Goal: Task Accomplishment & Management: Manage account settings

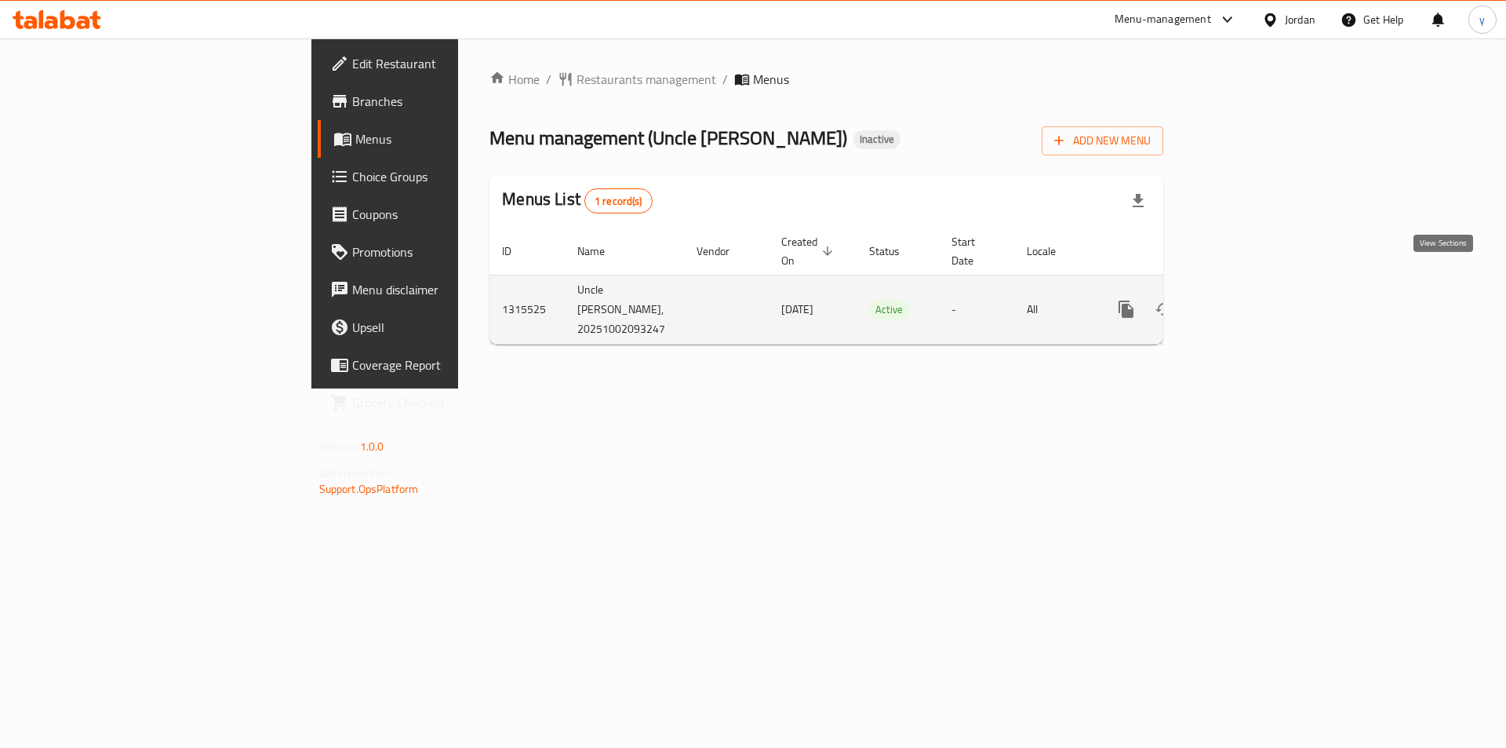
click at [1249, 300] on icon "enhanced table" at bounding box center [1239, 309] width 19 height 19
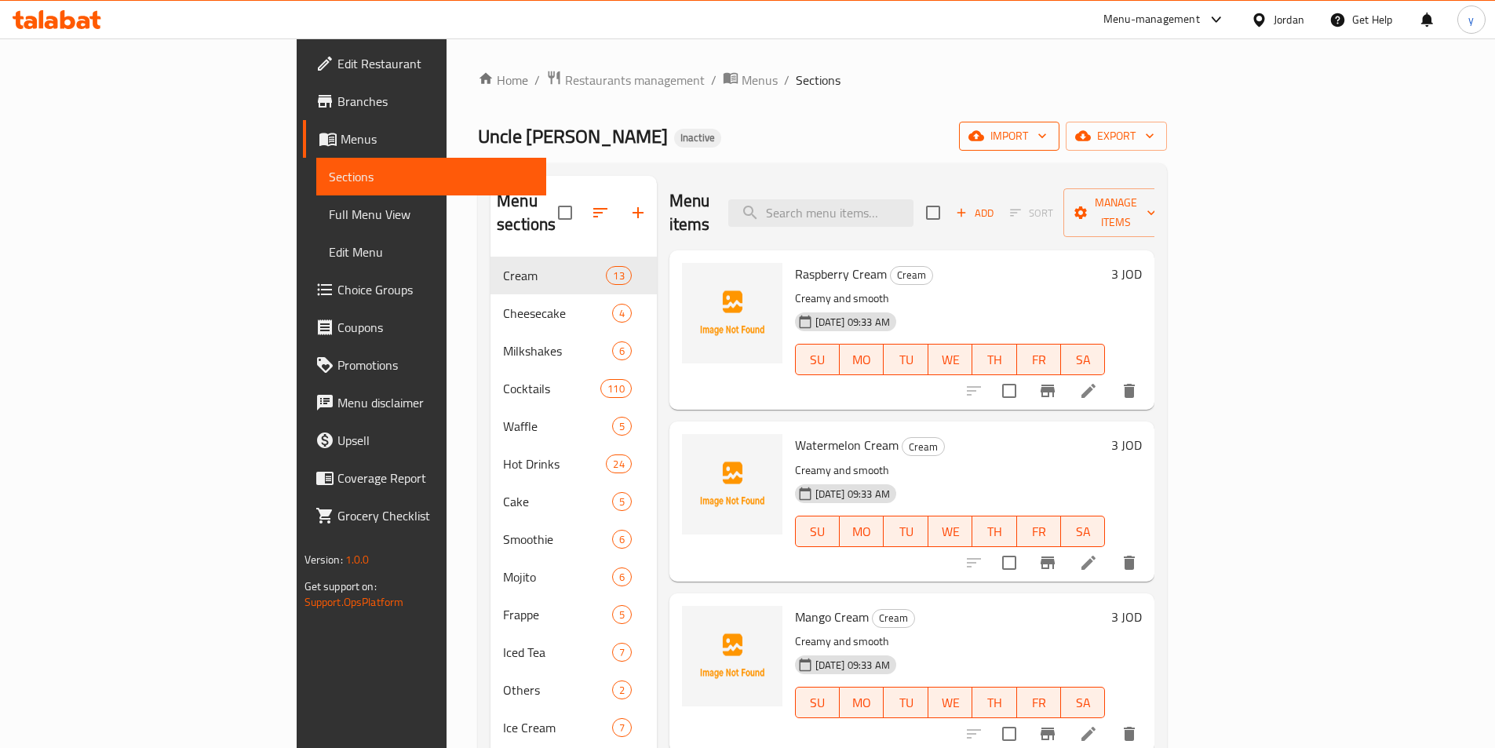
click at [1047, 129] on span "import" at bounding box center [1008, 136] width 75 height 20
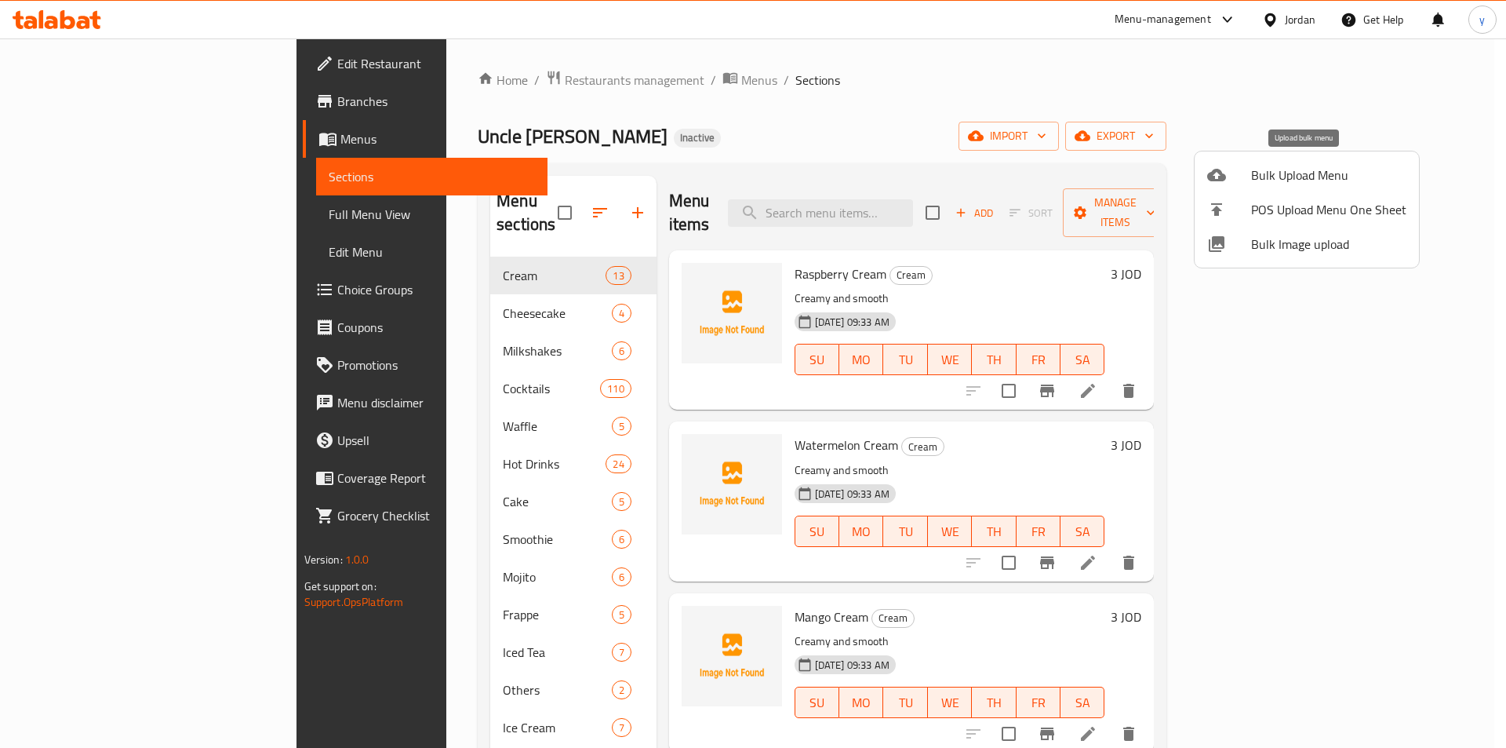
click at [1274, 184] on span "Bulk Upload Menu" at bounding box center [1328, 175] width 155 height 19
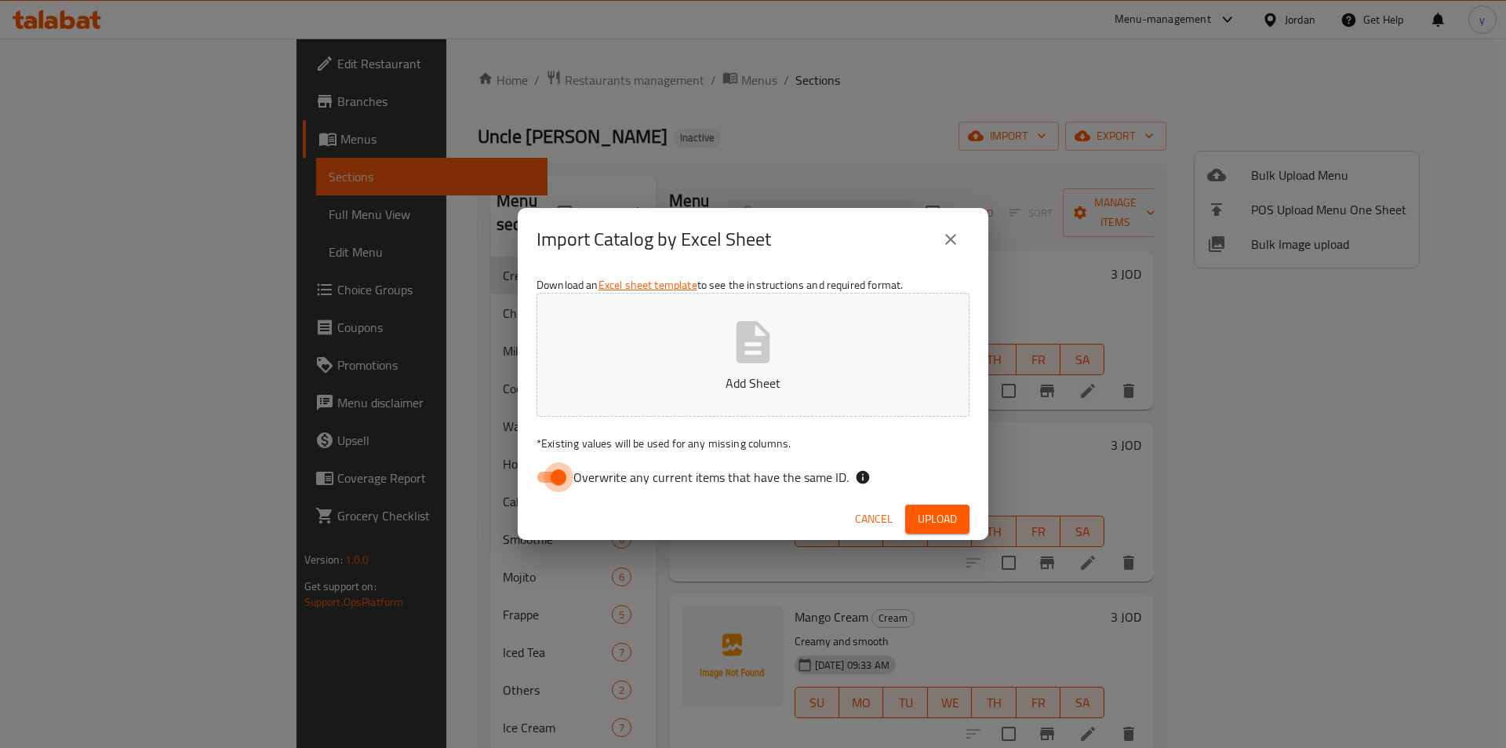
click at [551, 485] on input "Overwrite any current items that have the same ID." at bounding box center [558, 477] width 89 height 30
checkbox input "false"
click at [717, 379] on p "Add Sheet" at bounding box center [753, 382] width 384 height 19
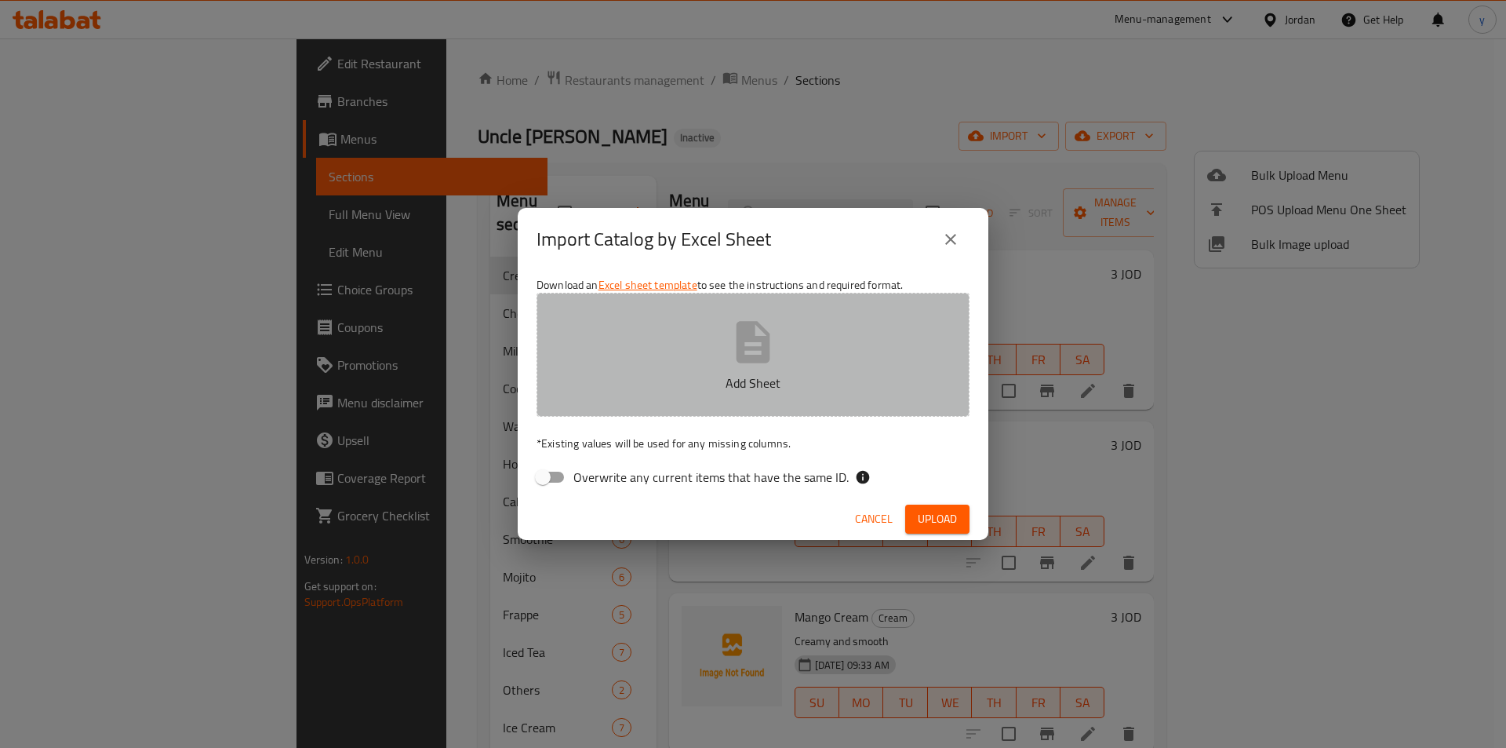
click at [719, 360] on button "Add Sheet" at bounding box center [753, 355] width 433 height 124
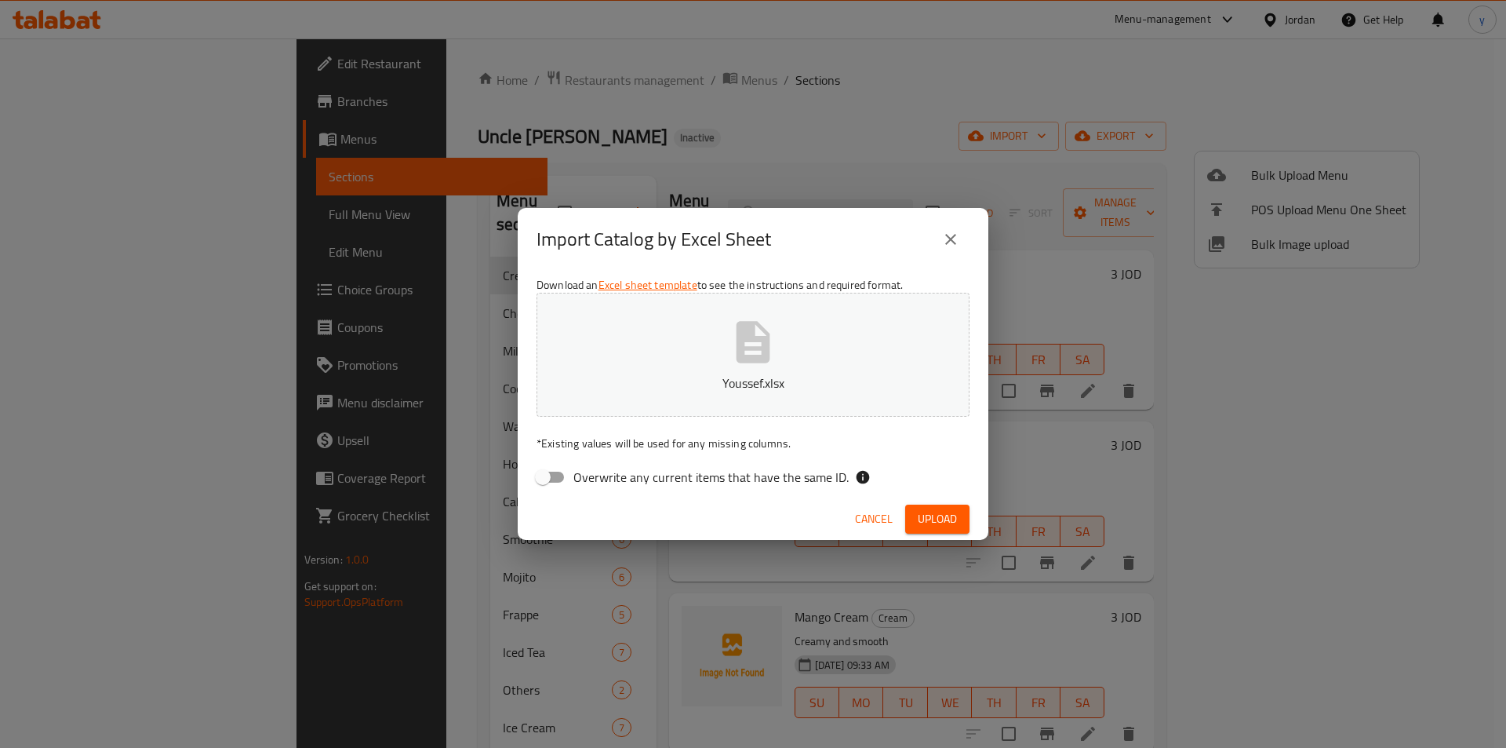
click at [930, 515] on span "Upload" at bounding box center [937, 519] width 39 height 20
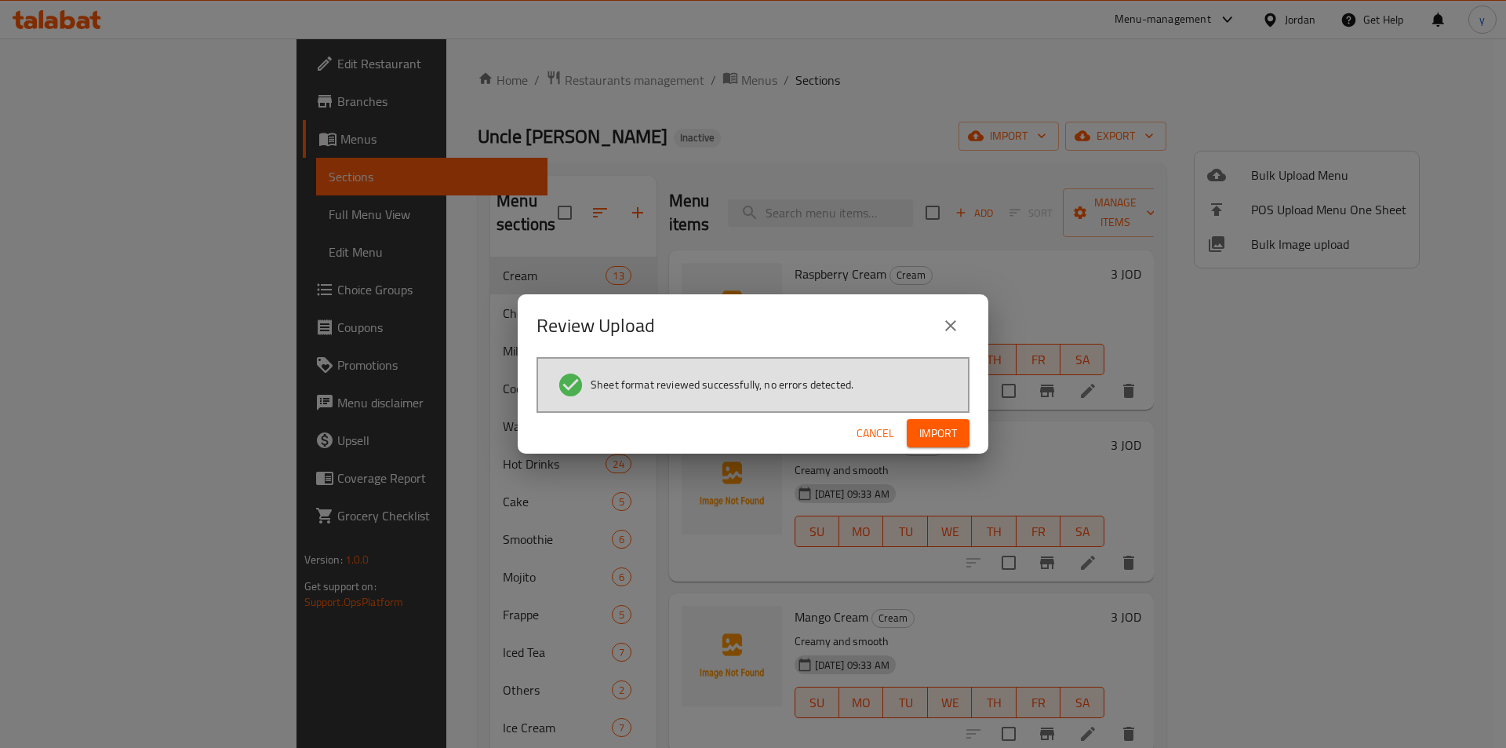
click at [938, 439] on span "Import" at bounding box center [938, 434] width 38 height 20
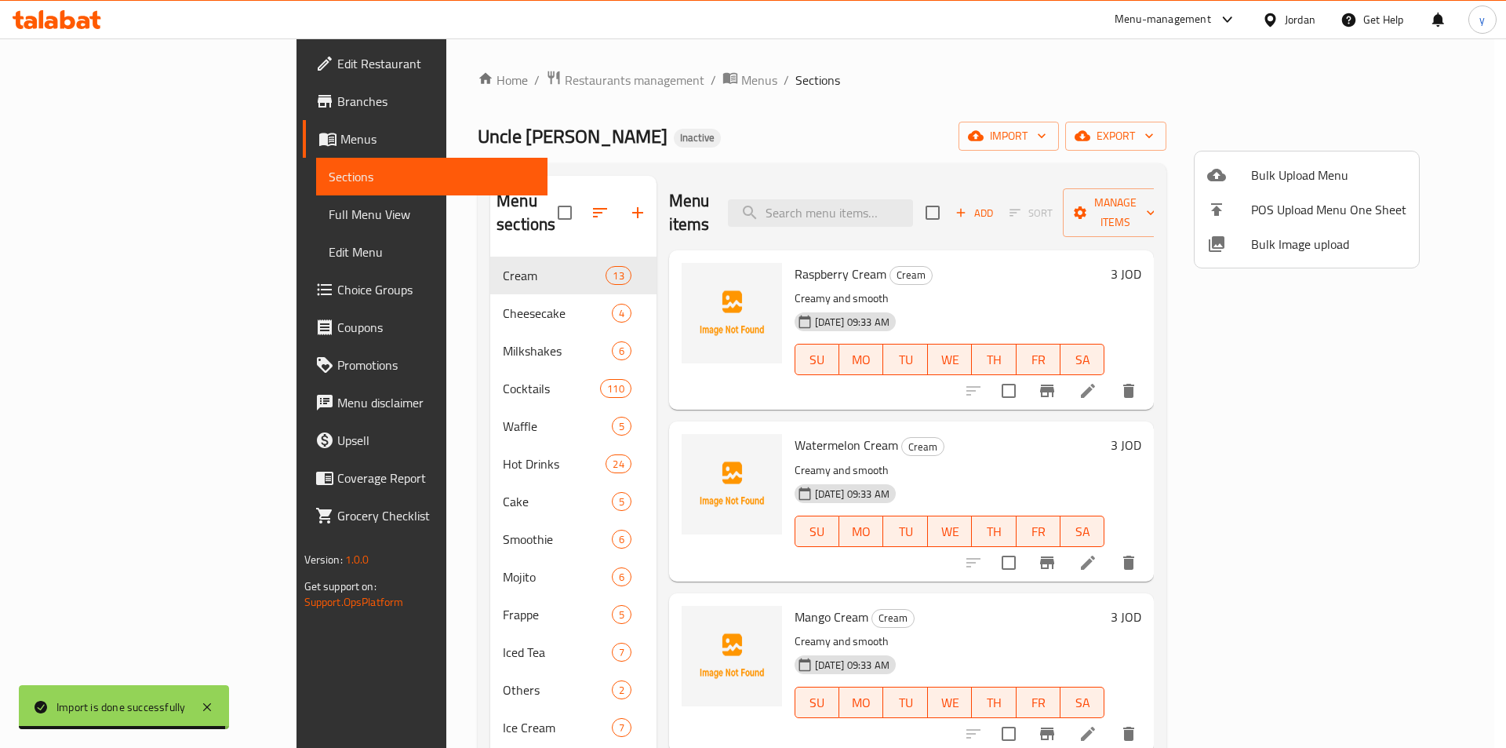
click at [888, 107] on div at bounding box center [753, 374] width 1506 height 748
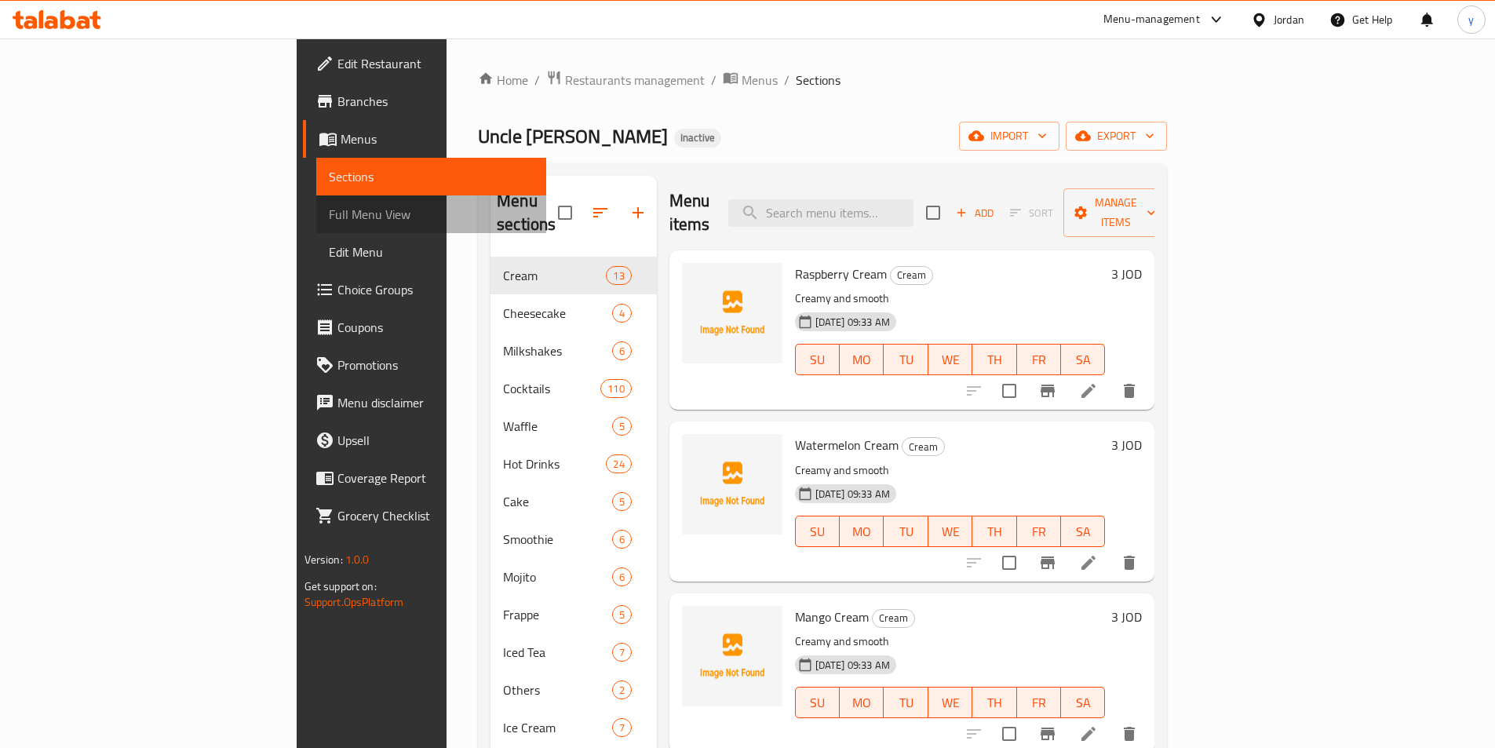
click at [329, 207] on span "Full Menu View" at bounding box center [431, 214] width 205 height 19
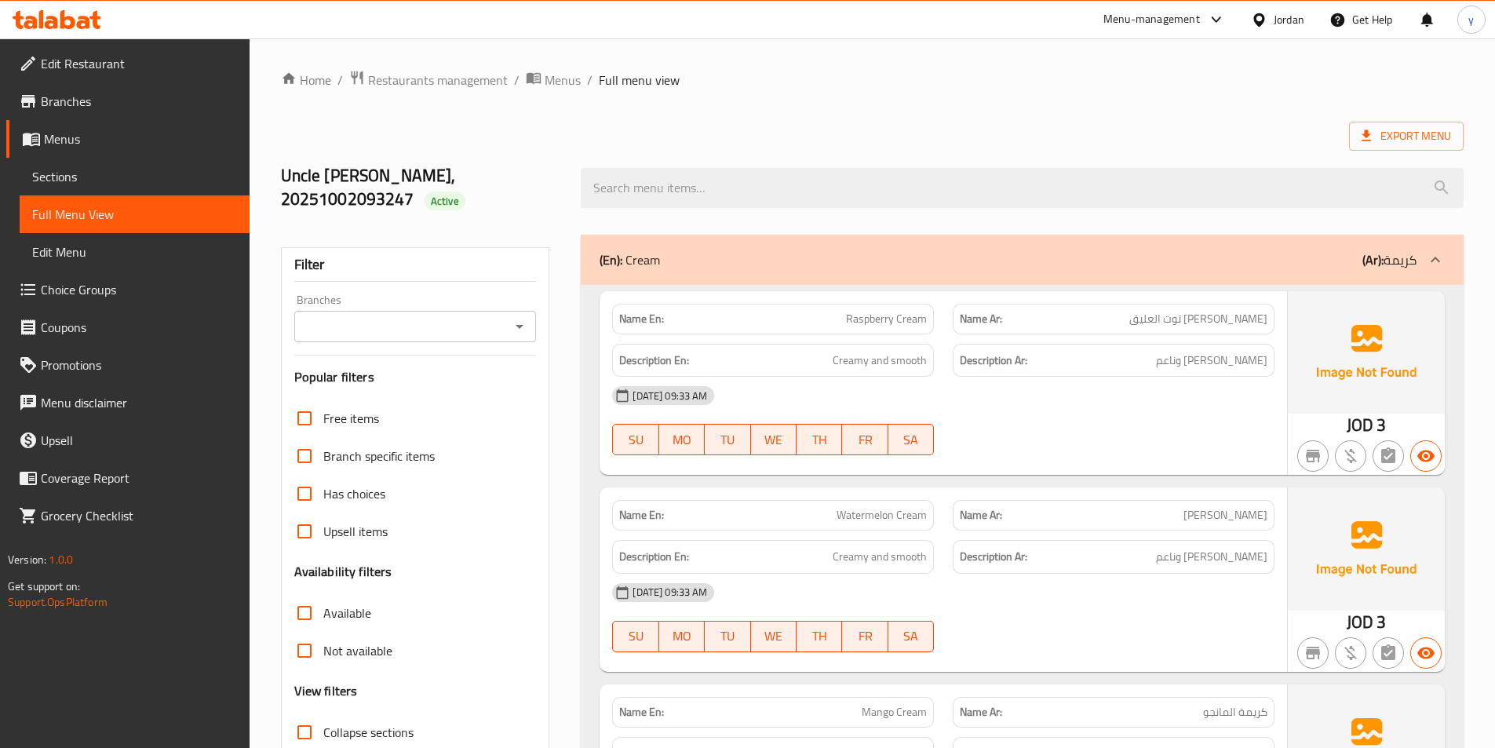
scroll to position [314, 0]
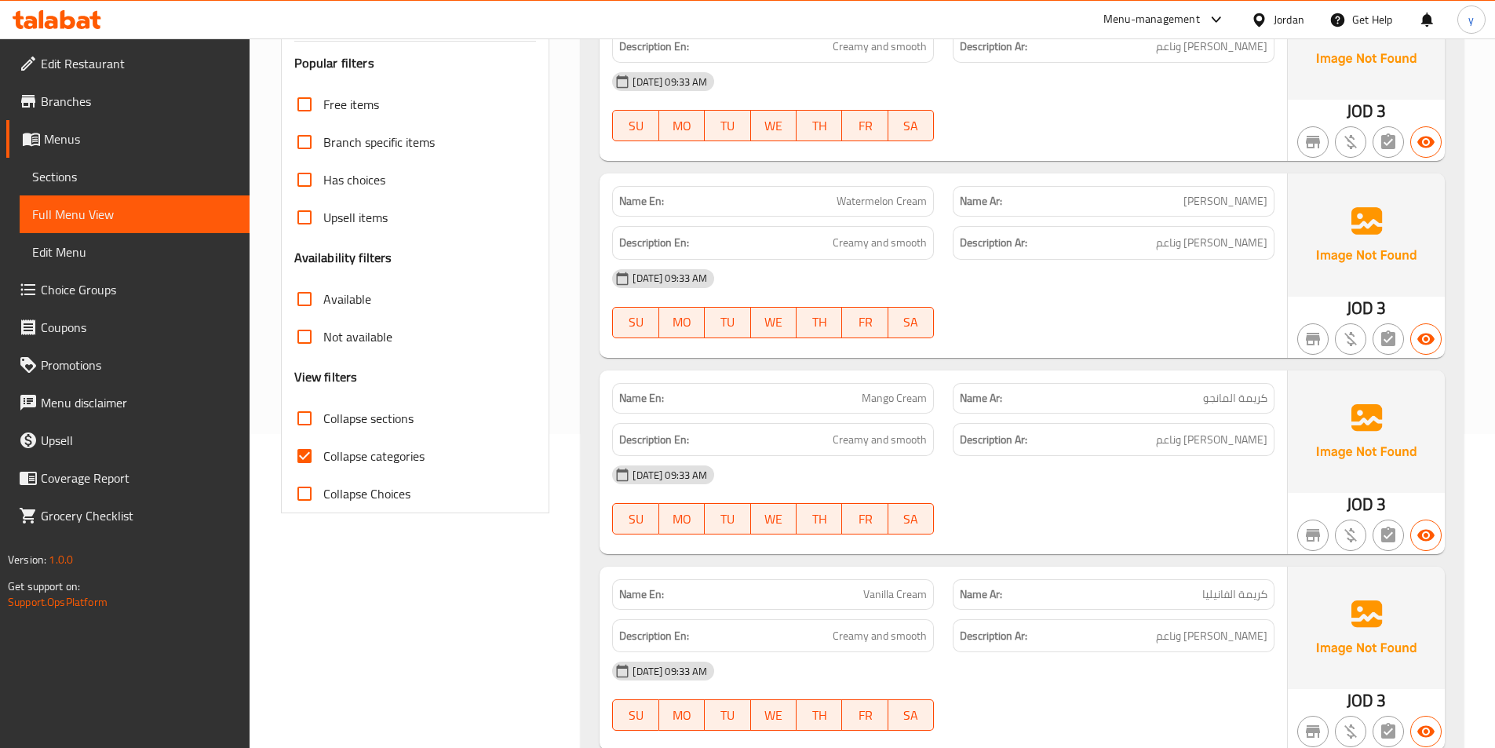
click at [363, 446] on span "Collapse categories" at bounding box center [373, 455] width 101 height 19
click at [323, 440] on input "Collapse categories" at bounding box center [305, 456] width 38 height 38
click at [363, 446] on span "Collapse categories" at bounding box center [373, 455] width 101 height 19
click at [323, 437] on input "Collapse categories" at bounding box center [305, 456] width 38 height 38
click at [399, 446] on span "Collapse categories" at bounding box center [373, 455] width 101 height 19
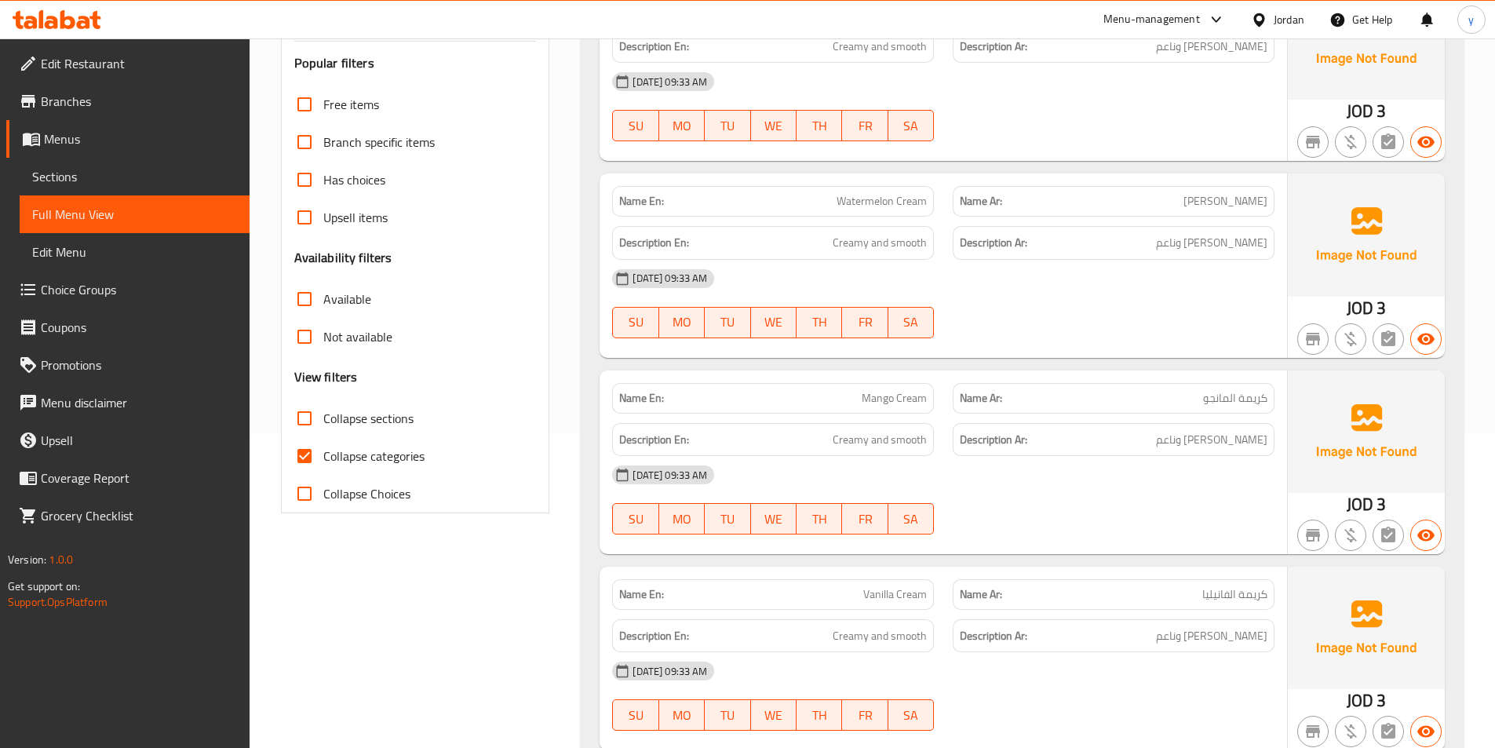
click at [323, 437] on input "Collapse categories" at bounding box center [305, 456] width 38 height 38
checkbox input "false"
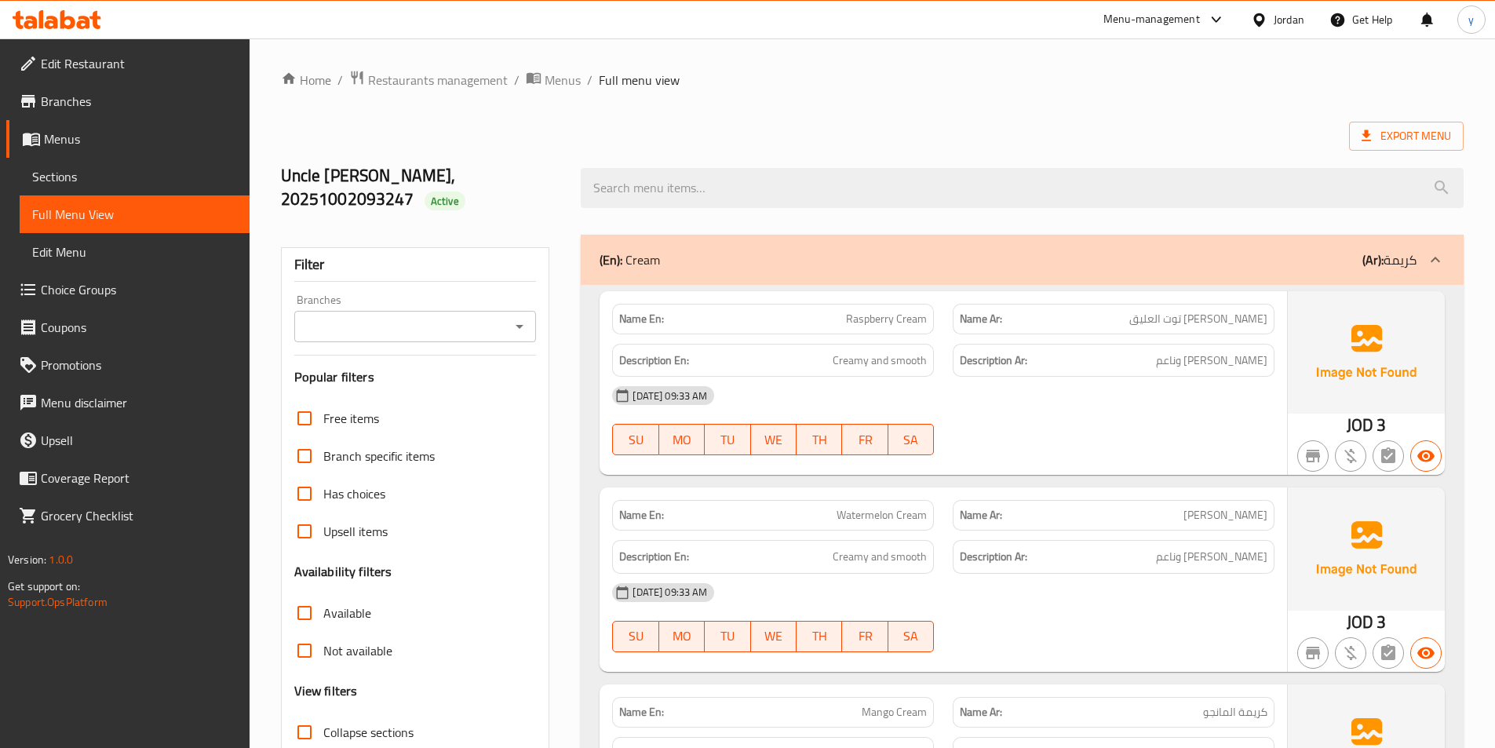
click at [1087, 250] on div "(En): Cream (Ar): كريمة" at bounding box center [1007, 259] width 817 height 19
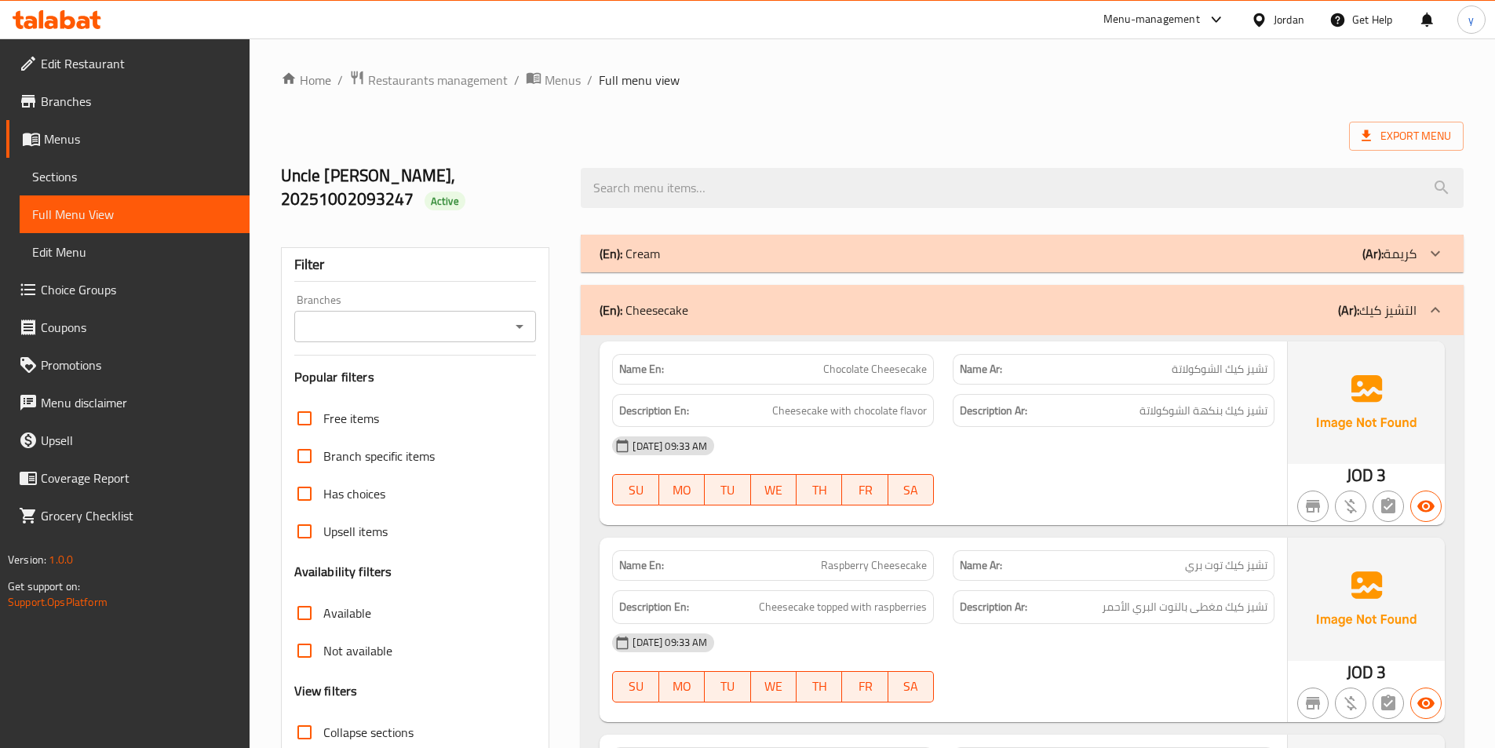
click at [1084, 300] on div "(En): Cheesecake (Ar): التشيز كيك" at bounding box center [1007, 309] width 817 height 19
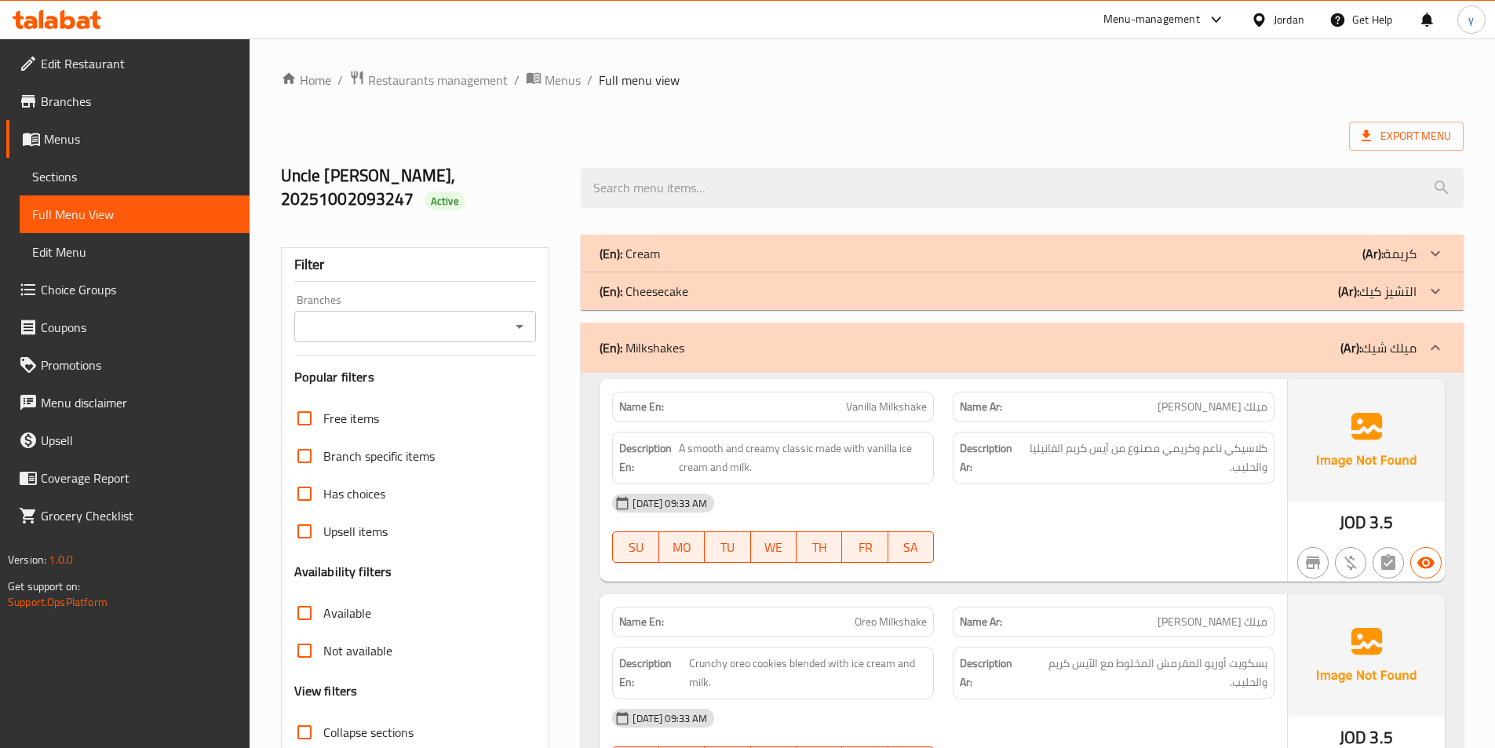
click at [1078, 338] on div "(En): Milkshakes (Ar): ميلك شيك" at bounding box center [1007, 347] width 817 height 19
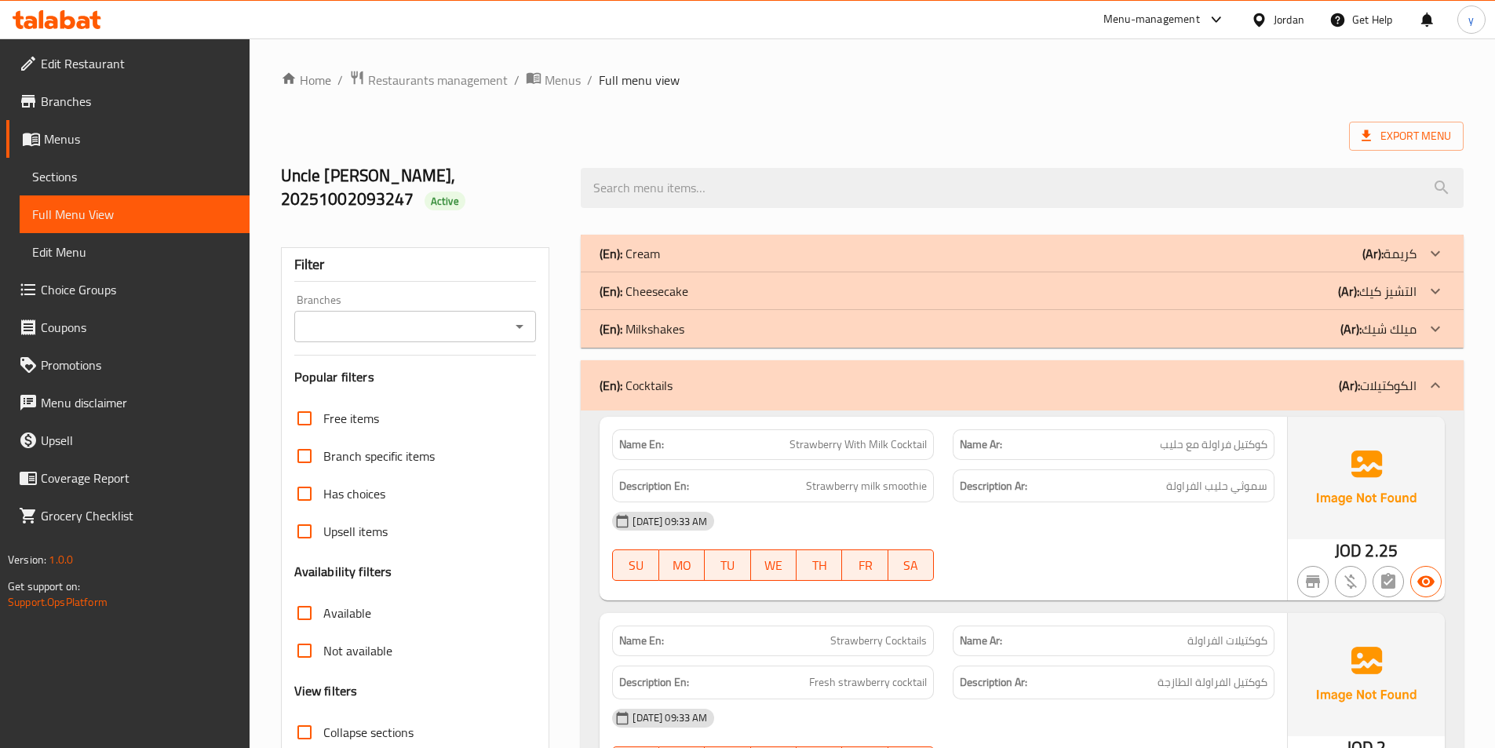
click at [1076, 376] on div "(En): Cocktails (Ar): الكوكتيلات" at bounding box center [1007, 385] width 817 height 19
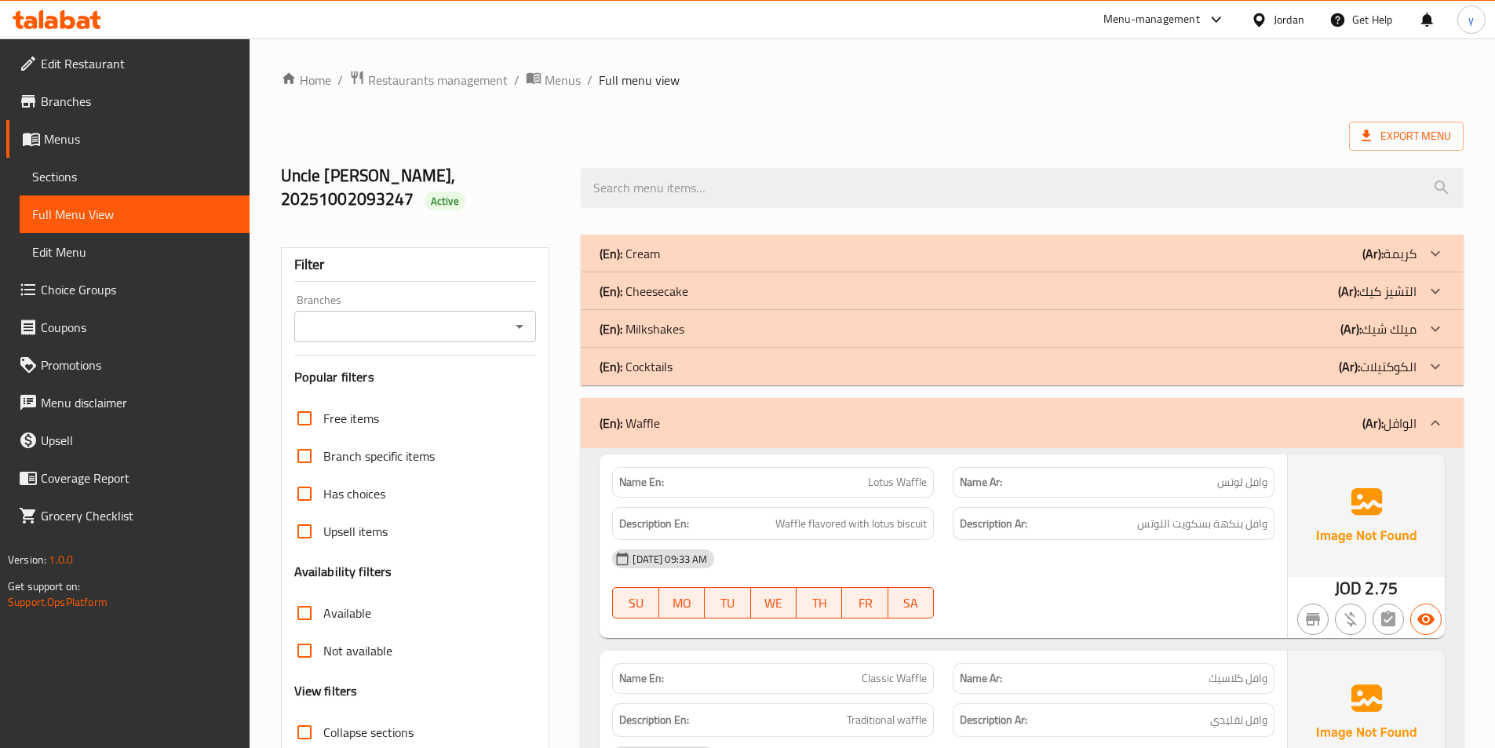
click at [1097, 357] on div "(En): Cocktails (Ar): الكوكتيلات" at bounding box center [1007, 366] width 817 height 19
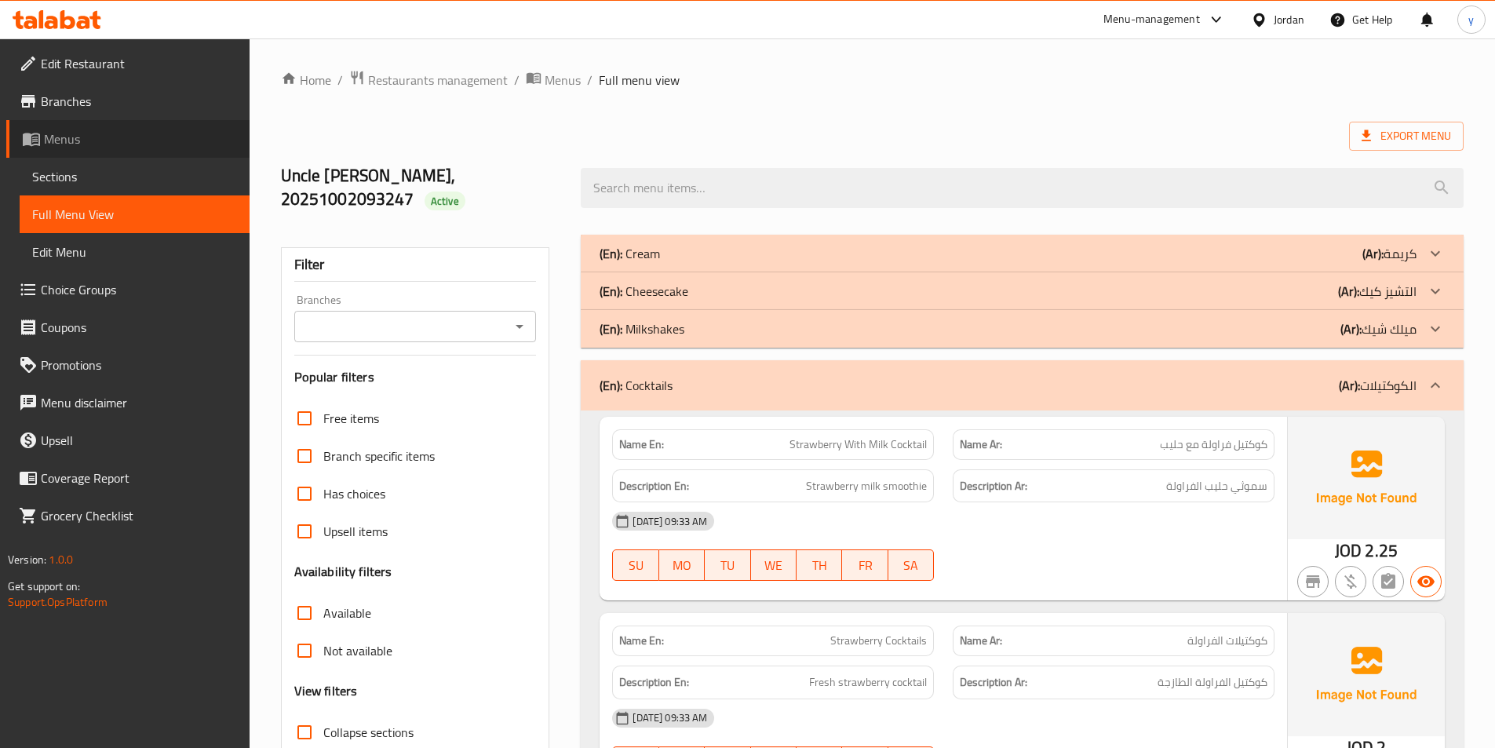
click at [86, 132] on span "Menus" at bounding box center [140, 138] width 193 height 19
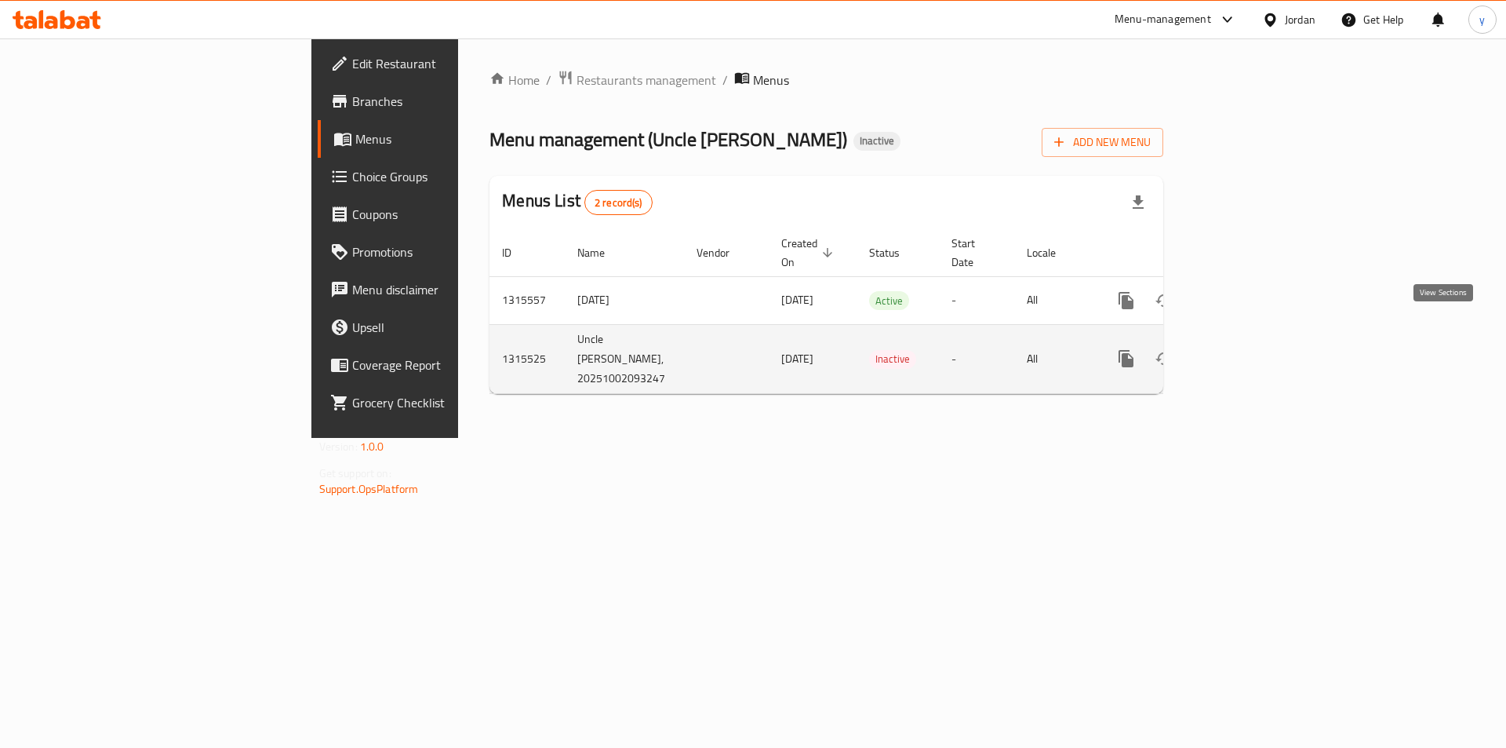
click at [1249, 349] on icon "enhanced table" at bounding box center [1239, 358] width 19 height 19
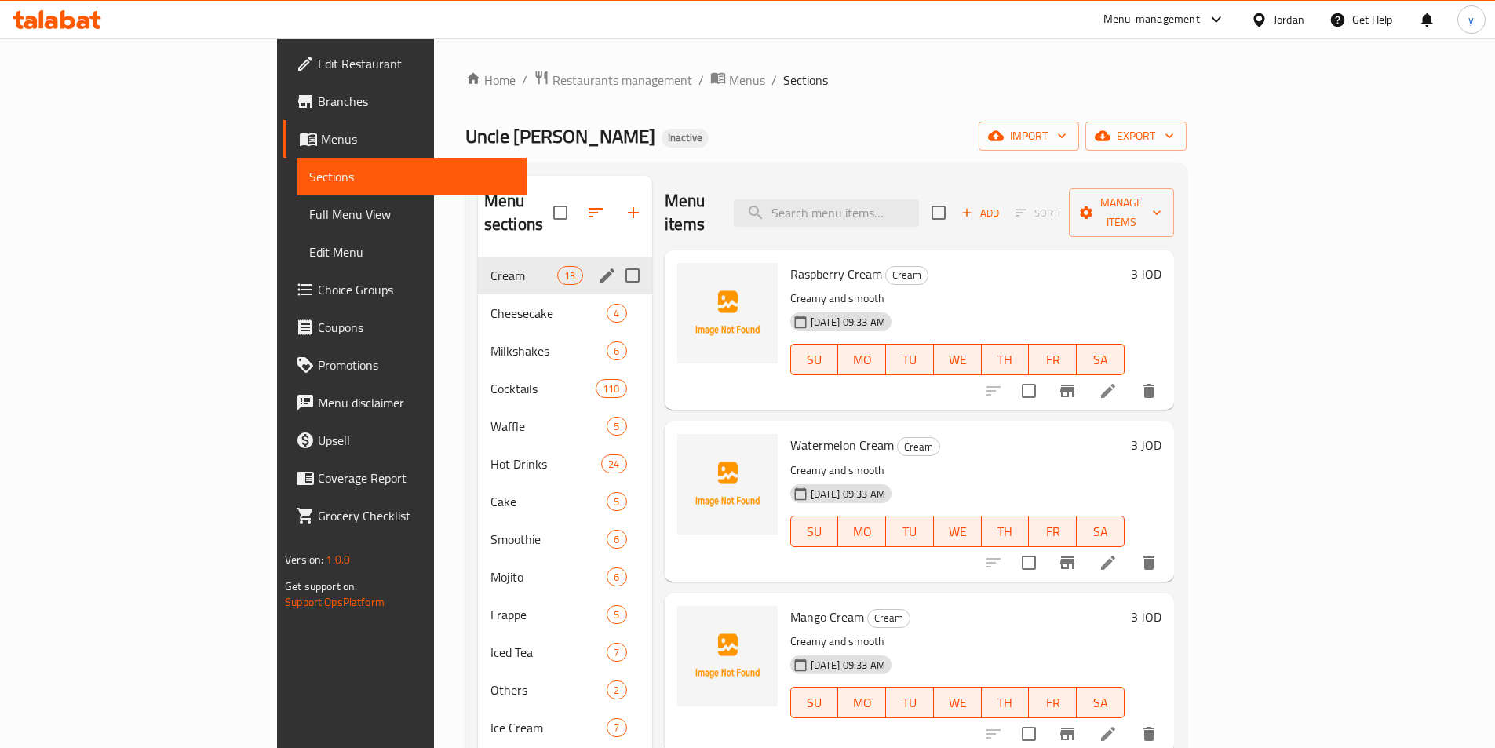
click at [616, 259] on input "Menu sections" at bounding box center [632, 275] width 33 height 33
checkbox input "true"
click at [616, 523] on input "Menu sections" at bounding box center [632, 539] width 33 height 33
checkbox input "true"
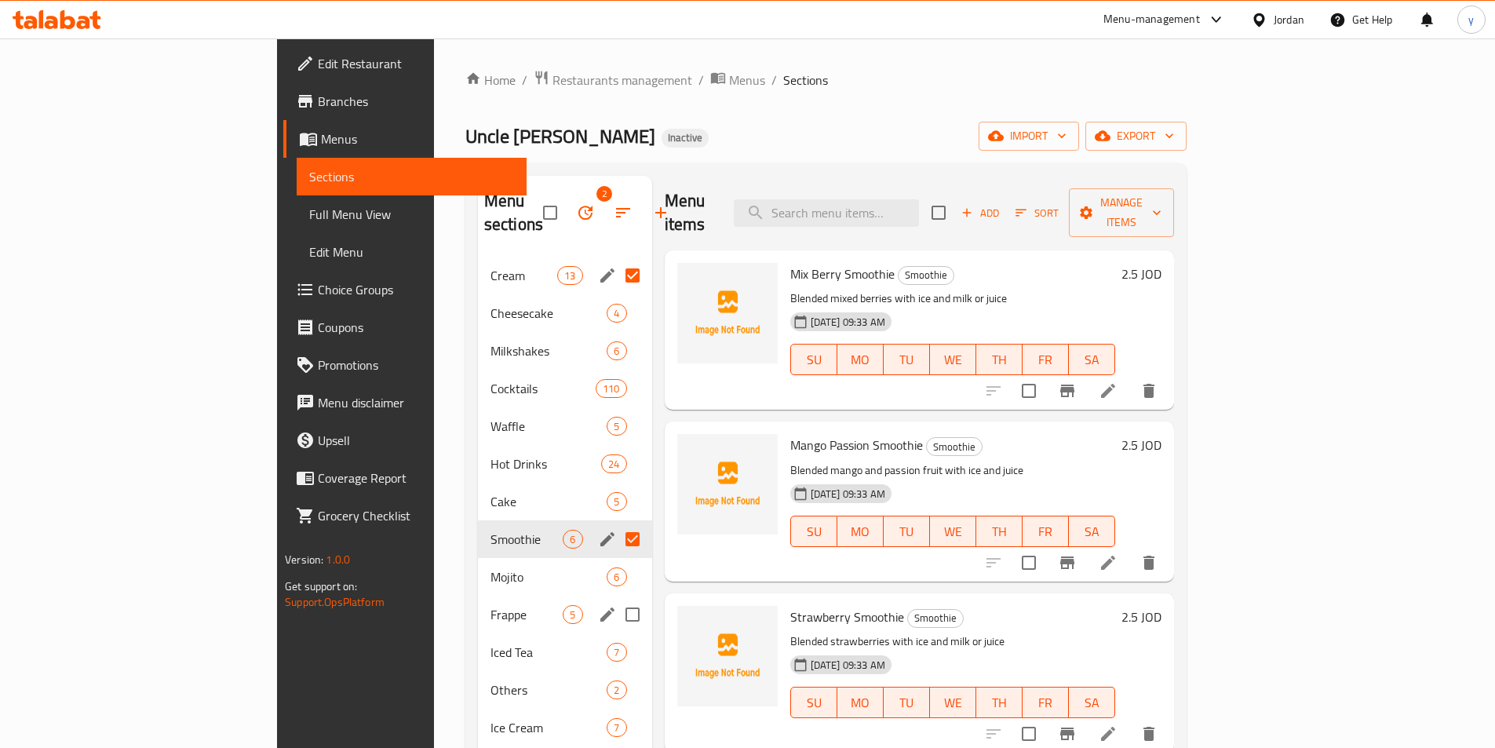
click at [616, 598] on input "Menu sections" at bounding box center [632, 614] width 33 height 33
checkbox input "true"
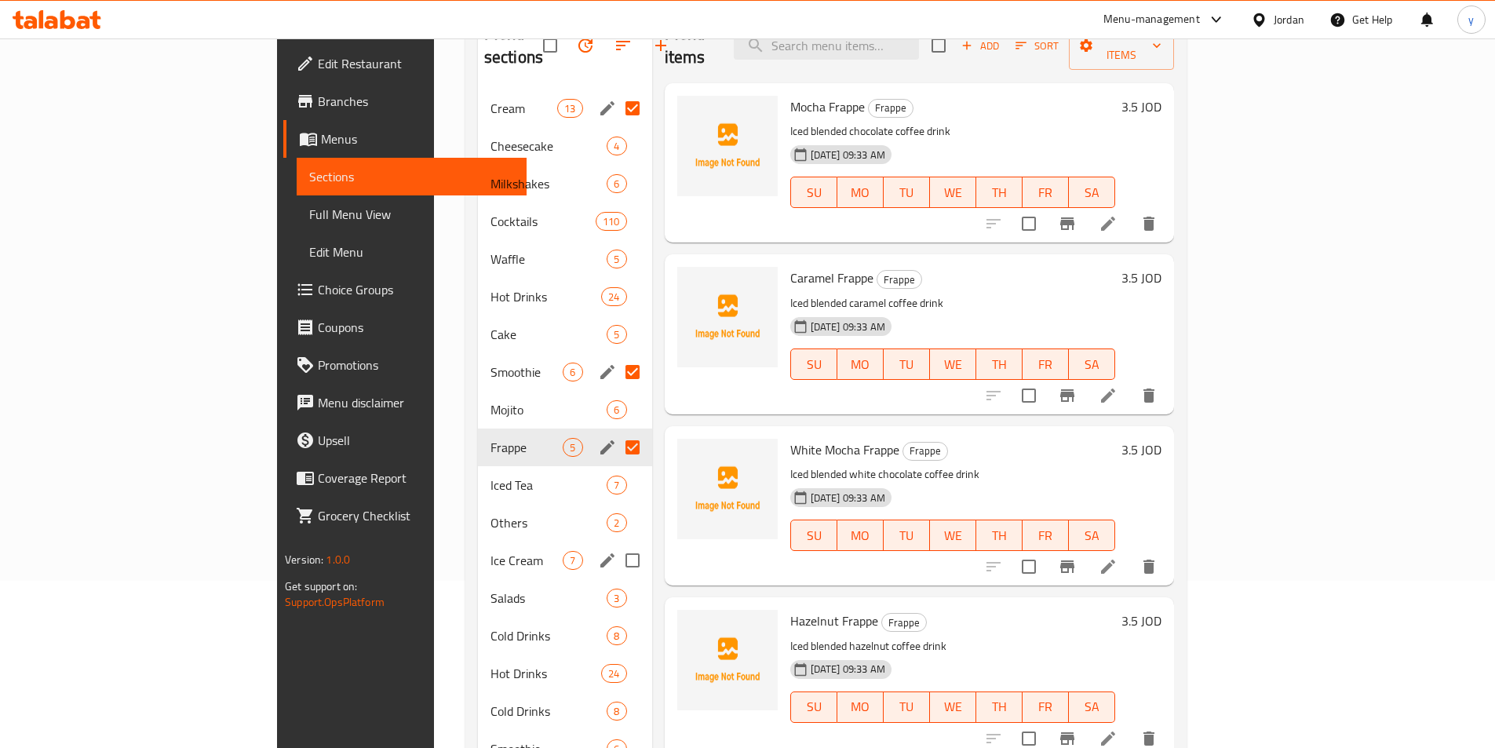
scroll to position [235, 0]
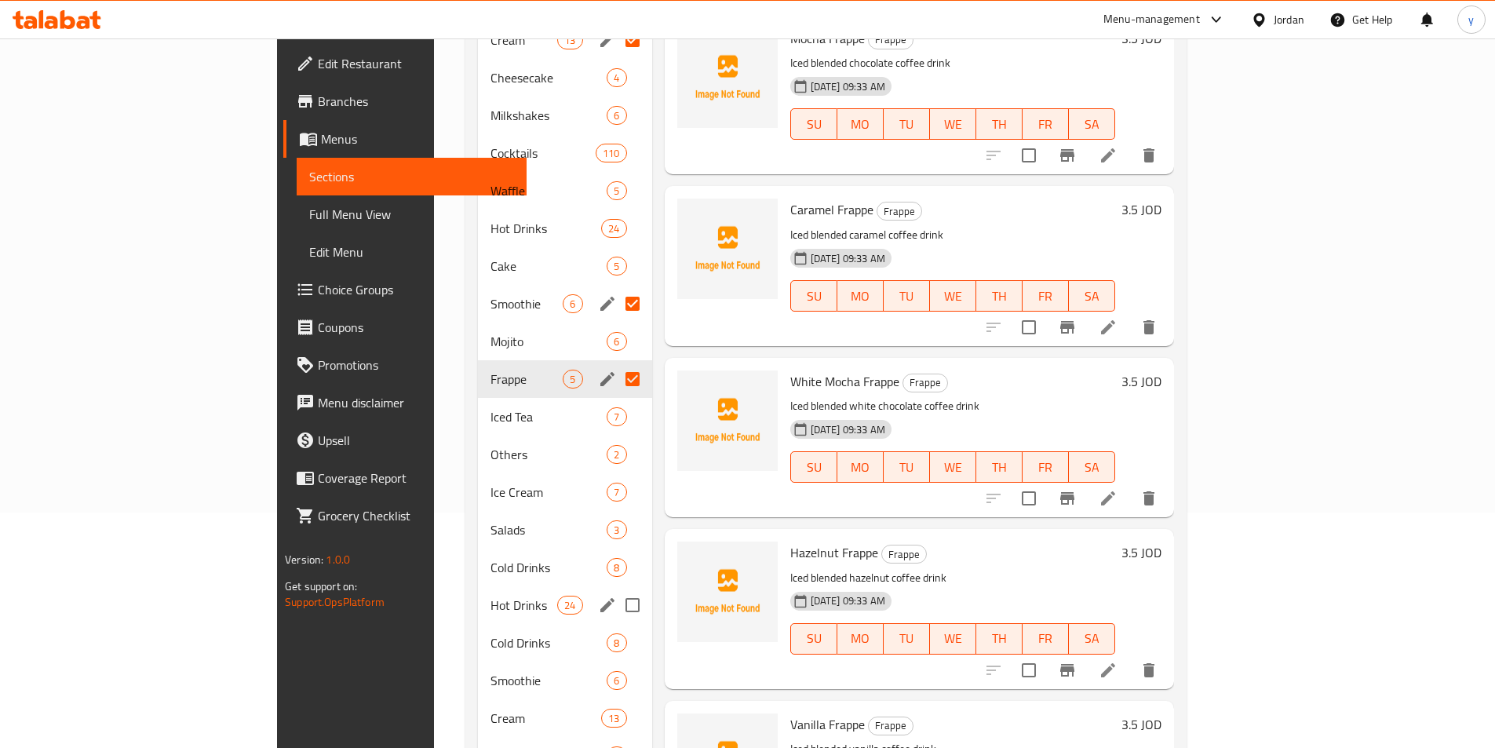
click at [616, 588] on input "Menu sections" at bounding box center [632, 604] width 33 height 33
checkbox input "true"
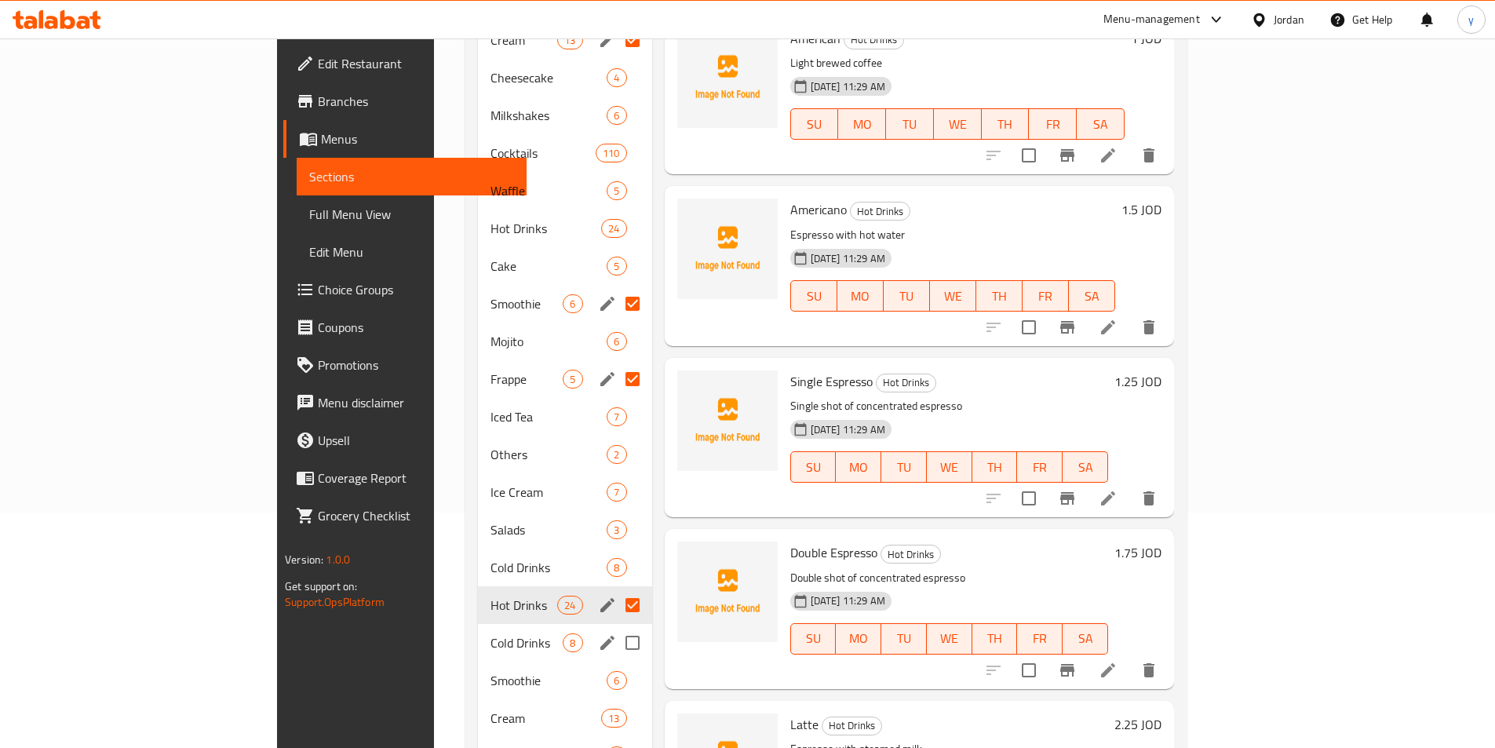
click at [616, 626] on input "Menu sections" at bounding box center [632, 642] width 33 height 33
checkbox input "true"
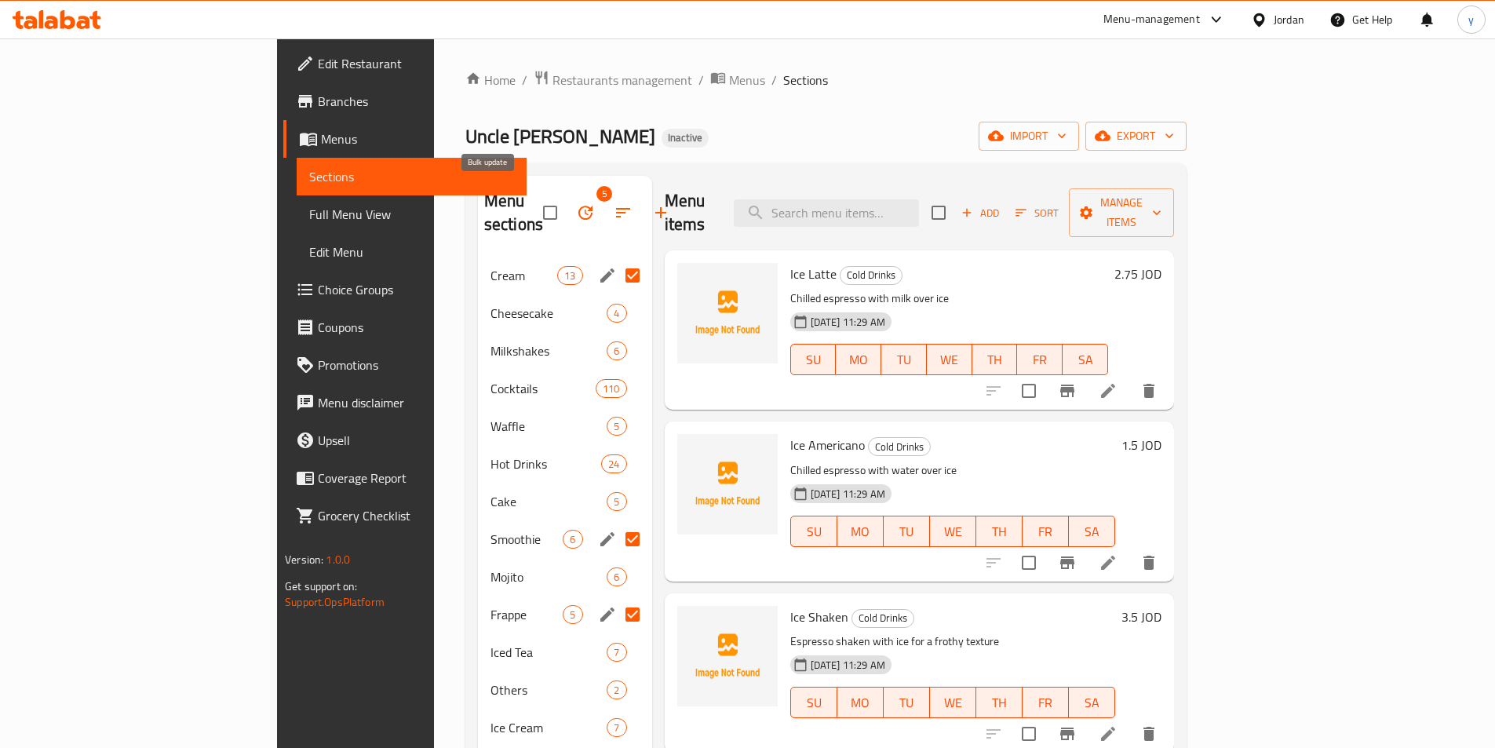
click at [578, 206] on icon "button" at bounding box center [585, 213] width 14 height 14
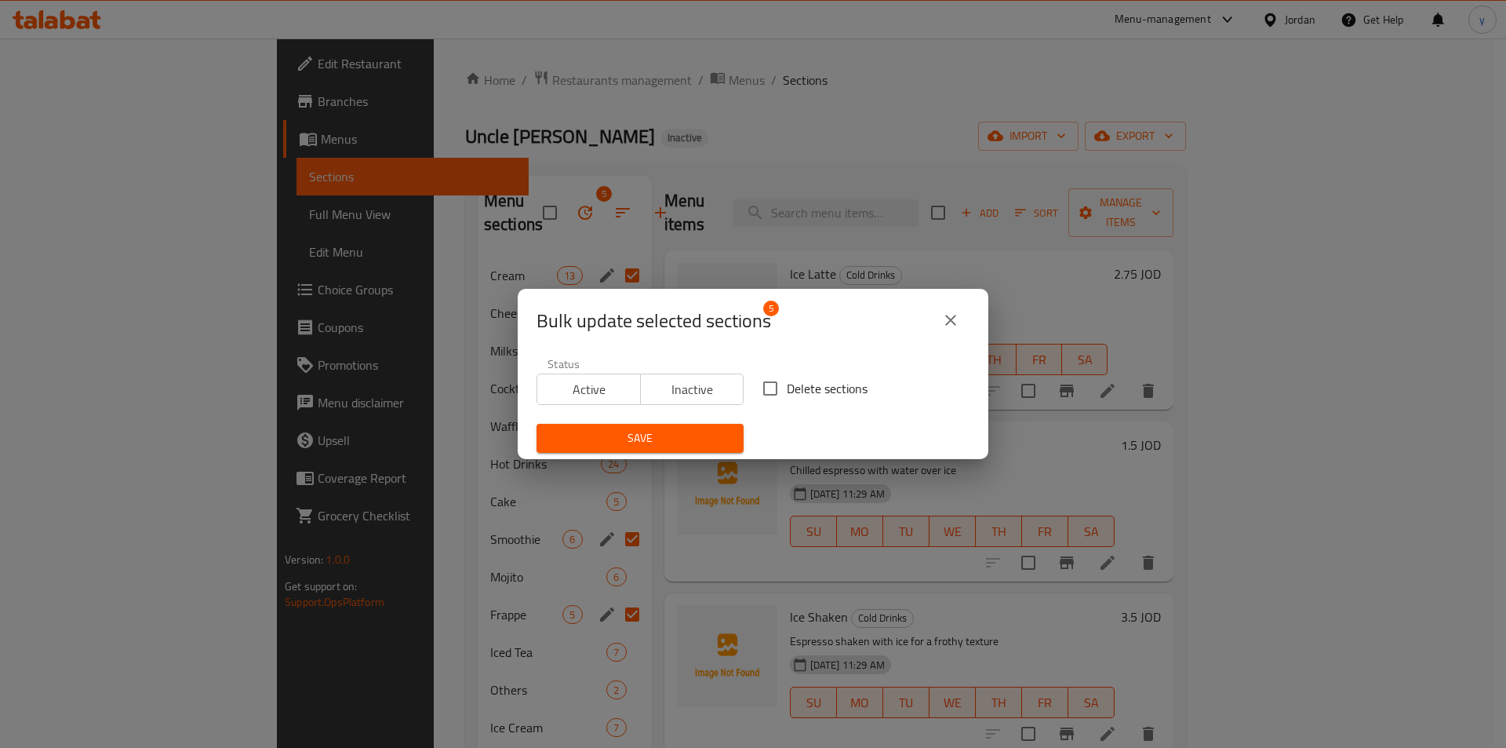
click at [704, 390] on span "Inactive" at bounding box center [692, 389] width 91 height 23
click at [665, 431] on span "Save" at bounding box center [640, 438] width 182 height 20
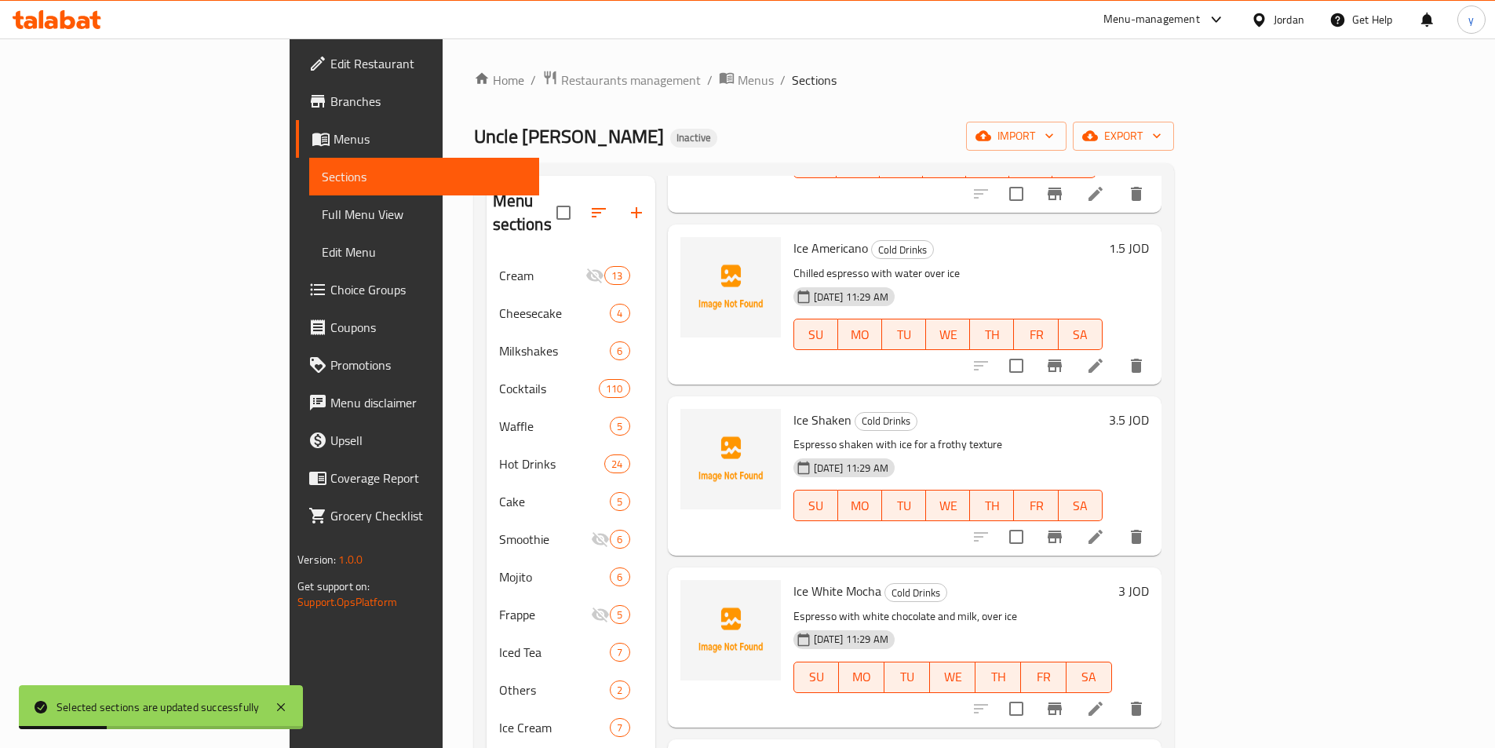
scroll to position [235, 0]
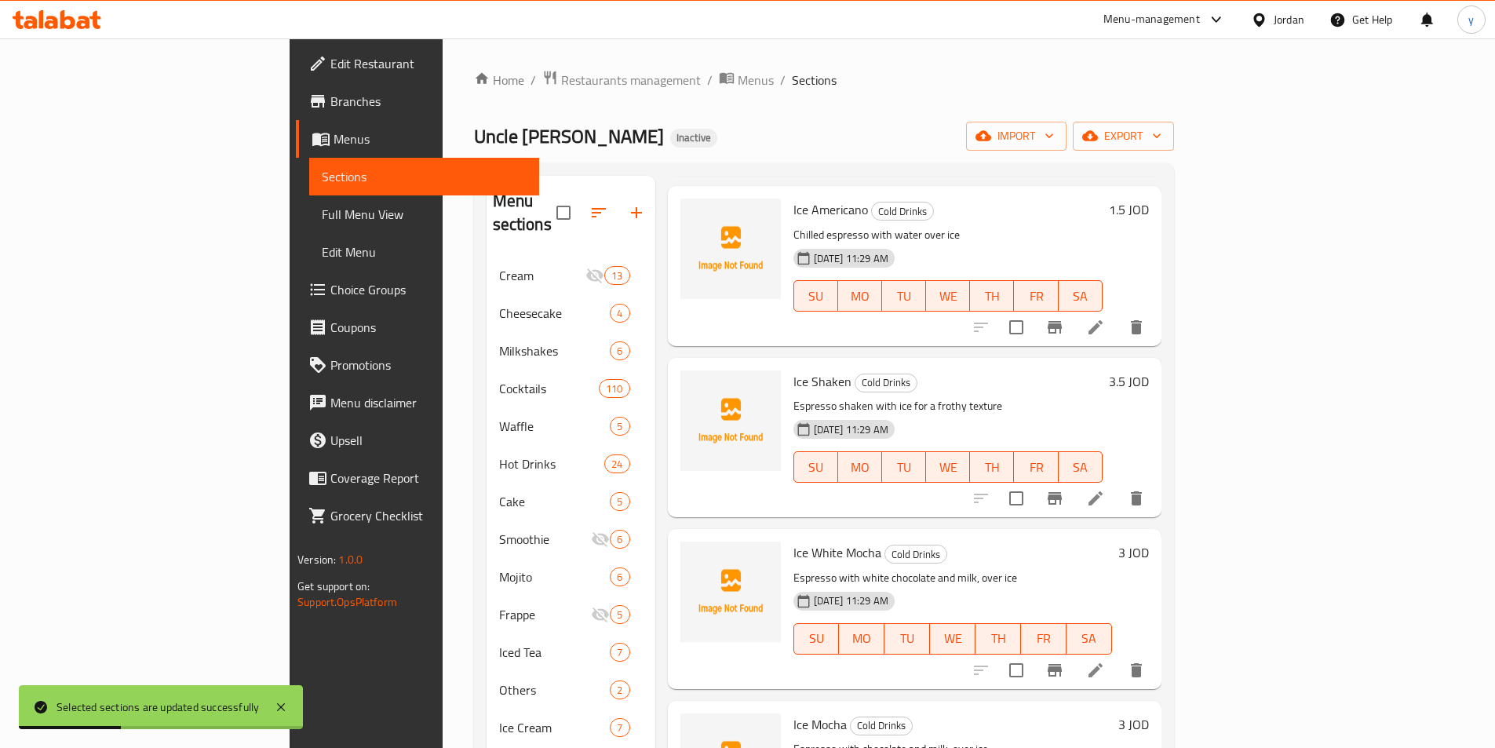
click at [333, 143] on span "Menus" at bounding box center [429, 138] width 193 height 19
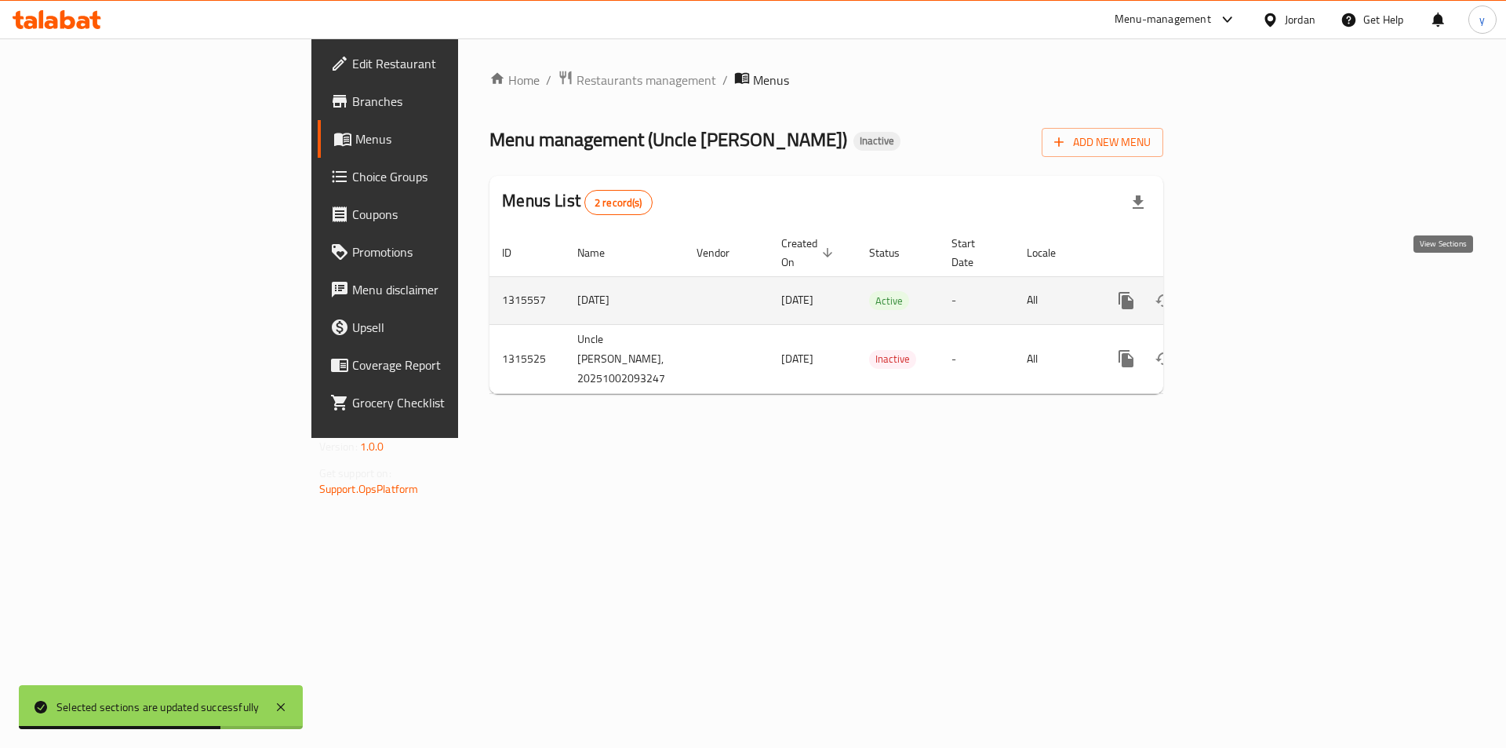
click at [1249, 291] on icon "enhanced table" at bounding box center [1239, 300] width 19 height 19
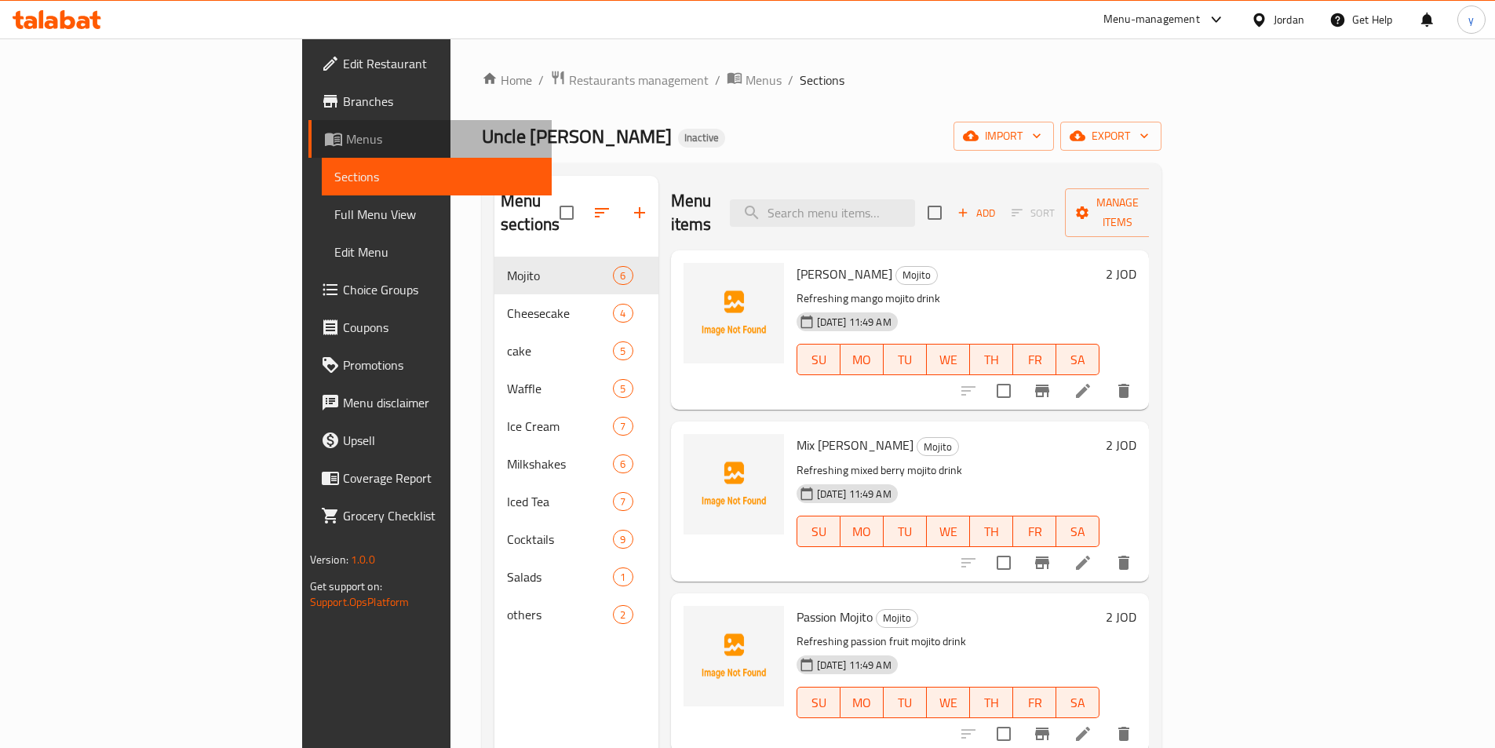
click at [346, 138] on span "Menus" at bounding box center [442, 138] width 193 height 19
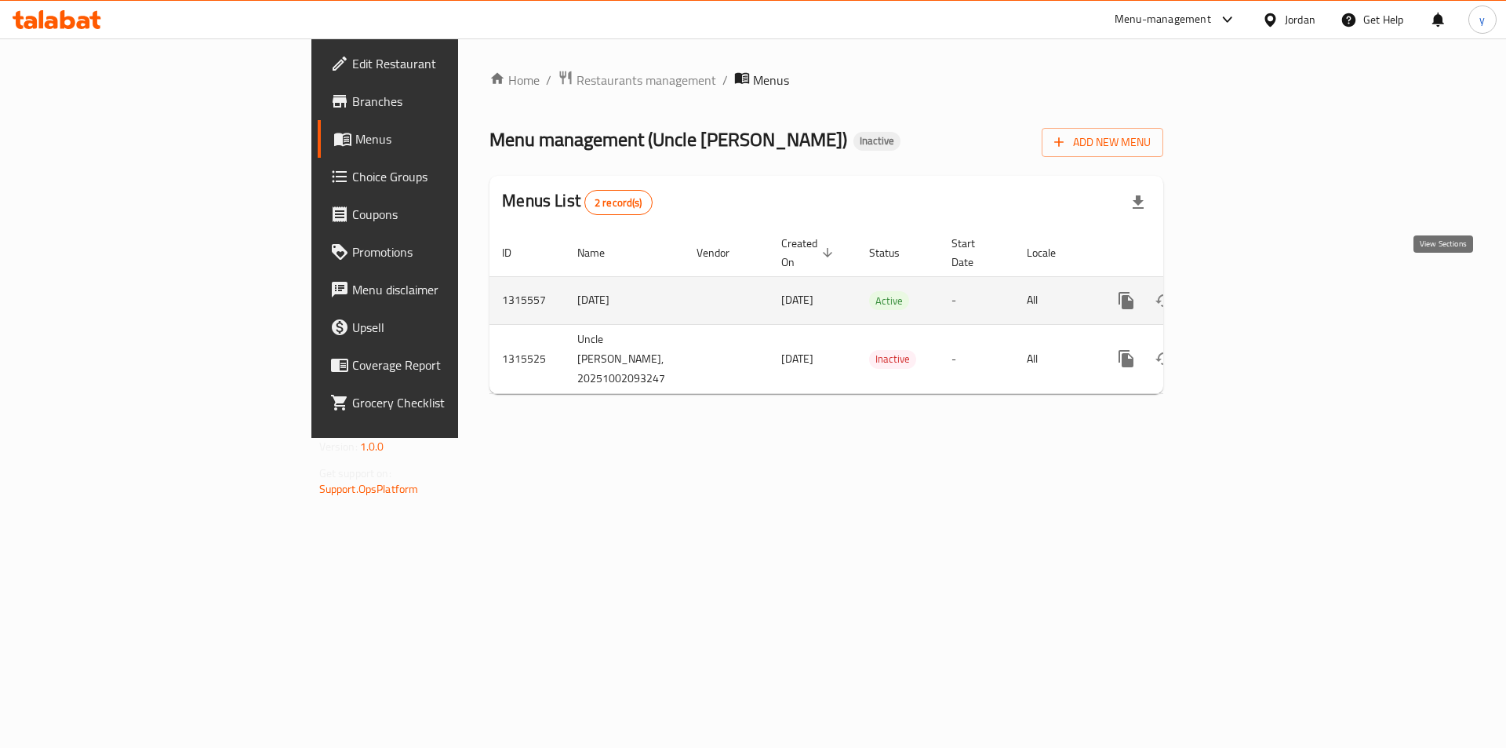
click at [1249, 291] on icon "enhanced table" at bounding box center [1239, 300] width 19 height 19
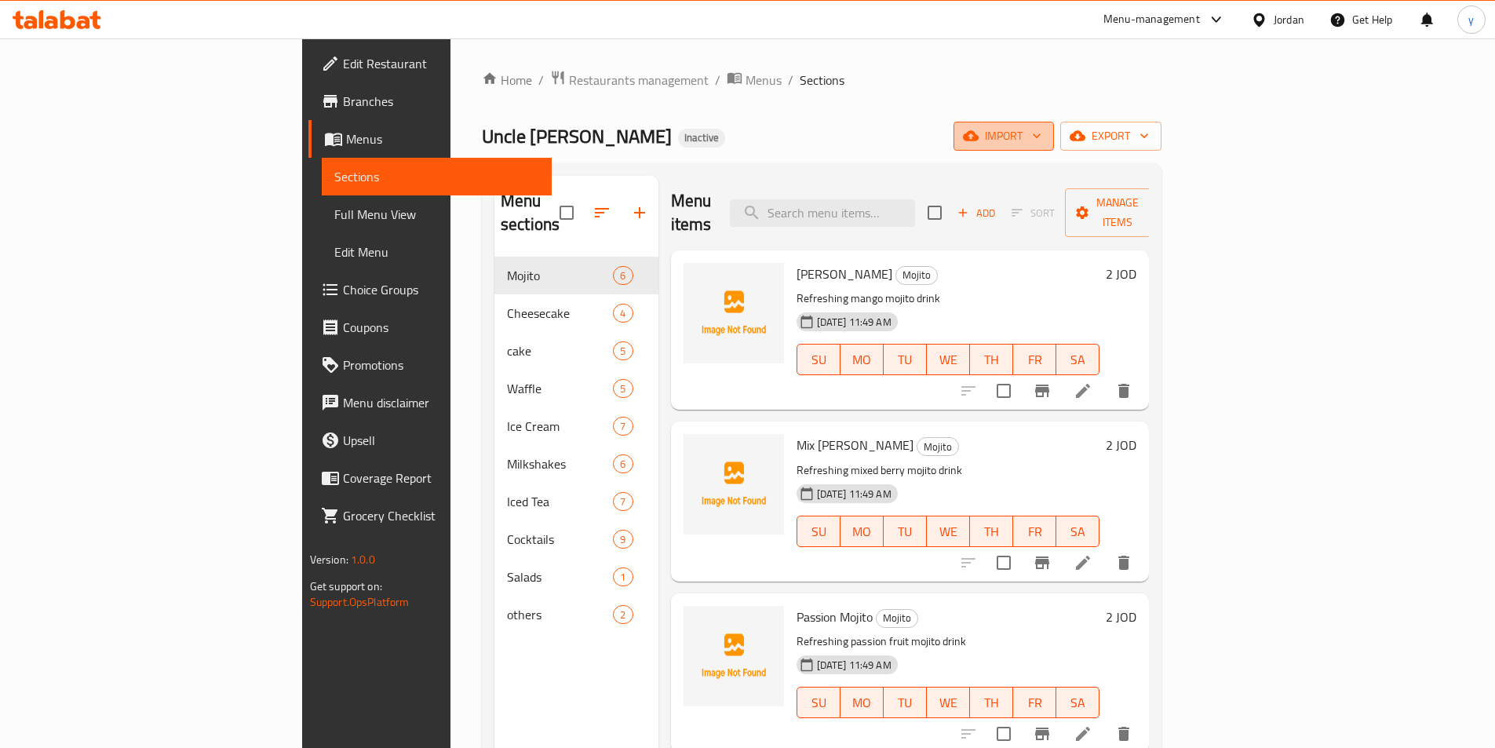
click at [1041, 132] on span "import" at bounding box center [1003, 136] width 75 height 20
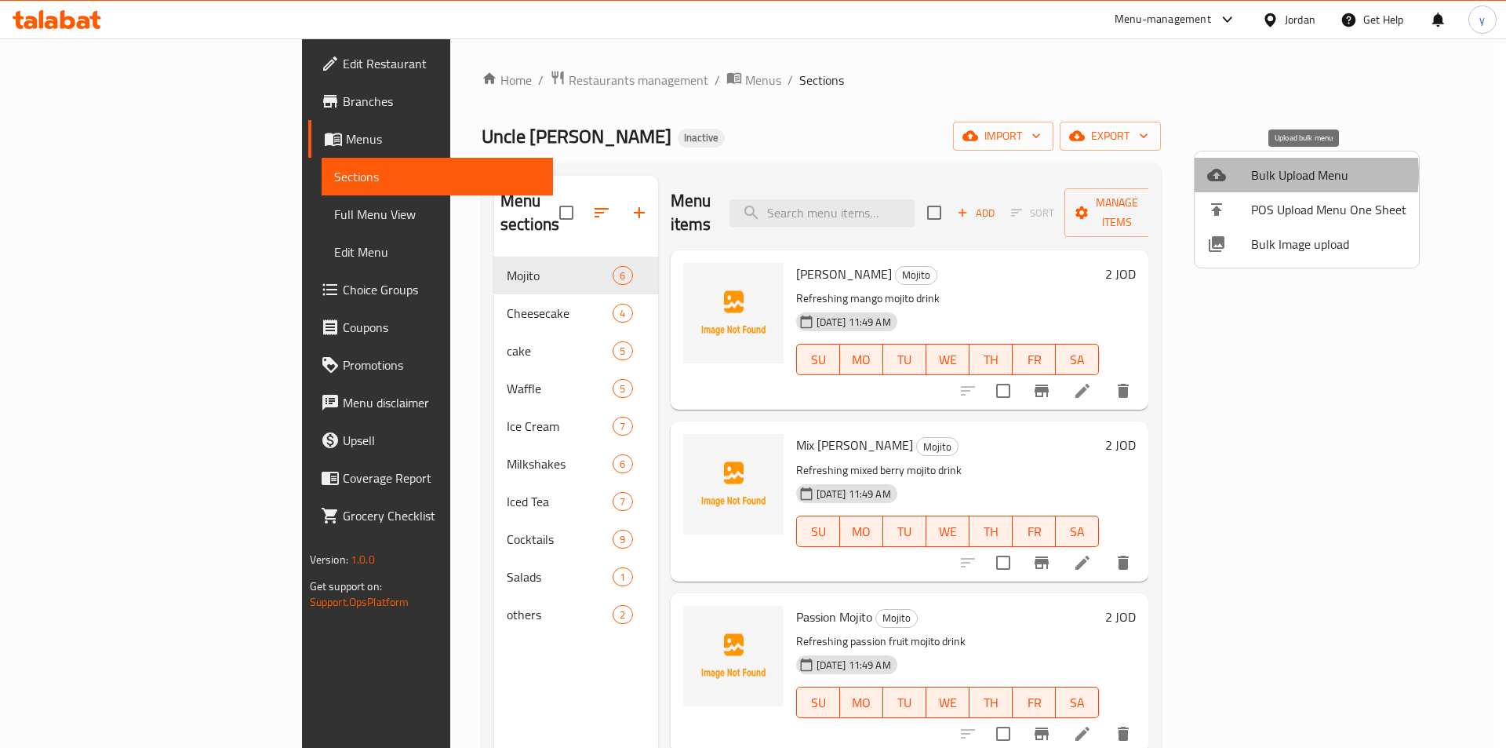
click at [1283, 174] on span "Bulk Upload Menu" at bounding box center [1328, 175] width 155 height 19
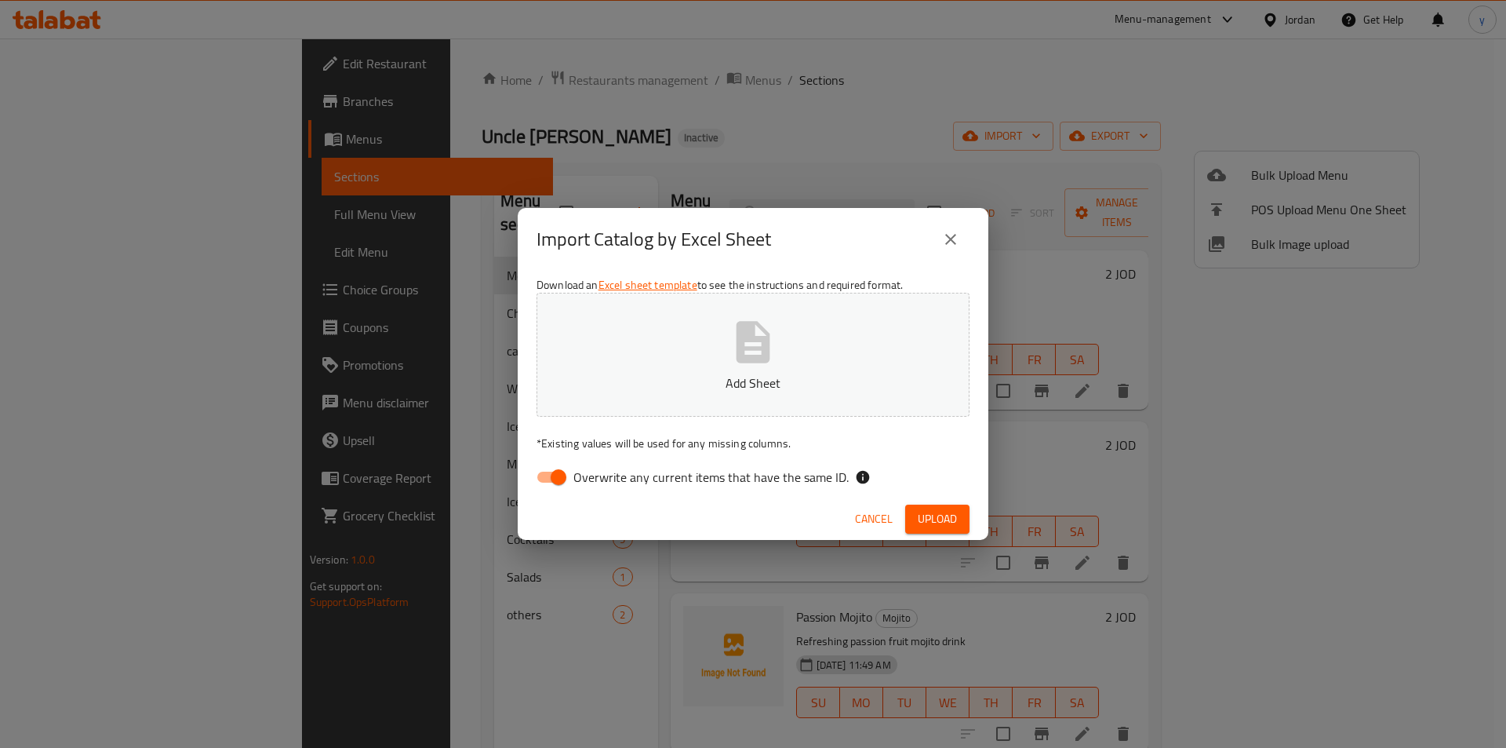
click at [551, 475] on input "Overwrite any current items that have the same ID." at bounding box center [558, 477] width 89 height 30
checkbox input "false"
click at [685, 315] on button "Add Sheet" at bounding box center [753, 355] width 433 height 124
click at [953, 243] on icon "close" at bounding box center [950, 239] width 19 height 19
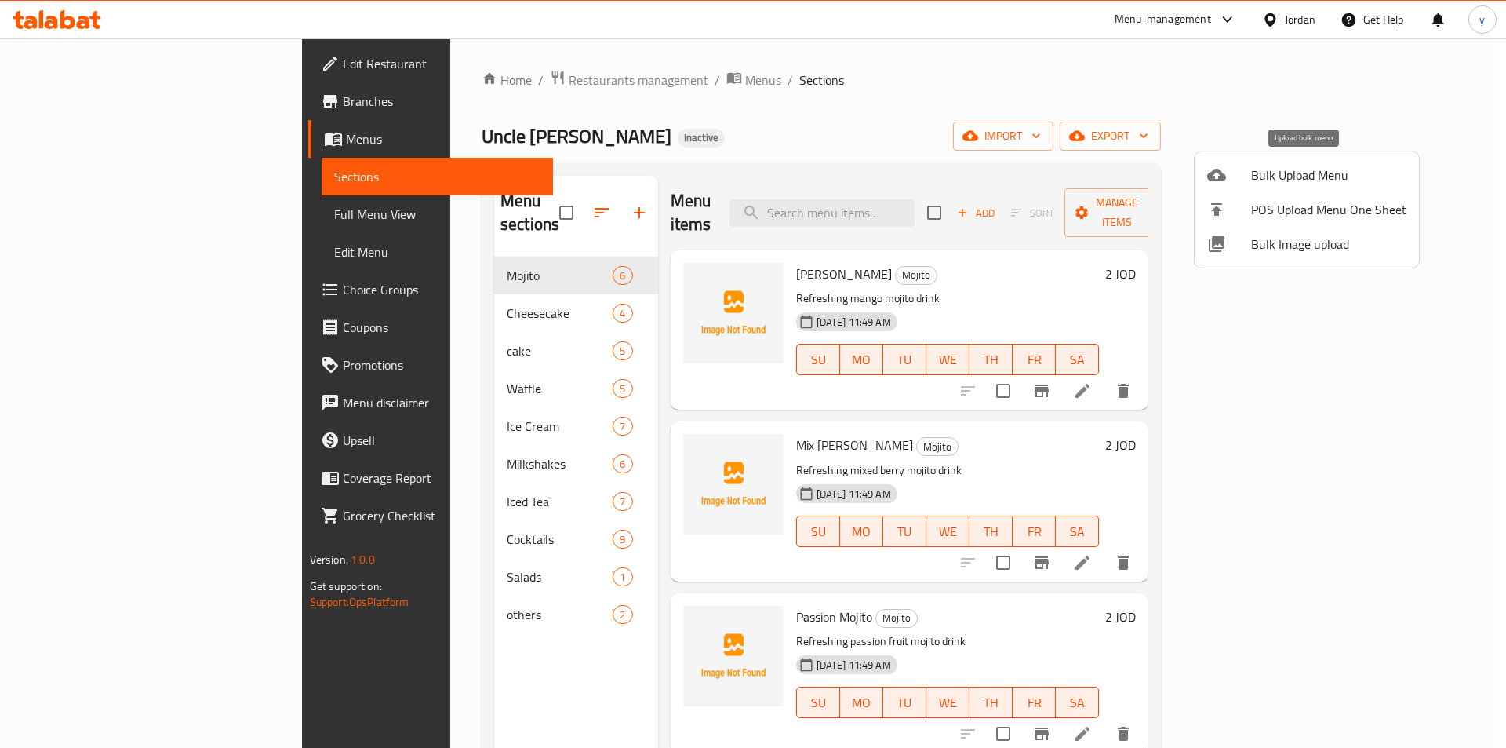
click at [1312, 184] on span "Bulk Upload Menu" at bounding box center [1328, 175] width 155 height 19
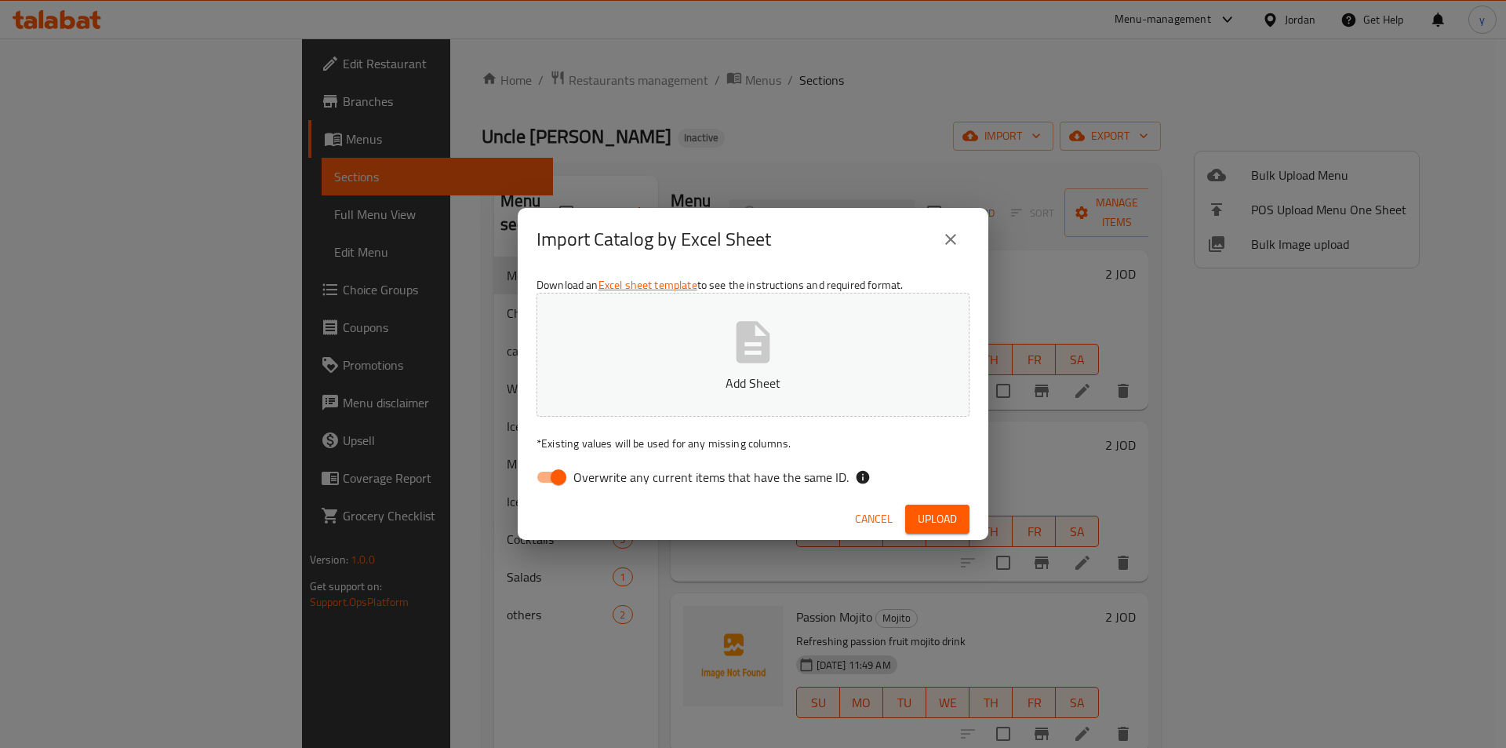
click at [555, 482] on input "Overwrite any current items that have the same ID." at bounding box center [558, 477] width 89 height 30
checkbox input "false"
click at [938, 515] on span "Upload" at bounding box center [937, 519] width 39 height 20
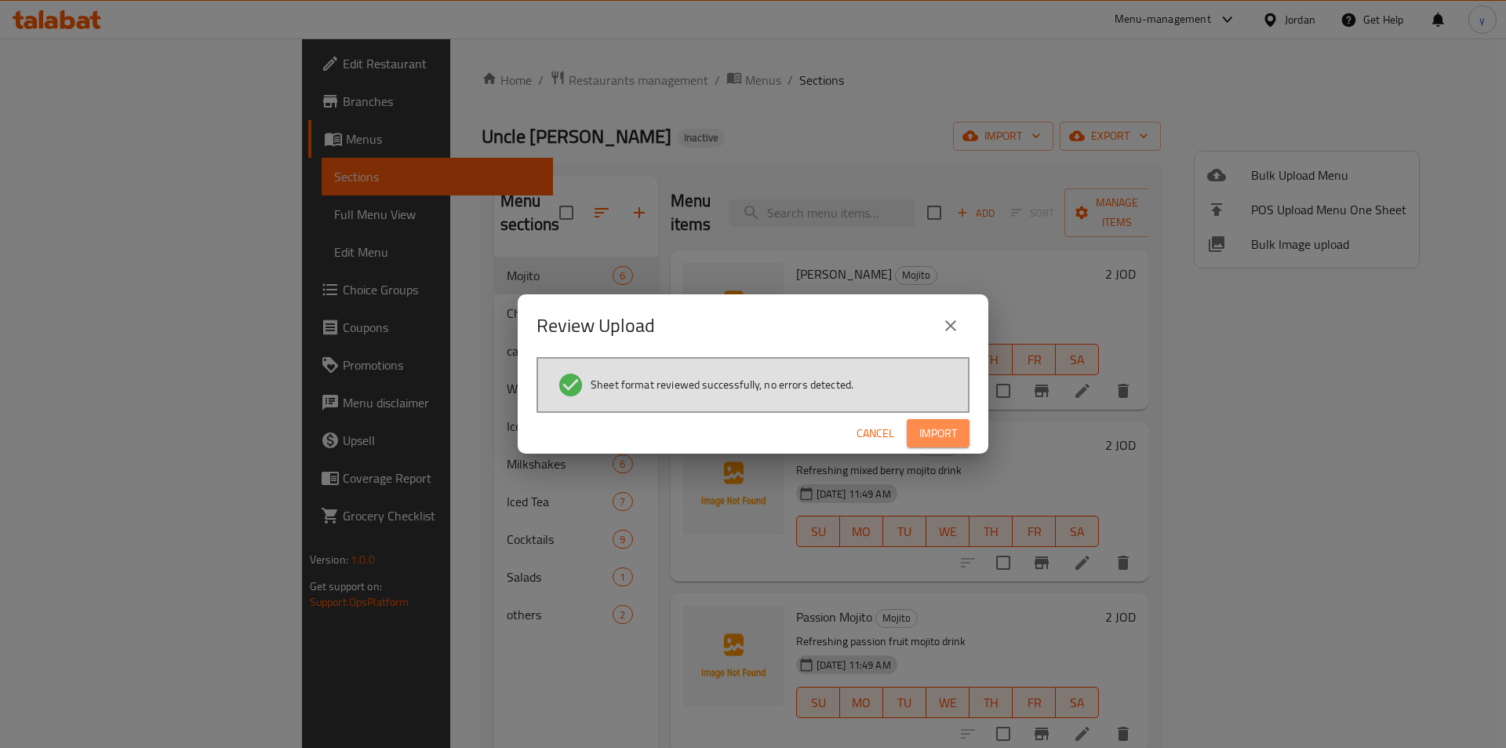
click at [956, 419] on button "Import" at bounding box center [938, 433] width 63 height 29
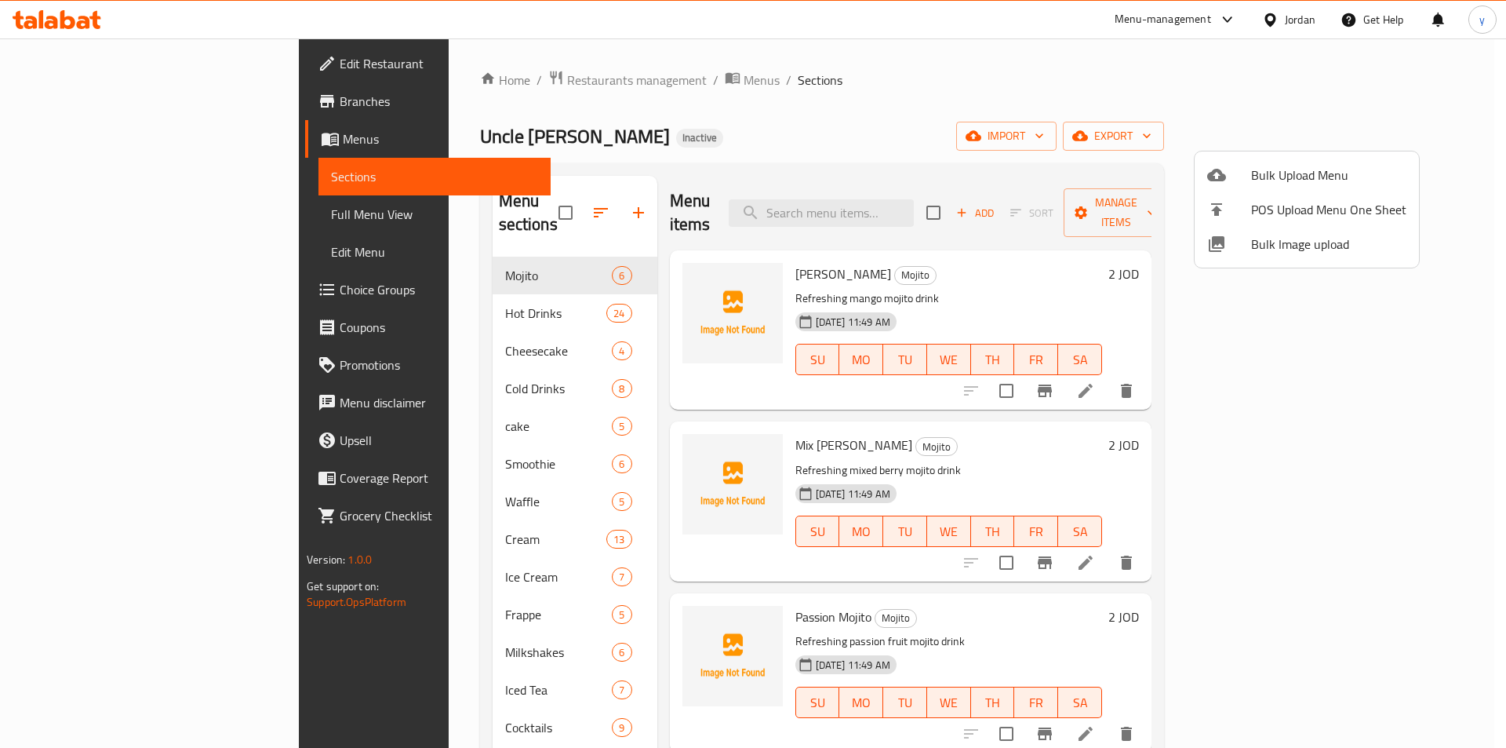
click at [1179, 111] on div at bounding box center [753, 374] width 1506 height 748
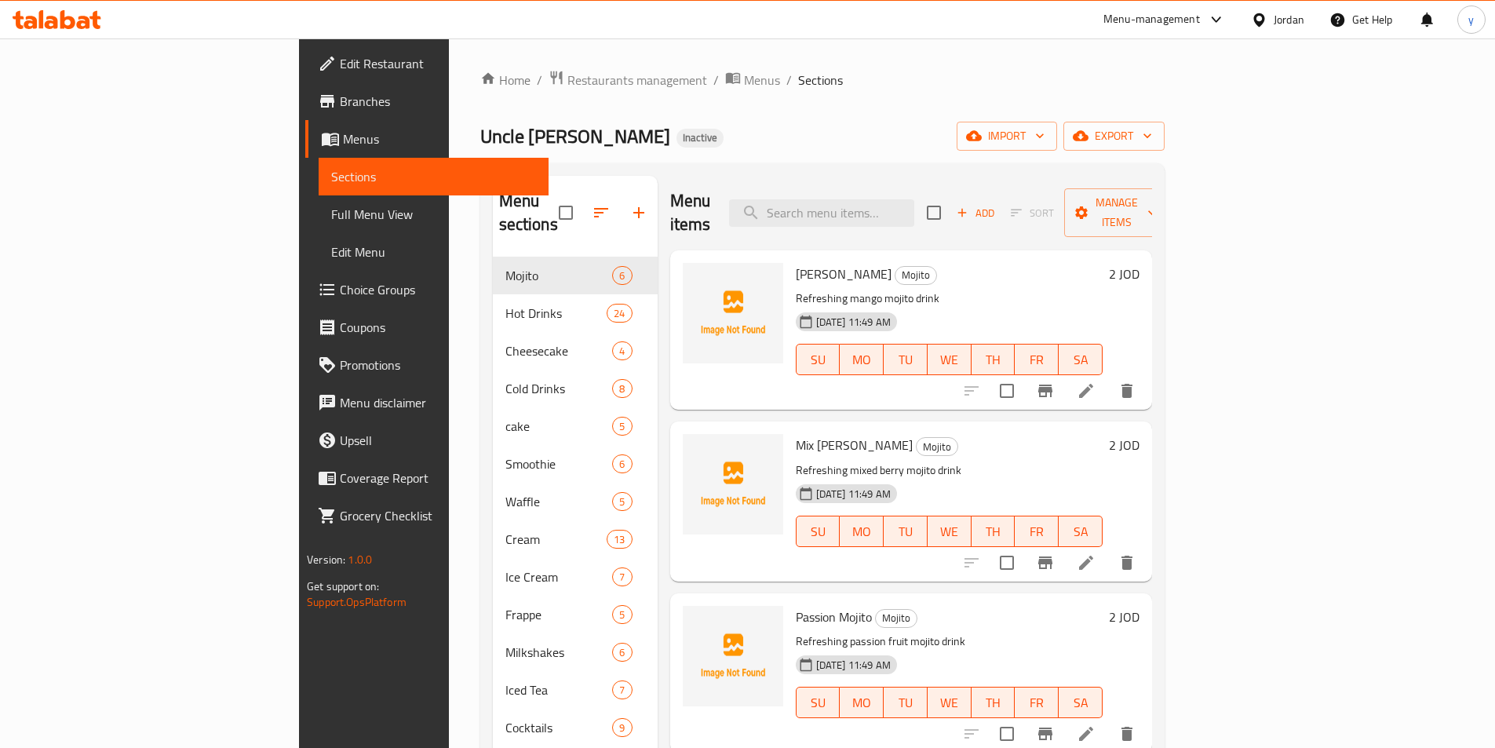
click at [319, 224] on link "Full Menu View" at bounding box center [434, 214] width 230 height 38
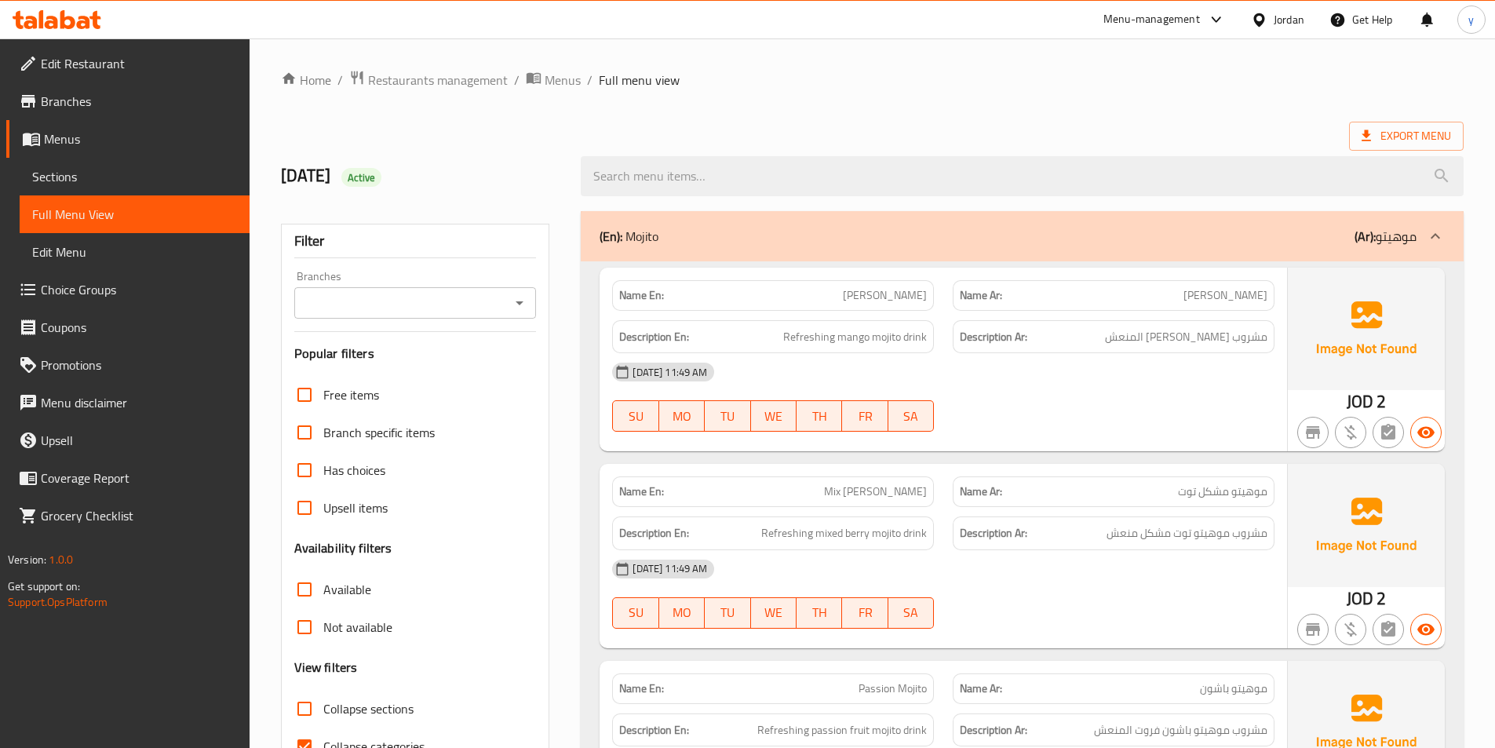
click at [1304, 244] on div "(En): Mojito (Ar): موهيتو" at bounding box center [1007, 236] width 817 height 19
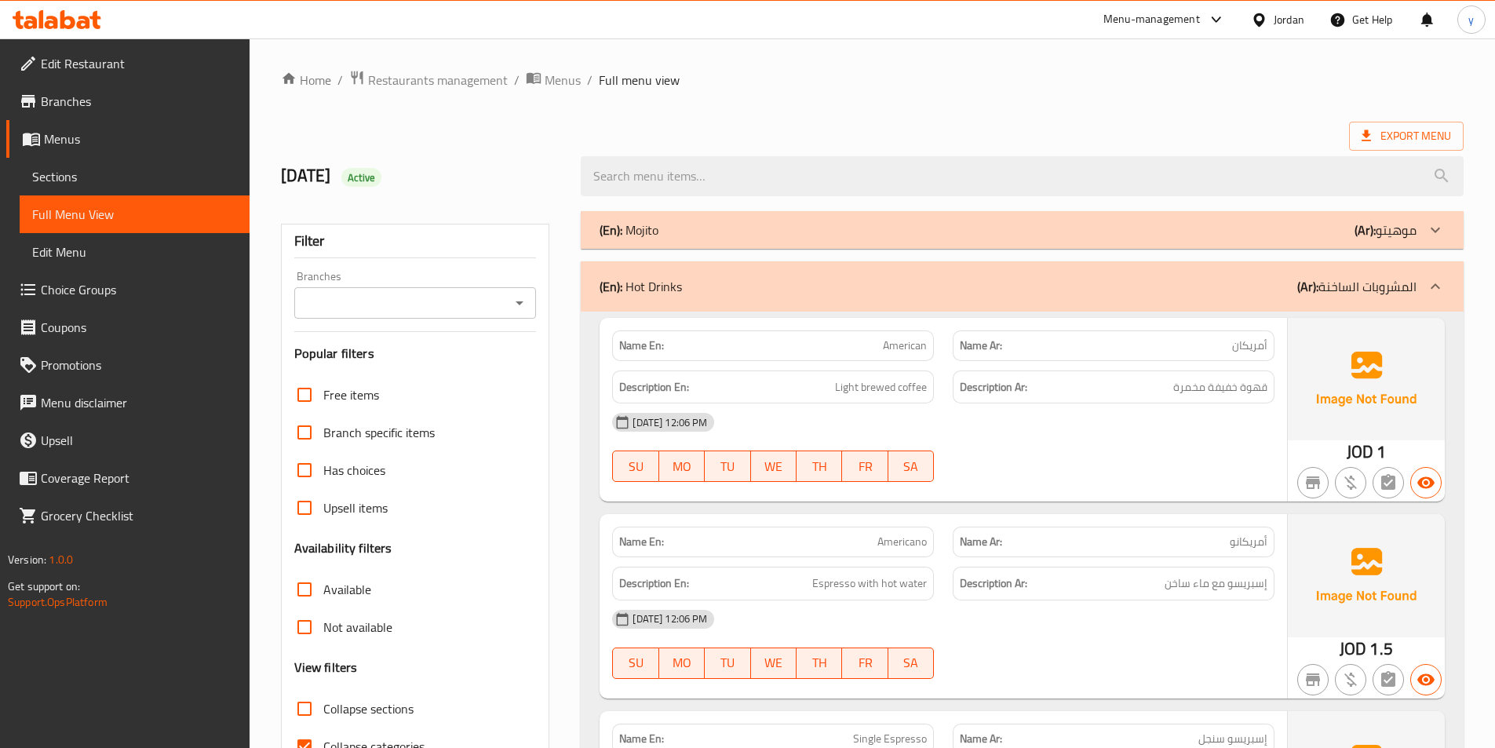
click at [1311, 291] on b "(Ar):" at bounding box center [1307, 287] width 21 height 24
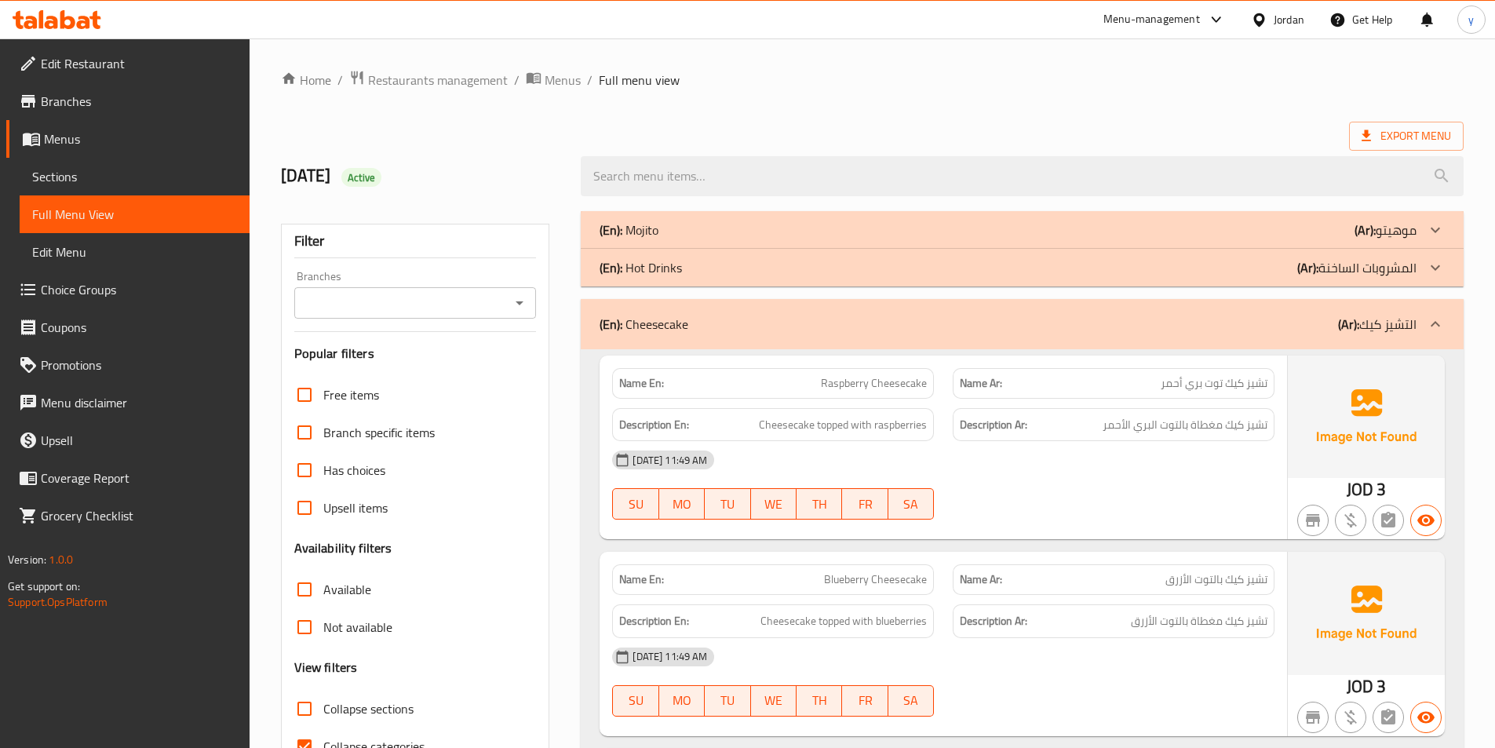
click at [1309, 268] on b "(Ar):" at bounding box center [1307, 268] width 21 height 24
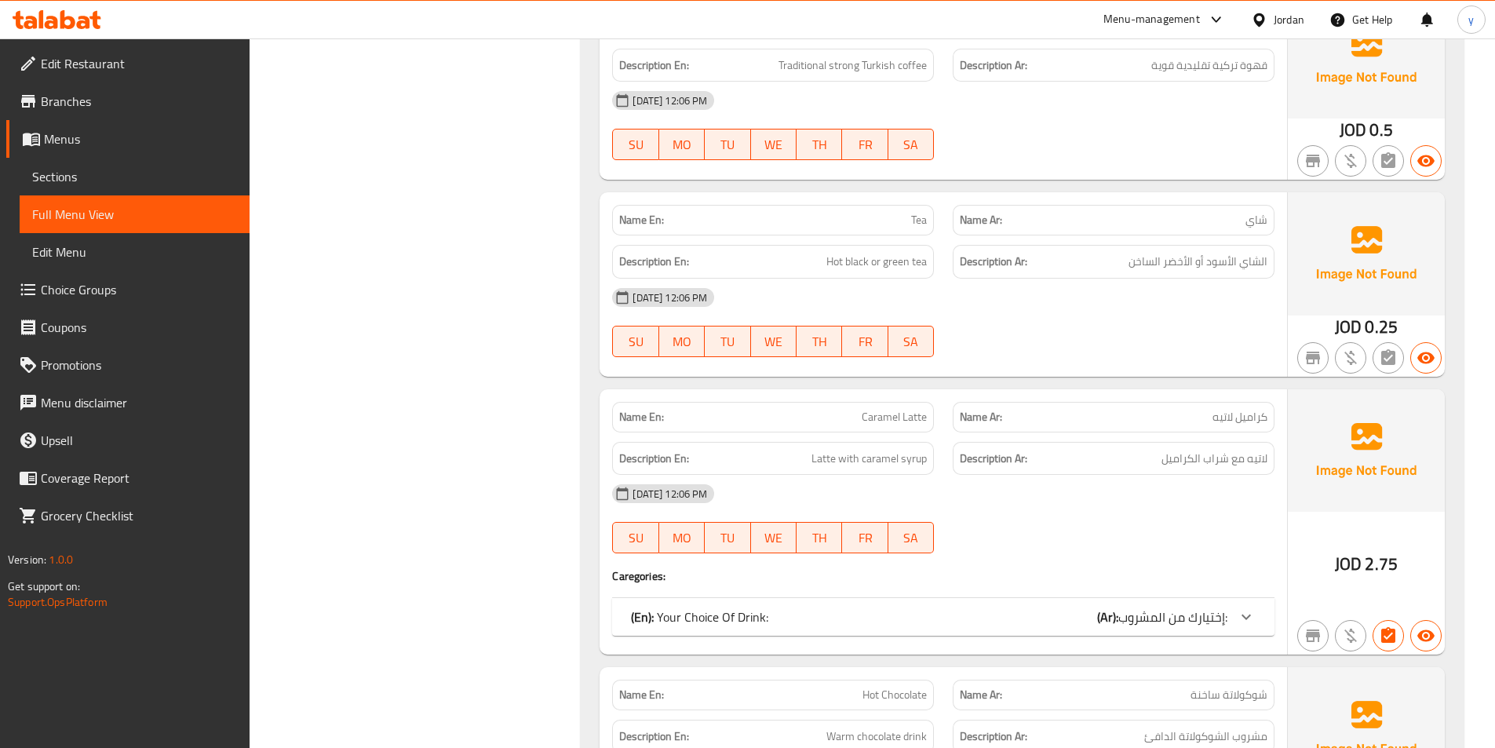
scroll to position [2667, 0]
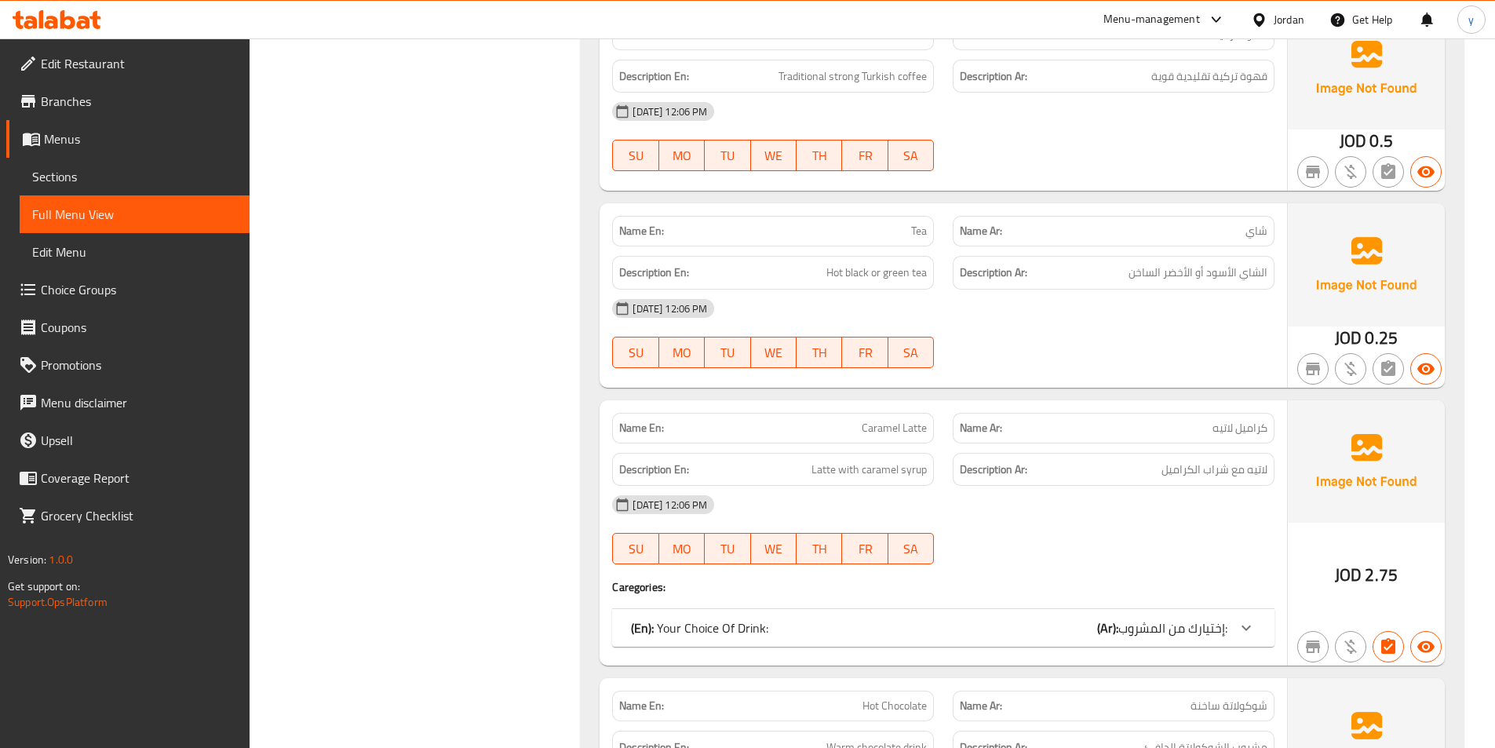
click at [976, 312] on div "[DATE] 12:06 PM" at bounding box center [943, 308] width 681 height 38
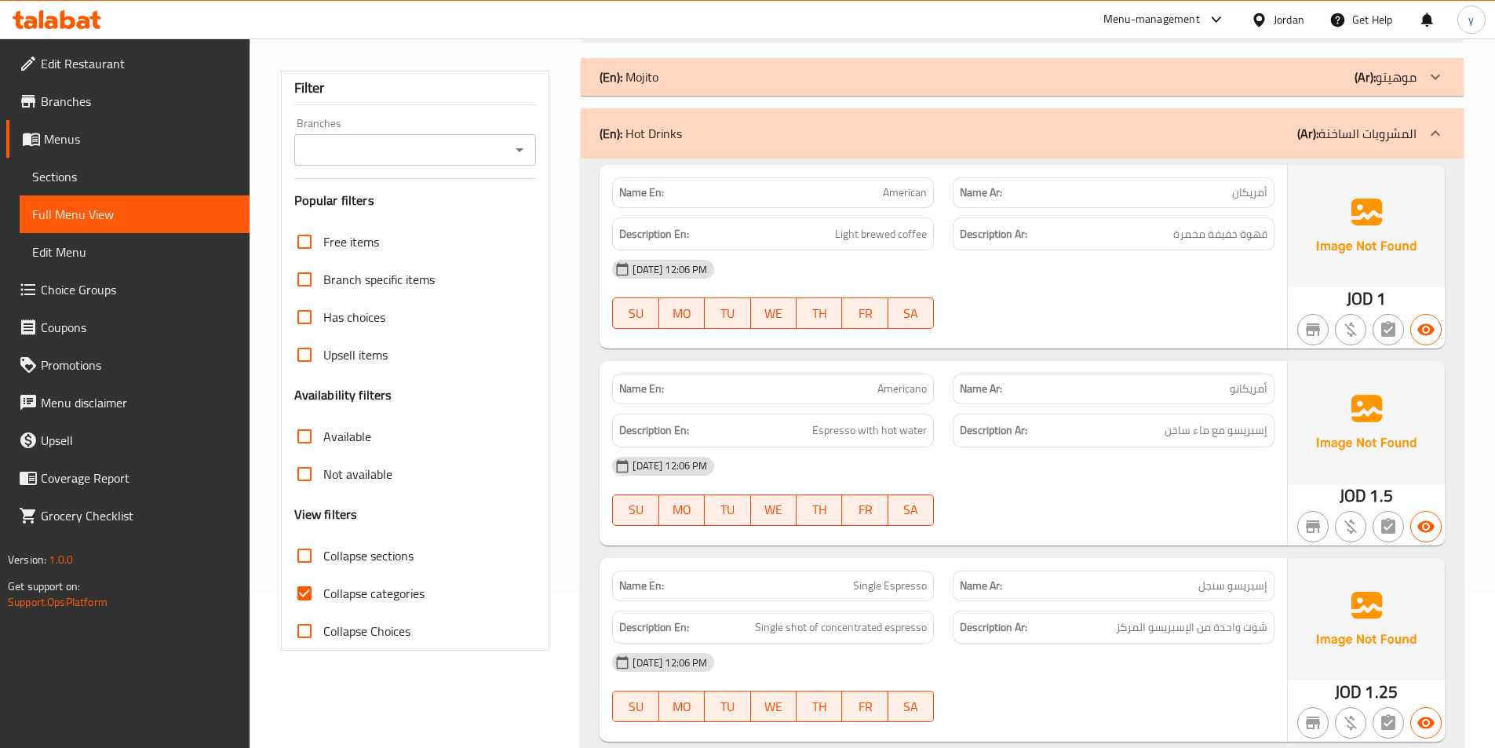
scroll to position [157, 0]
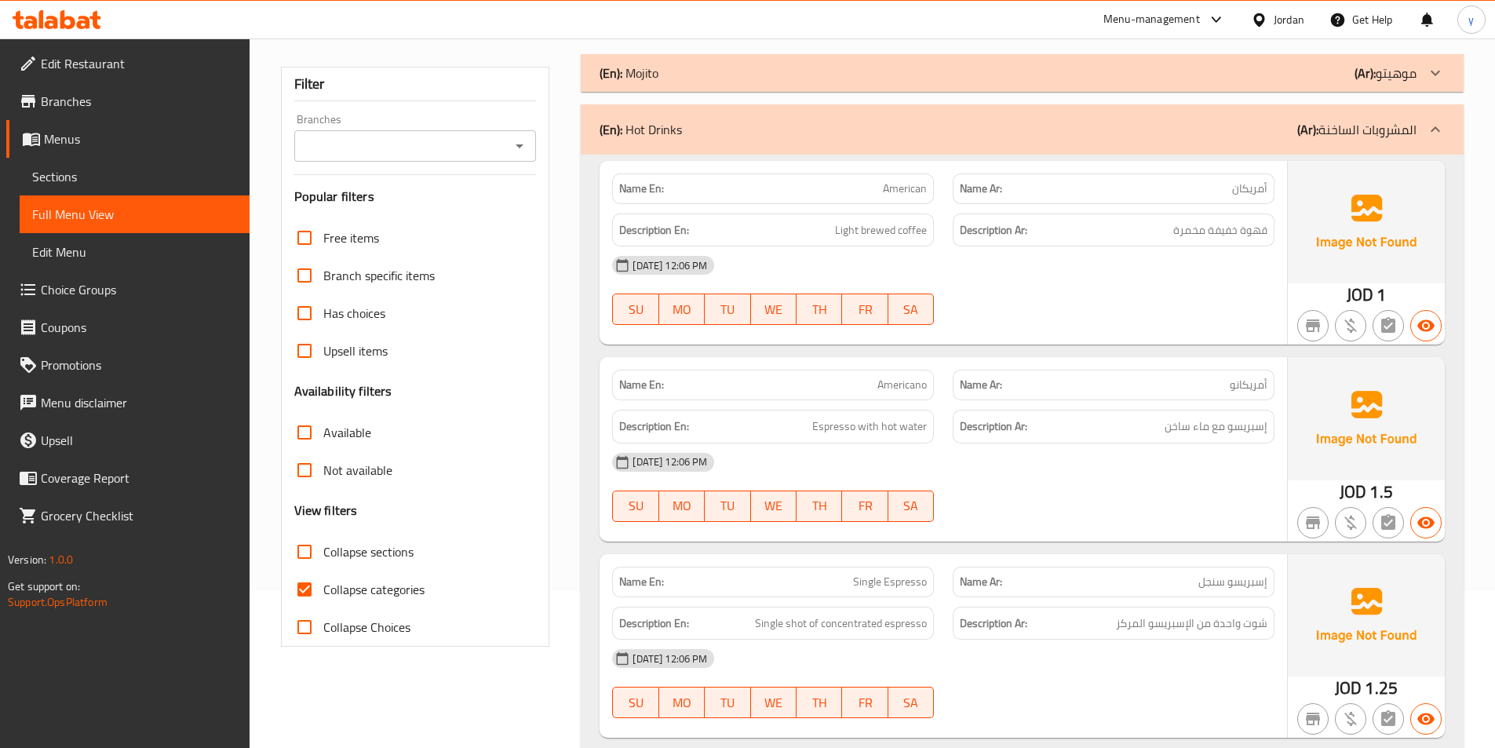
click at [329, 591] on span "Collapse categories" at bounding box center [373, 589] width 101 height 19
click at [323, 591] on input "Collapse categories" at bounding box center [305, 589] width 38 height 38
checkbox input "false"
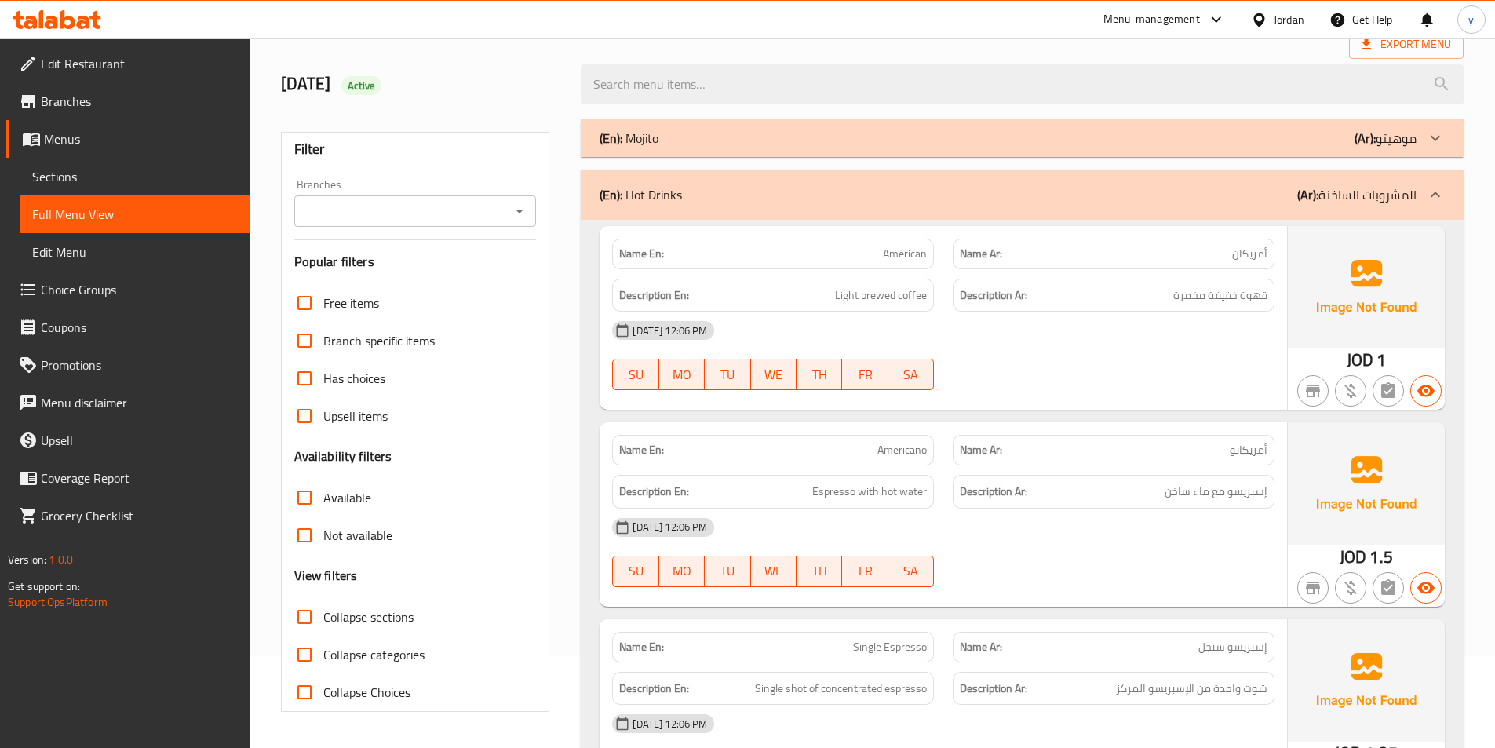
scroll to position [0, 0]
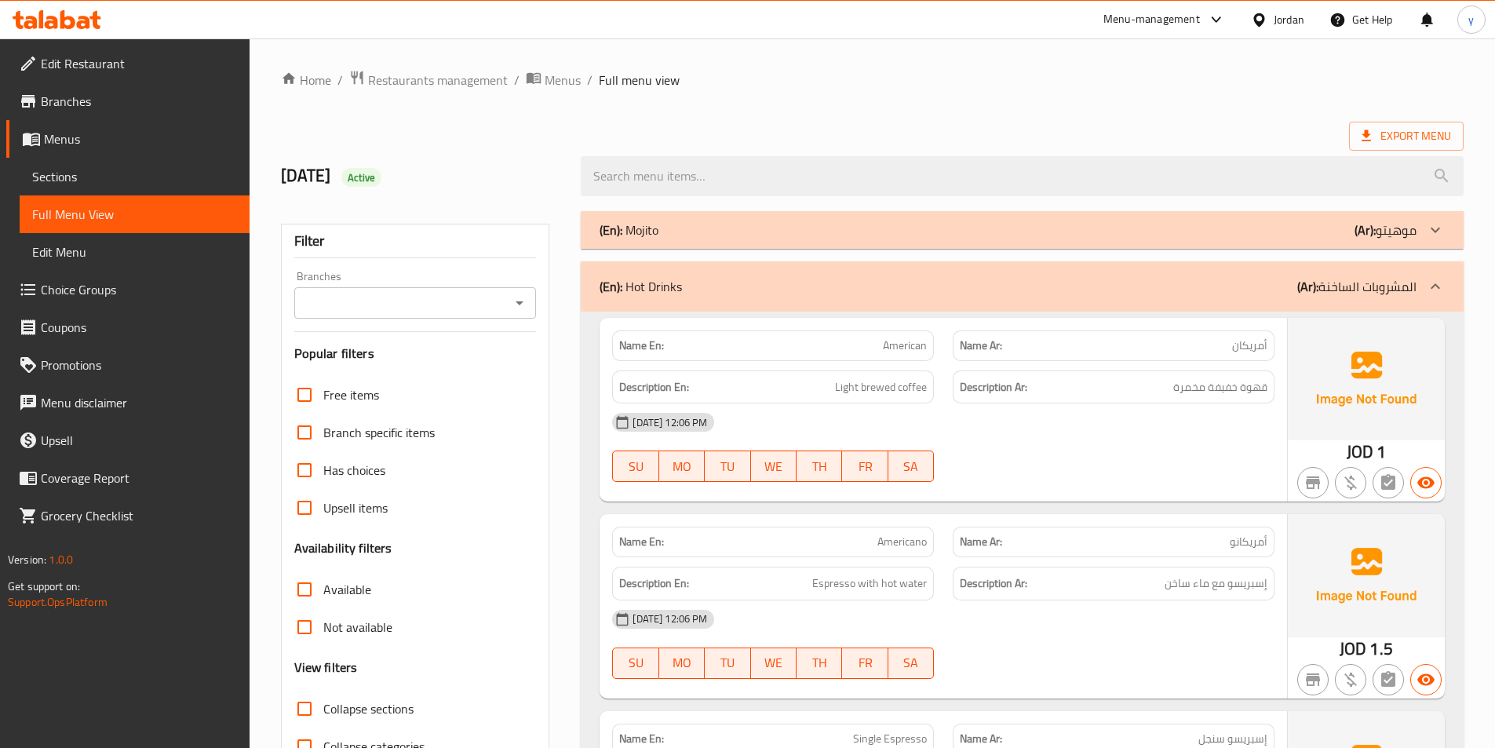
click at [1400, 286] on p "(Ar): المشروبات الساخنة" at bounding box center [1356, 286] width 119 height 19
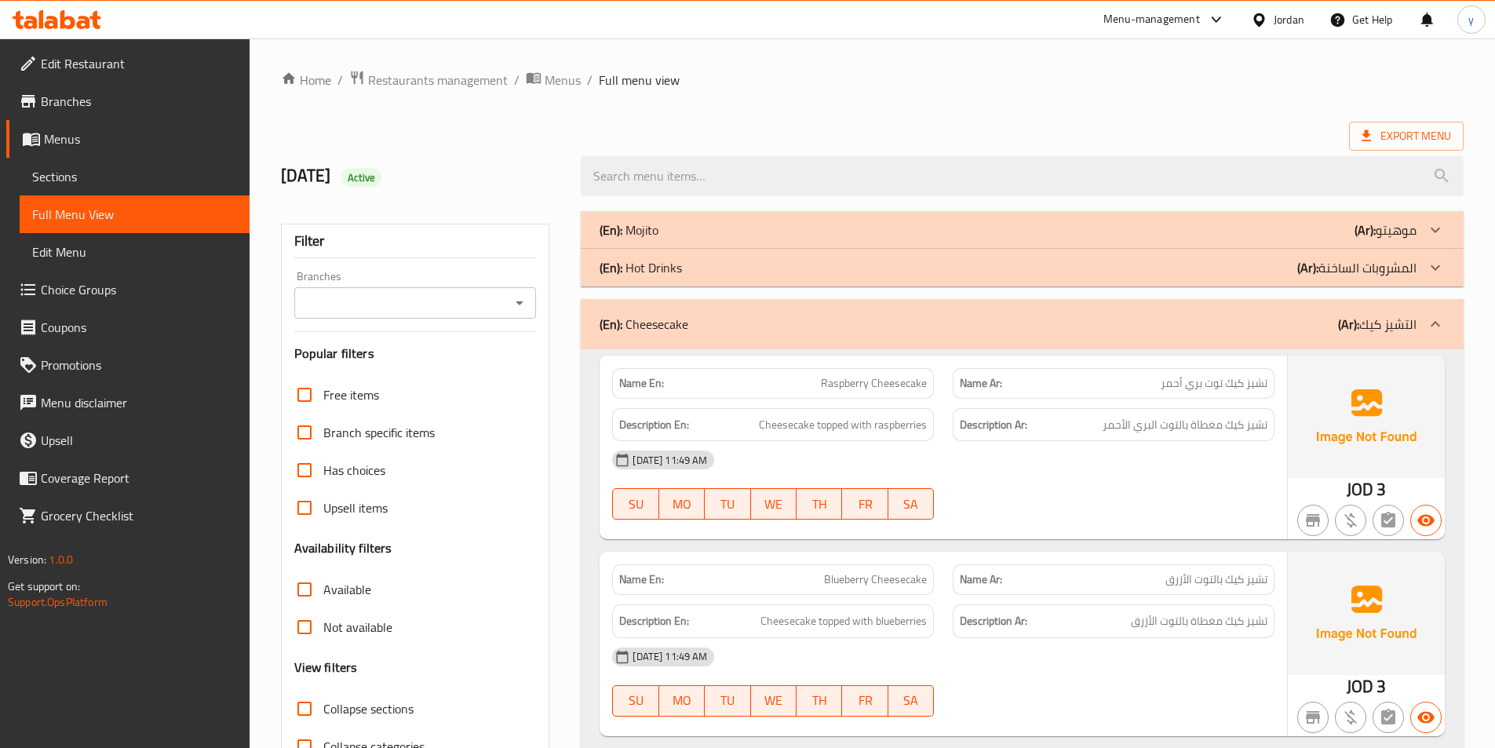
click at [104, 246] on span "Edit Menu" at bounding box center [134, 251] width 205 height 19
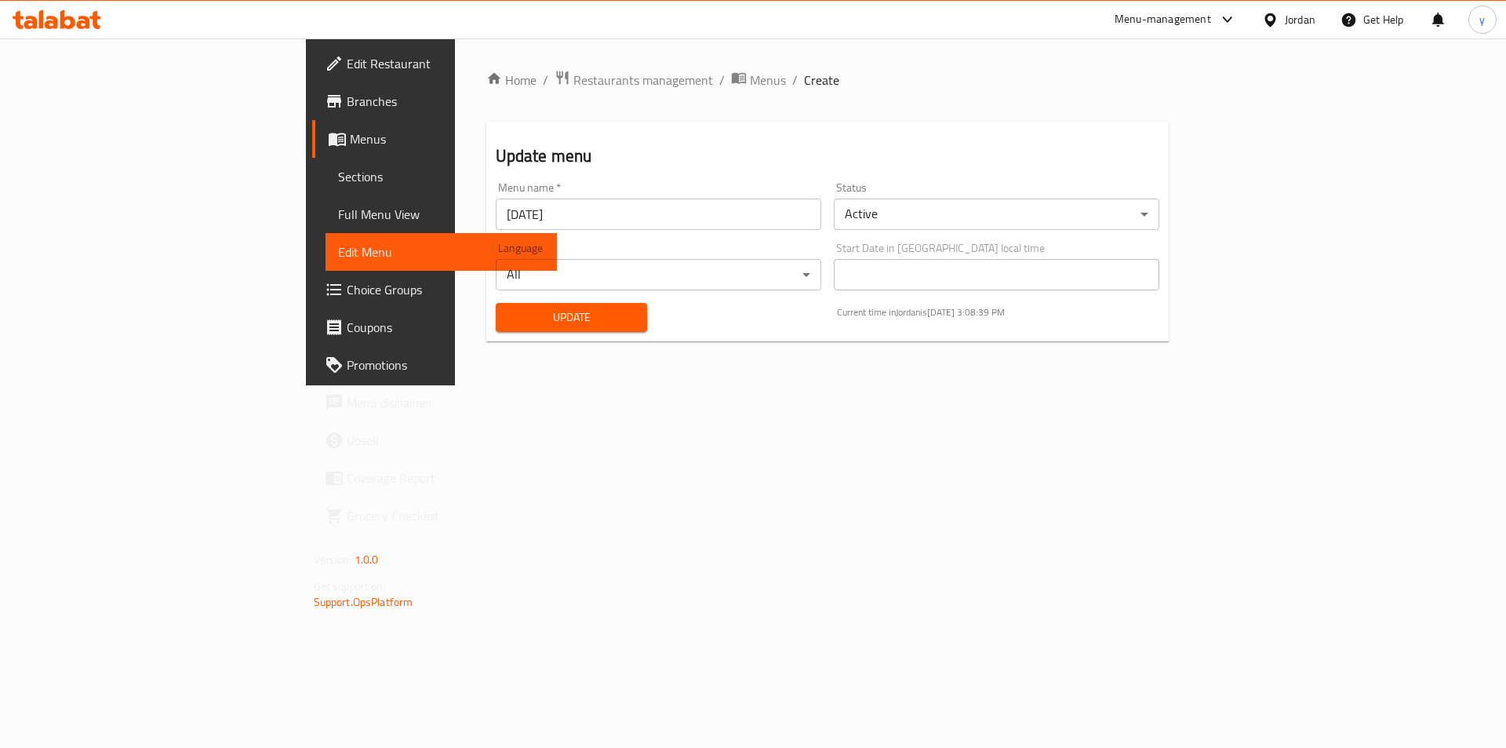
click at [338, 209] on span "Full Menu View" at bounding box center [441, 214] width 207 height 19
click at [338, 179] on span "Sections" at bounding box center [441, 176] width 207 height 19
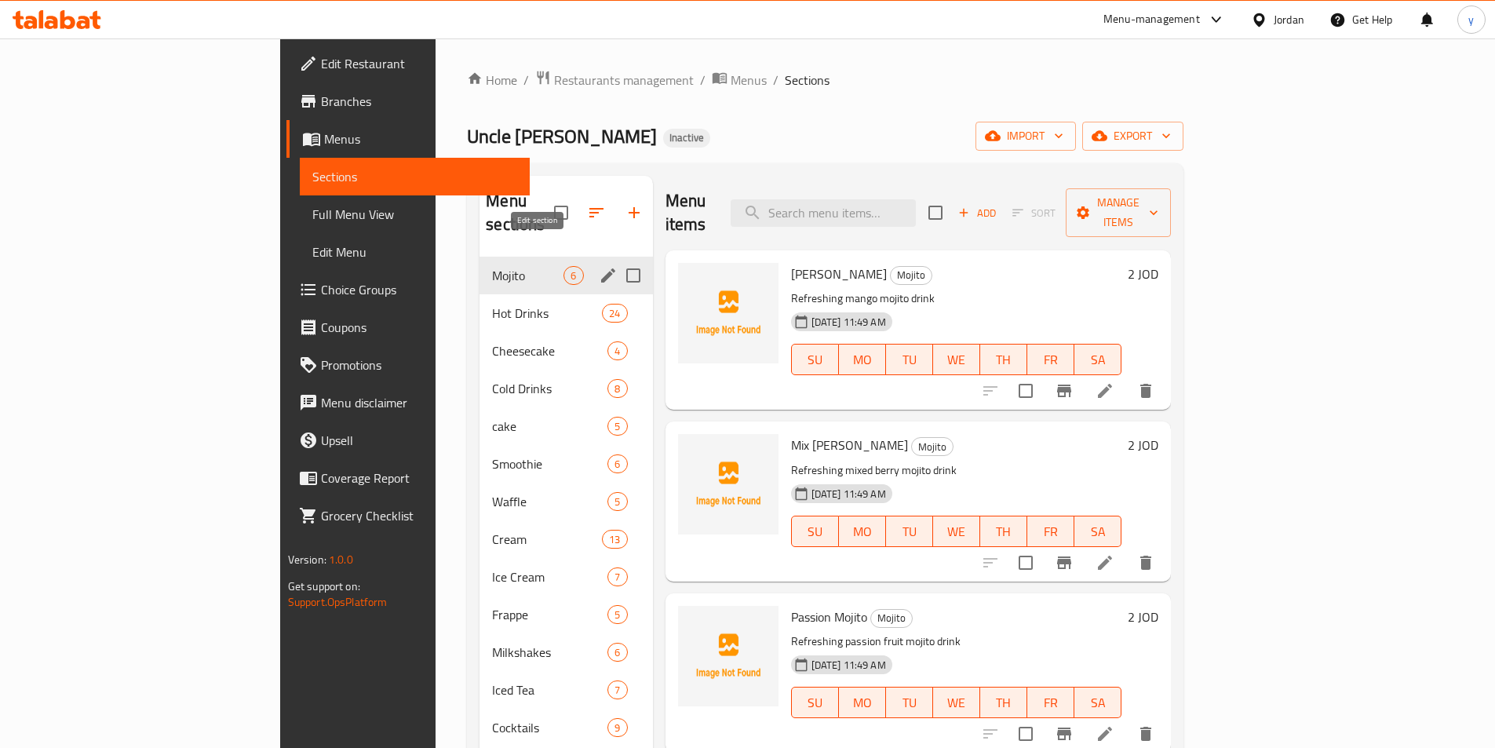
click at [599, 266] on icon "edit" at bounding box center [608, 275] width 19 height 19
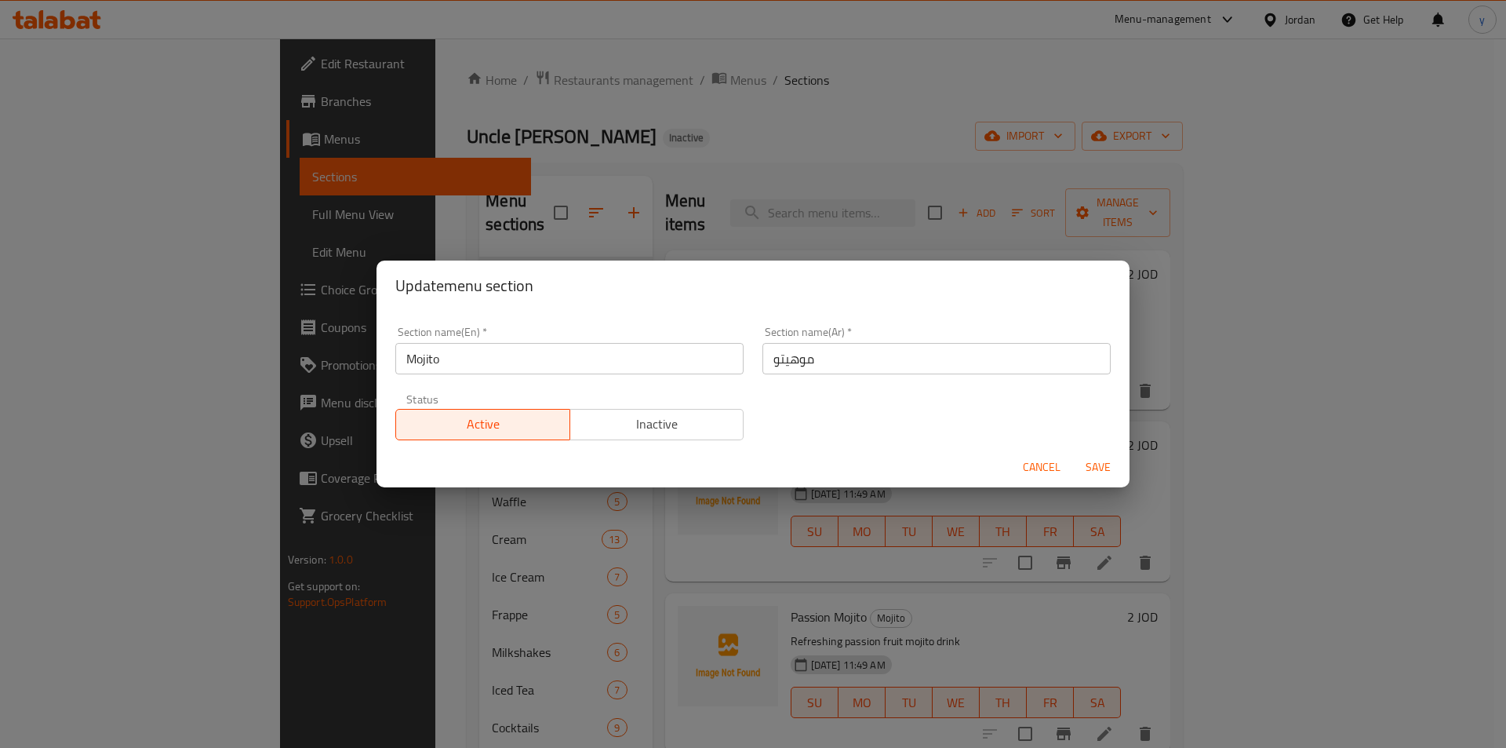
click at [1046, 464] on span "Cancel" at bounding box center [1042, 467] width 38 height 20
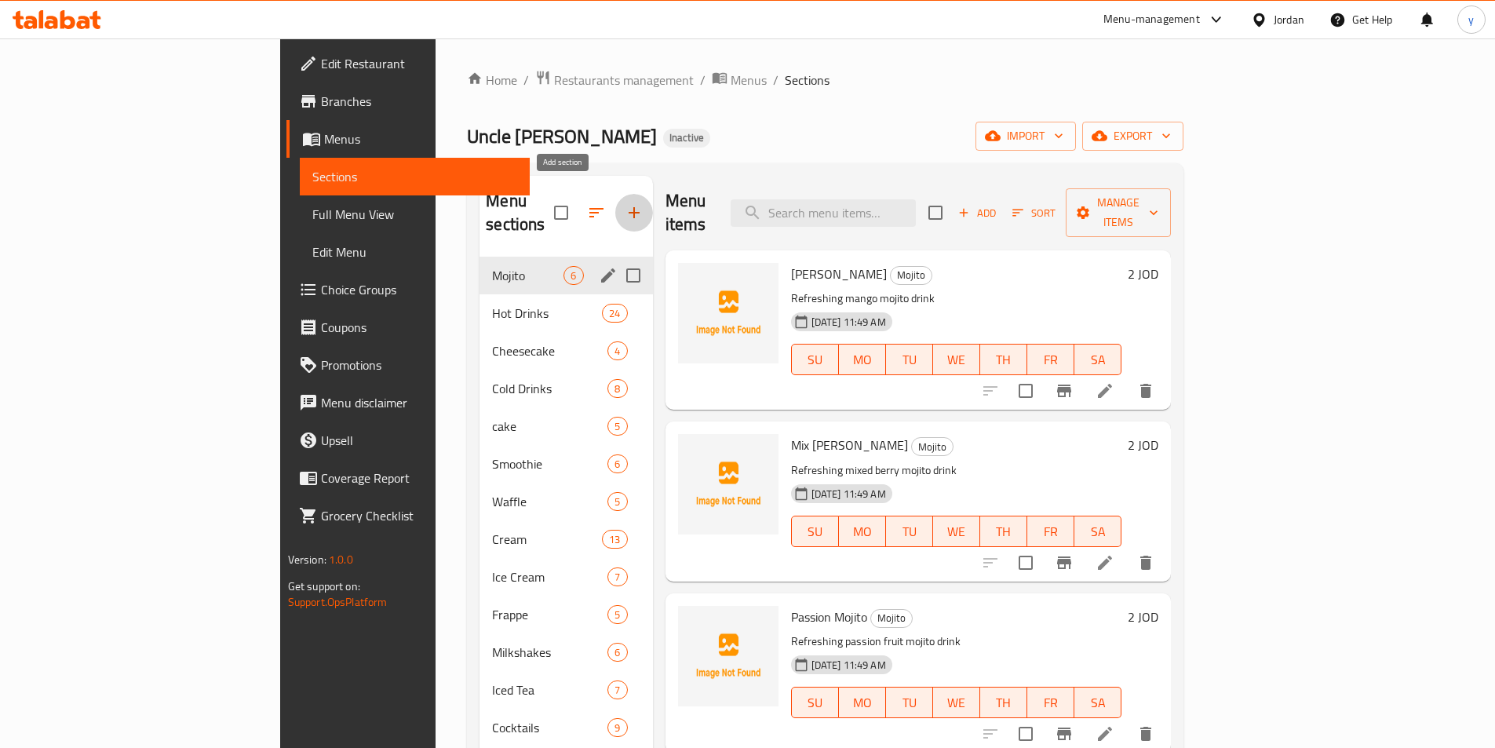
click at [625, 203] on icon "button" at bounding box center [634, 212] width 19 height 19
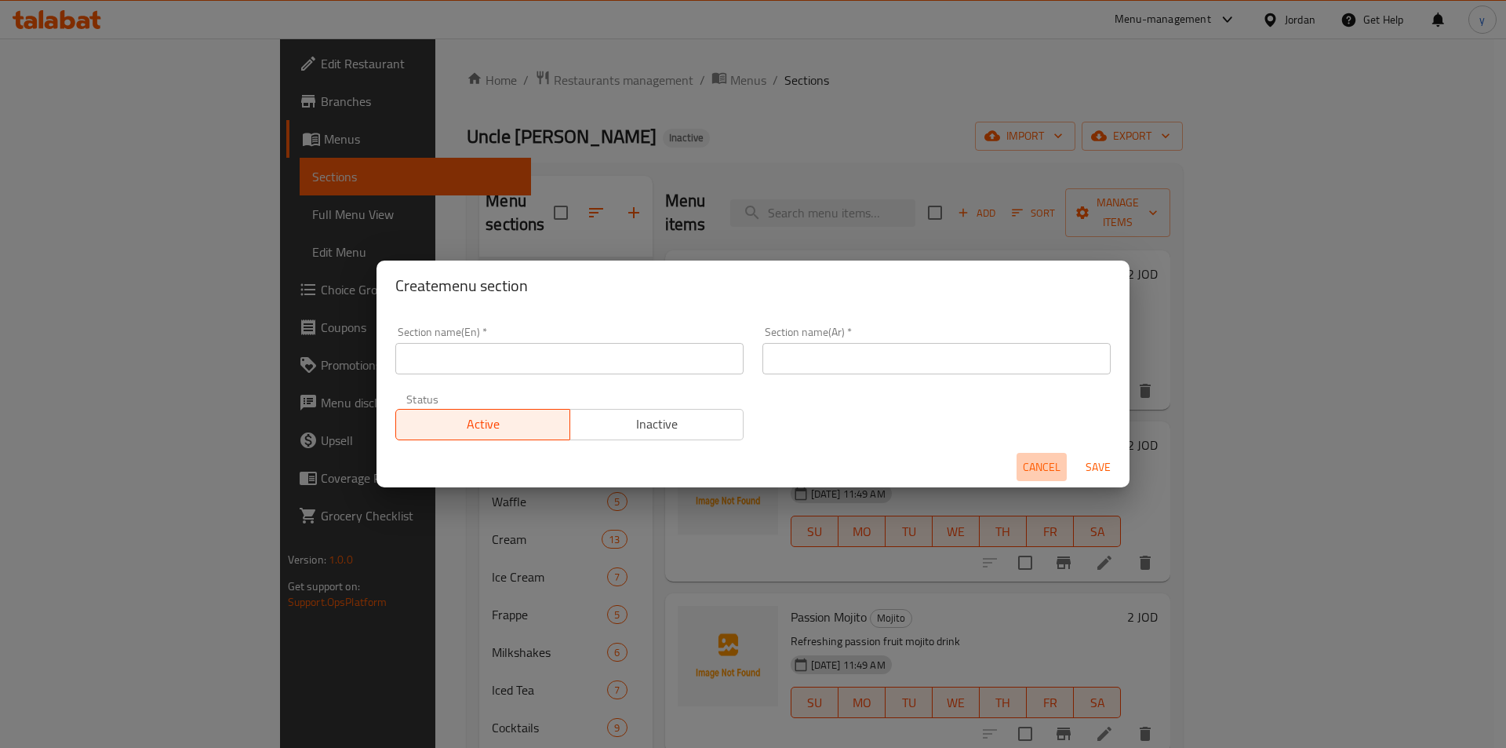
click at [1044, 461] on span "Cancel" at bounding box center [1042, 467] width 38 height 20
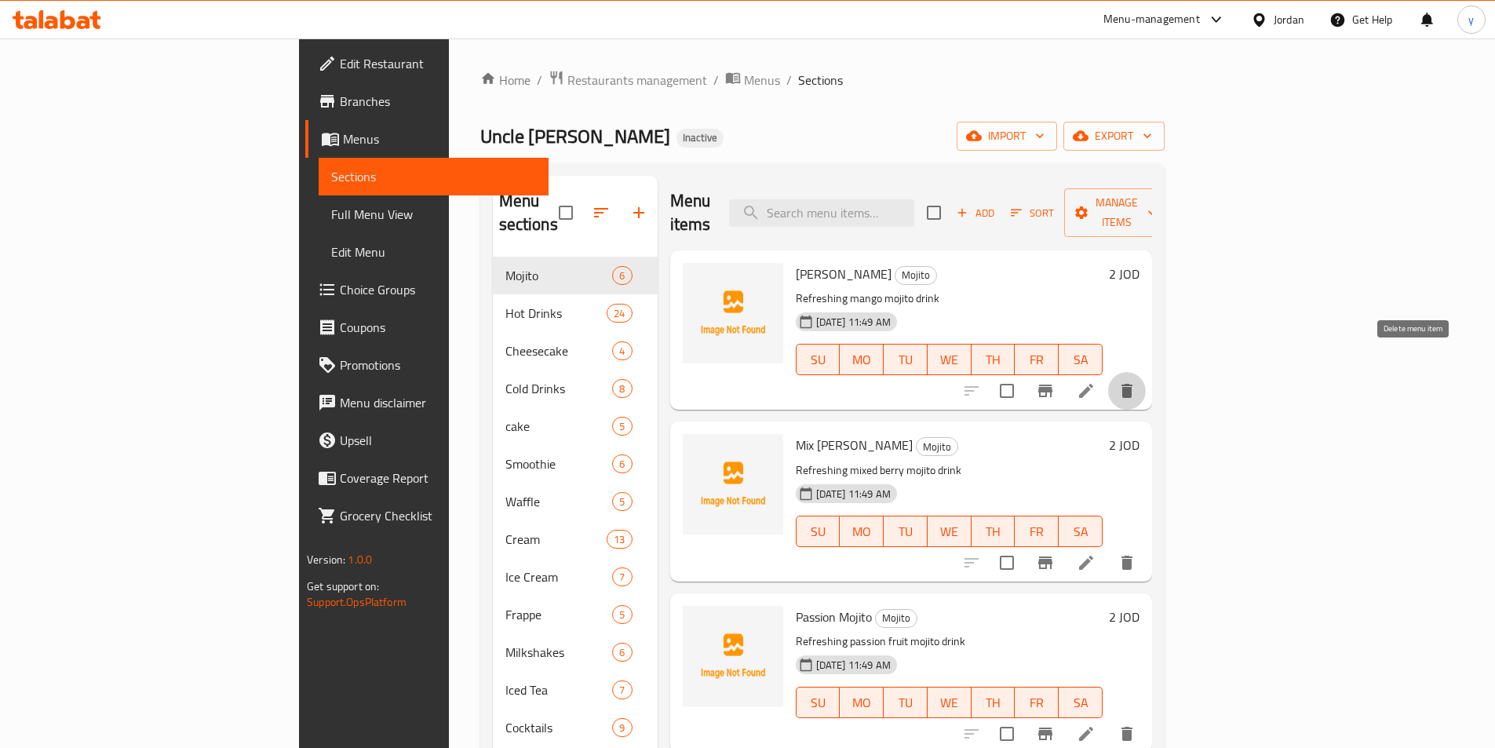
click at [1145, 372] on button "delete" at bounding box center [1127, 391] width 38 height 38
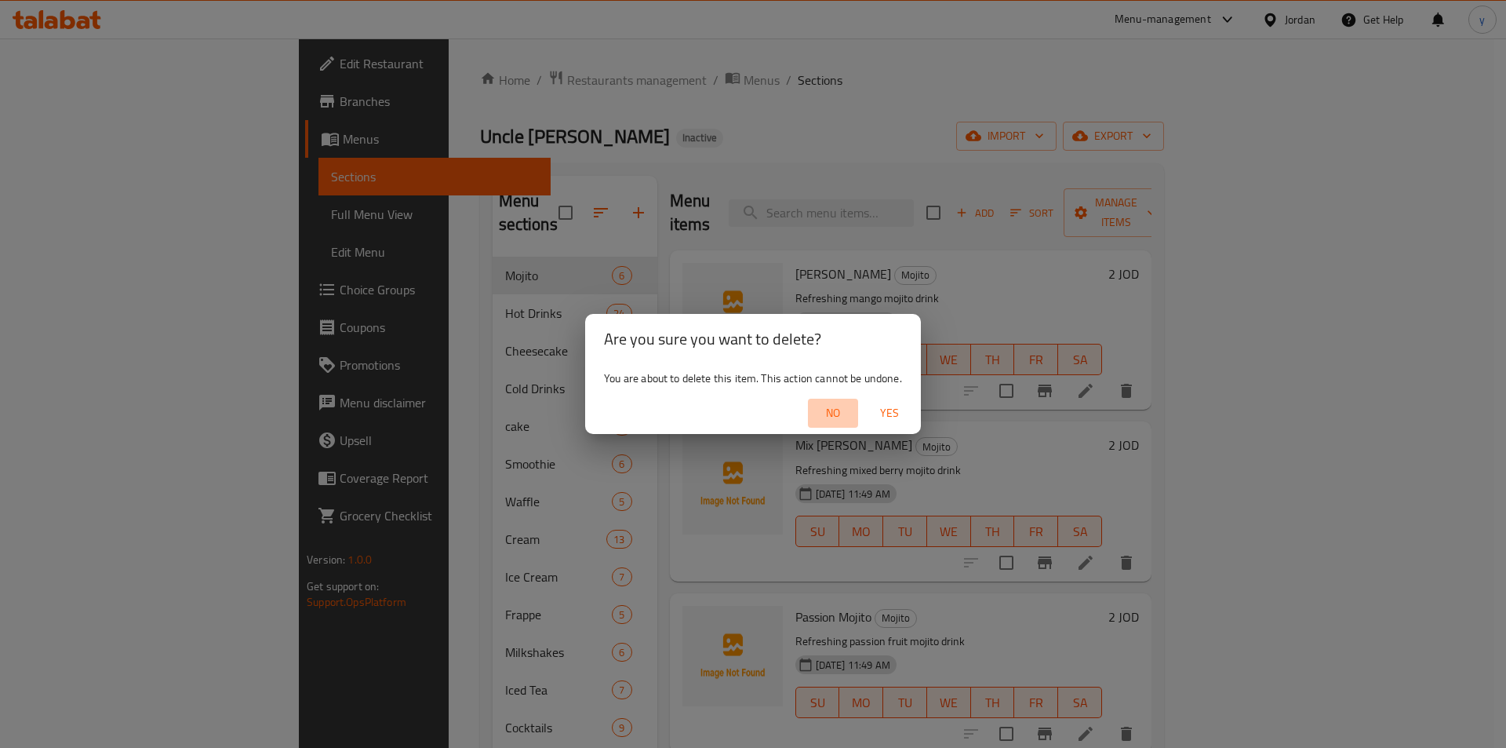
click at [825, 410] on span "No" at bounding box center [833, 413] width 38 height 20
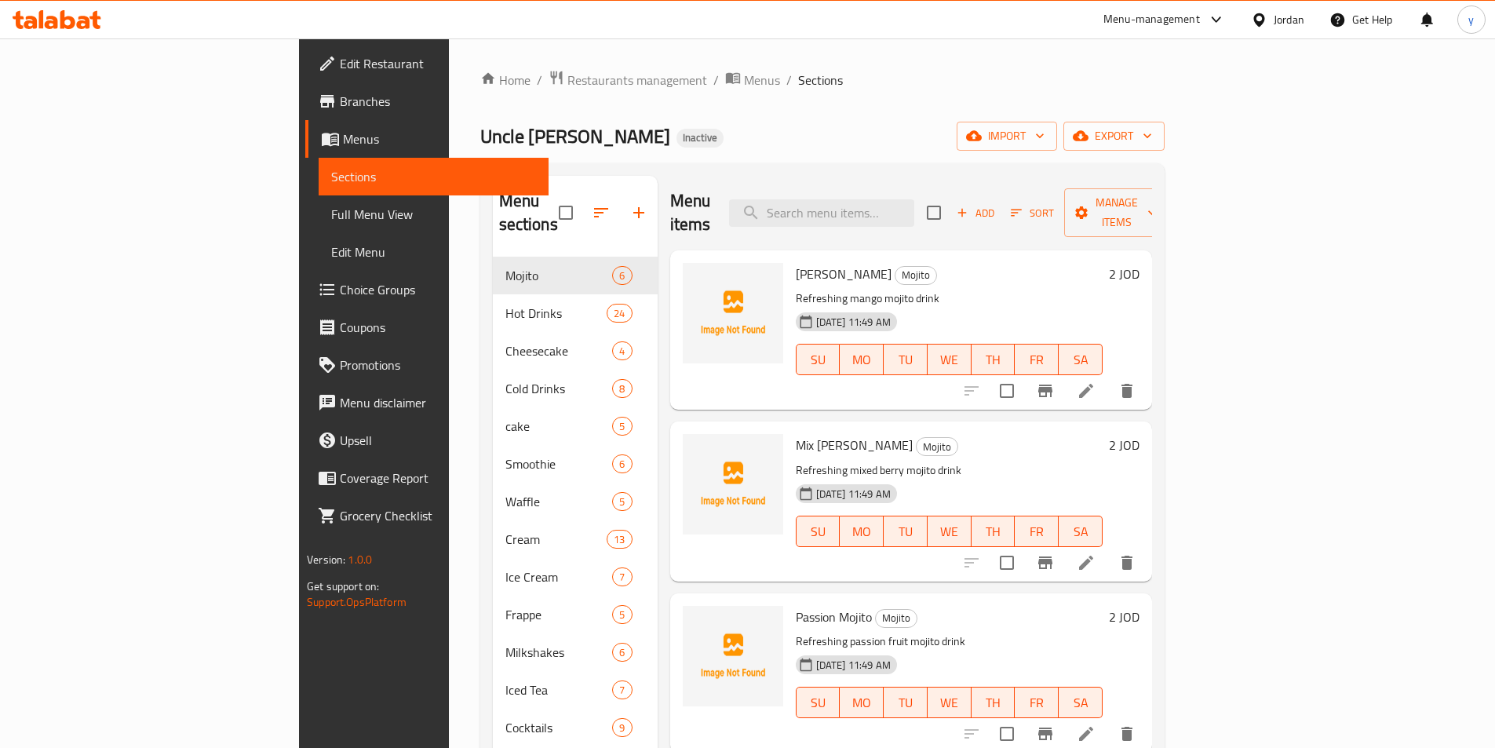
click at [305, 148] on link "Menus" at bounding box center [426, 139] width 243 height 38
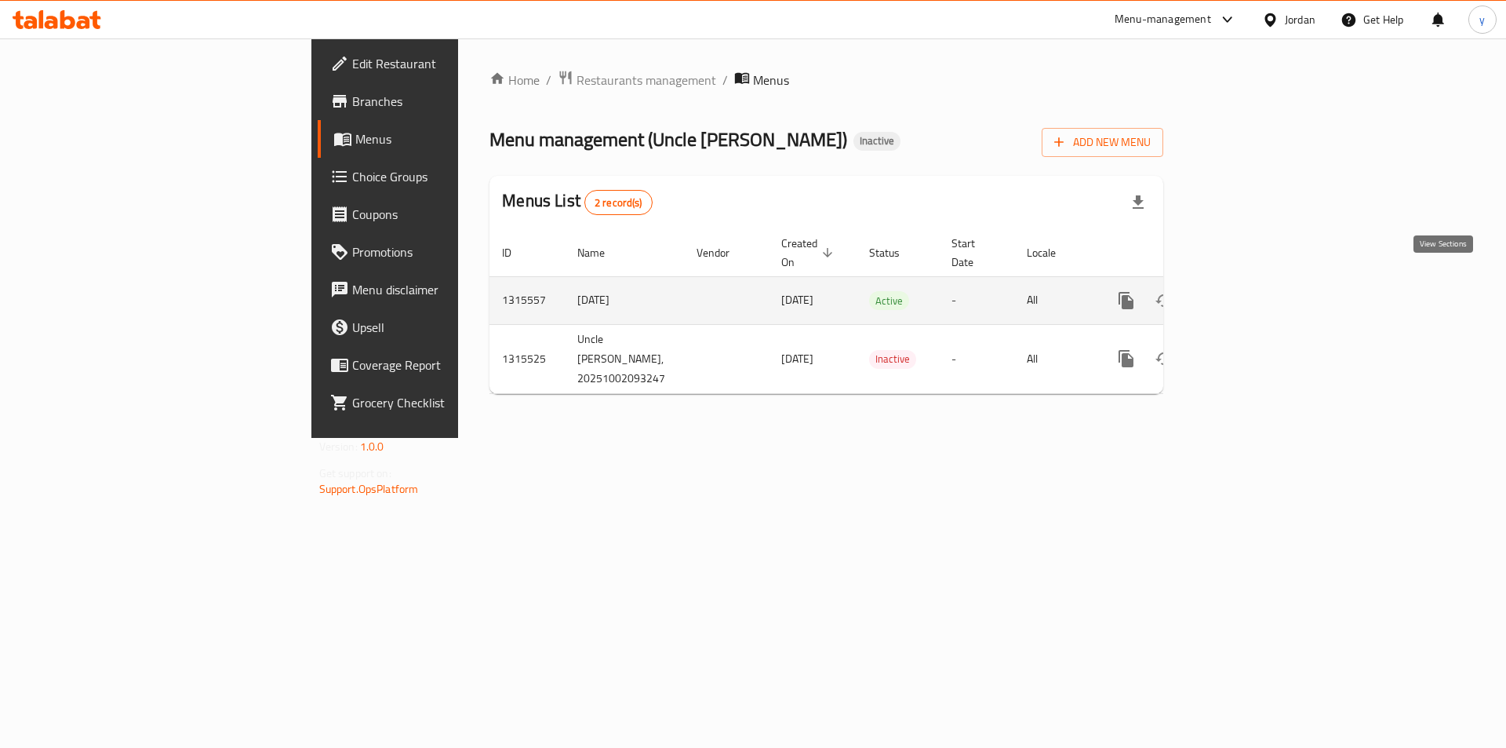
click at [1247, 293] on icon "enhanced table" at bounding box center [1240, 300] width 14 height 14
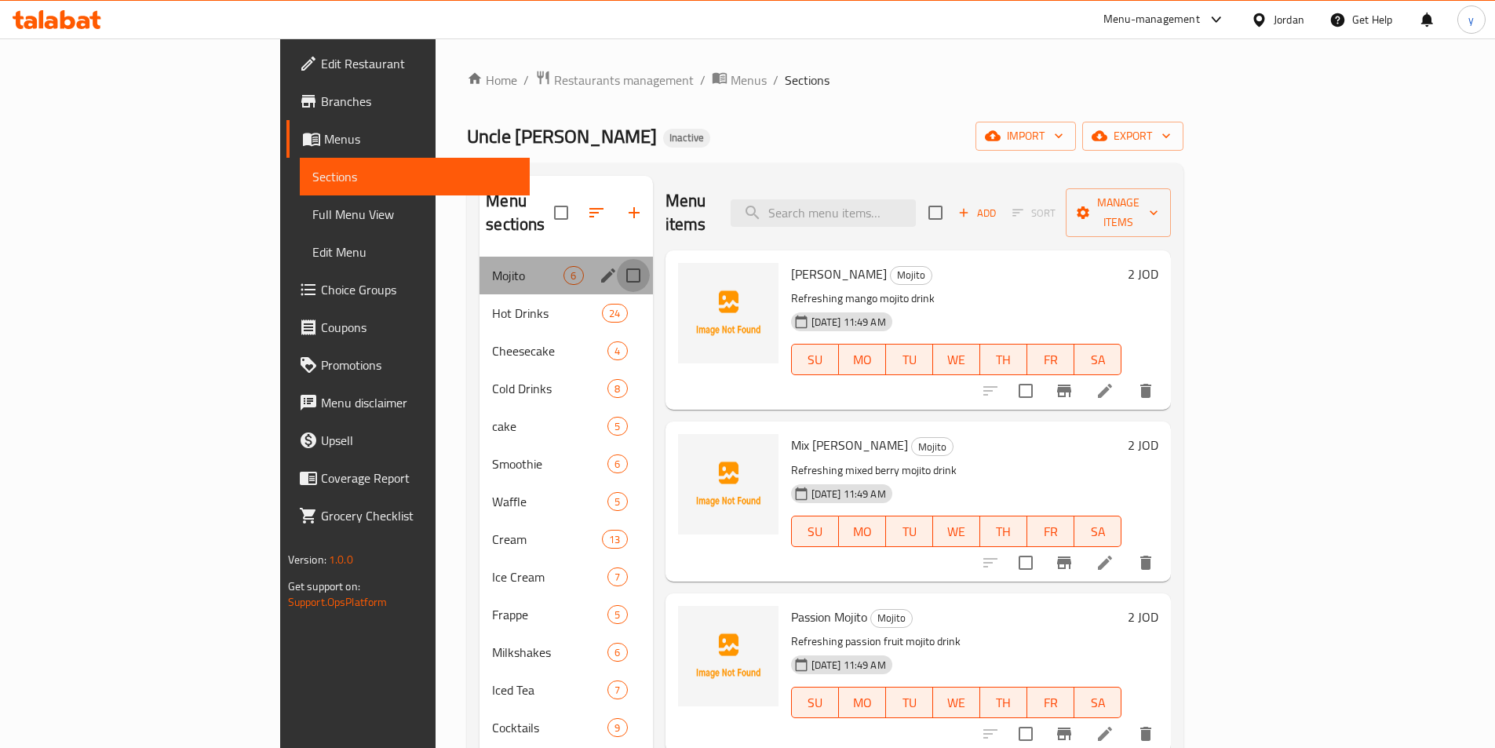
click at [617, 259] on input "Menu sections" at bounding box center [633, 275] width 33 height 33
checkbox input "true"
click at [1158, 197] on span "Manage items" at bounding box center [1118, 212] width 80 height 39
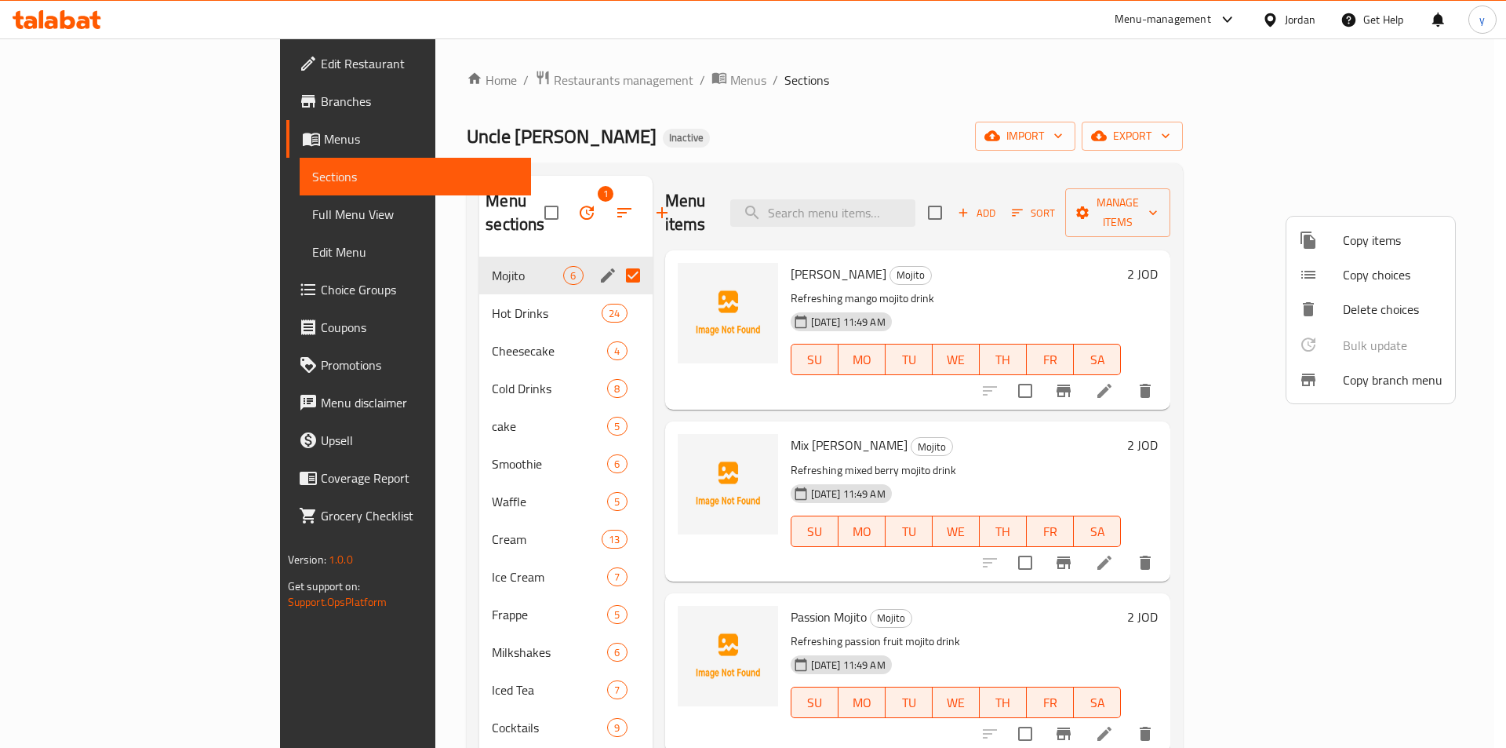
click at [550, 251] on div at bounding box center [753, 374] width 1506 height 748
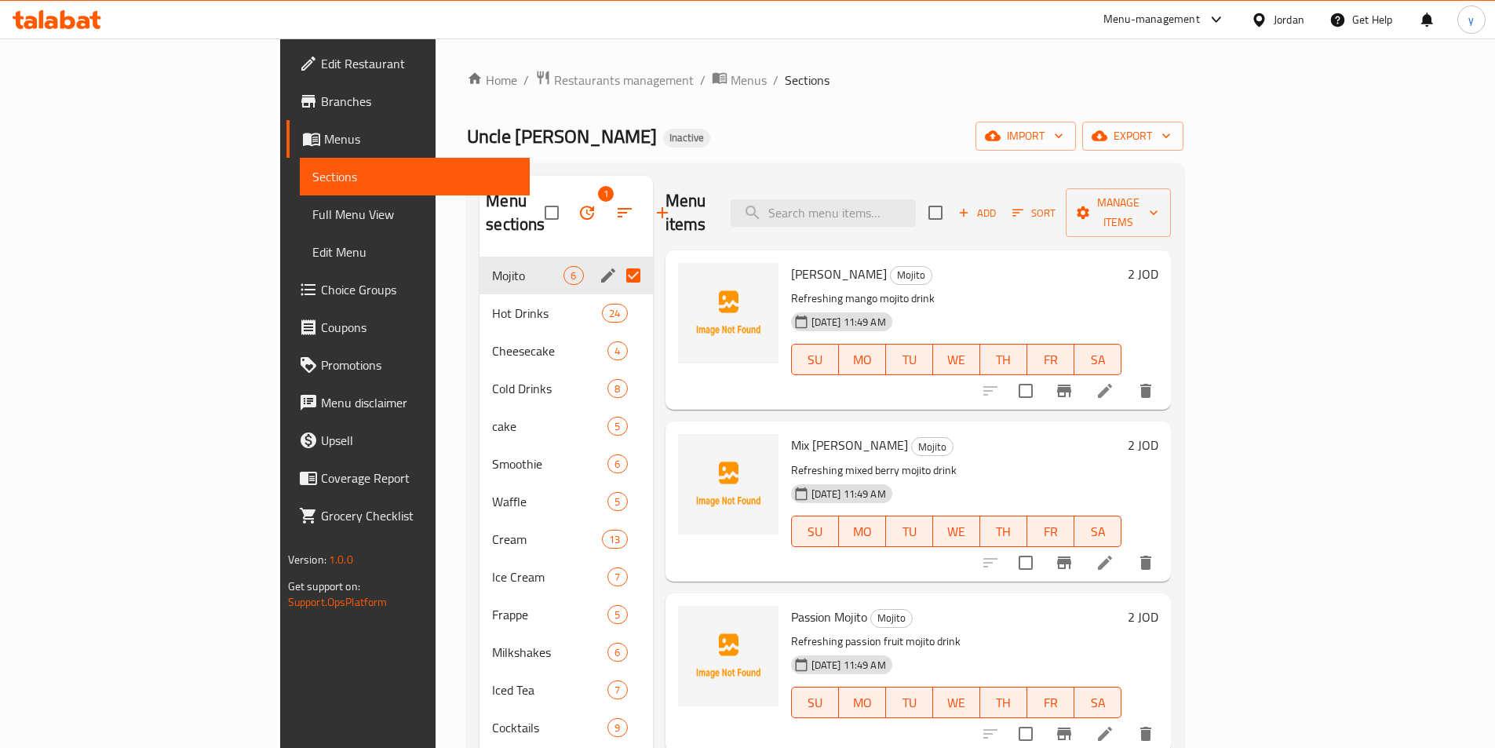
click at [617, 259] on input "Menu sections" at bounding box center [633, 275] width 33 height 33
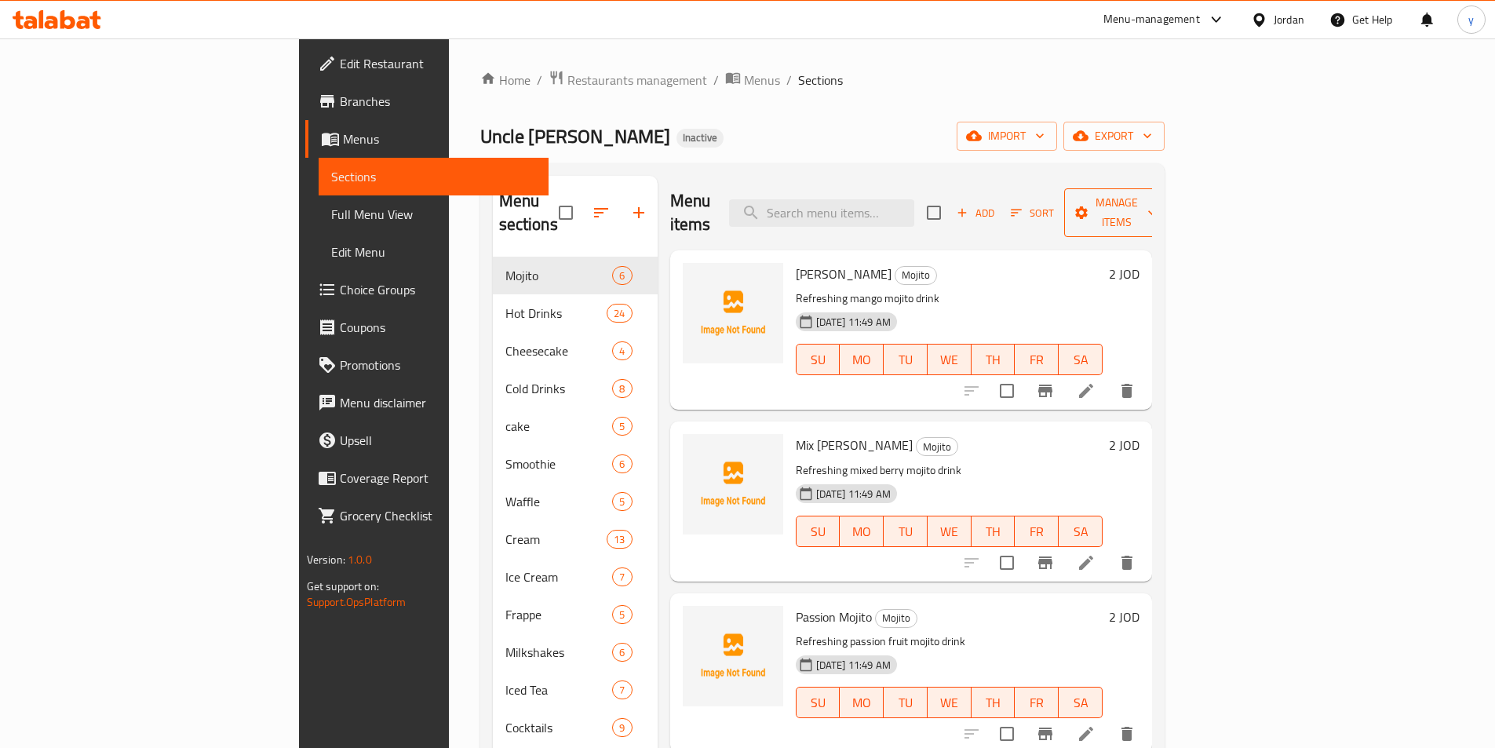
click at [1156, 196] on span "Manage items" at bounding box center [1116, 212] width 80 height 39
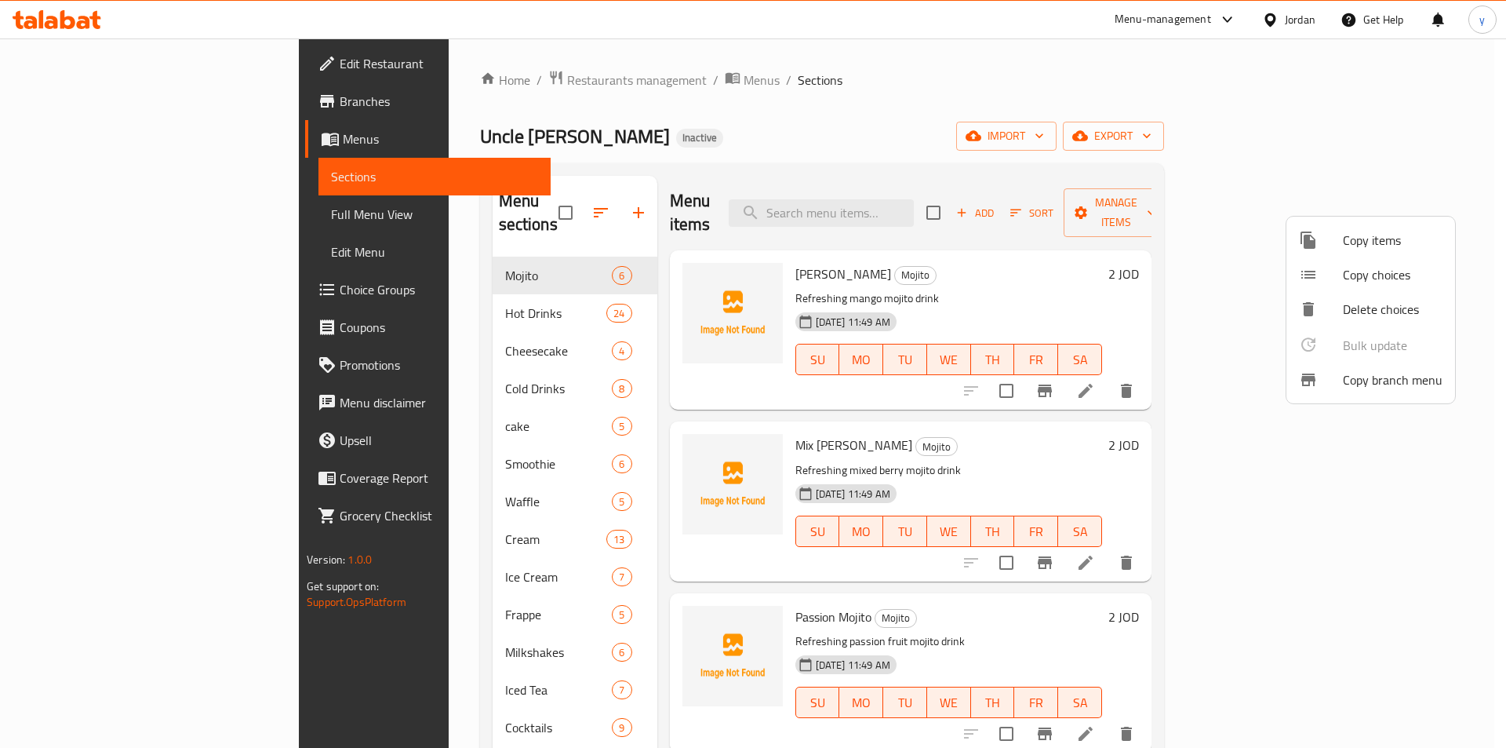
click at [1359, 302] on span "Delete choices" at bounding box center [1393, 309] width 100 height 19
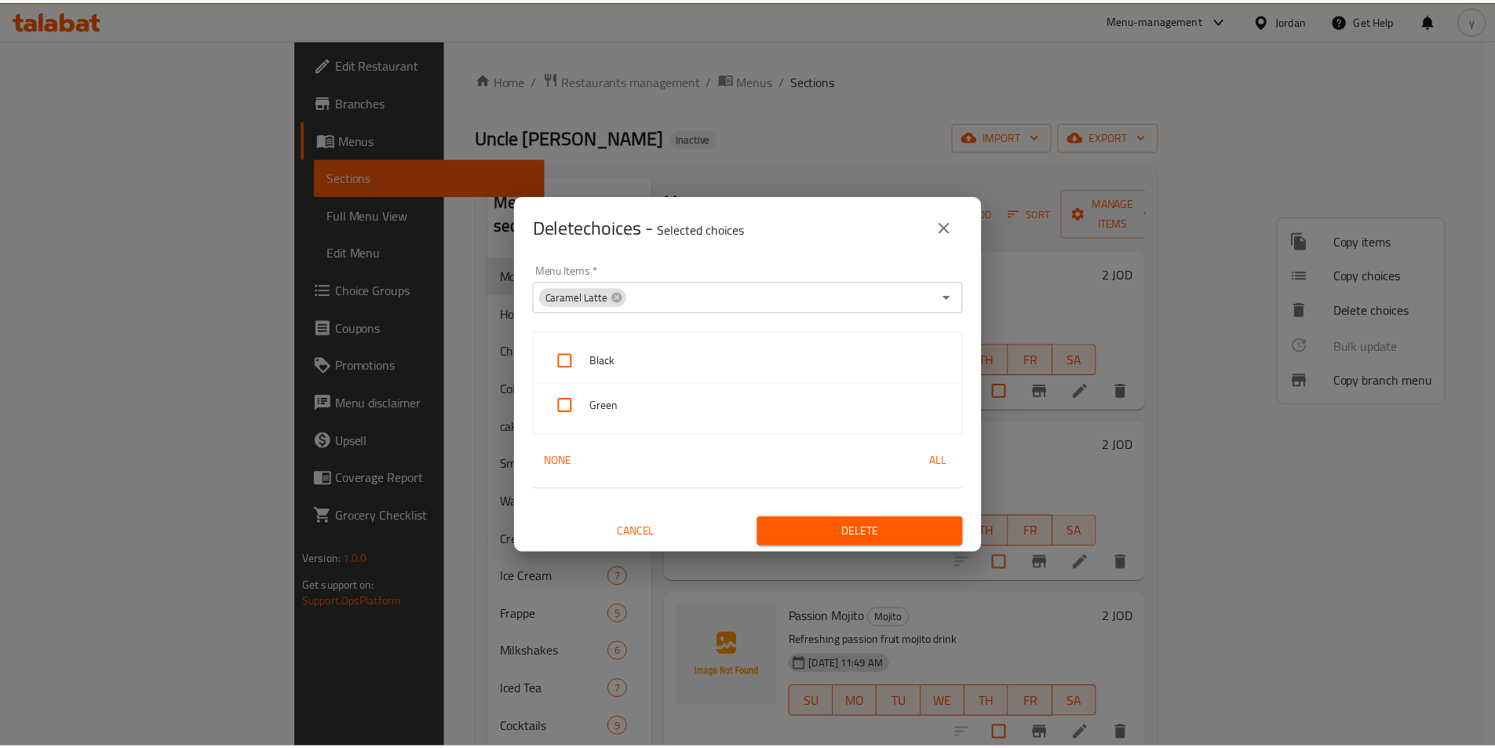
scroll to position [3, 0]
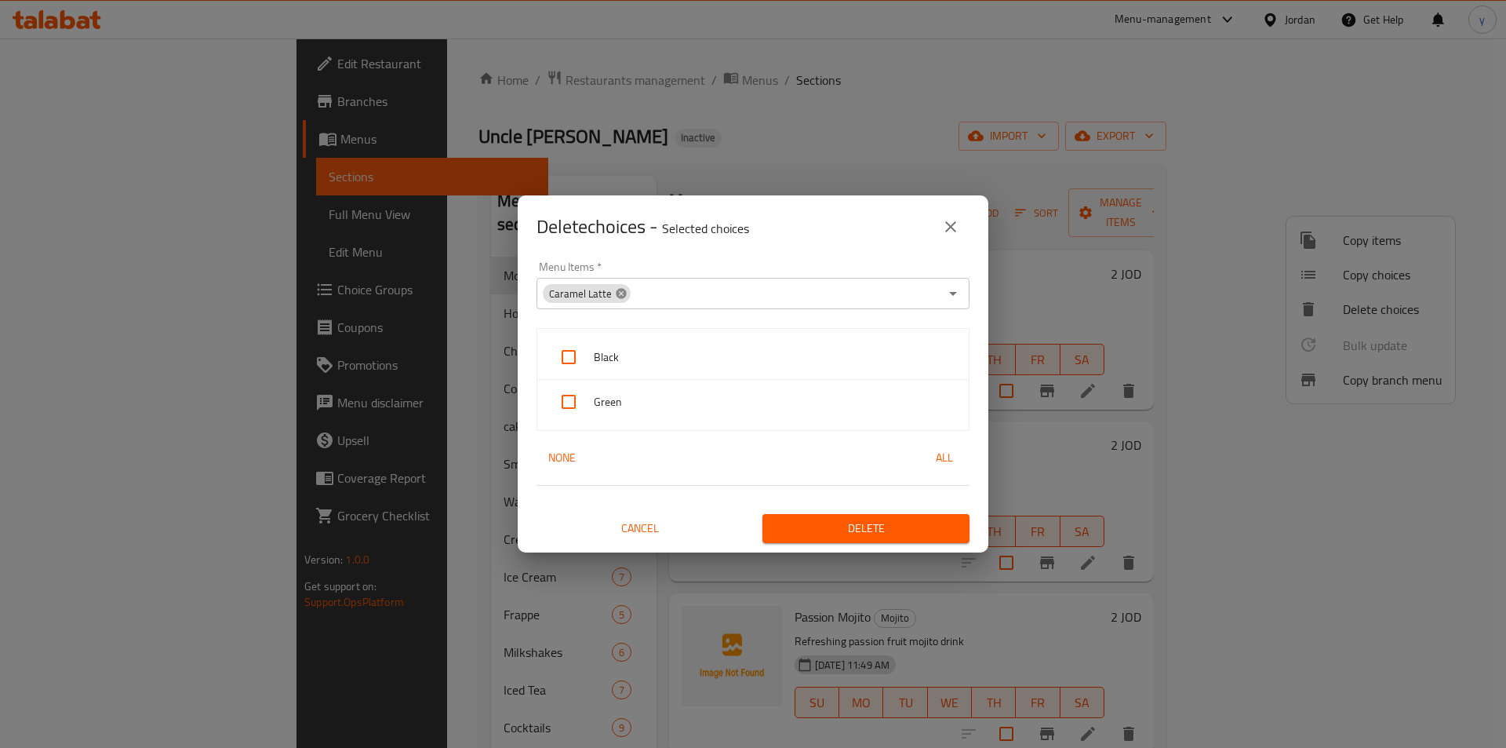
click at [616, 296] on icon at bounding box center [621, 293] width 10 height 10
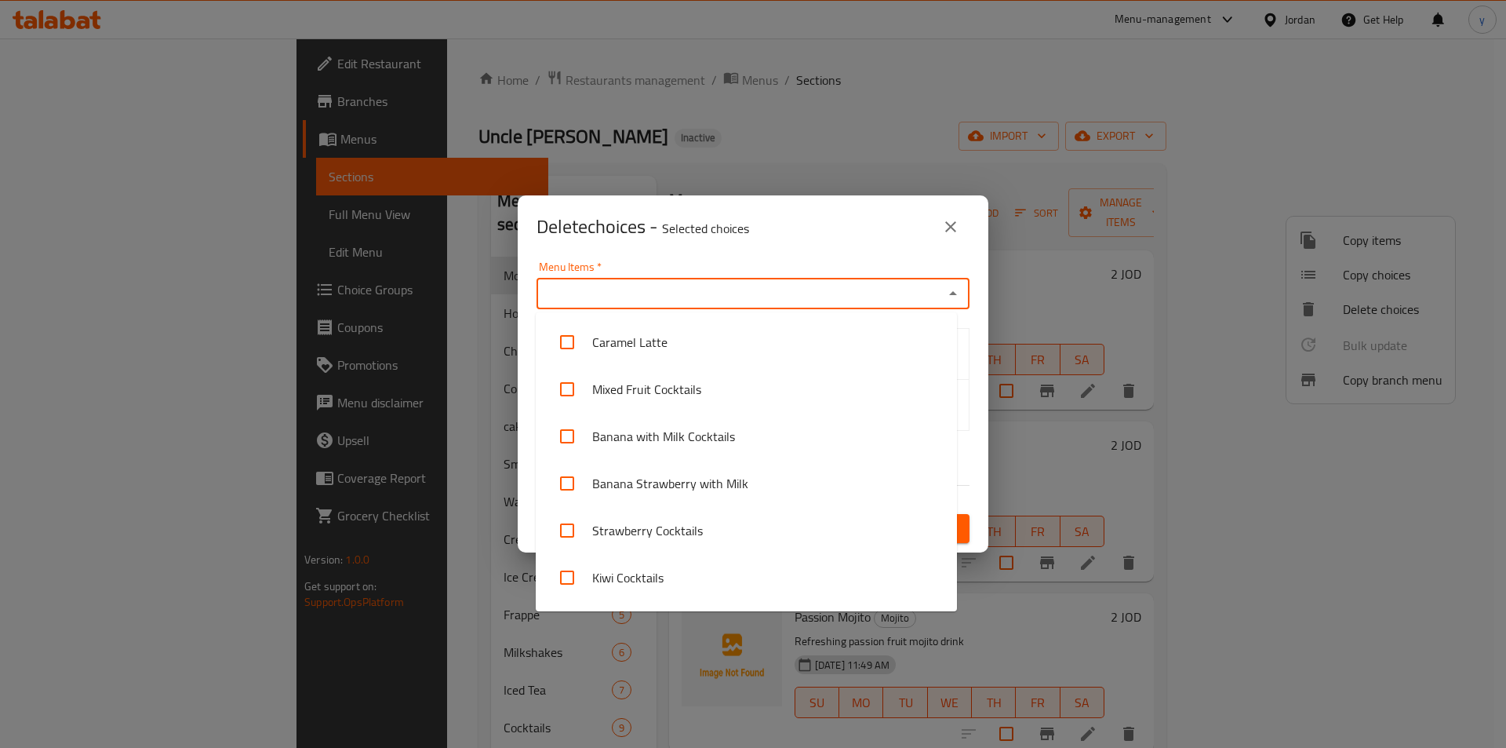
click at [629, 297] on input "Menu Items   *" at bounding box center [740, 293] width 398 height 22
click at [741, 327] on li "Caramel Latte" at bounding box center [746, 342] width 421 height 47
checkbox input "true"
click at [765, 240] on div "Delete choices - Selected choices 0" at bounding box center [753, 227] width 433 height 38
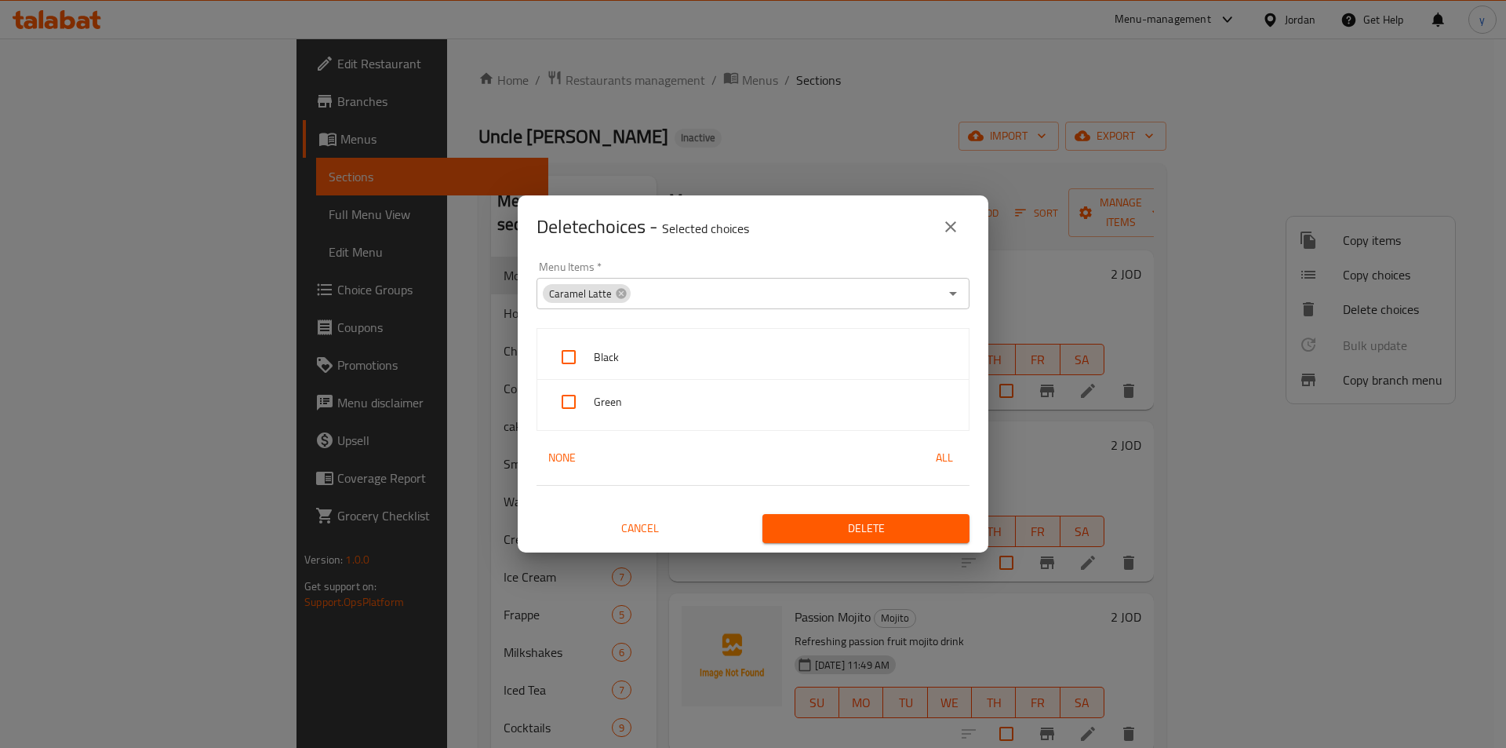
click at [561, 363] on input "checkbox" at bounding box center [569, 357] width 38 height 38
checkbox input "true"
click at [575, 405] on input "checkbox" at bounding box center [569, 402] width 38 height 38
checkbox input "true"
click at [837, 525] on span "Delete" at bounding box center [866, 529] width 182 height 20
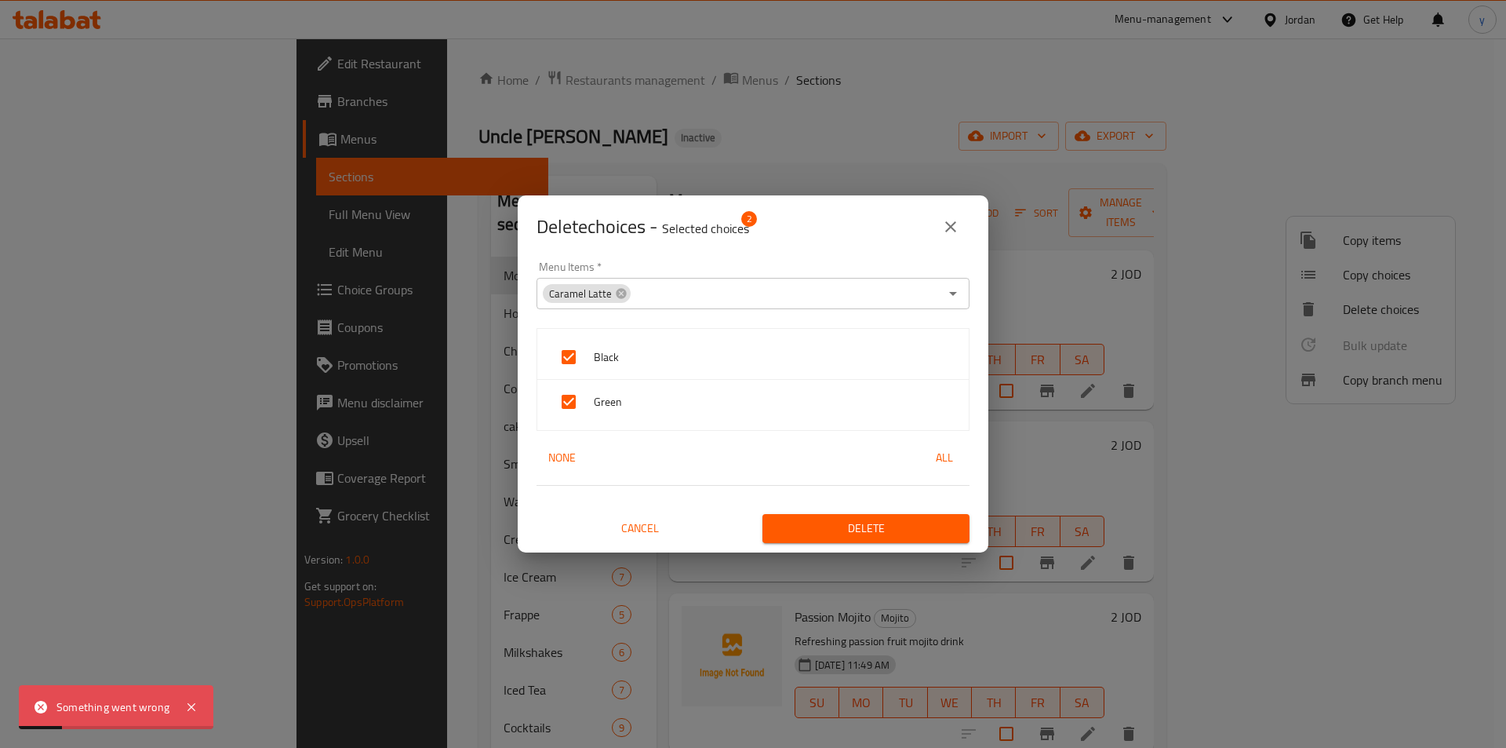
click at [668, 523] on span "Cancel" at bounding box center [640, 529] width 195 height 20
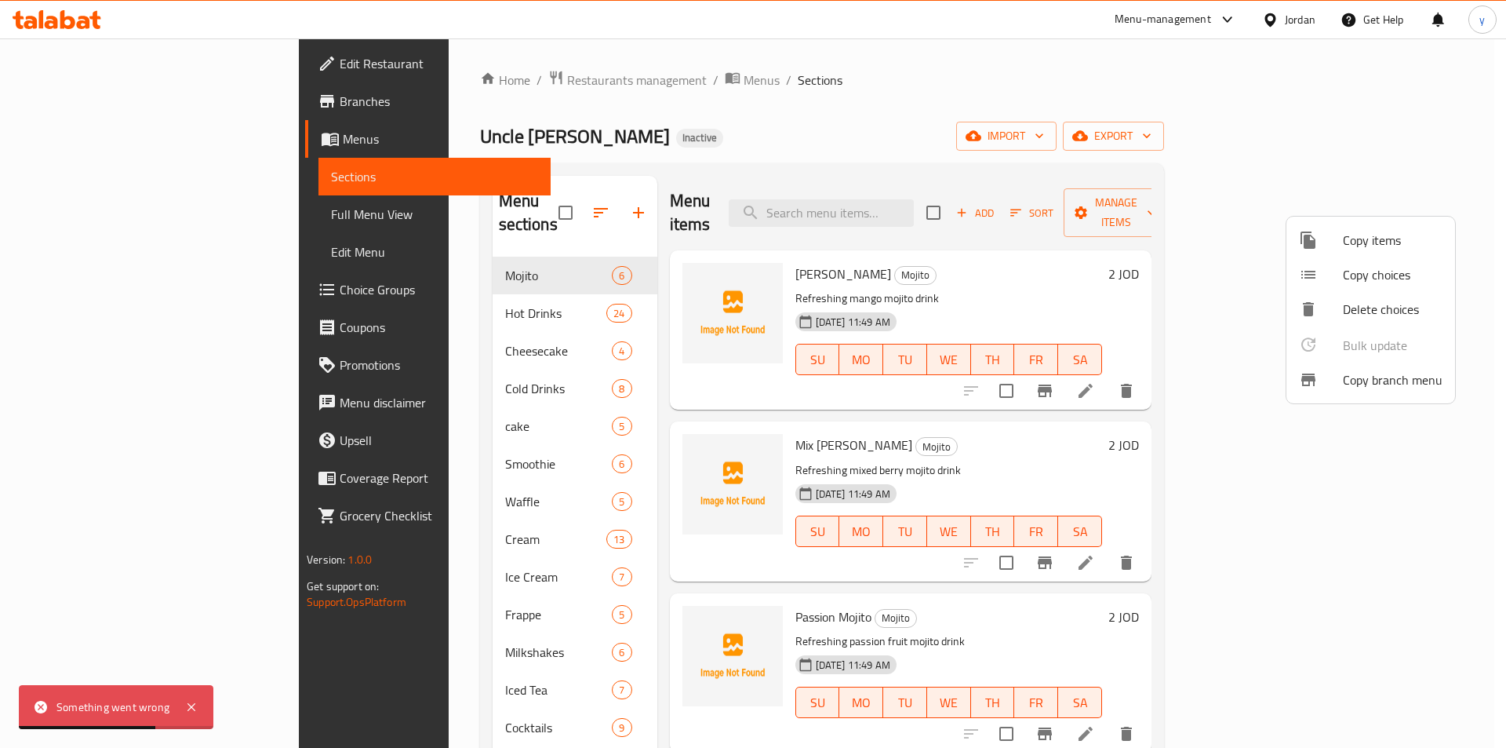
click at [501, 288] on div at bounding box center [753, 374] width 1506 height 748
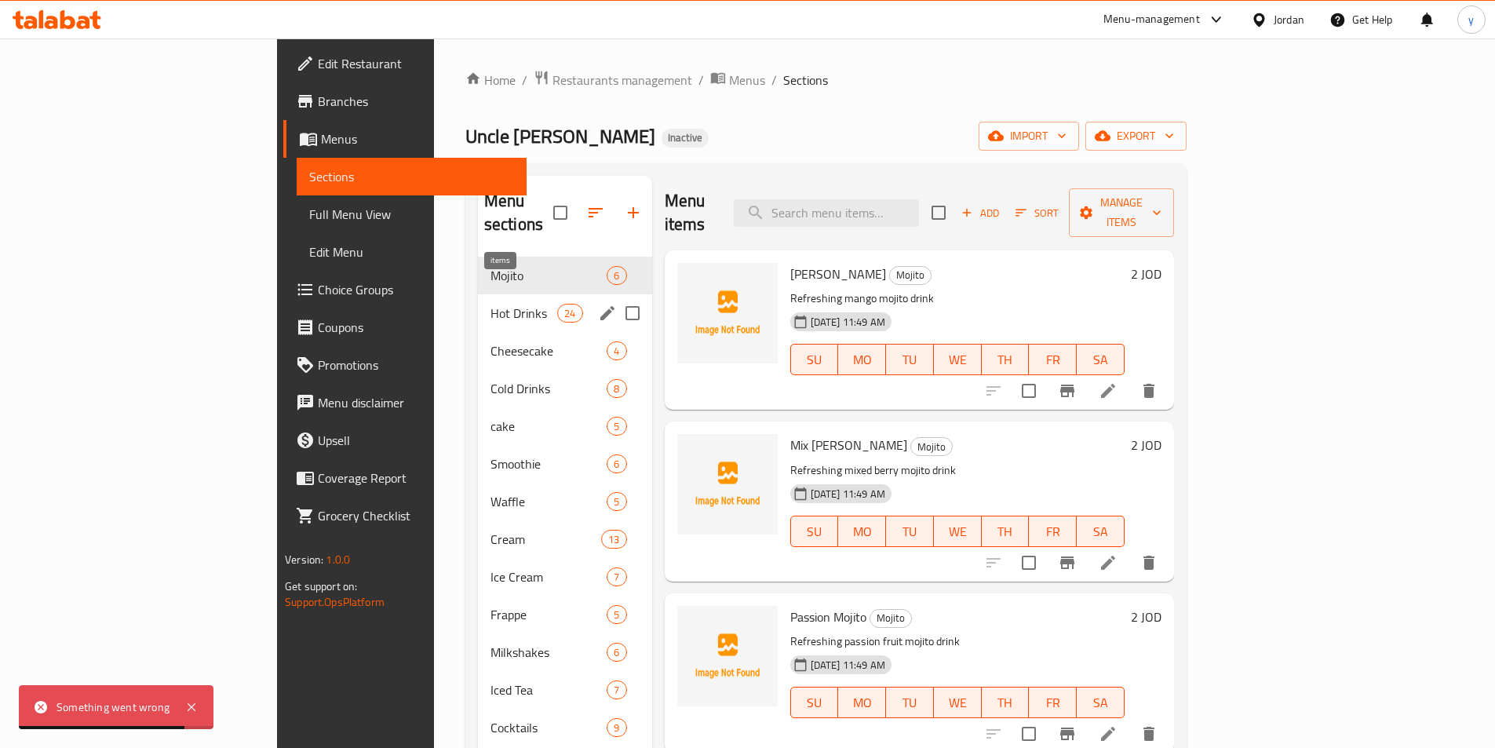
click at [558, 306] on span "24" at bounding box center [570, 313] width 24 height 15
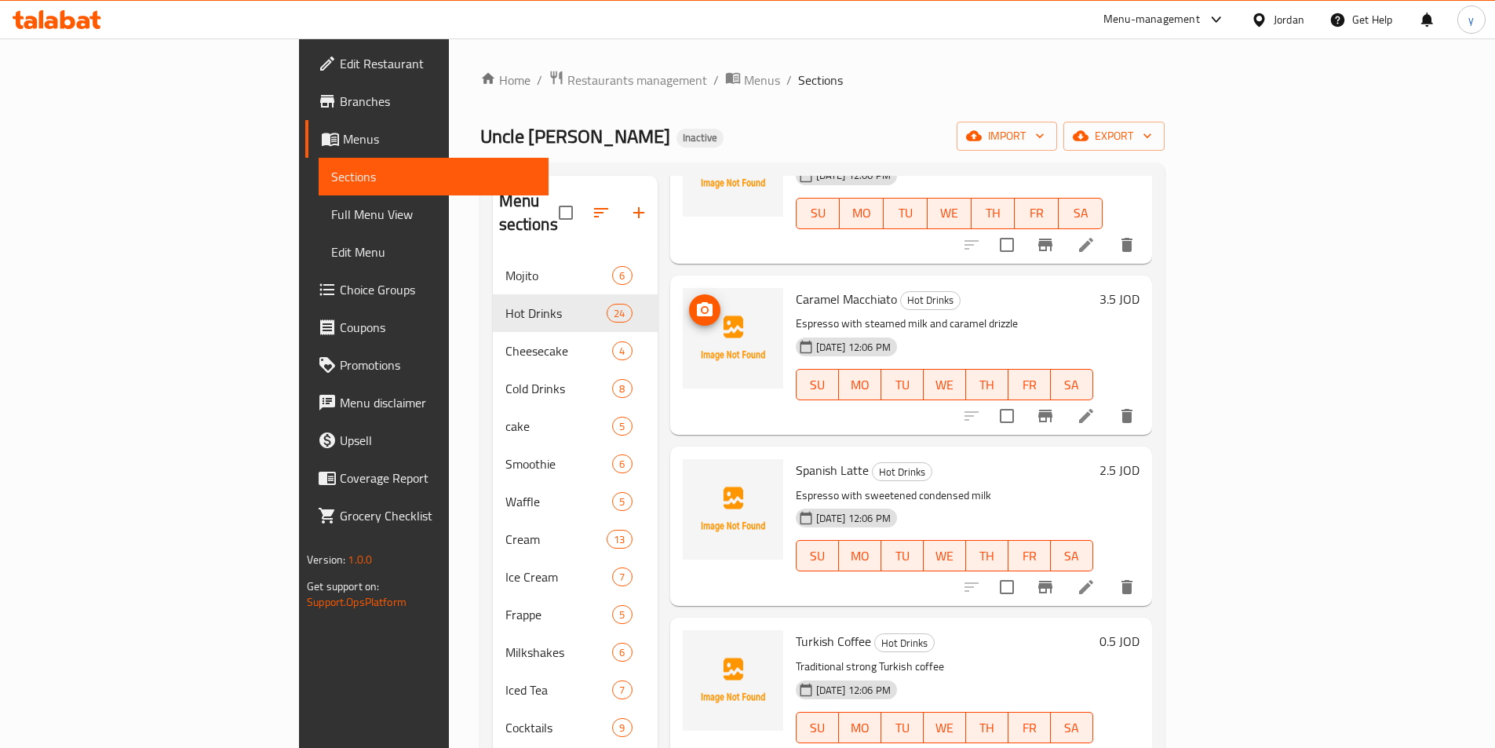
scroll to position [1726, 0]
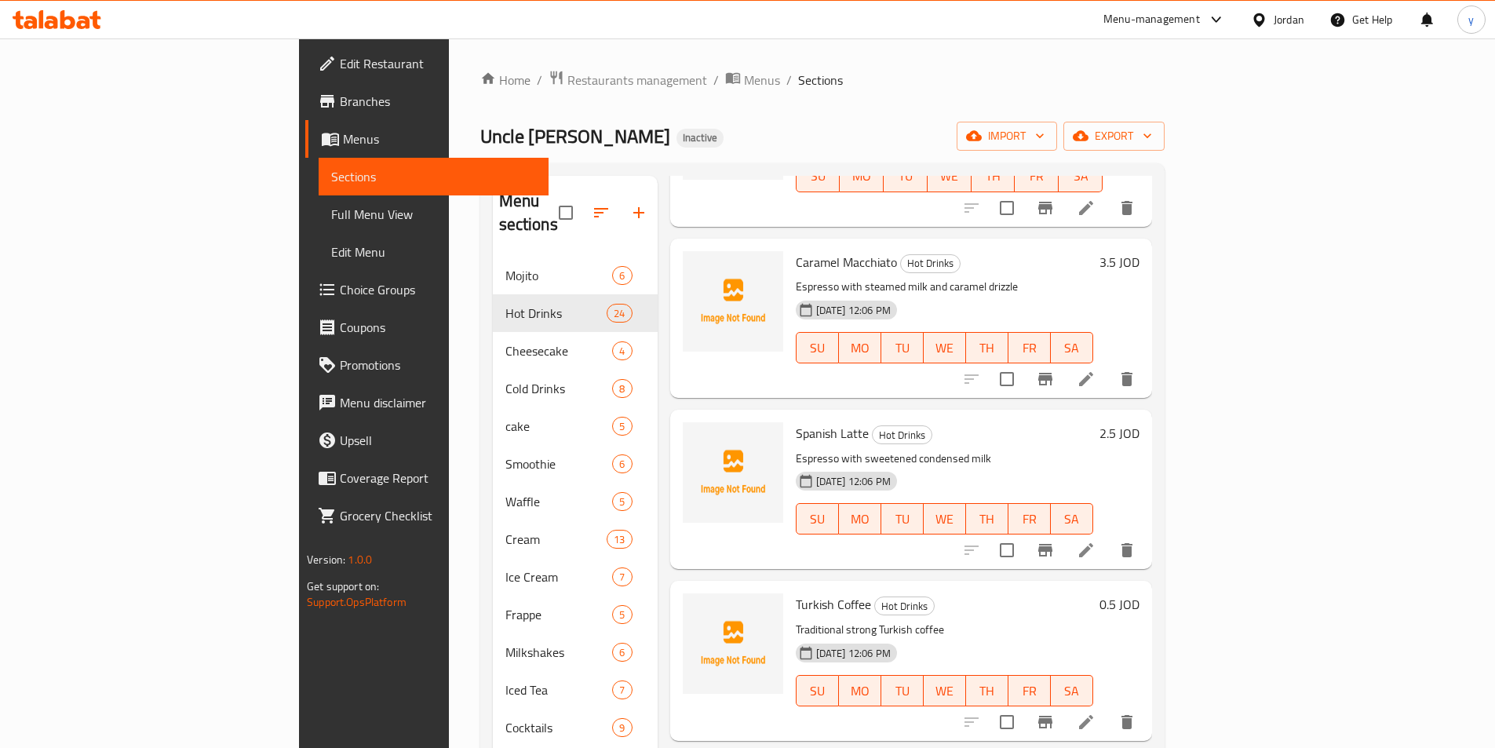
click at [1093, 277] on p "Espresso with steamed milk and caramel drizzle" at bounding box center [944, 287] width 297 height 20
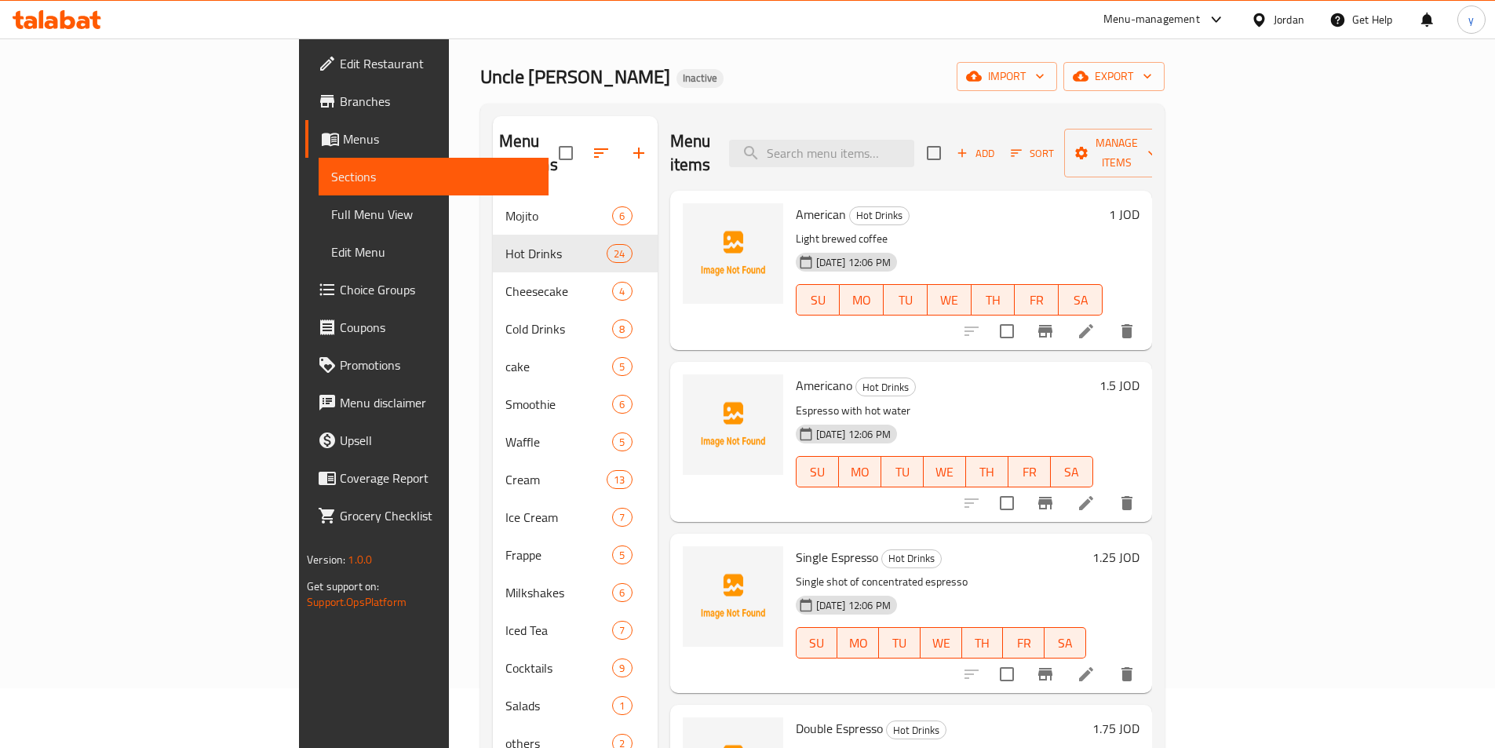
scroll to position [0, 0]
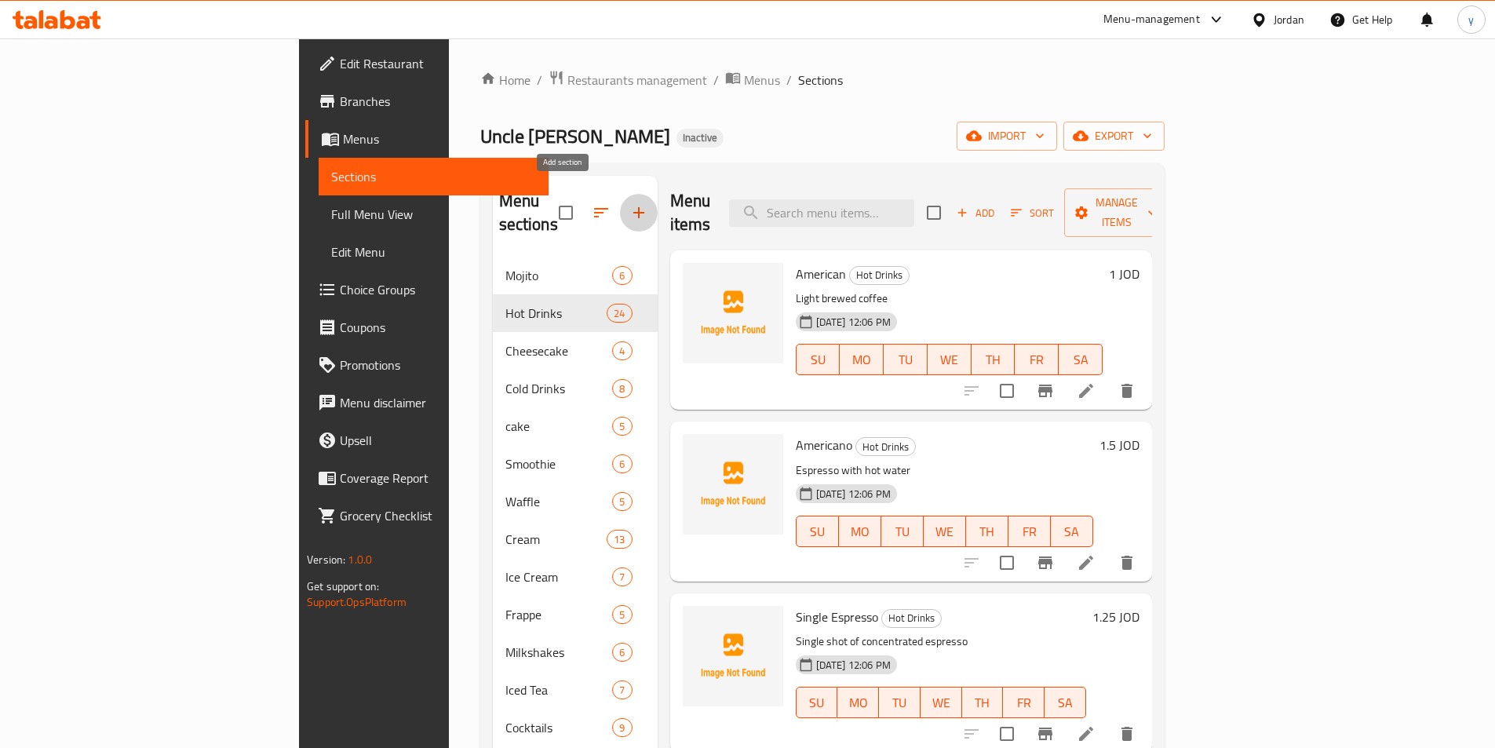
click at [629, 203] on icon "button" at bounding box center [638, 212] width 19 height 19
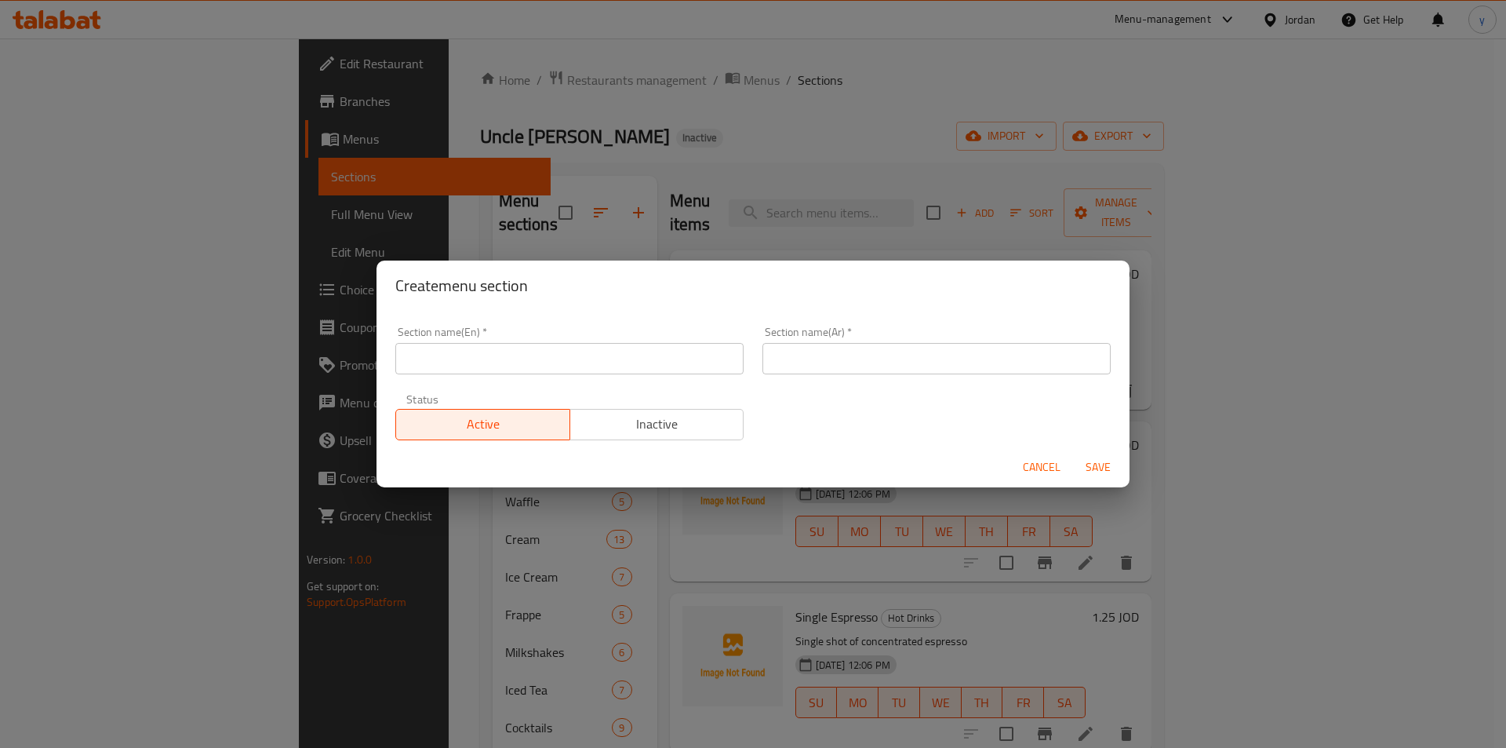
click at [429, 173] on div "Create menu section Section name(En)   * Section name(En) * Section name(Ar)   …" at bounding box center [753, 374] width 1506 height 748
click at [1035, 464] on span "Cancel" at bounding box center [1042, 467] width 38 height 20
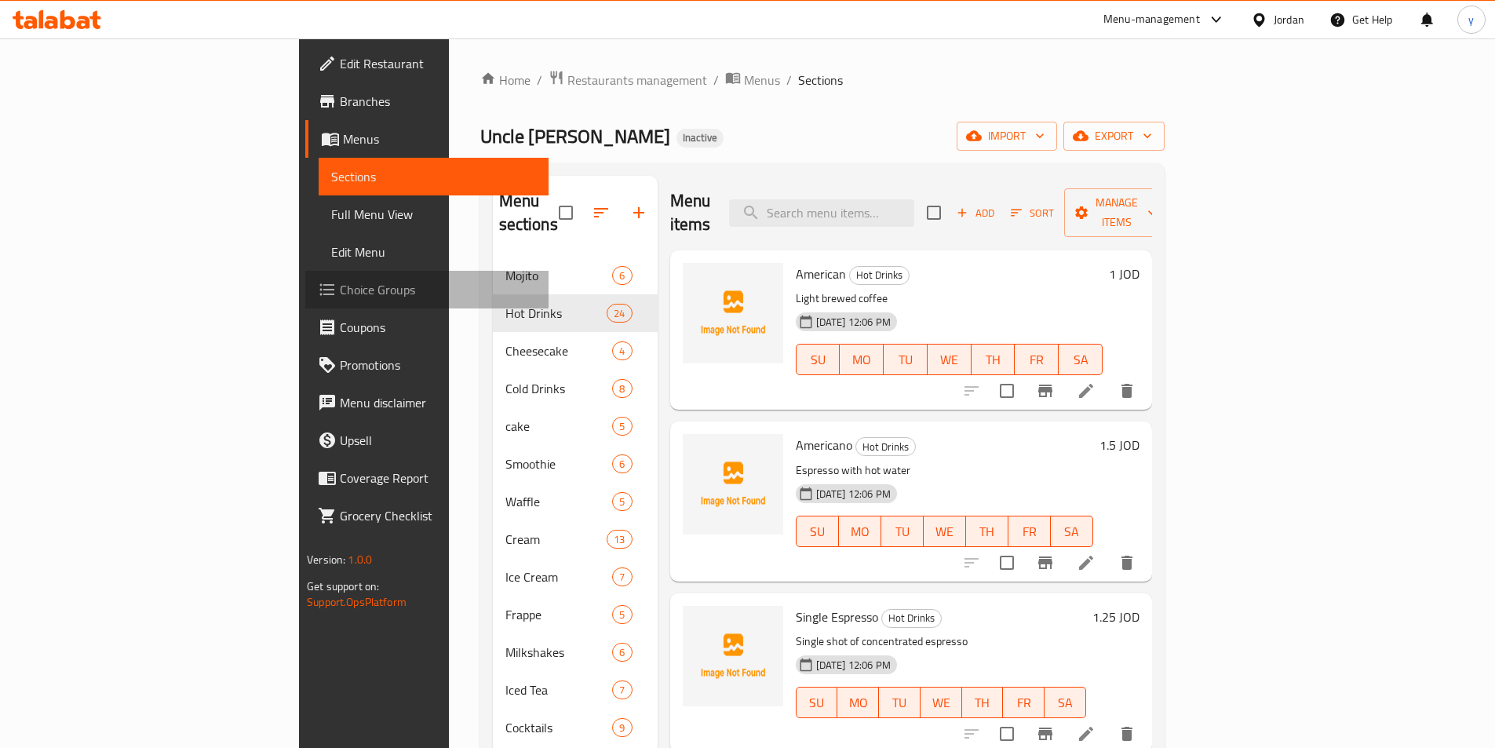
click at [340, 293] on span "Choice Groups" at bounding box center [438, 289] width 196 height 19
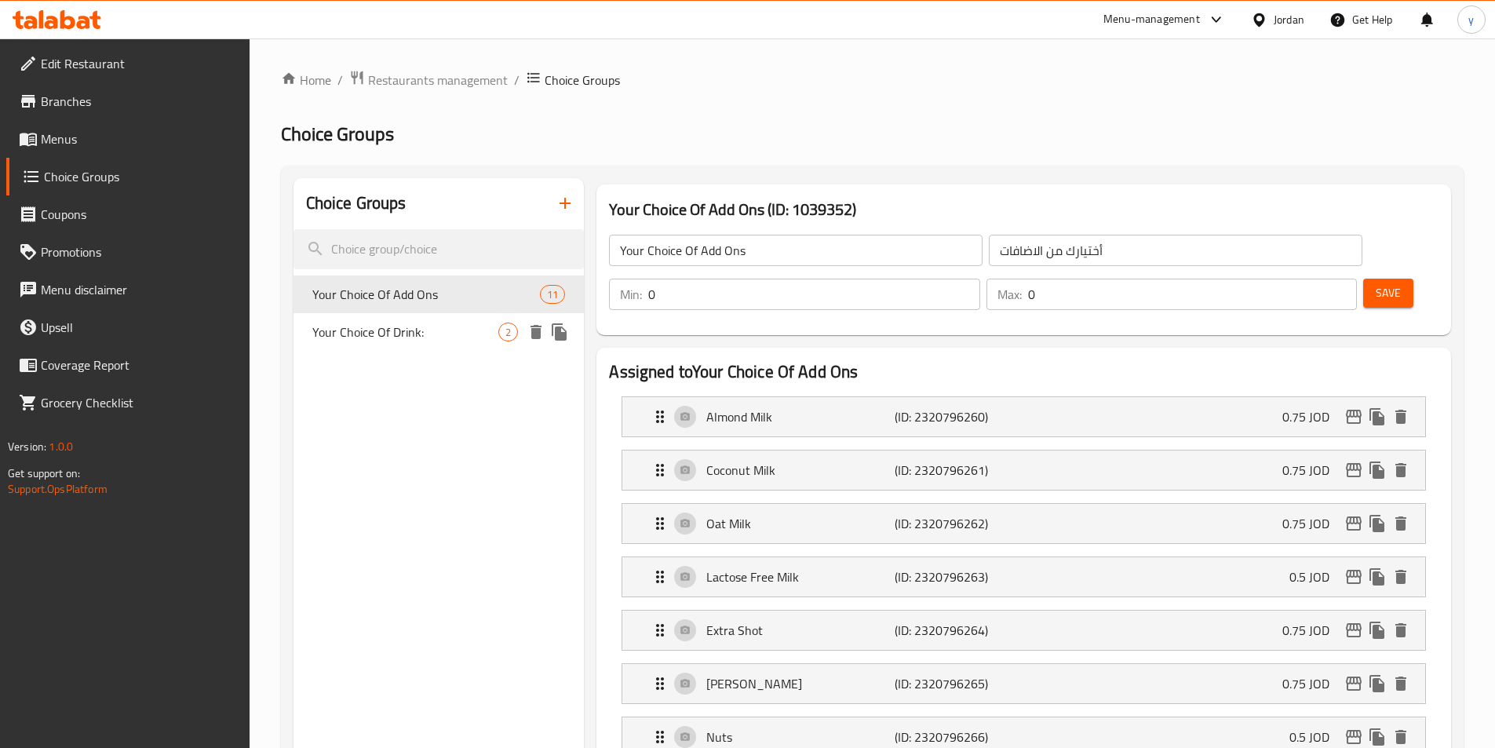
click at [439, 339] on span "Your Choice Of Drink:" at bounding box center [405, 331] width 187 height 19
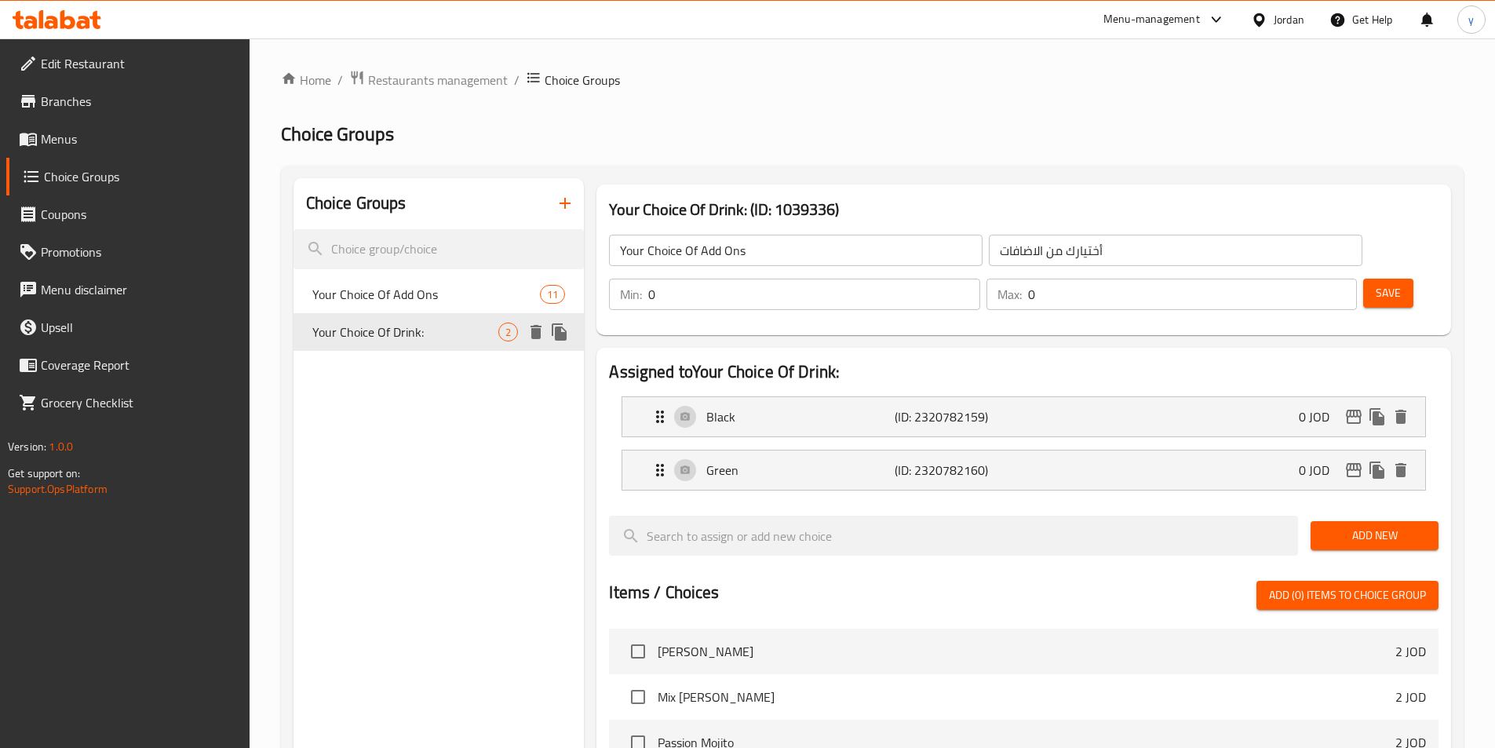
type input "Your Choice Of Drink:"
type input "إختيارك من المشروب:"
type input "1"
click at [812, 407] on p "Black" at bounding box center [800, 416] width 188 height 19
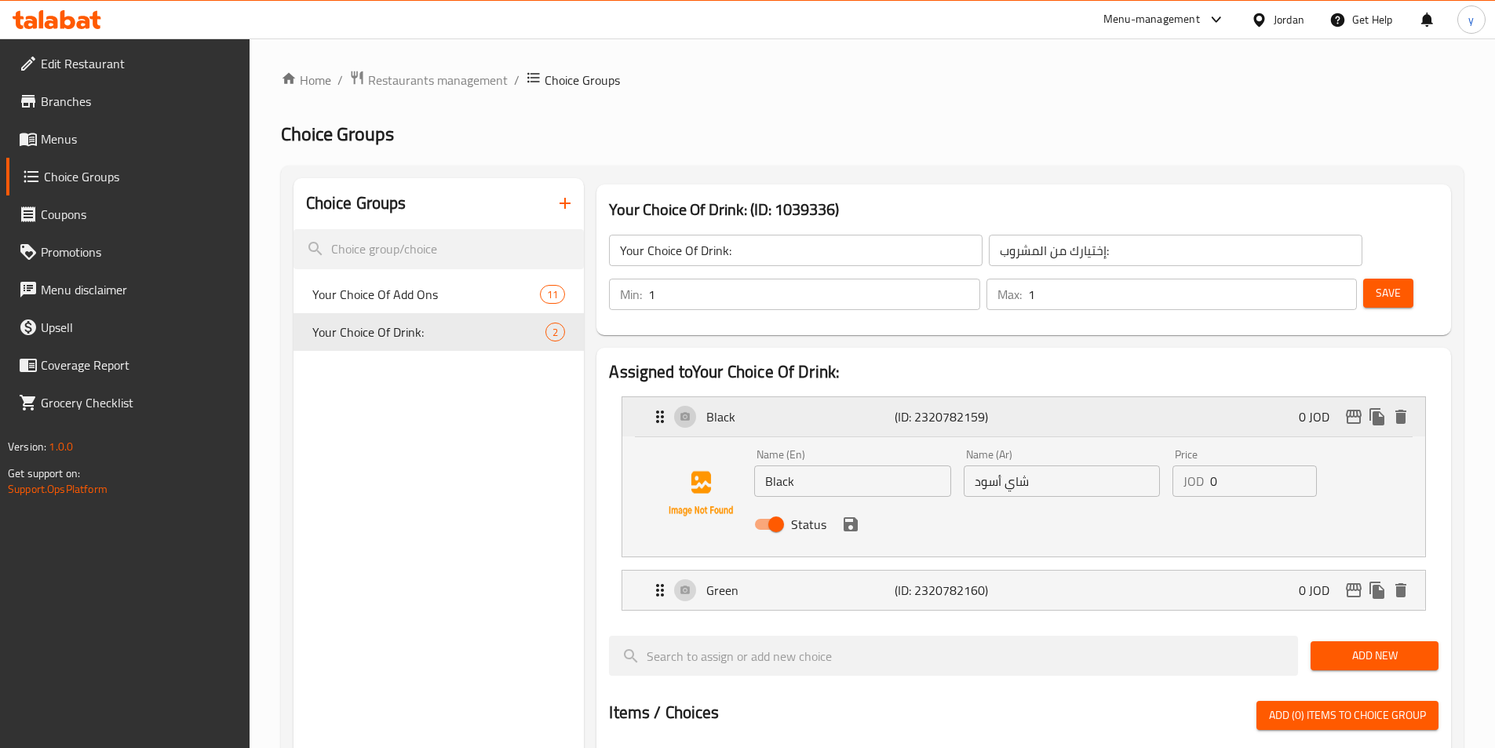
click at [811, 407] on p "Black" at bounding box center [800, 416] width 188 height 19
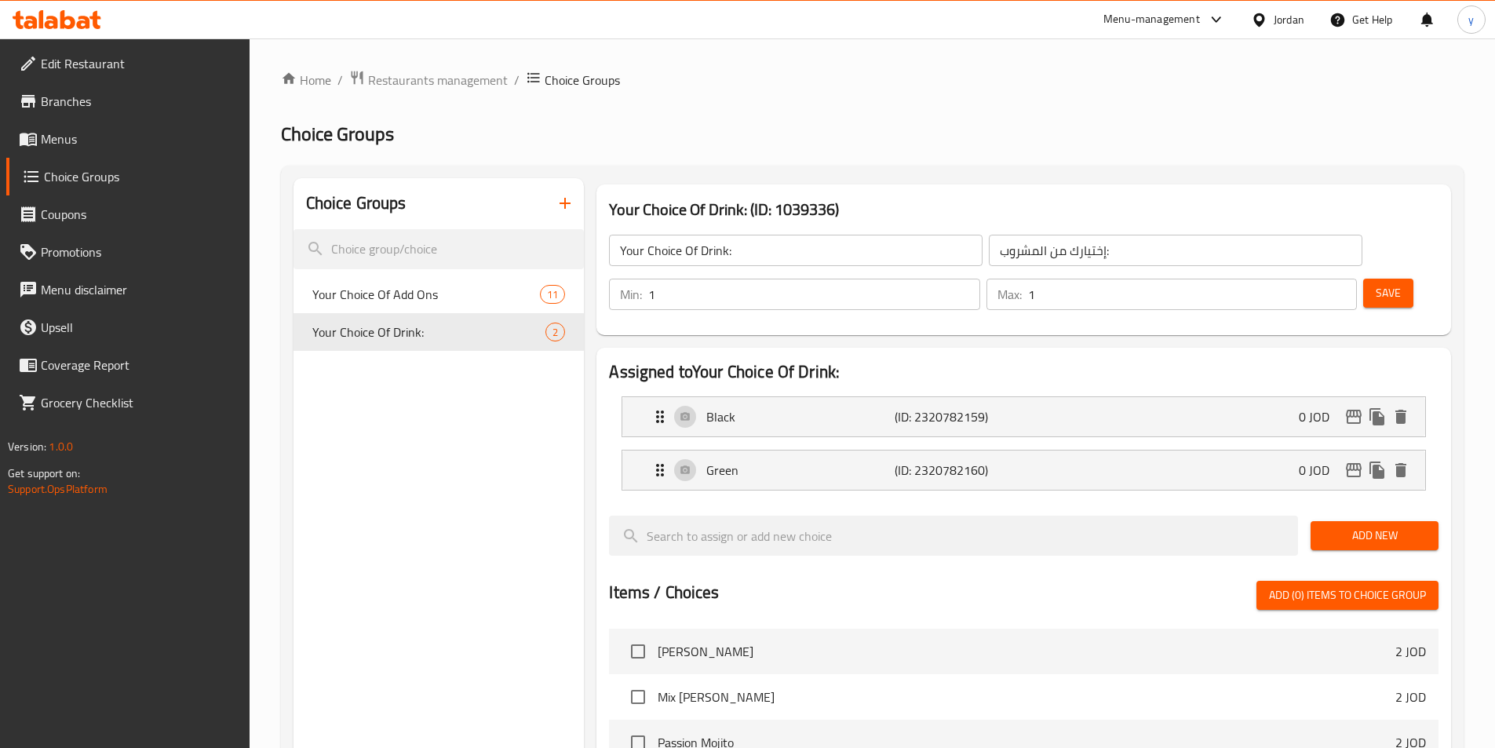
click at [126, 155] on link "Menus" at bounding box center [127, 139] width 243 height 38
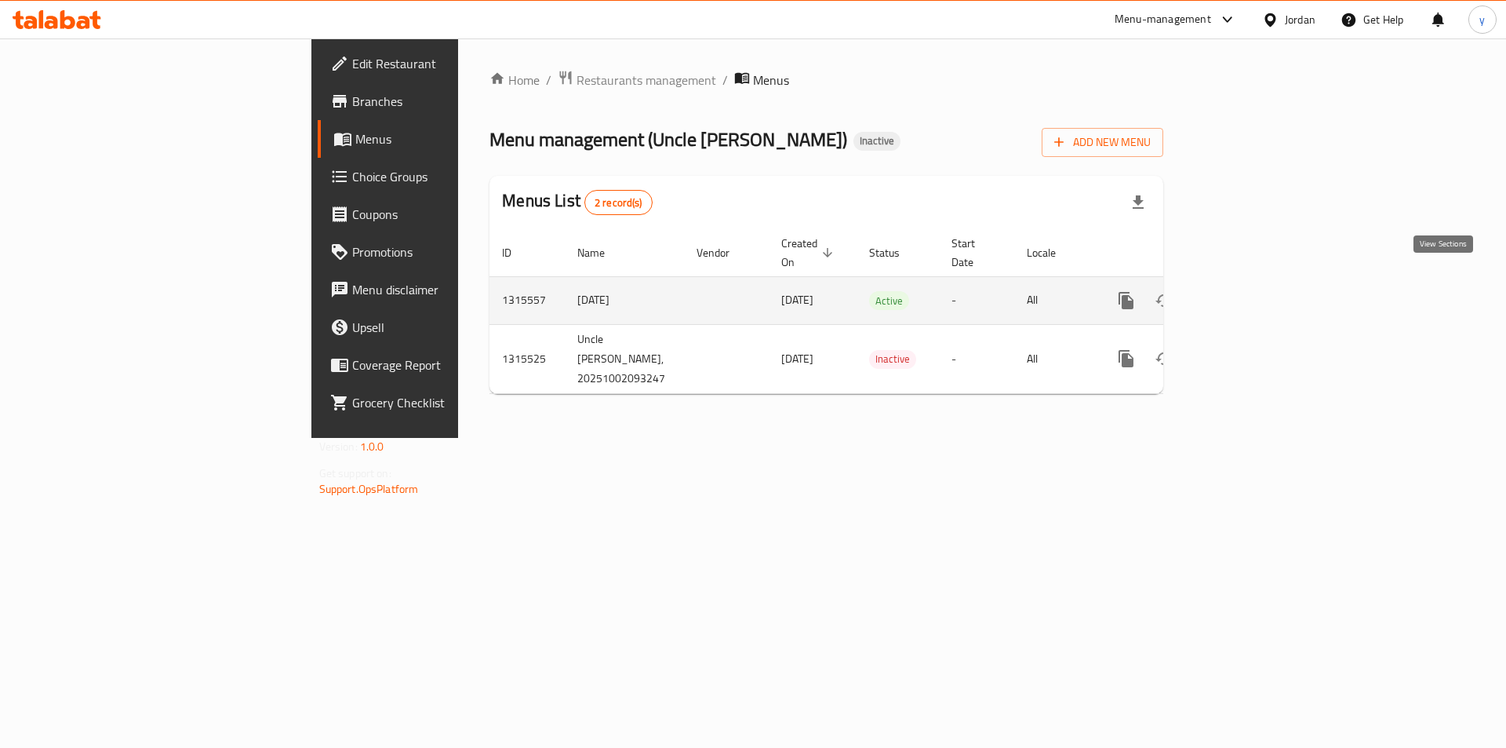
click at [1249, 291] on icon "enhanced table" at bounding box center [1239, 300] width 19 height 19
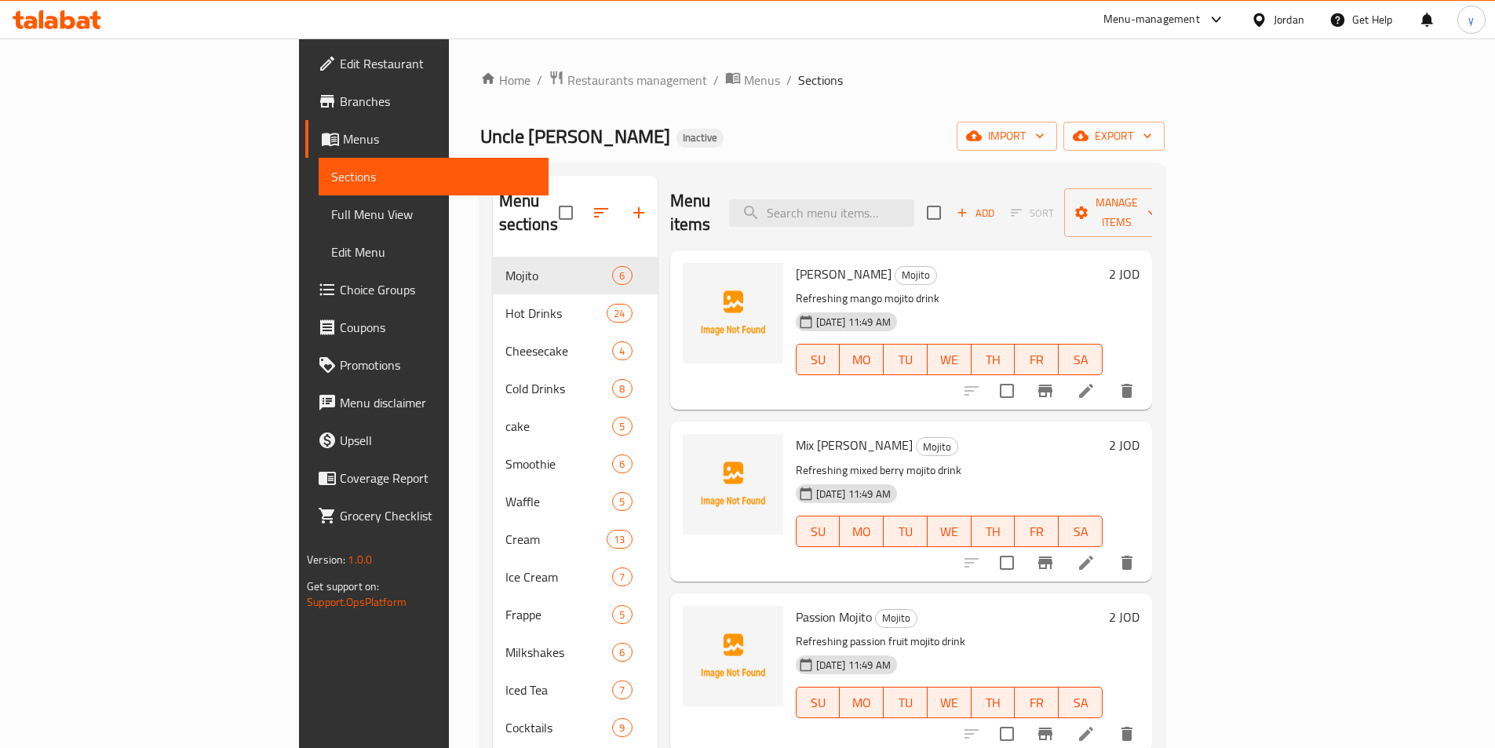
drag, startPoint x: 563, startPoint y: 203, endPoint x: 566, endPoint y: 126, distance: 76.9
click at [566, 126] on div "Home / Restaurants management / Menus / Sections Uncle Sam Inactive import expo…" at bounding box center [822, 503] width 684 height 866
click at [1156, 198] on span "Manage items" at bounding box center [1116, 212] width 80 height 39
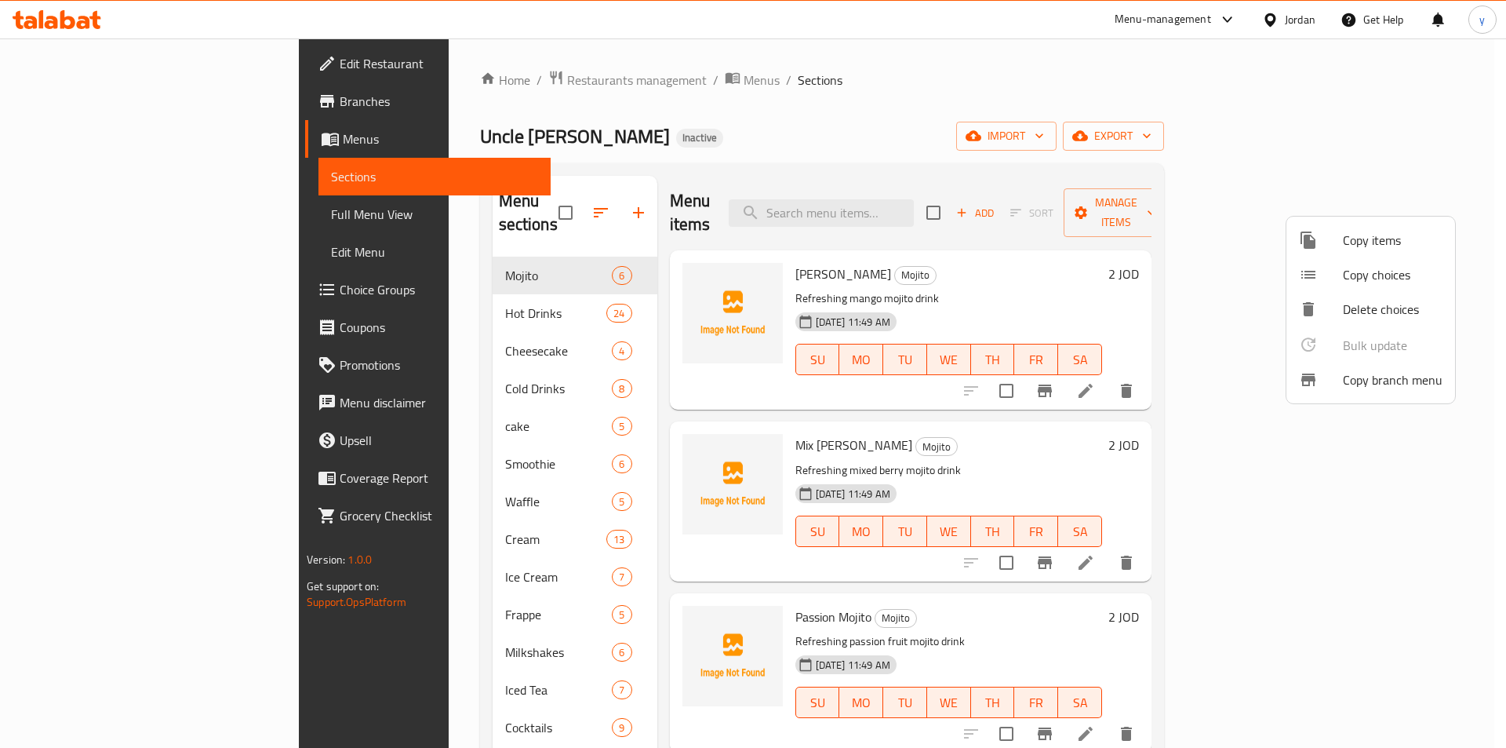
click at [1177, 235] on div at bounding box center [753, 374] width 1506 height 748
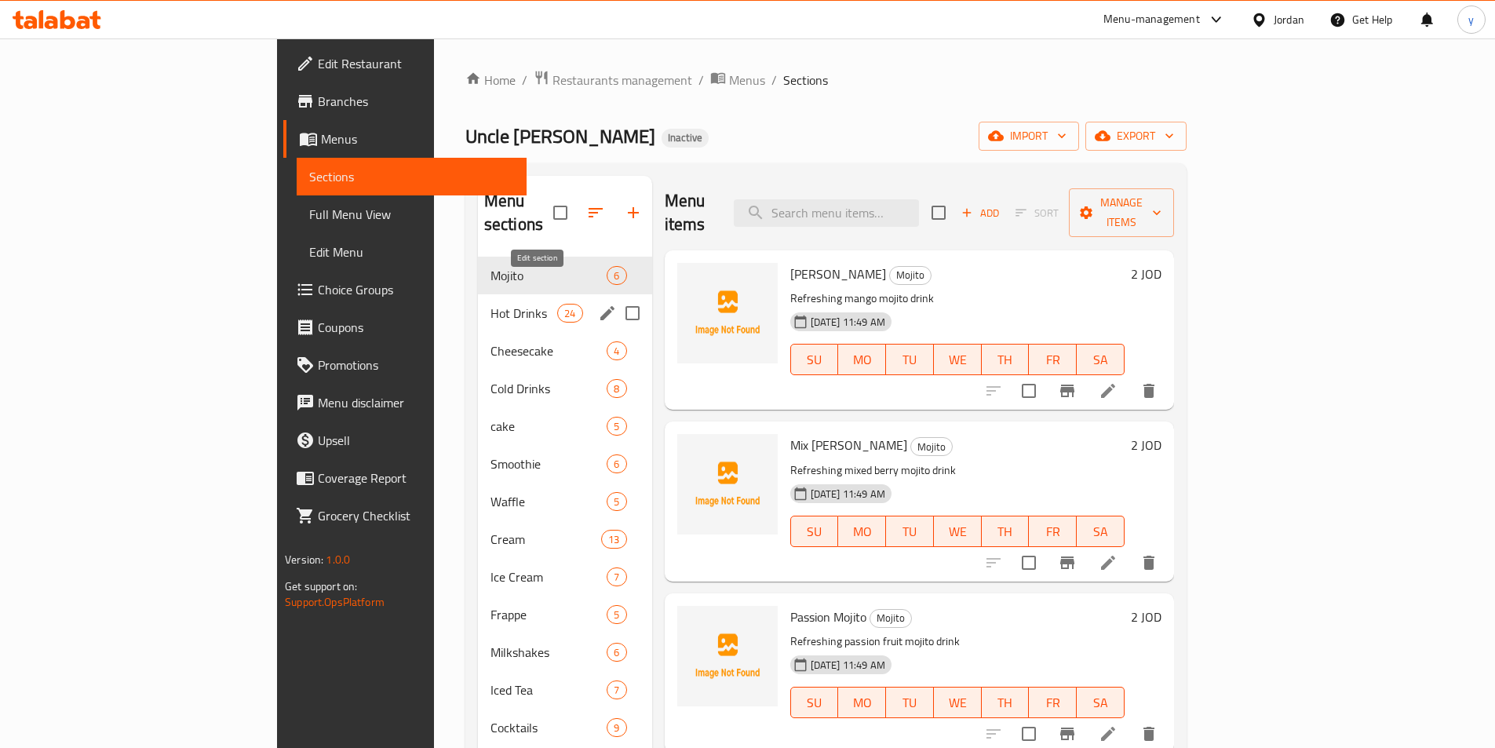
click at [600, 306] on icon "edit" at bounding box center [607, 313] width 14 height 14
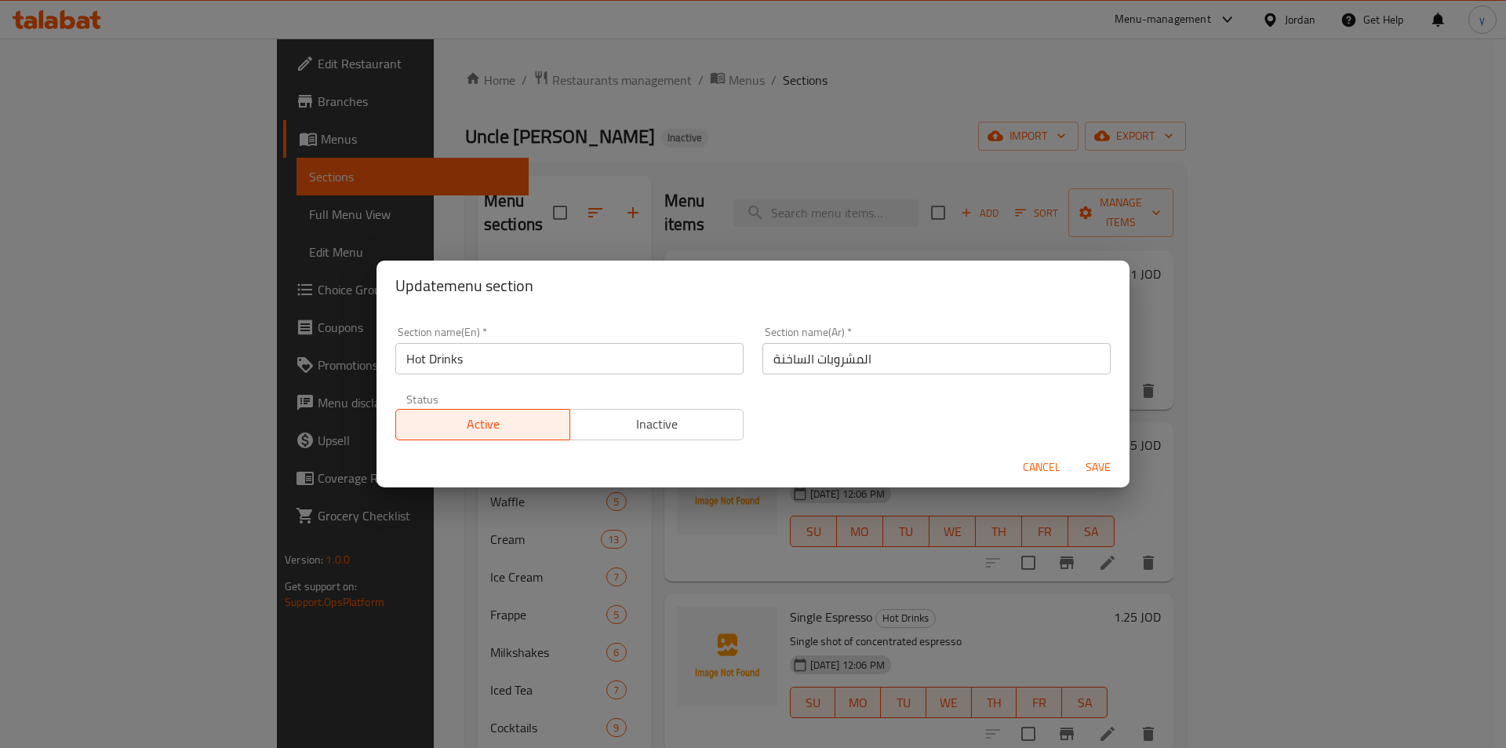
click at [1048, 464] on span "Cancel" at bounding box center [1042, 467] width 38 height 20
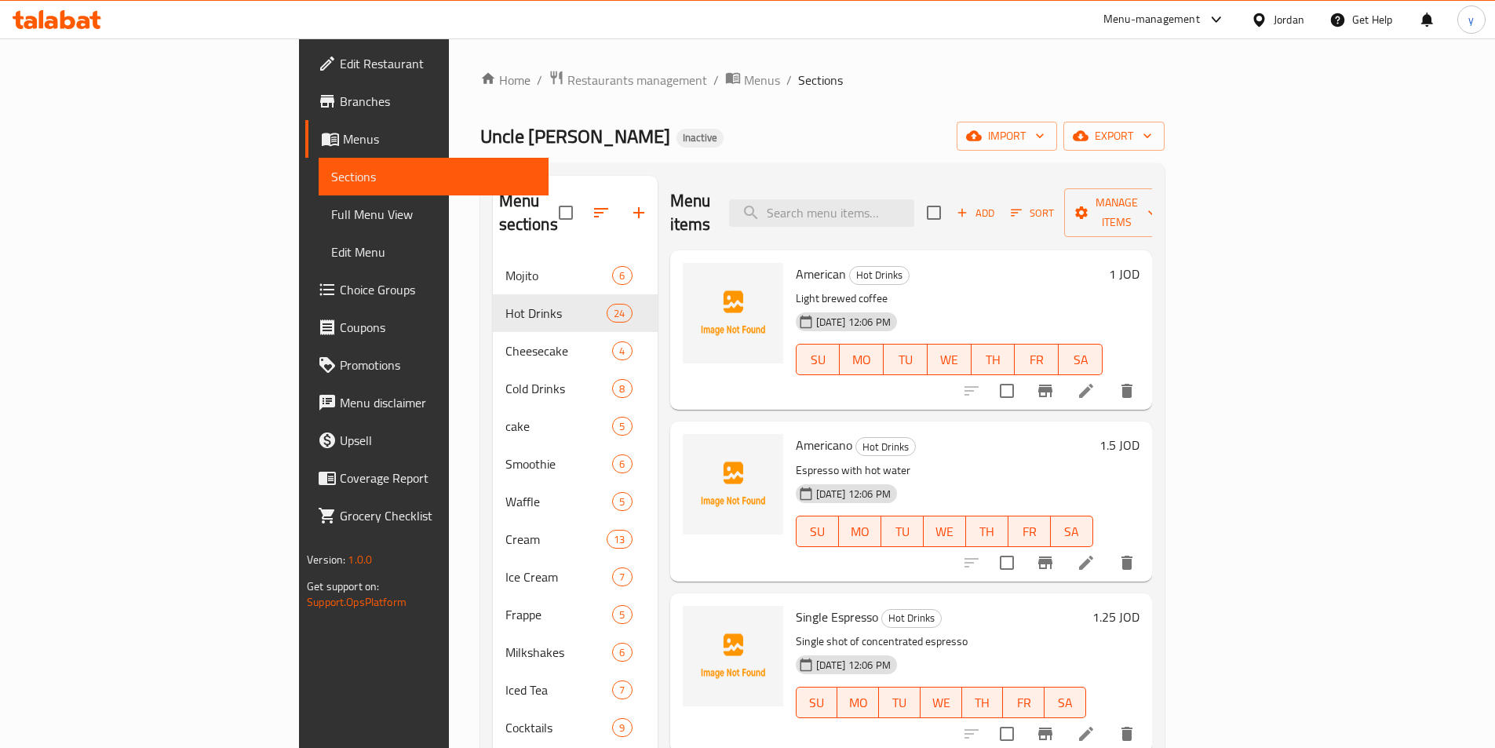
click at [331, 210] on span "Full Menu View" at bounding box center [433, 214] width 205 height 19
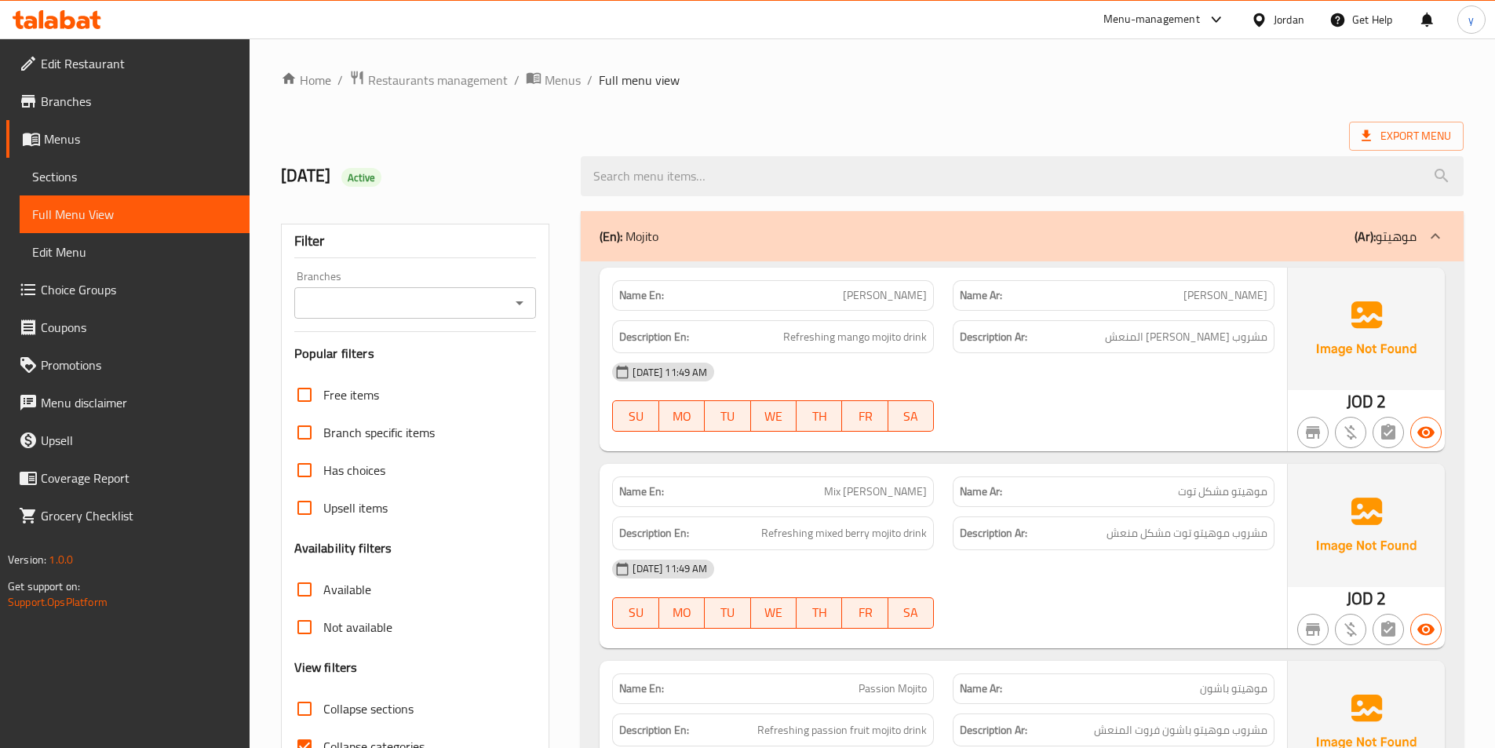
click at [1036, 230] on div "(En): Mojito (Ar): موهيتو" at bounding box center [1007, 236] width 817 height 19
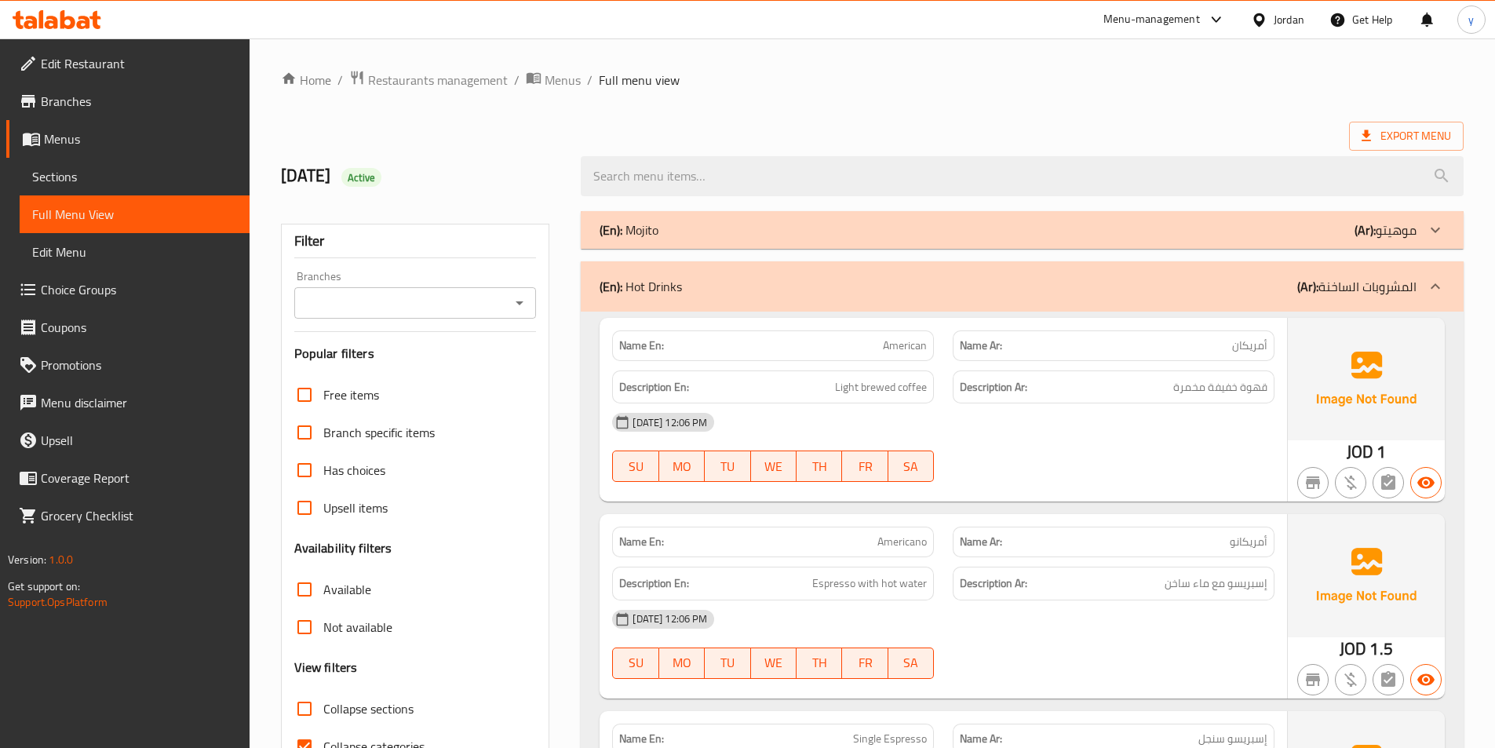
drag, startPoint x: 879, startPoint y: 230, endPoint x: 861, endPoint y: 232, distance: 19.0
click at [860, 233] on div "(En): Mojito (Ar): موهيتو" at bounding box center [1007, 229] width 817 height 19
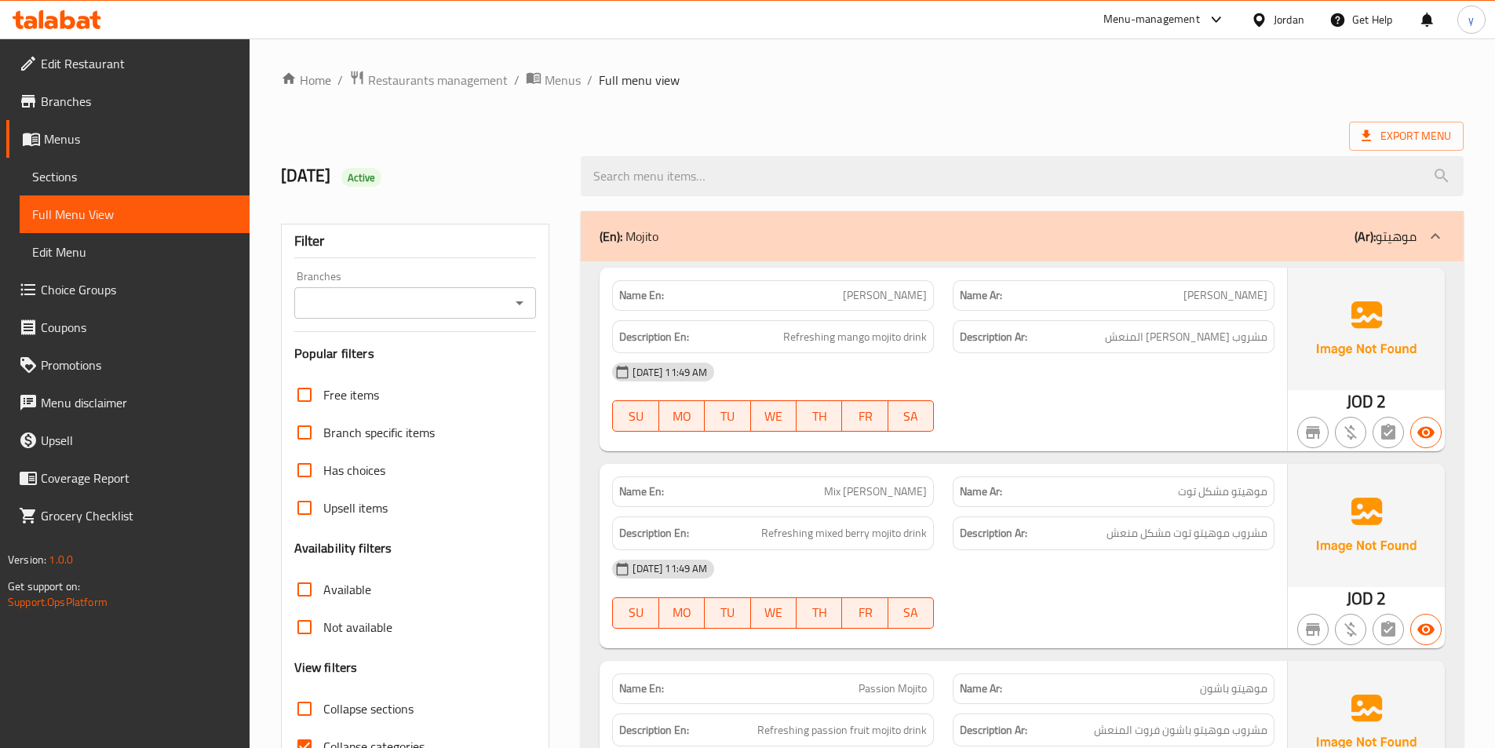
click at [1412, 232] on p "(Ar): موهيتو" at bounding box center [1385, 236] width 62 height 19
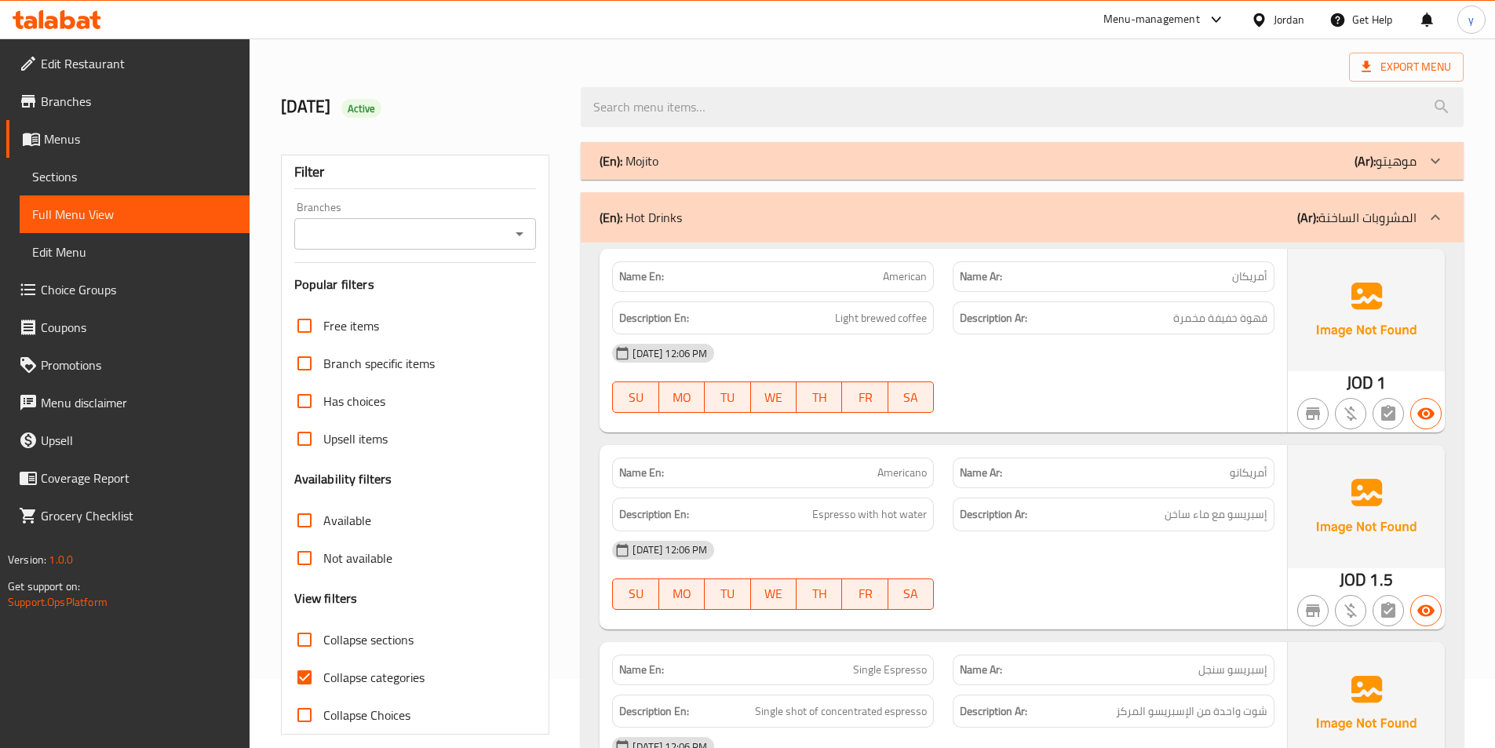
scroll to position [78, 0]
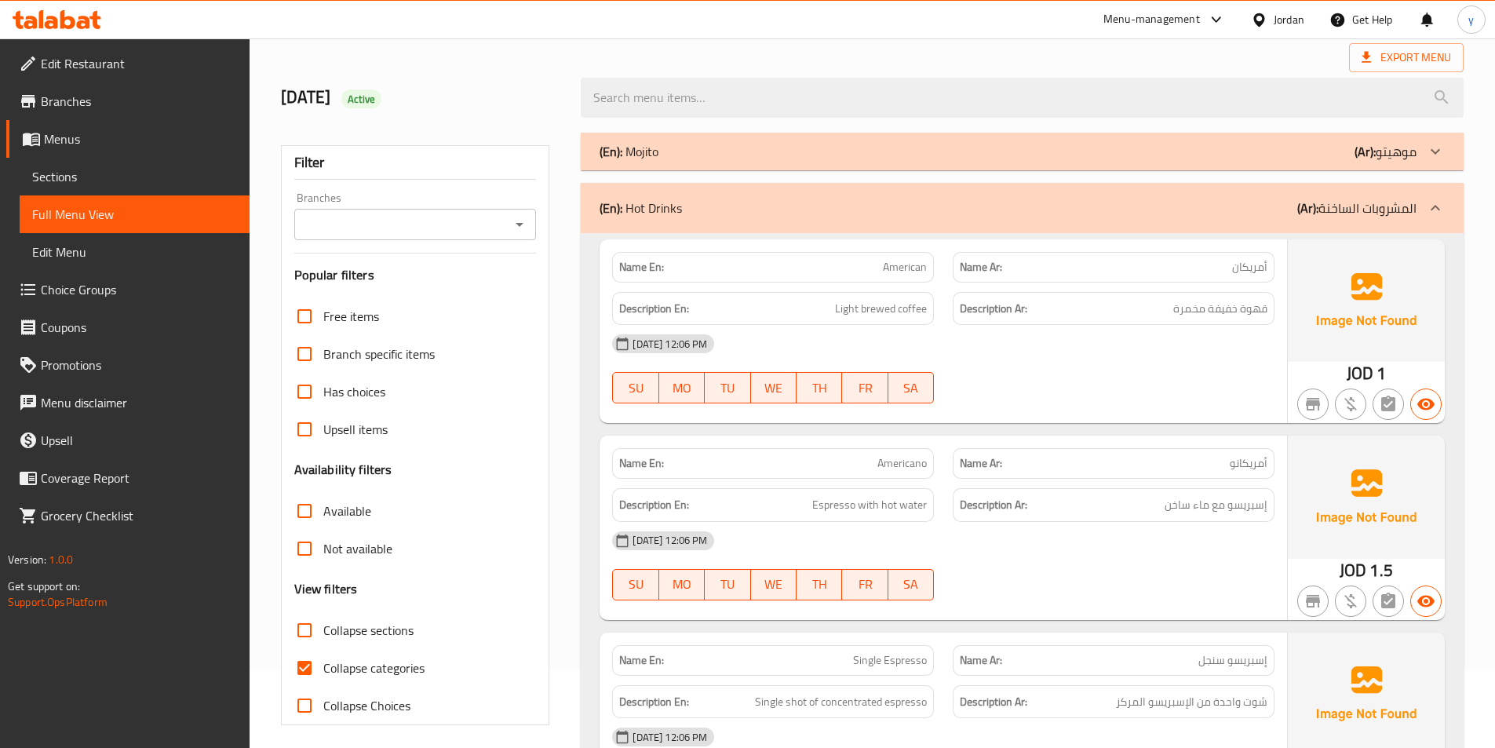
click at [315, 643] on input "Collapse sections" at bounding box center [305, 630] width 38 height 38
checkbox input "true"
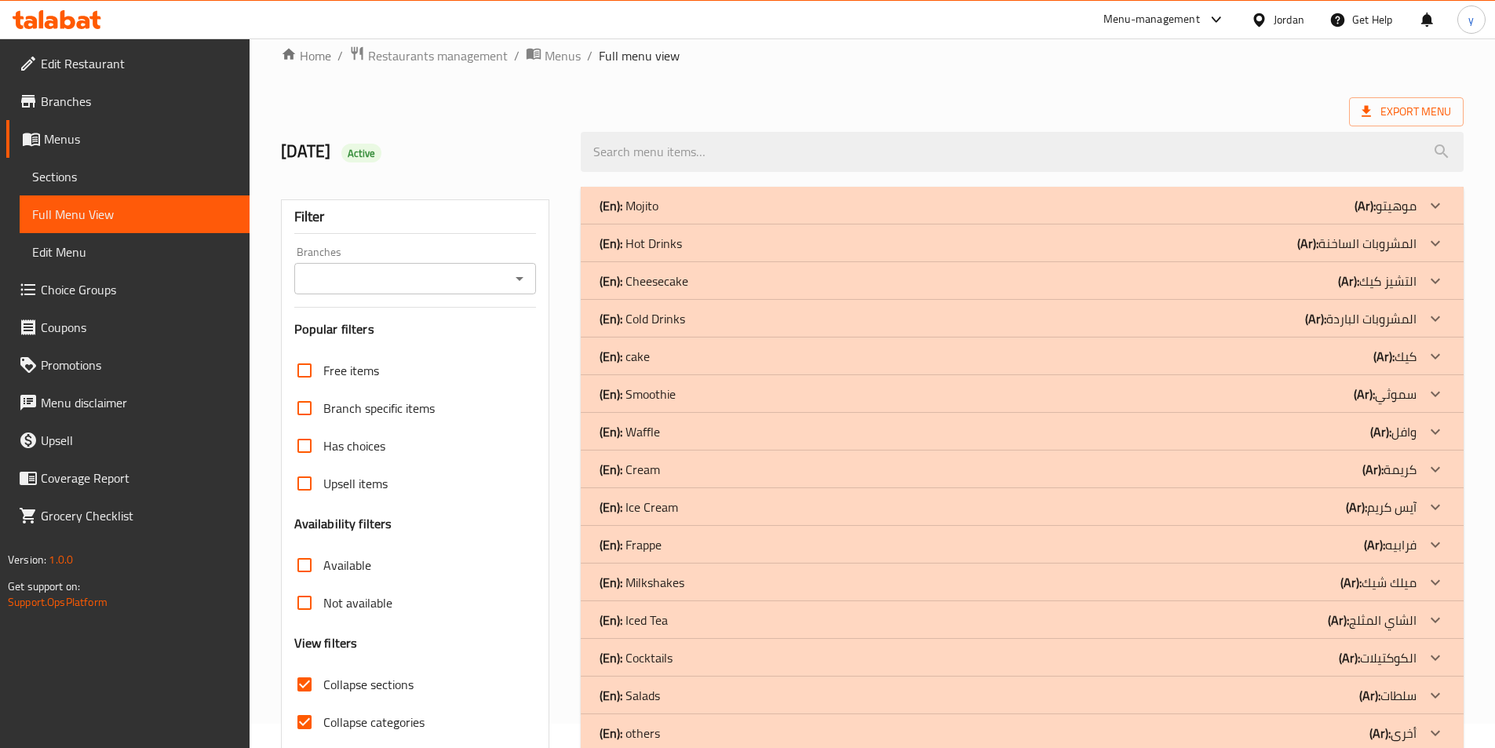
scroll to position [0, 0]
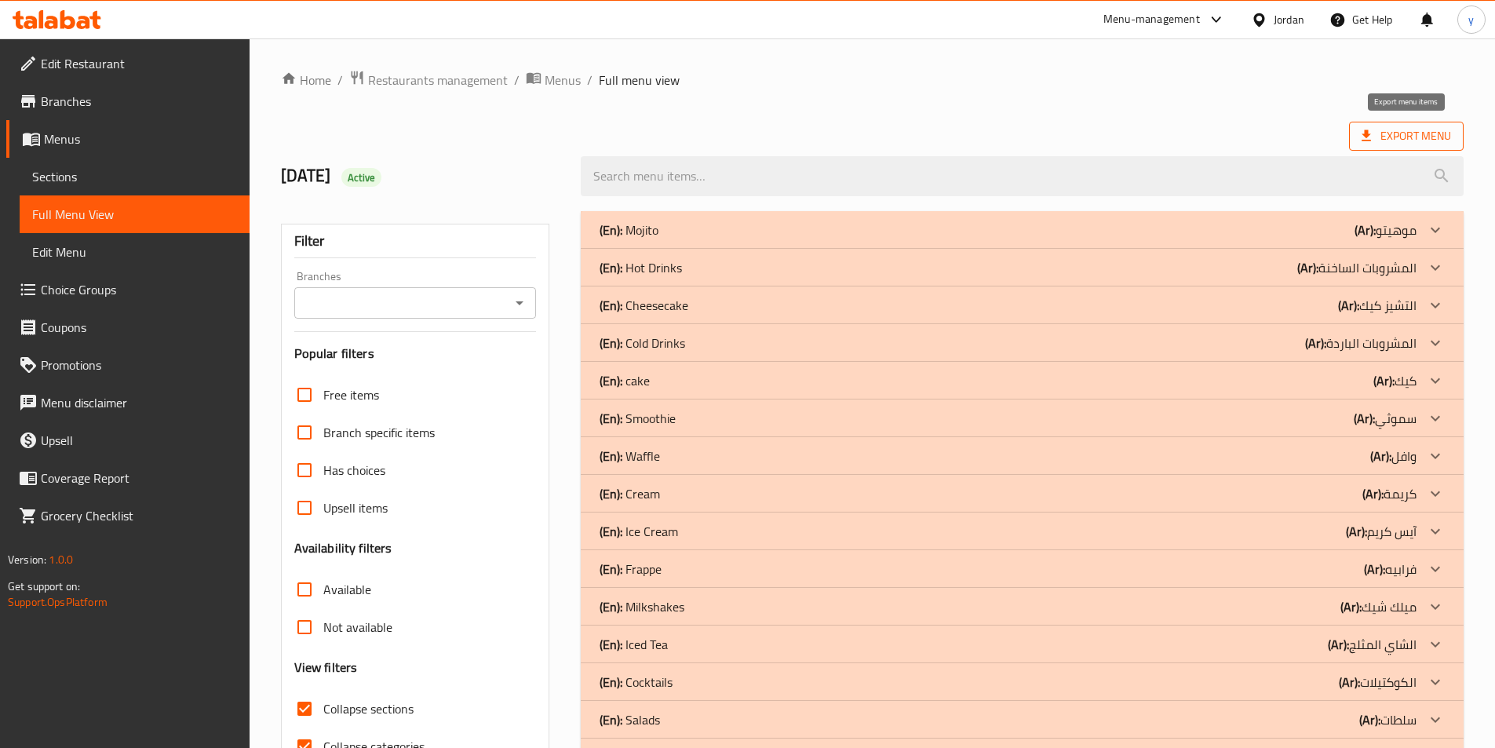
click at [1384, 136] on span "Export Menu" at bounding box center [1405, 136] width 89 height 20
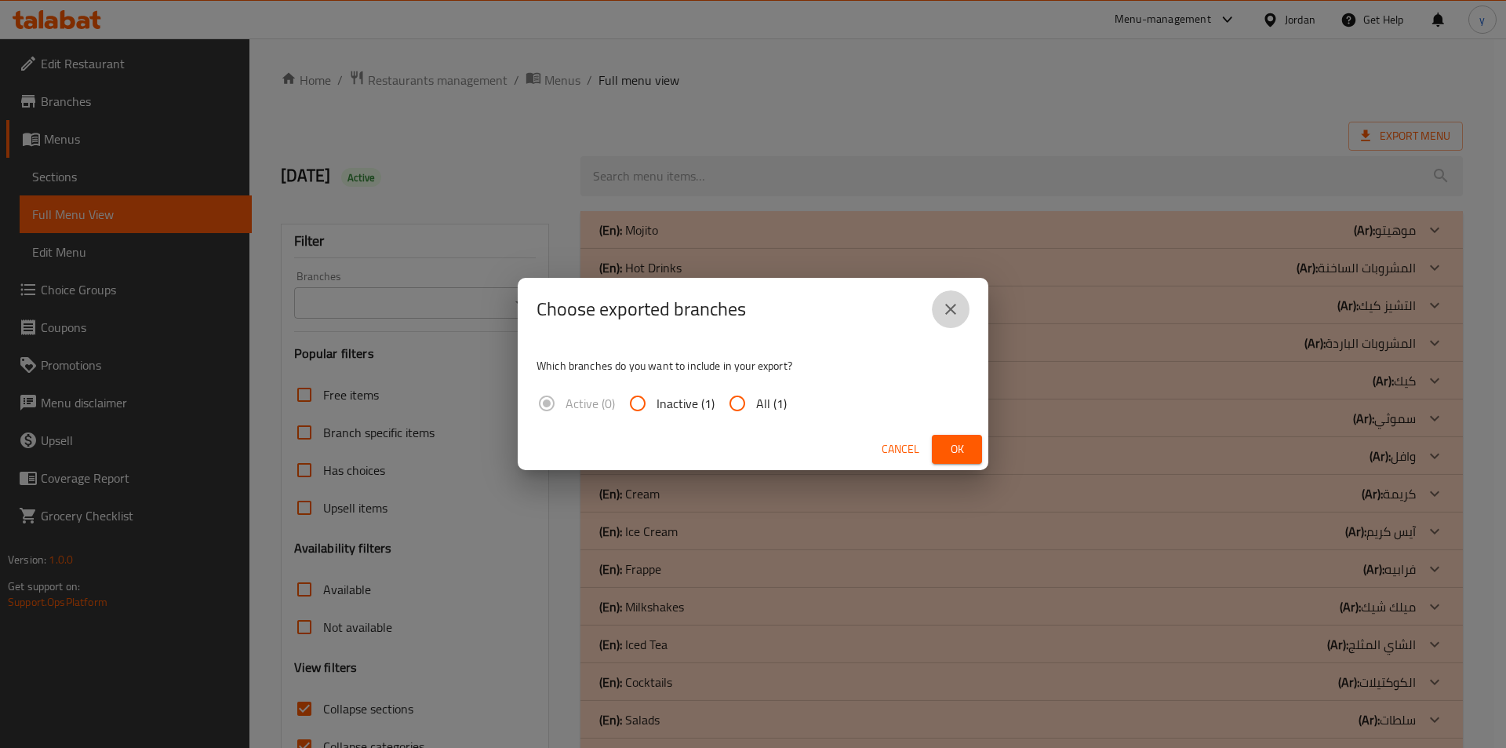
click at [955, 307] on icon "close" at bounding box center [950, 309] width 19 height 19
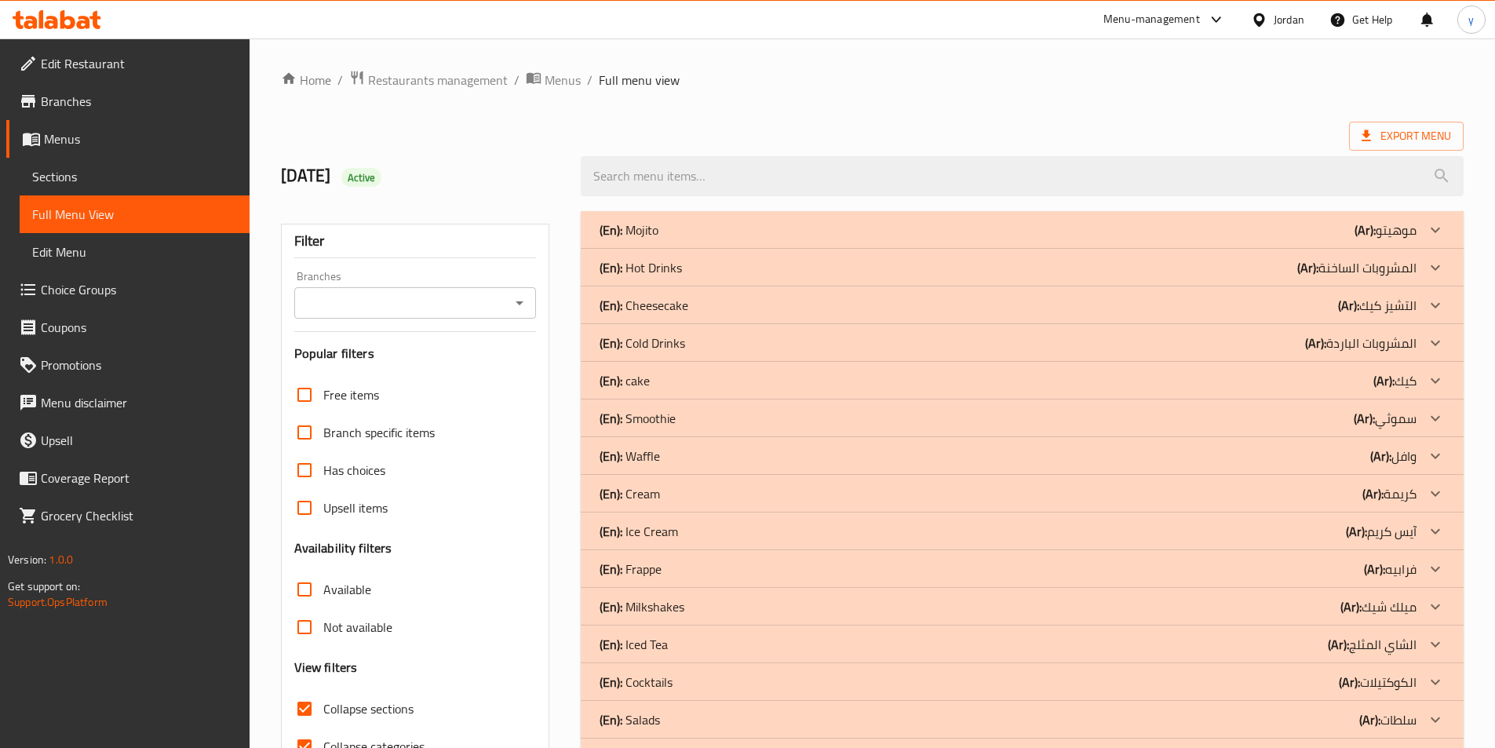
click at [1010, 107] on div "Home / Restaurants management / Menus / Full menu view Export Menu [DATE] Activ…" at bounding box center [872, 437] width 1182 height 734
click at [121, 180] on span "Sections" at bounding box center [134, 176] width 205 height 19
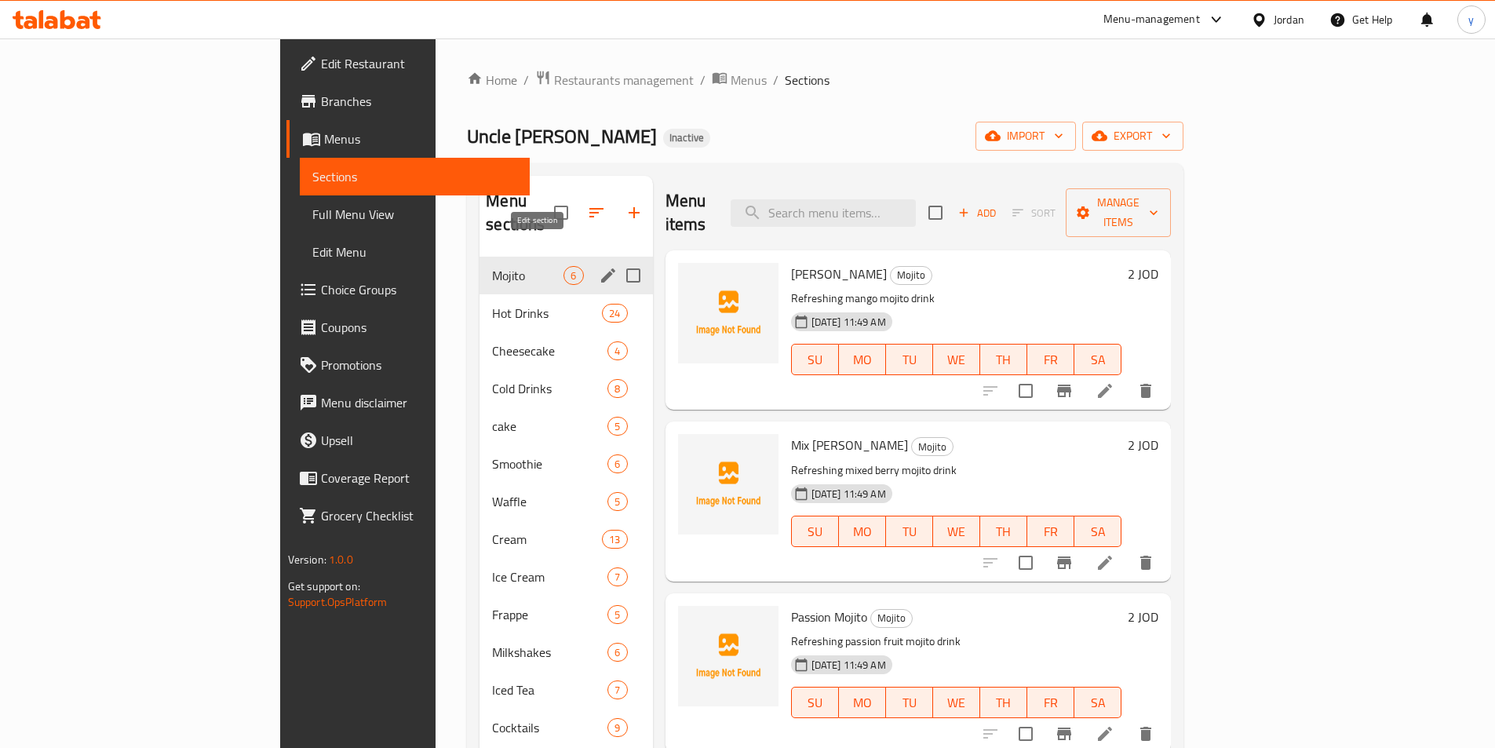
click at [599, 266] on icon "edit" at bounding box center [608, 275] width 19 height 19
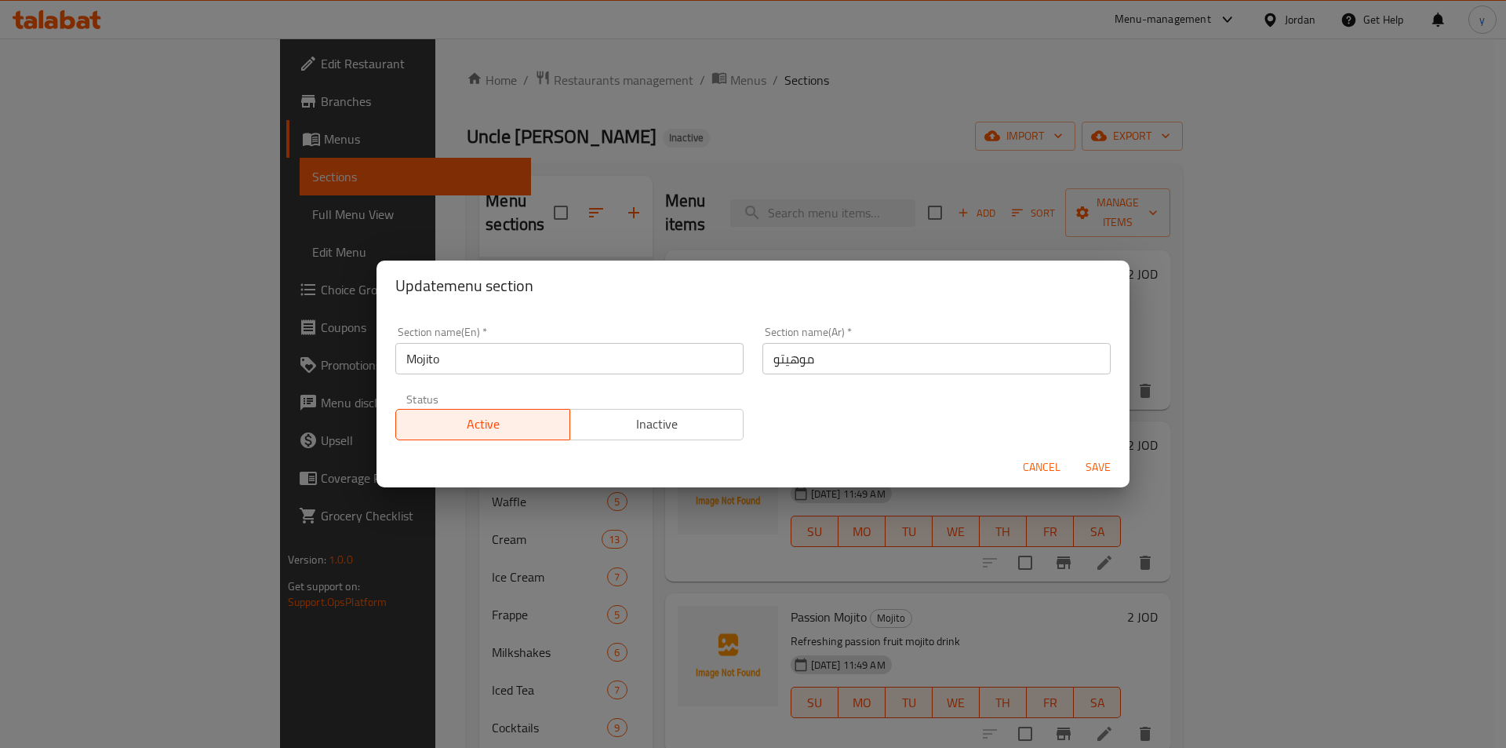
click at [1051, 471] on span "Cancel" at bounding box center [1042, 467] width 38 height 20
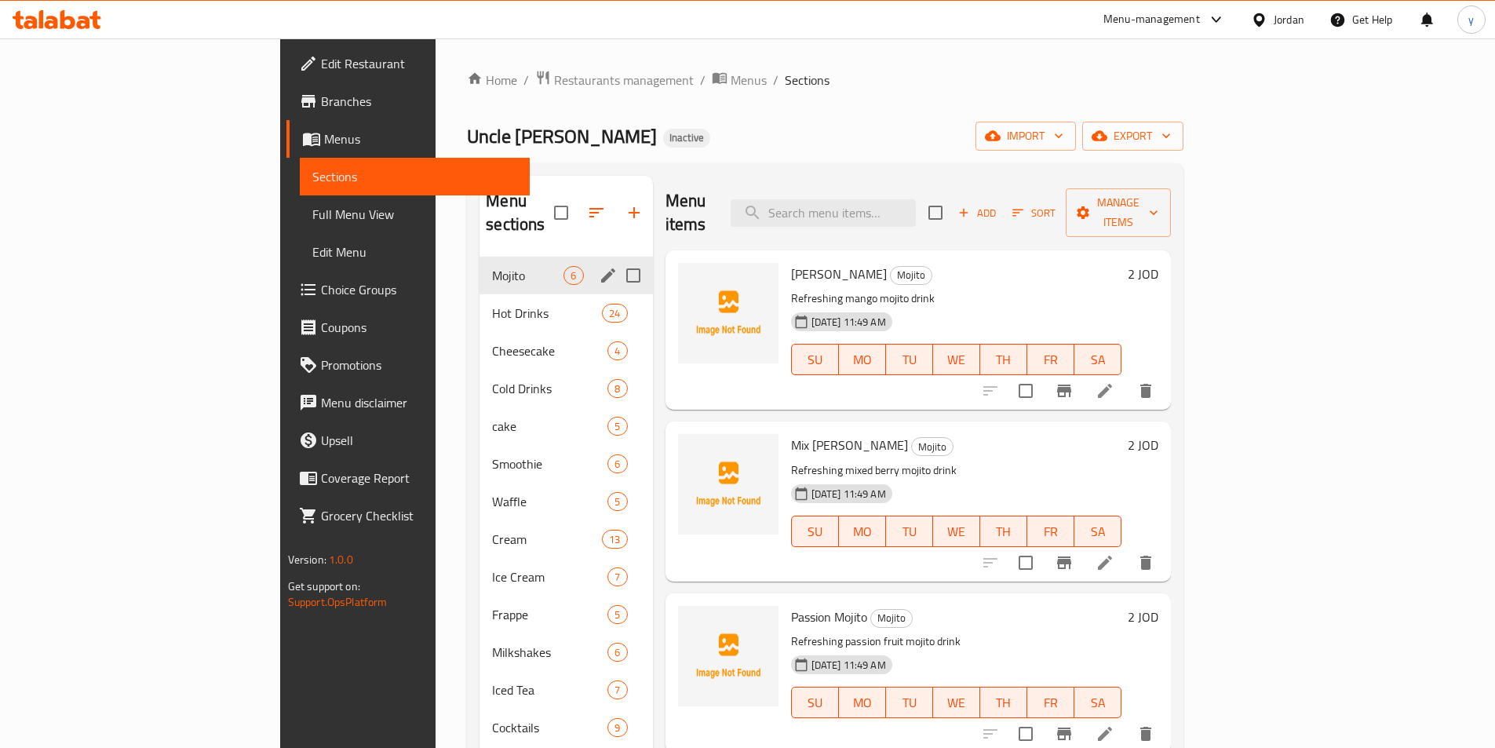
click at [617, 259] on input "Menu sections" at bounding box center [633, 275] width 33 height 33
click at [577, 203] on icon "button" at bounding box center [586, 212] width 19 height 19
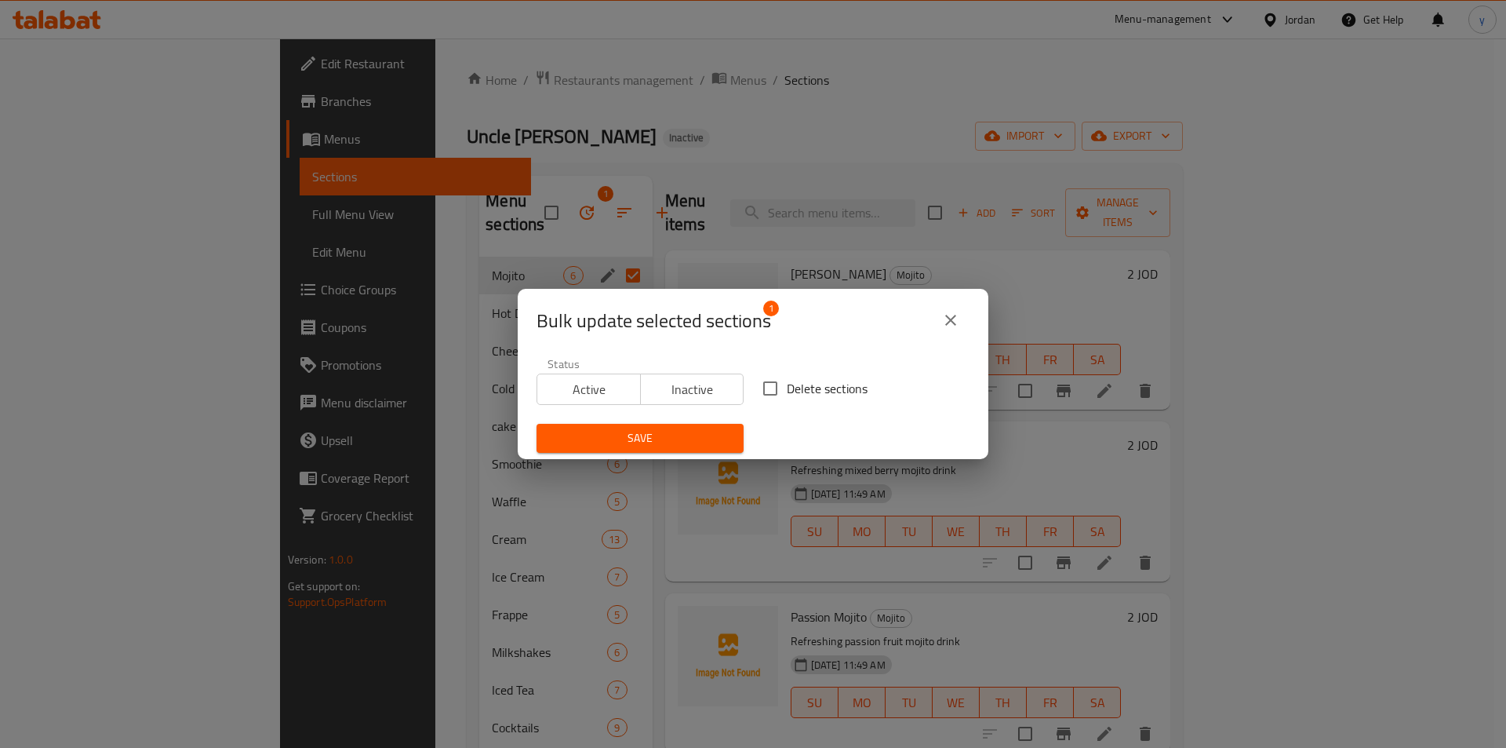
click at [962, 319] on button "close" at bounding box center [951, 320] width 38 height 38
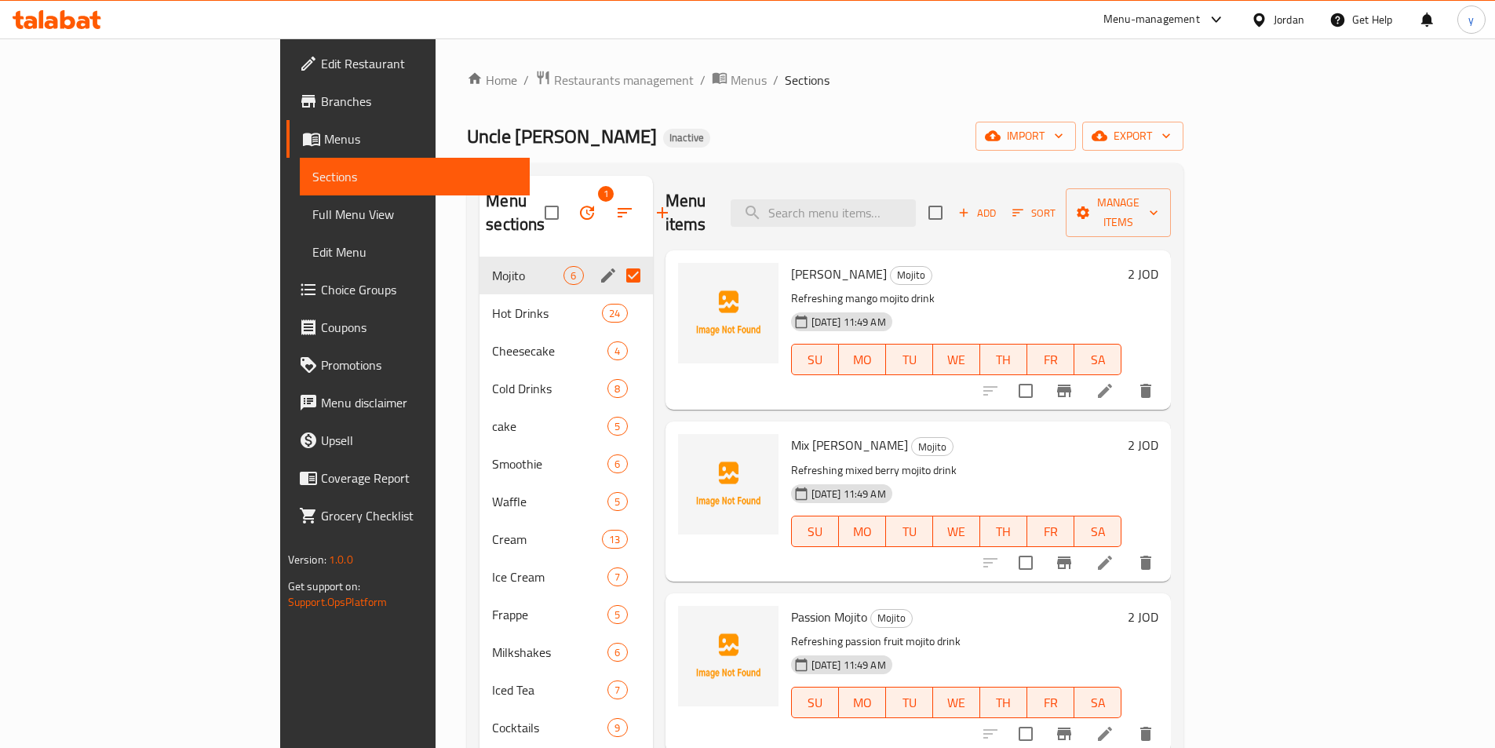
click at [617, 259] on input "Menu sections" at bounding box center [633, 275] width 33 height 33
checkbox input "false"
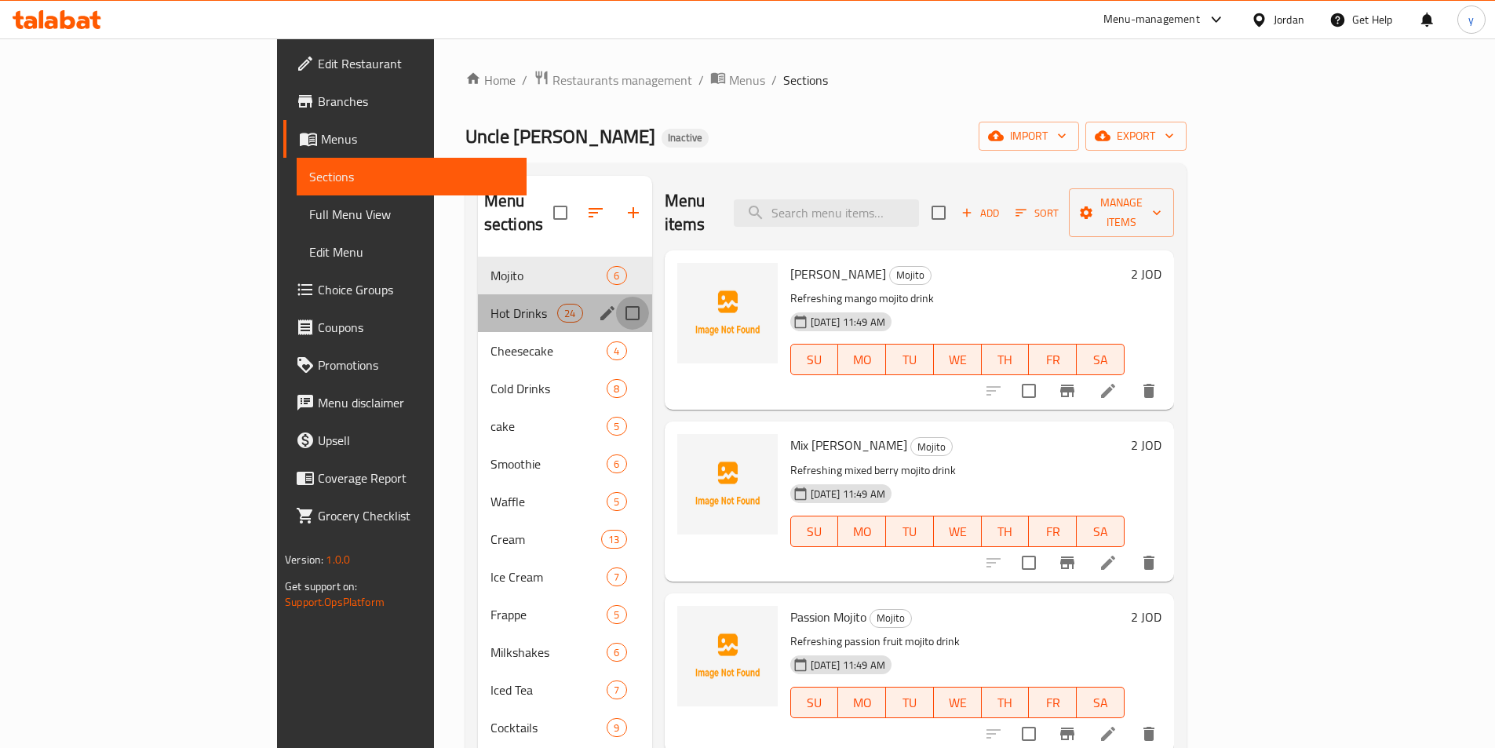
click at [616, 297] on input "Menu sections" at bounding box center [632, 313] width 33 height 33
checkbox input "true"
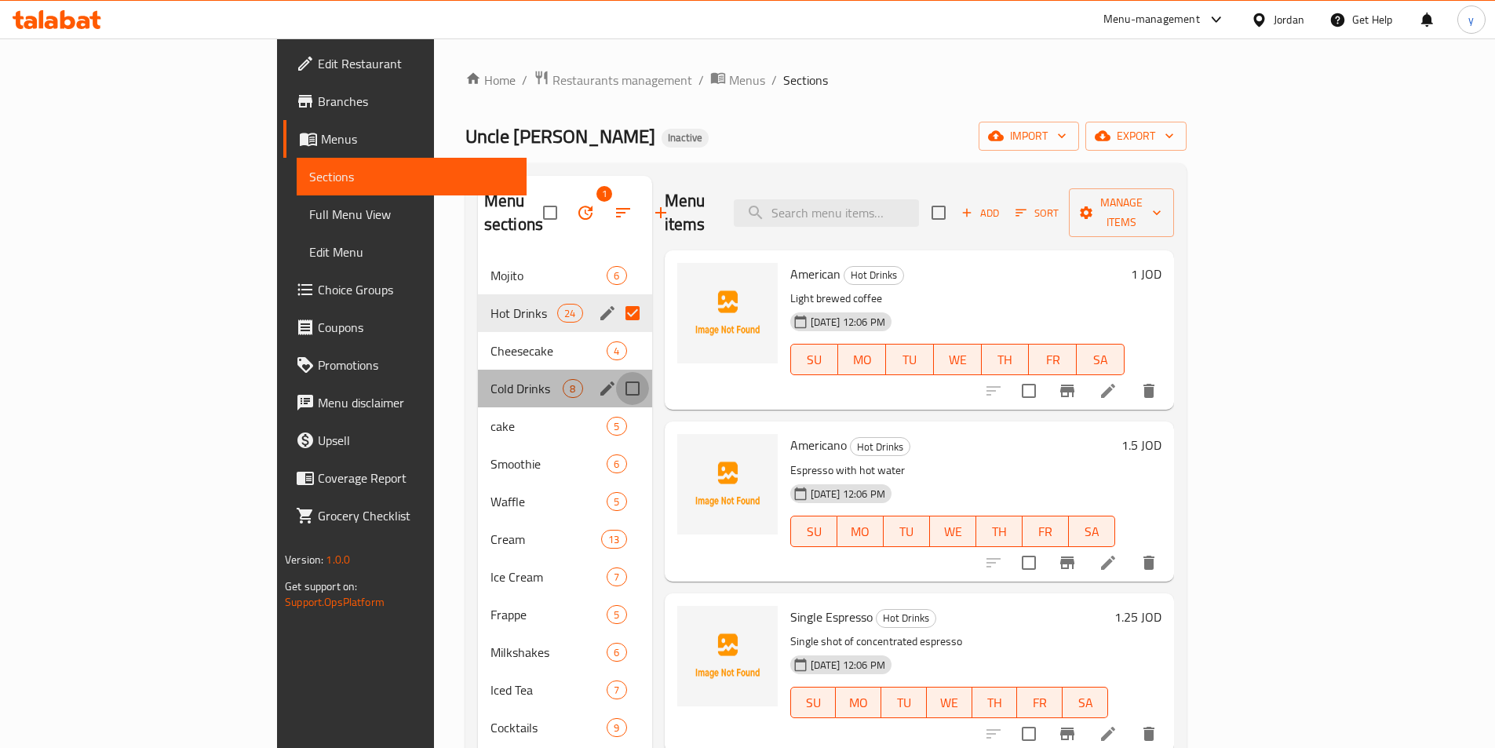
click at [616, 372] on input "Menu sections" at bounding box center [632, 388] width 33 height 33
checkbox input "true"
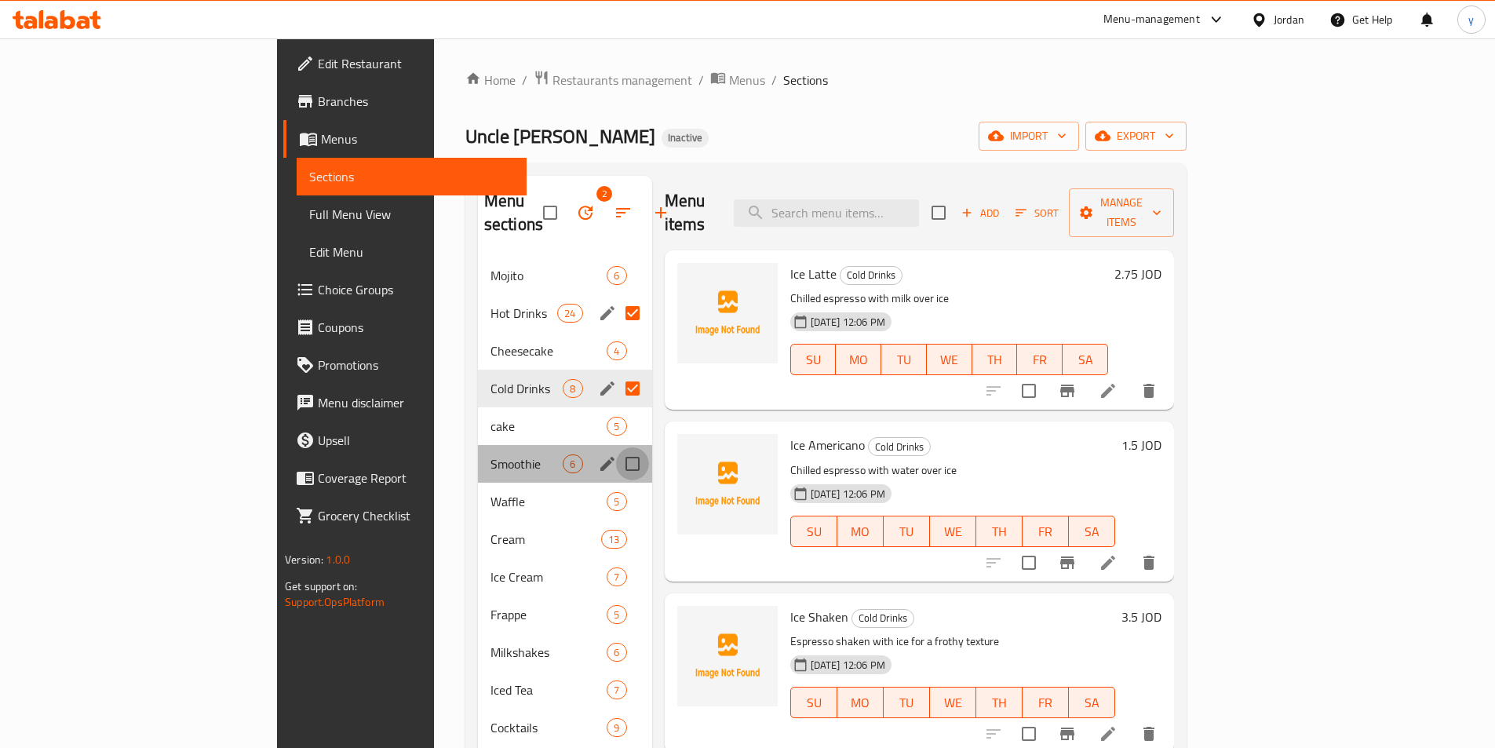
click at [616, 447] on input "Menu sections" at bounding box center [632, 463] width 33 height 33
checkbox input "true"
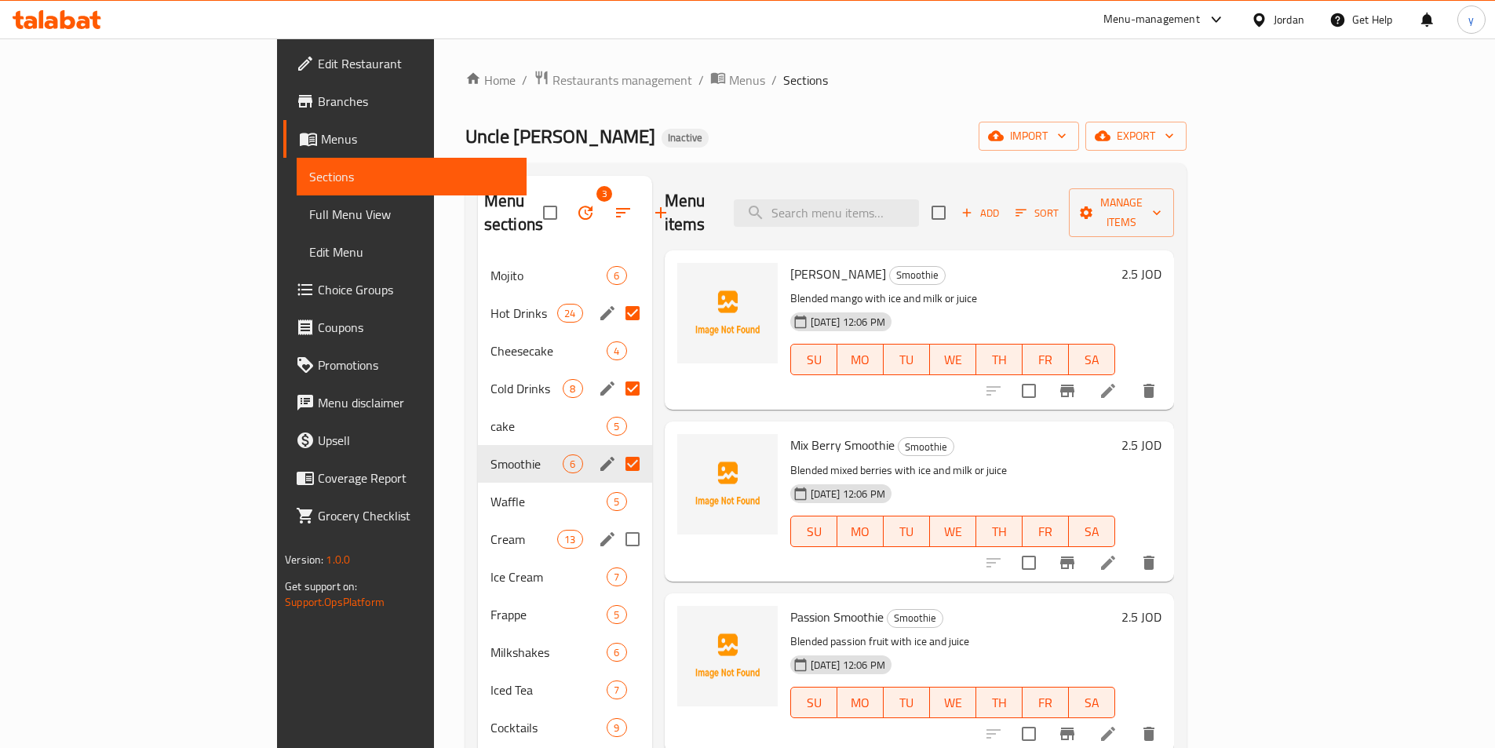
click at [616, 523] on input "Menu sections" at bounding box center [632, 539] width 33 height 33
checkbox input "true"
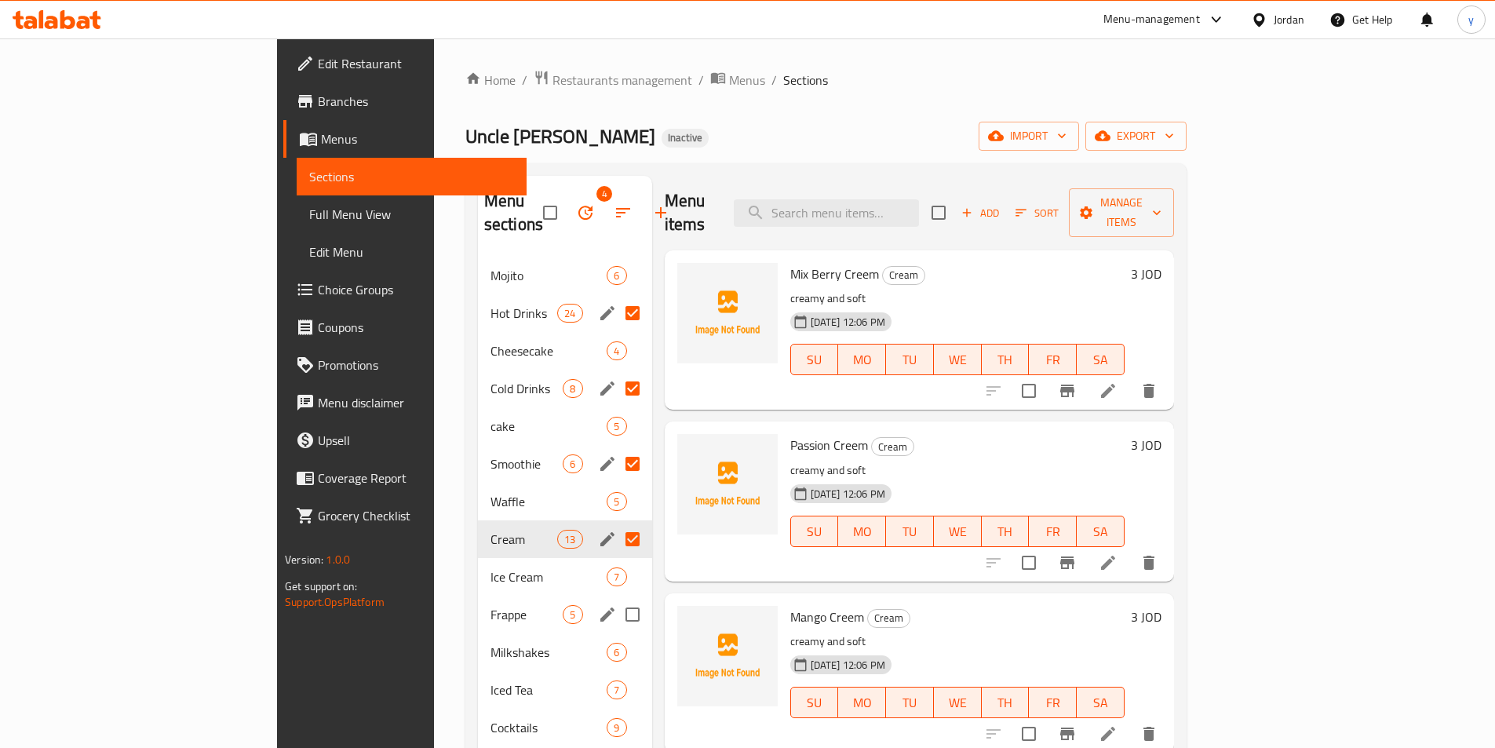
click at [616, 598] on input "Menu sections" at bounding box center [632, 614] width 33 height 33
checkbox input "true"
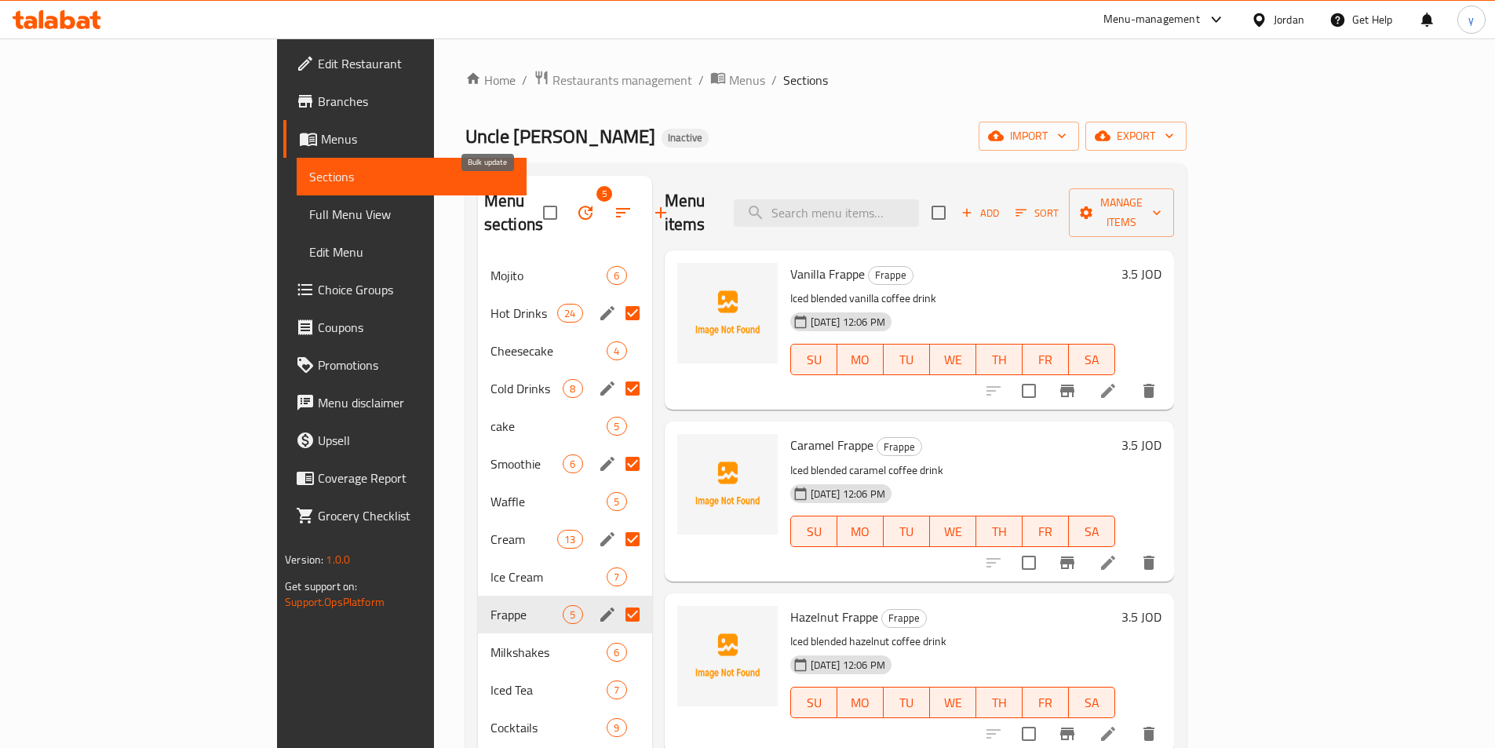
click at [578, 206] on icon "button" at bounding box center [585, 213] width 14 height 14
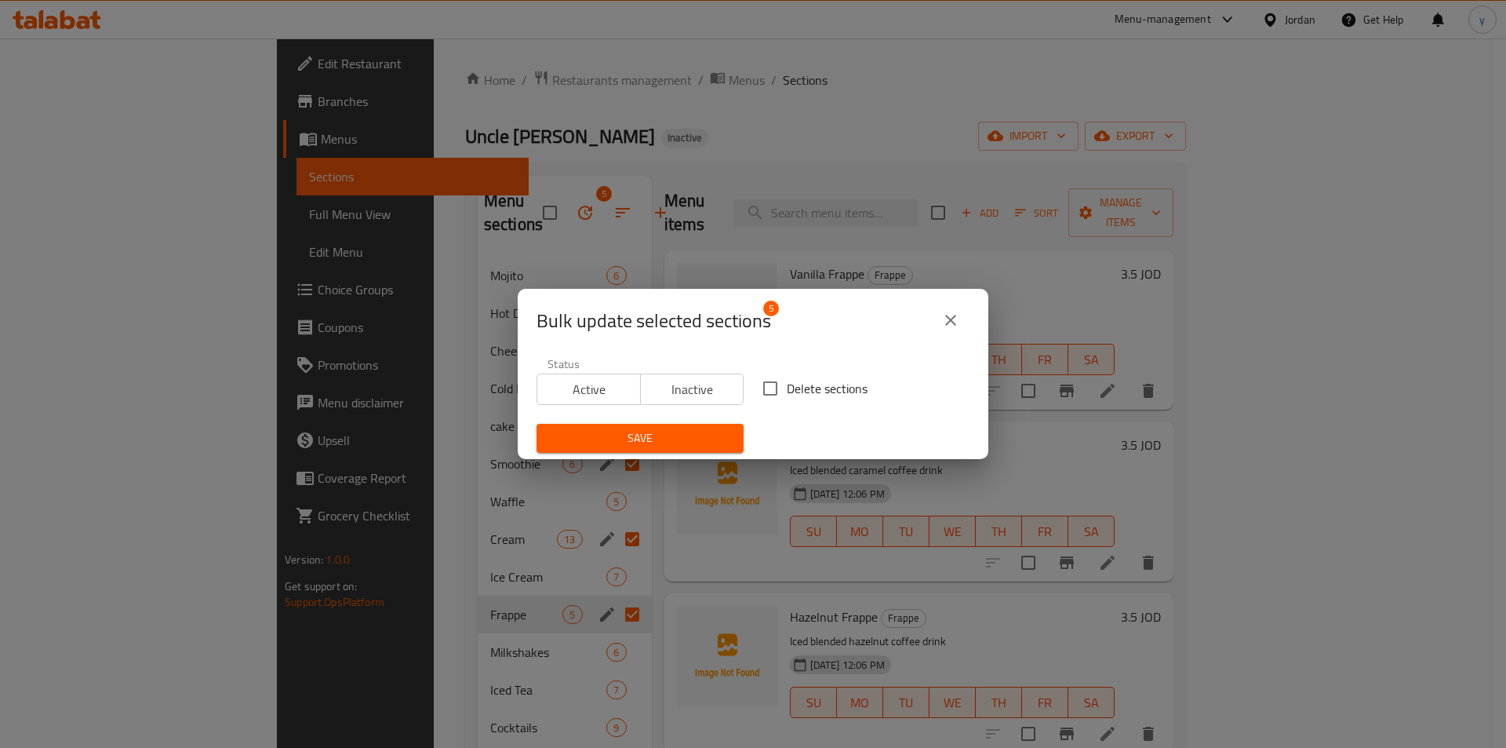
click at [779, 387] on input "Delete sections" at bounding box center [770, 388] width 33 height 33
checkbox input "true"
click at [649, 444] on span "Save" at bounding box center [640, 438] width 182 height 20
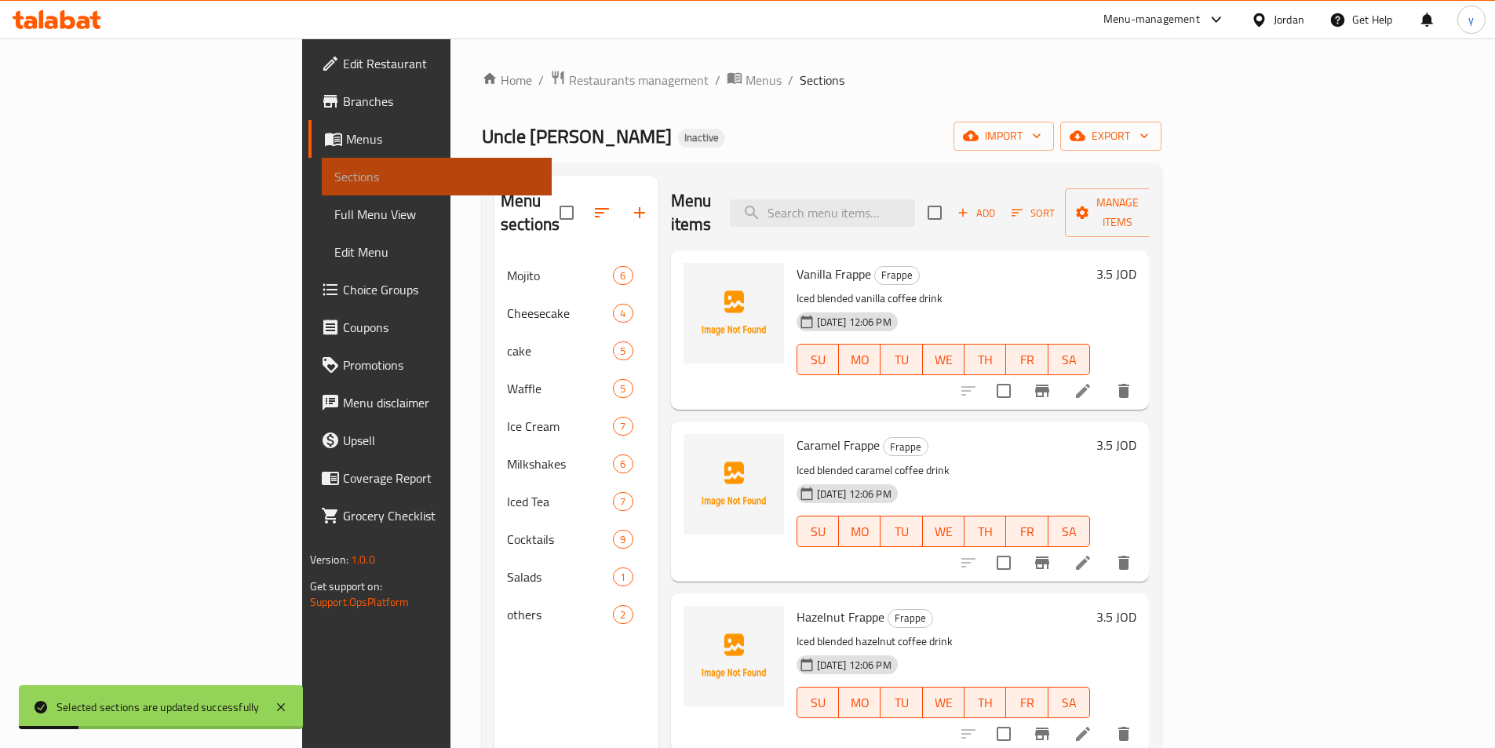
click at [334, 174] on span "Sections" at bounding box center [436, 176] width 205 height 19
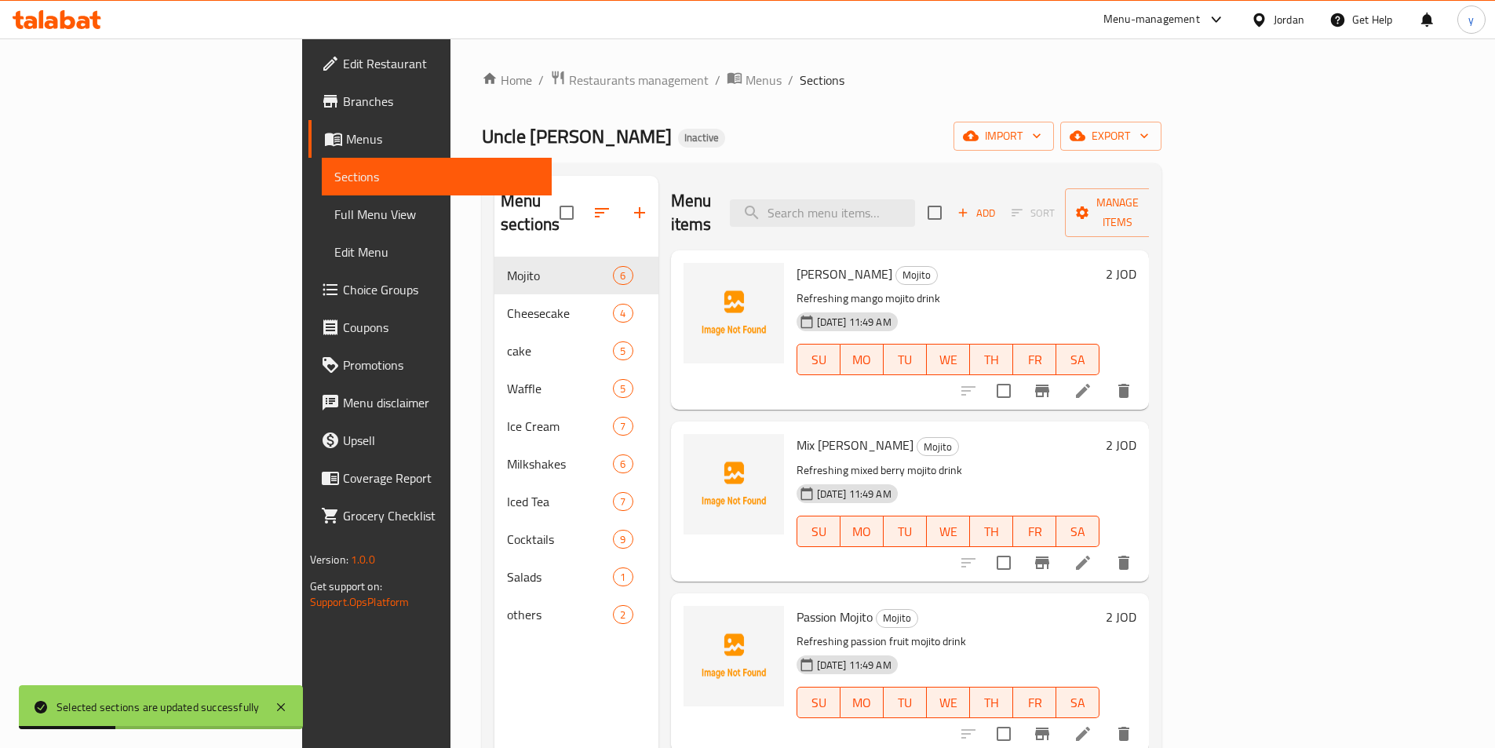
click at [346, 145] on span "Menus" at bounding box center [442, 138] width 193 height 19
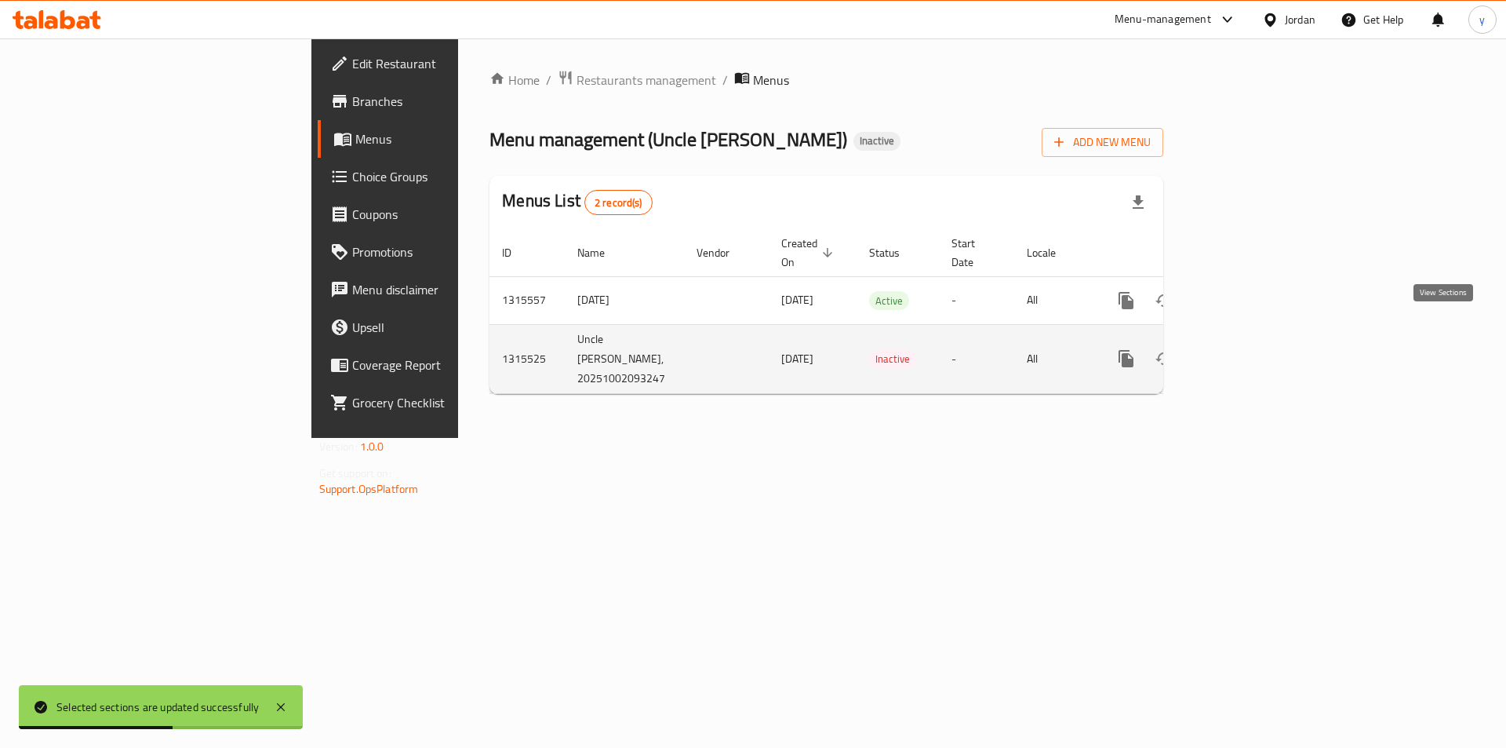
click at [1249, 349] on icon "enhanced table" at bounding box center [1239, 358] width 19 height 19
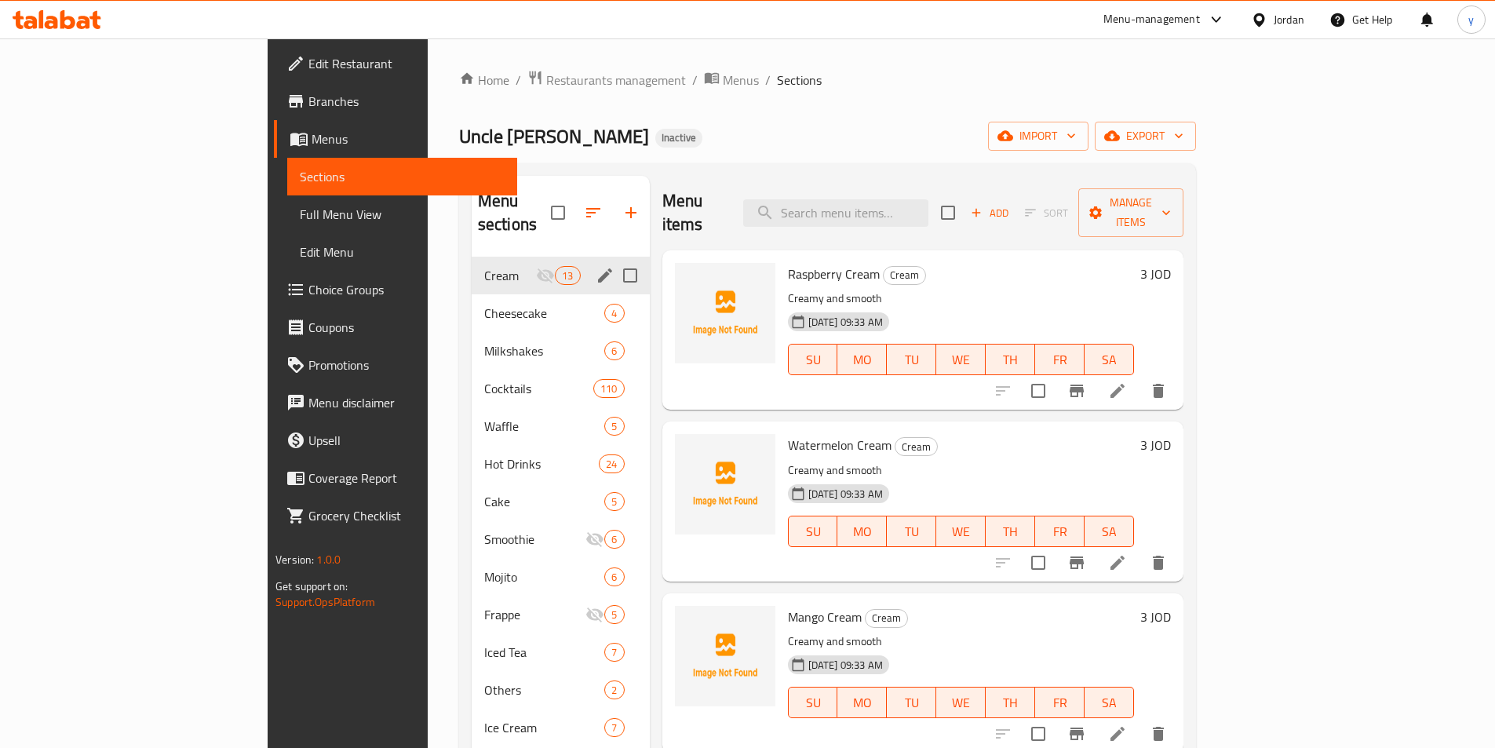
click at [614, 264] on input "Menu sections" at bounding box center [630, 275] width 33 height 33
checkbox input "true"
click at [614, 523] on input "Menu sections" at bounding box center [630, 539] width 33 height 33
checkbox input "true"
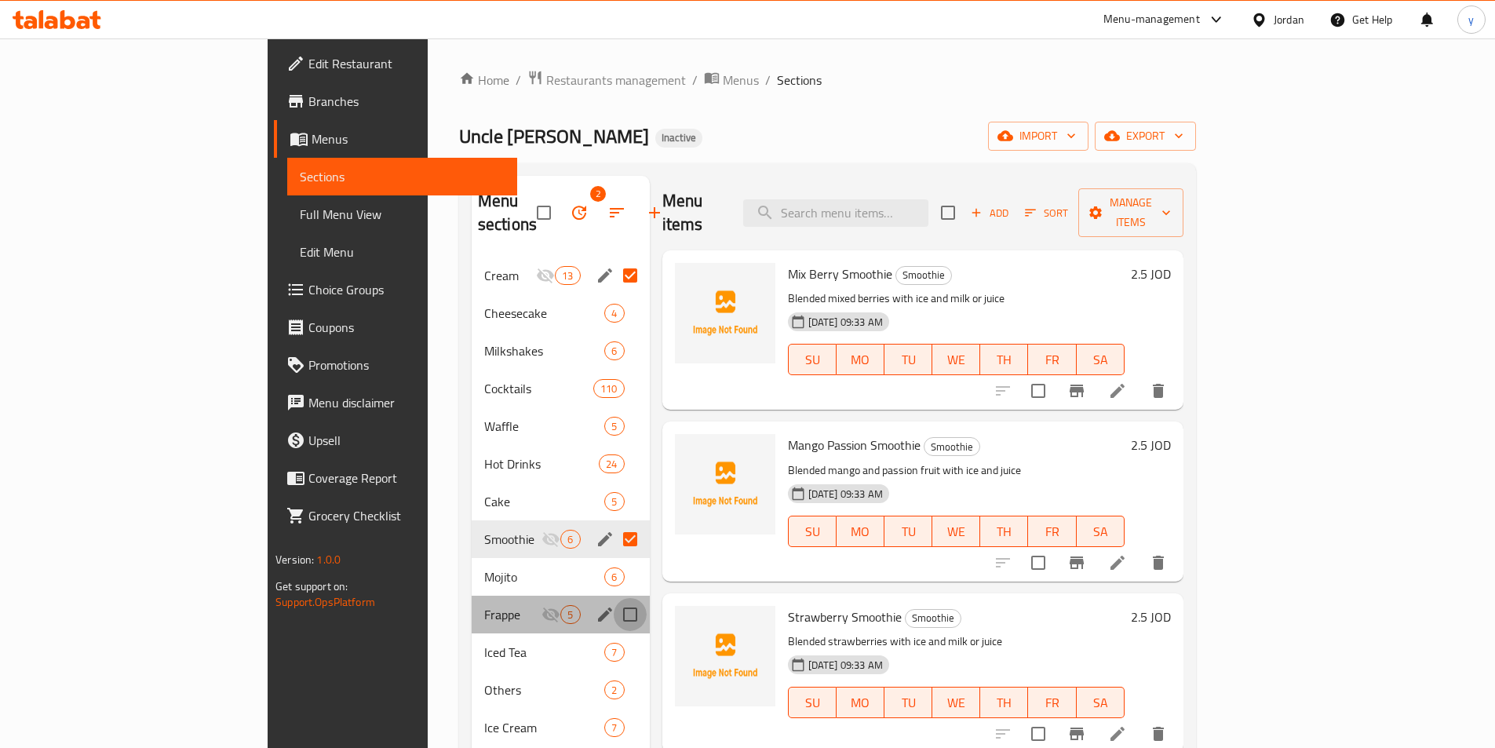
click at [614, 598] on input "Menu sections" at bounding box center [630, 614] width 33 height 33
checkbox input "true"
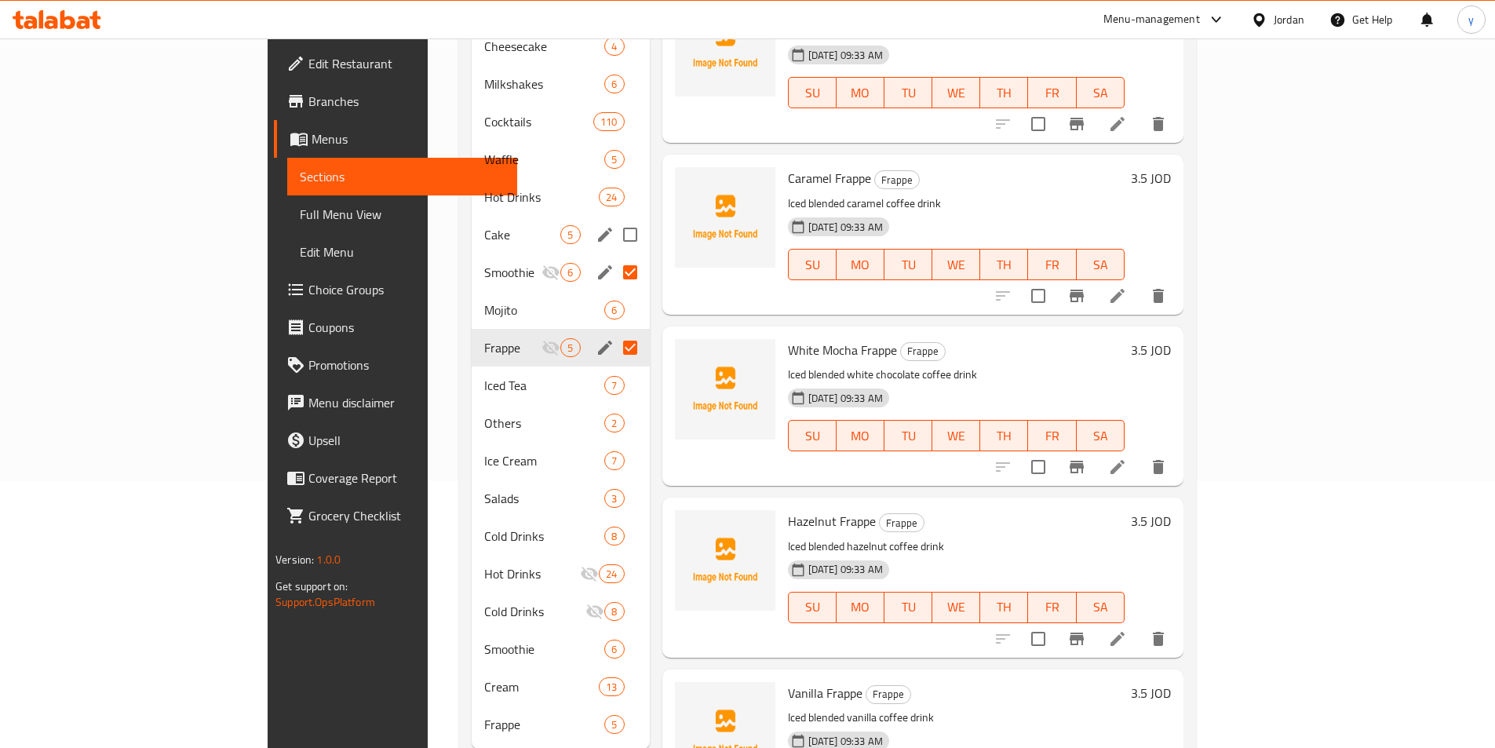
scroll to position [289, 0]
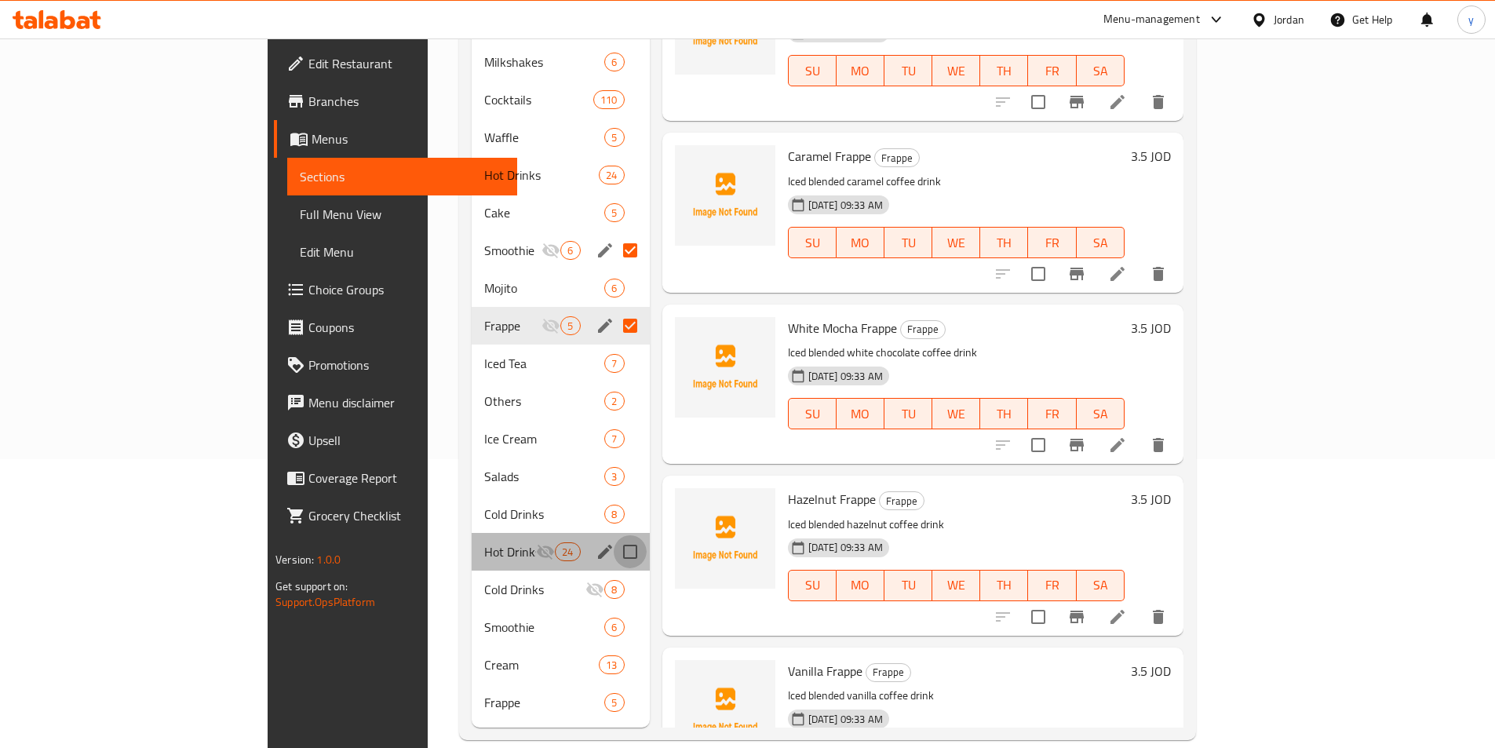
click at [614, 535] on input "Menu sections" at bounding box center [630, 551] width 33 height 33
checkbox input "true"
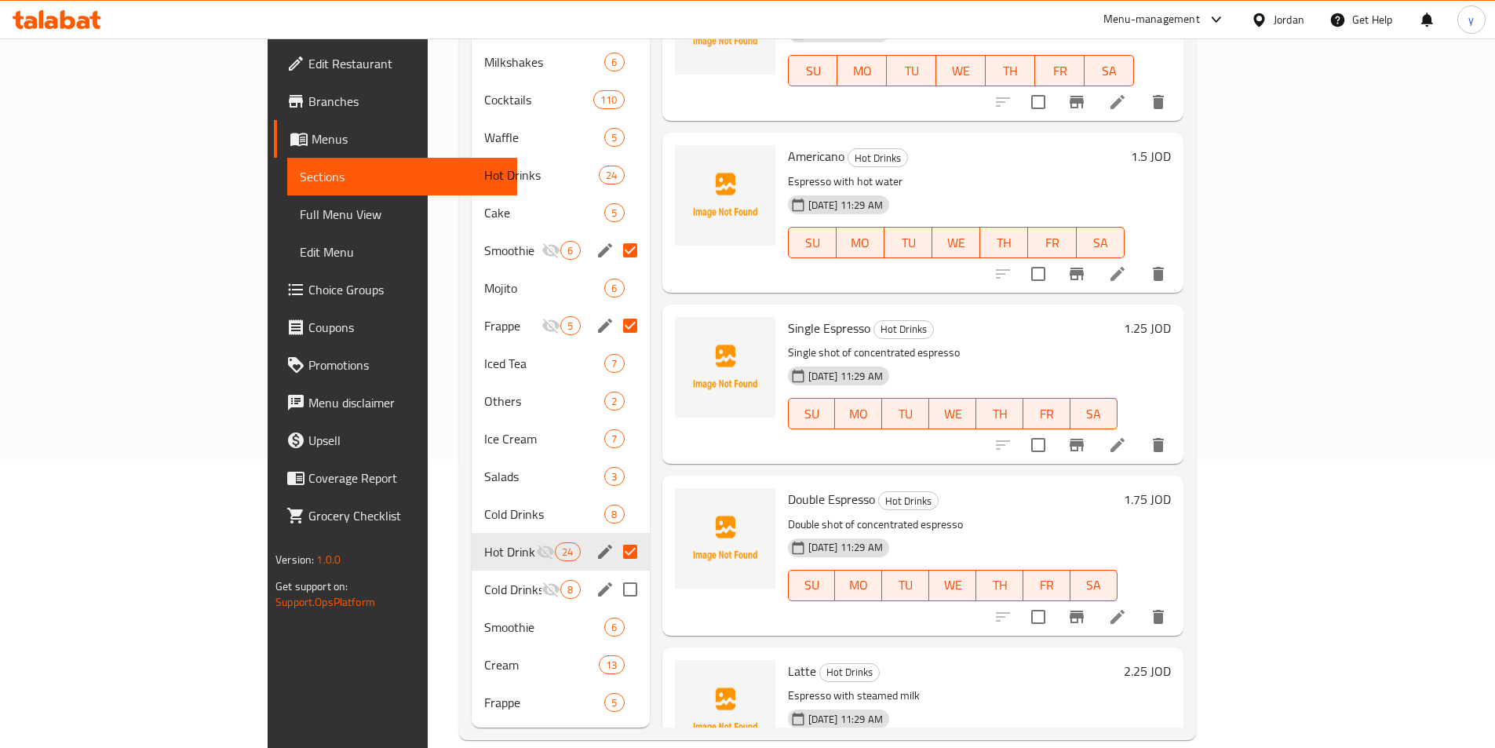
click at [614, 573] on input "Menu sections" at bounding box center [630, 589] width 33 height 33
checkbox input "true"
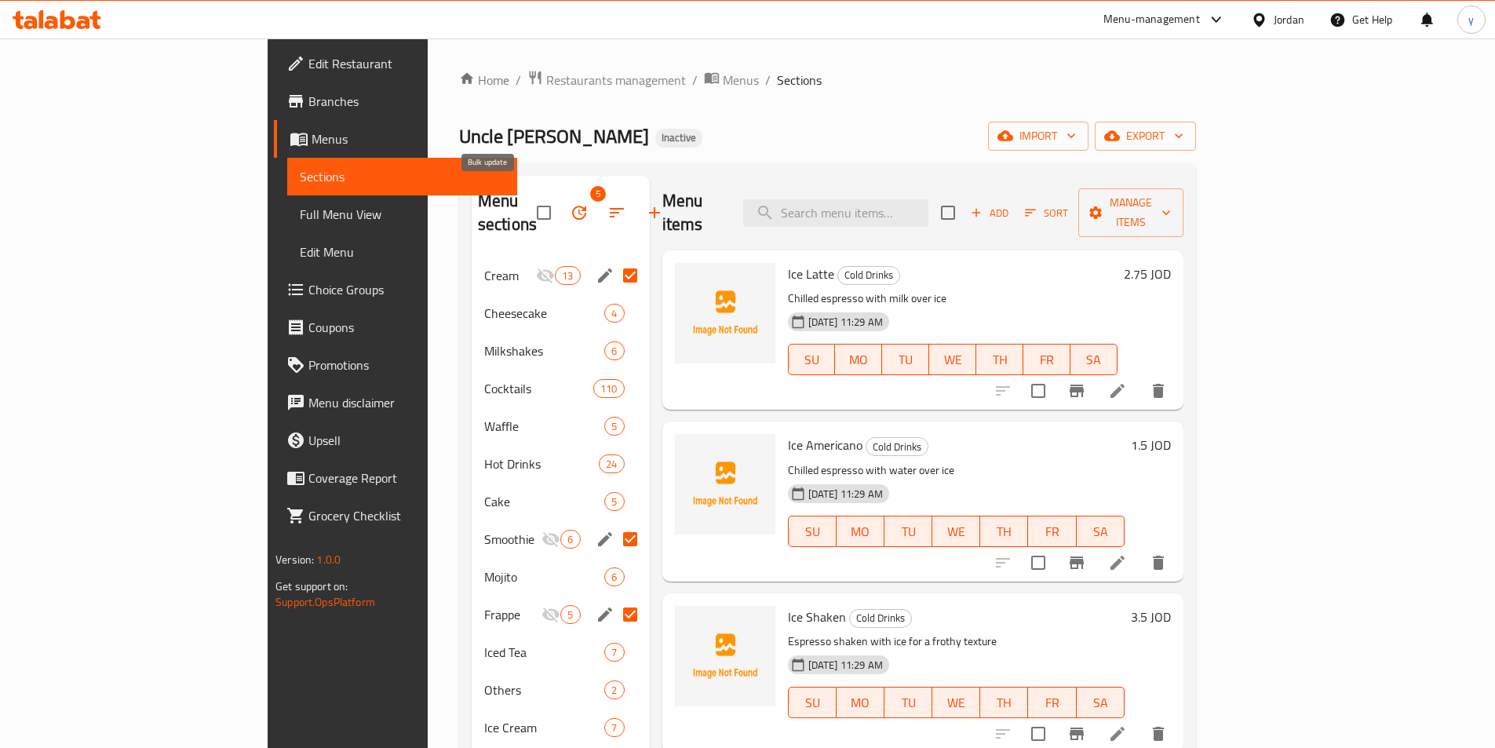
click at [572, 206] on icon "button" at bounding box center [579, 213] width 14 height 14
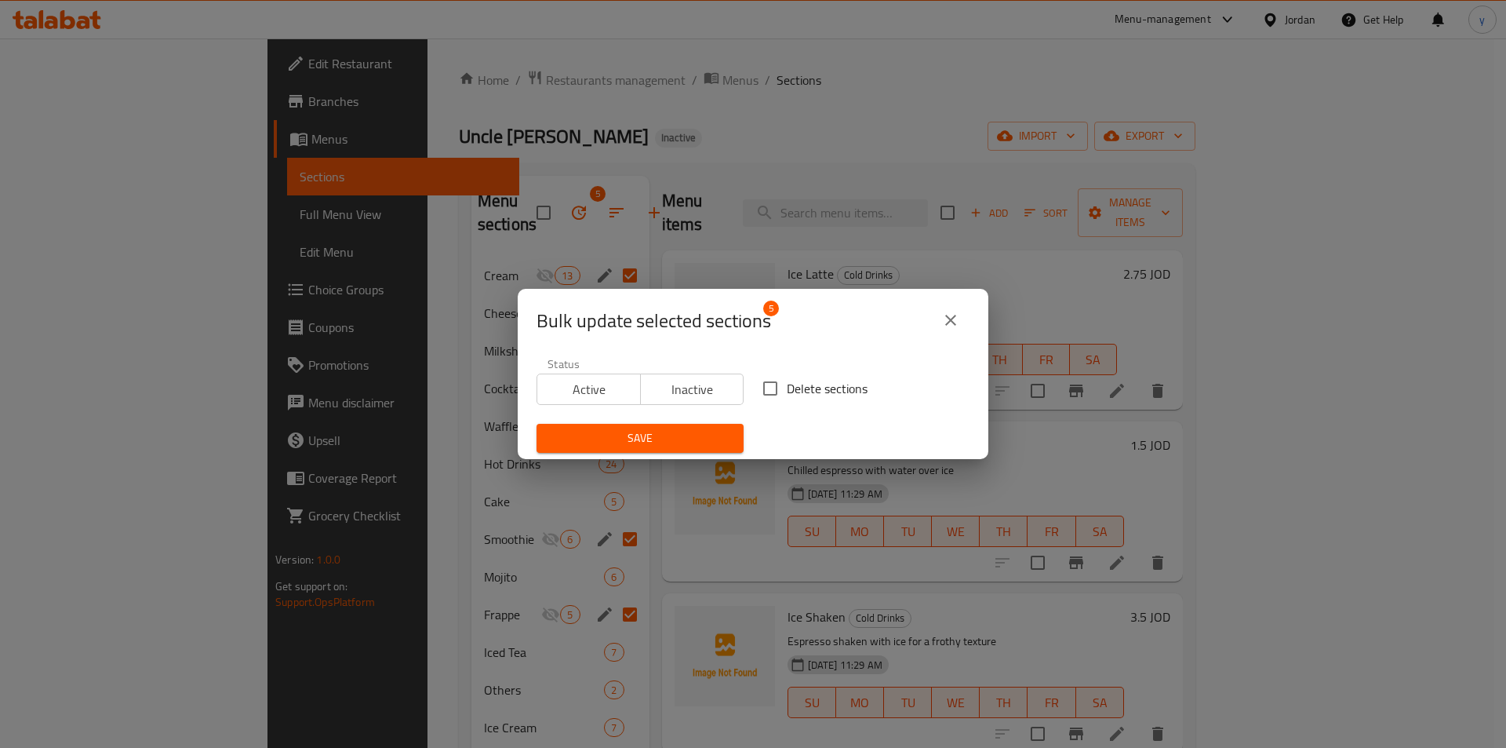
click at [774, 397] on input "Delete sections" at bounding box center [770, 388] width 33 height 33
checkbox input "true"
click at [683, 441] on span "Save" at bounding box center [640, 438] width 182 height 20
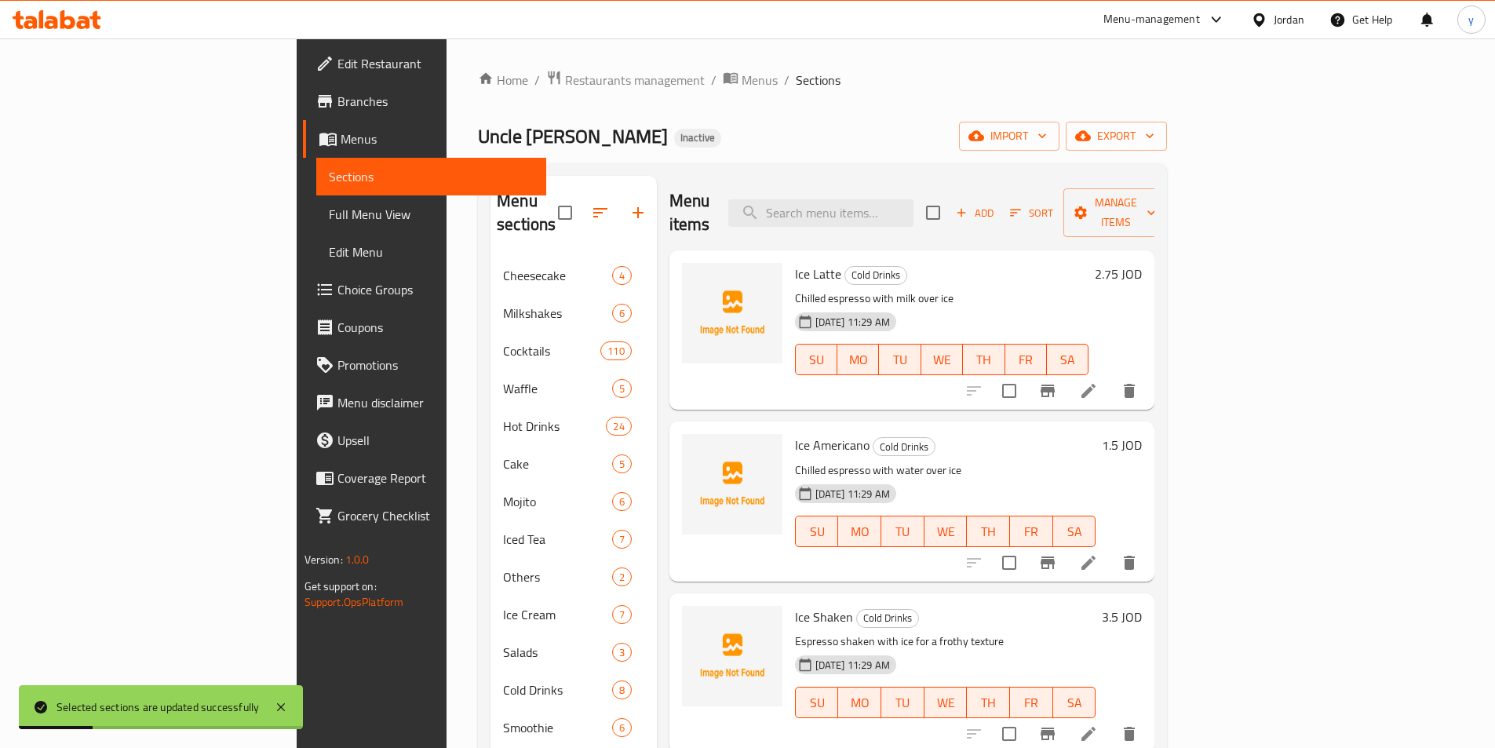
click at [340, 141] on span "Menus" at bounding box center [436, 138] width 193 height 19
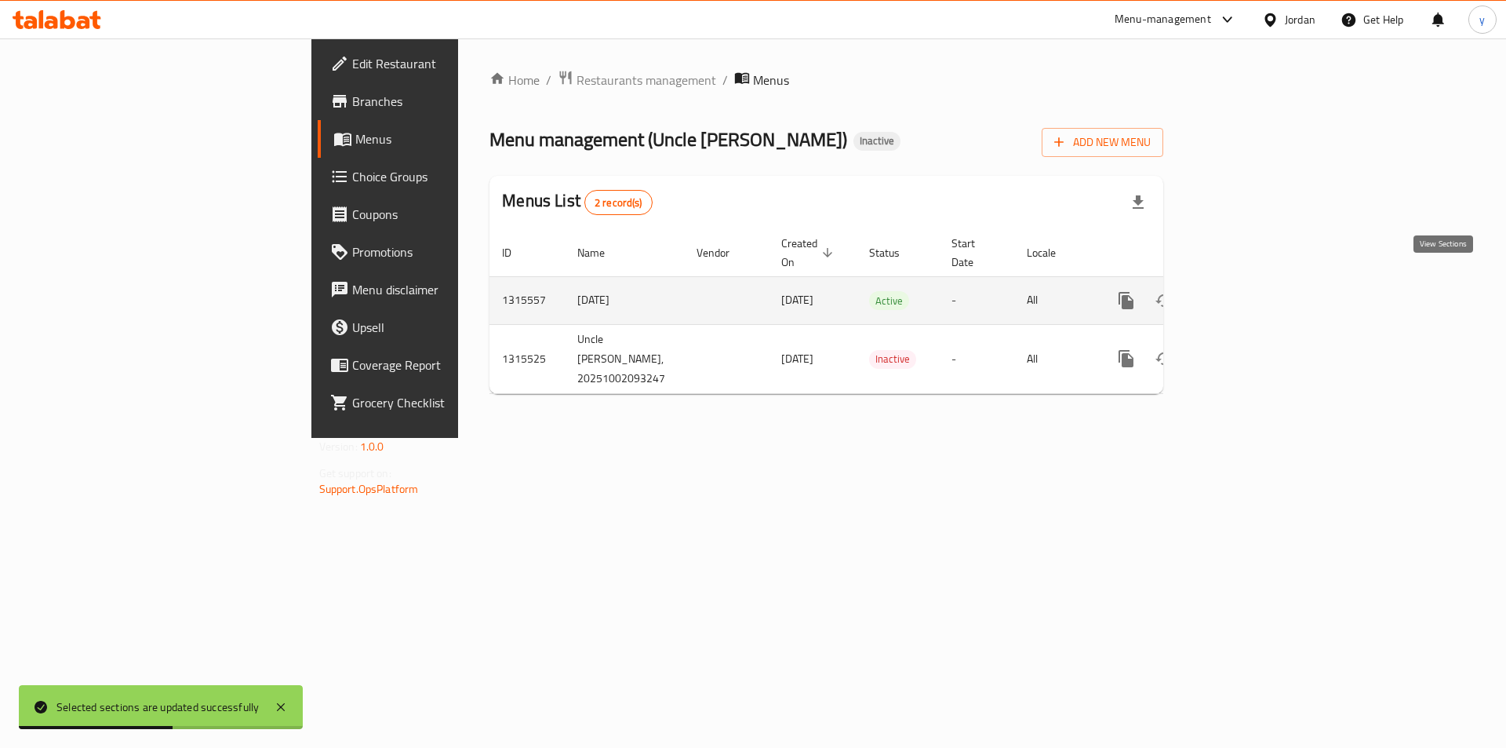
click at [1249, 291] on icon "enhanced table" at bounding box center [1239, 300] width 19 height 19
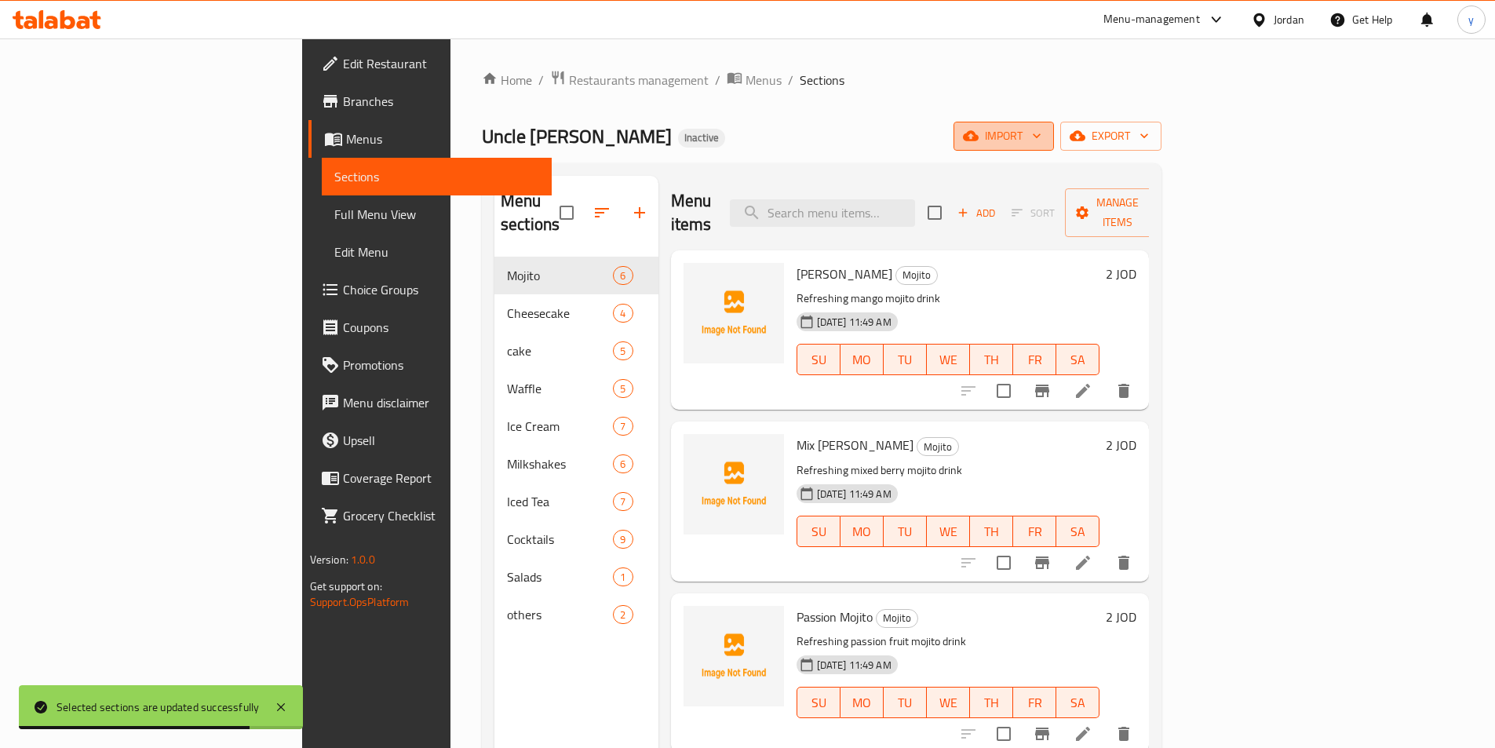
click at [1041, 142] on span "import" at bounding box center [1003, 136] width 75 height 20
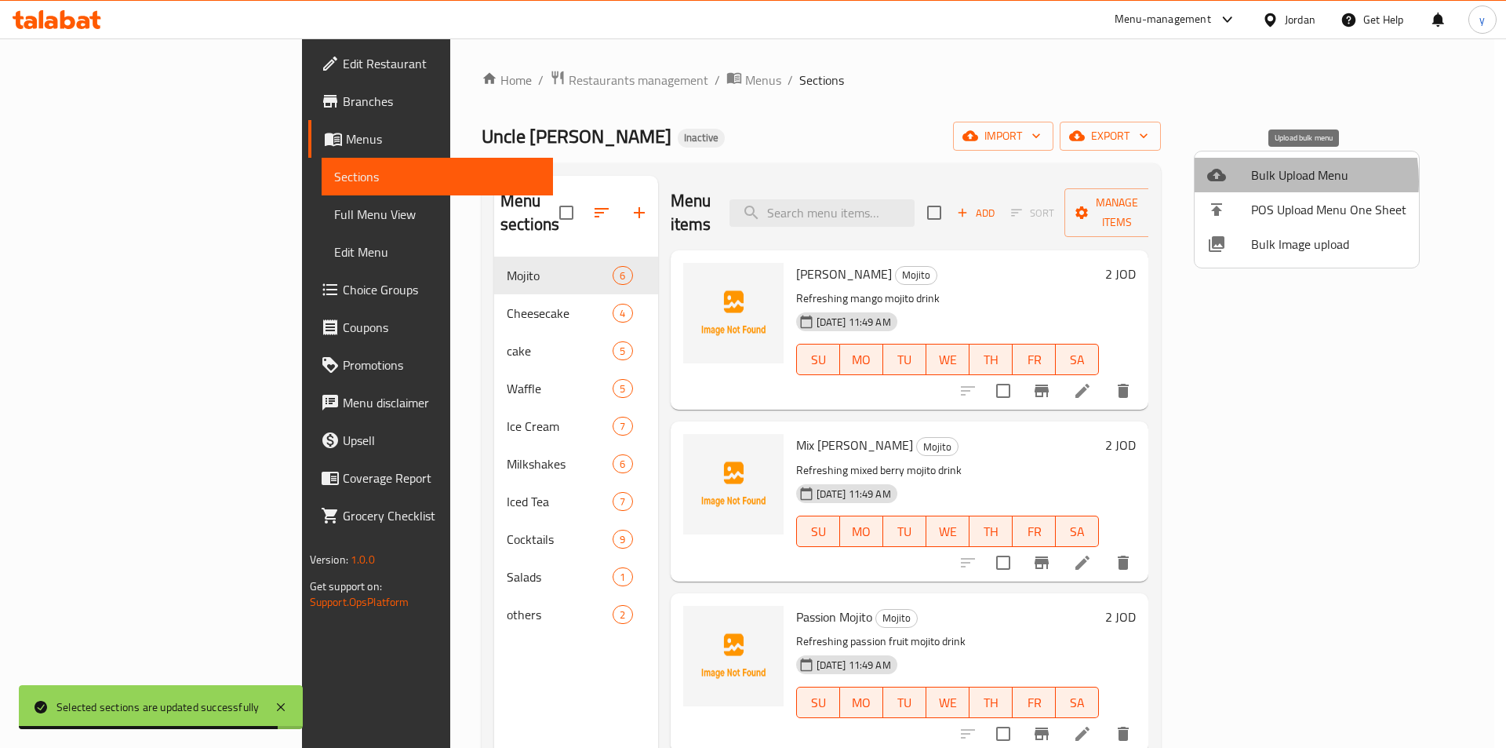
click at [1254, 181] on span "Bulk Upload Menu" at bounding box center [1328, 175] width 155 height 19
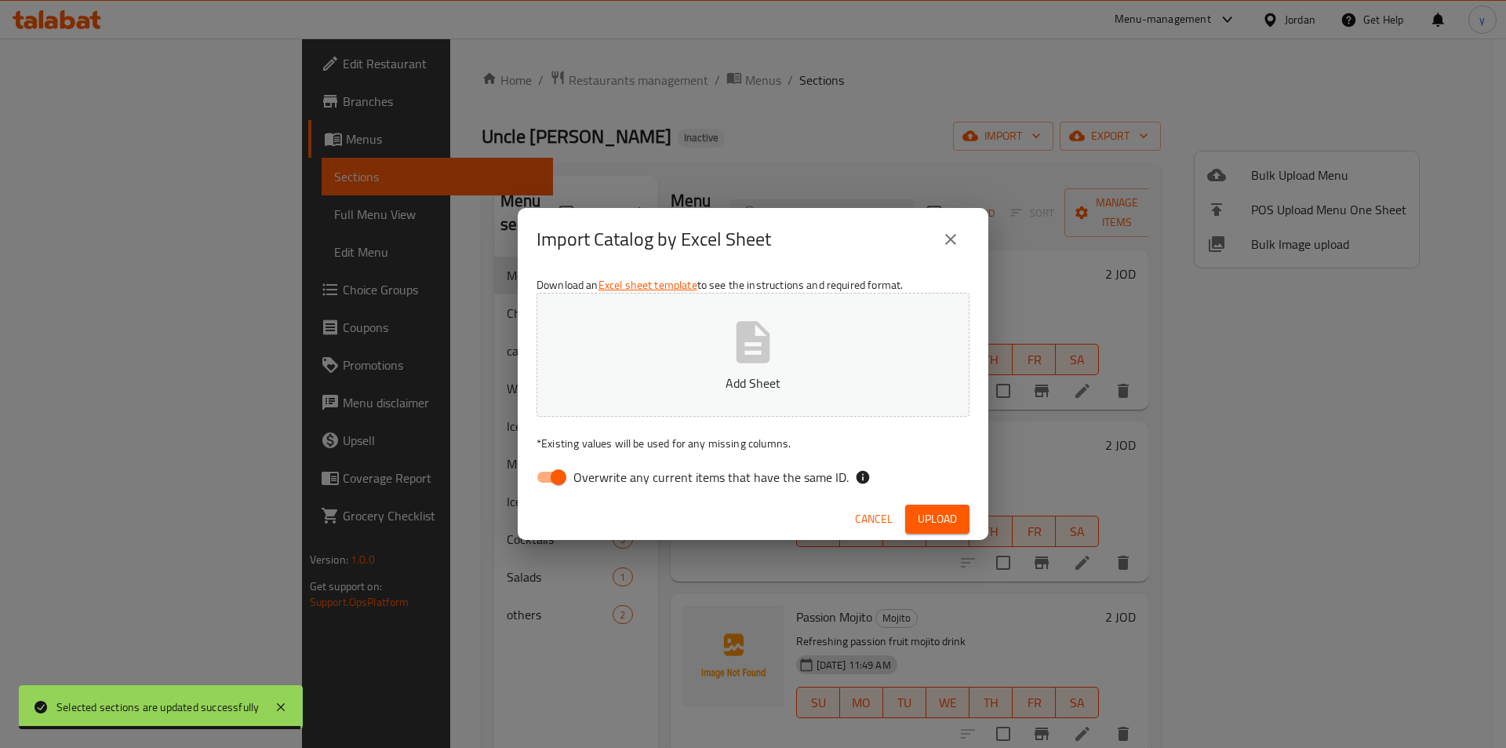
click at [727, 363] on button "Add Sheet" at bounding box center [753, 355] width 433 height 124
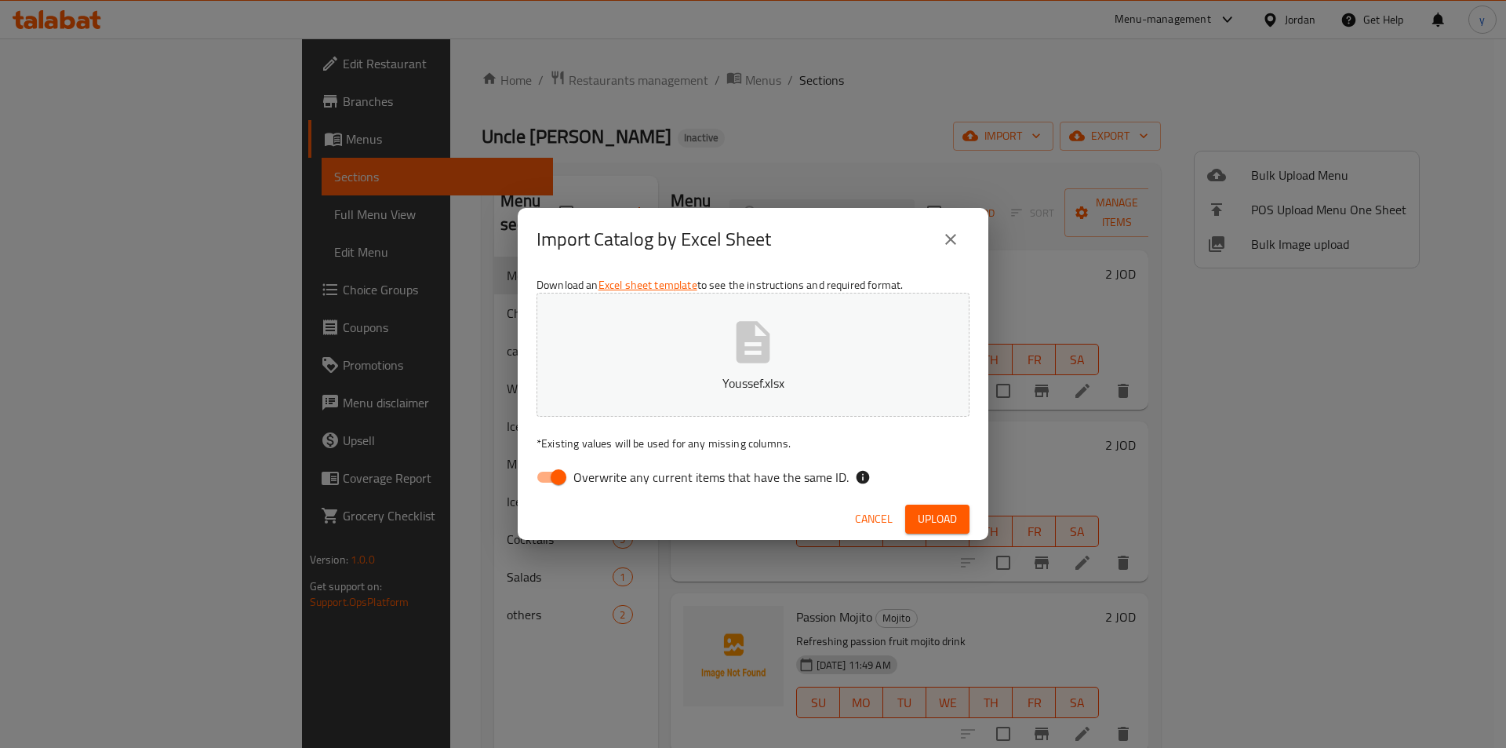
click at [560, 480] on input "Overwrite any current items that have the same ID." at bounding box center [558, 477] width 89 height 30
checkbox input "false"
click at [965, 527] on button "Upload" at bounding box center [937, 518] width 64 height 29
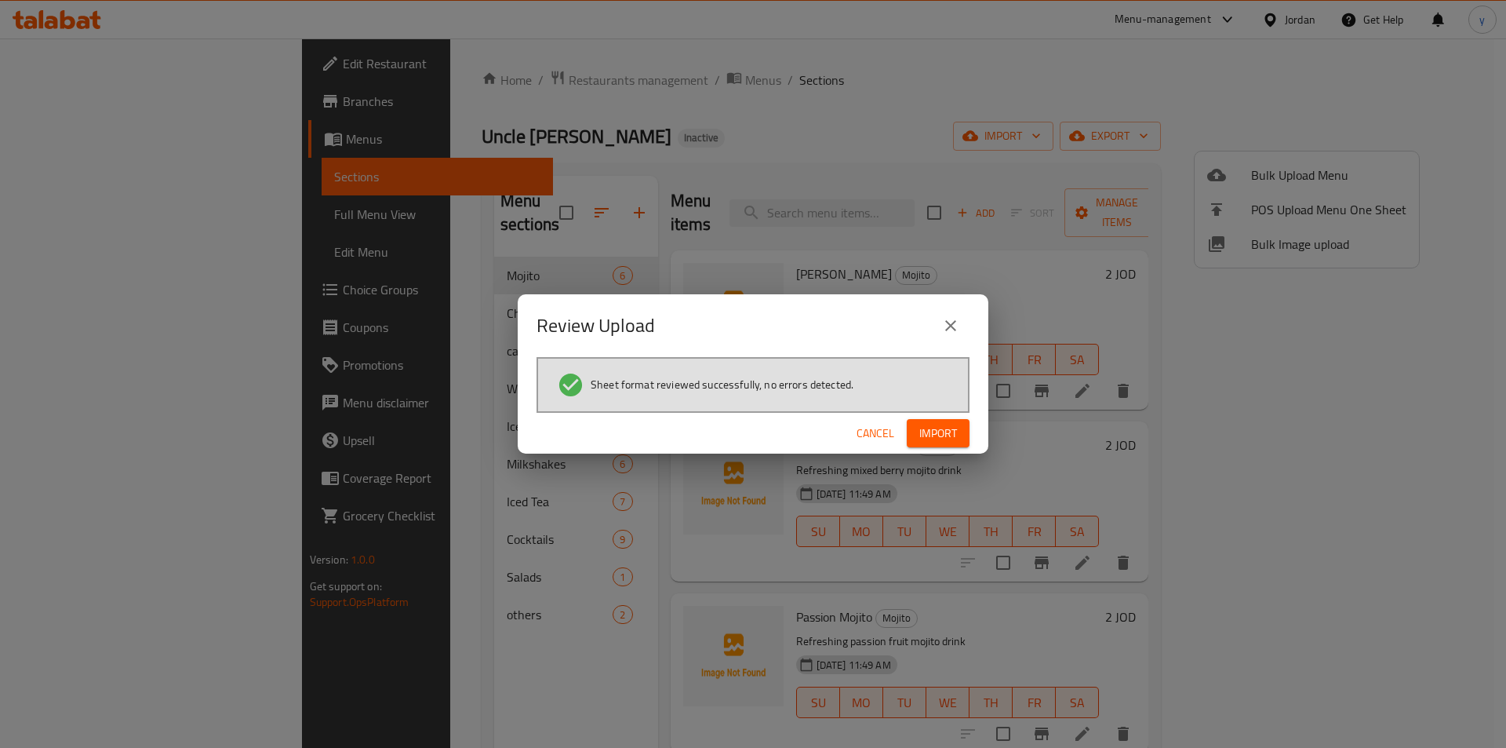
click at [926, 435] on span "Import" at bounding box center [938, 434] width 38 height 20
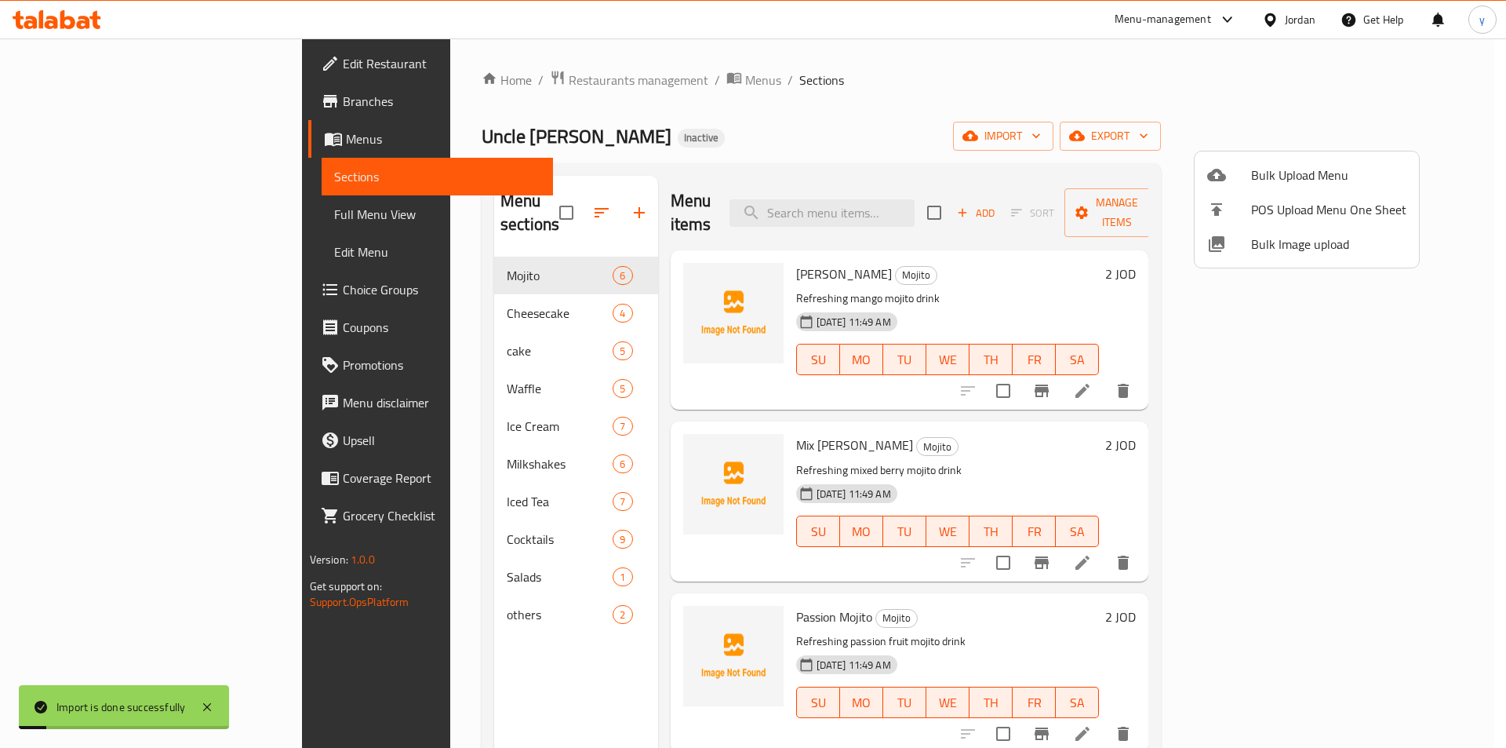
click at [94, 210] on div at bounding box center [753, 374] width 1506 height 748
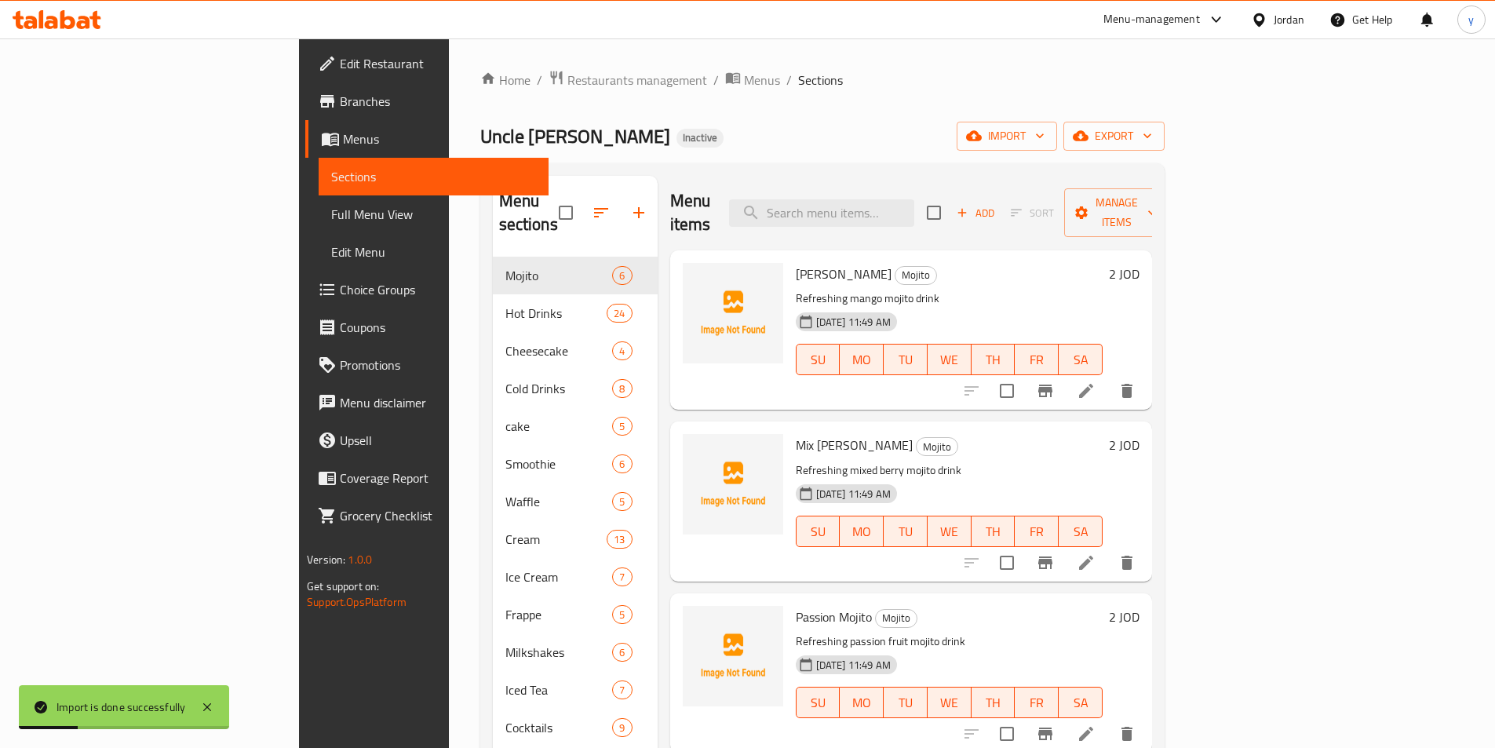
click at [331, 210] on span "Full Menu View" at bounding box center [433, 214] width 205 height 19
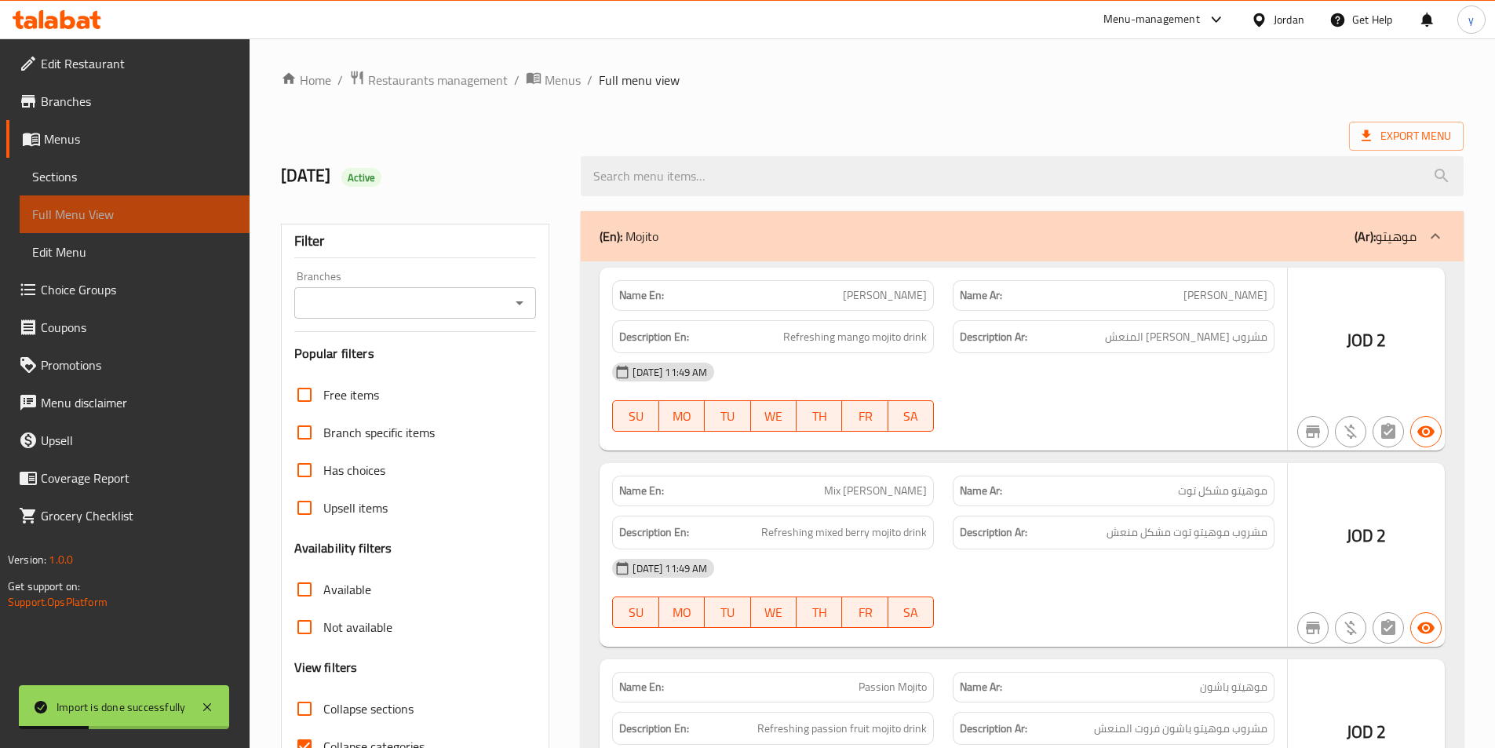
click at [94, 210] on span "Full Menu View" at bounding box center [134, 214] width 205 height 19
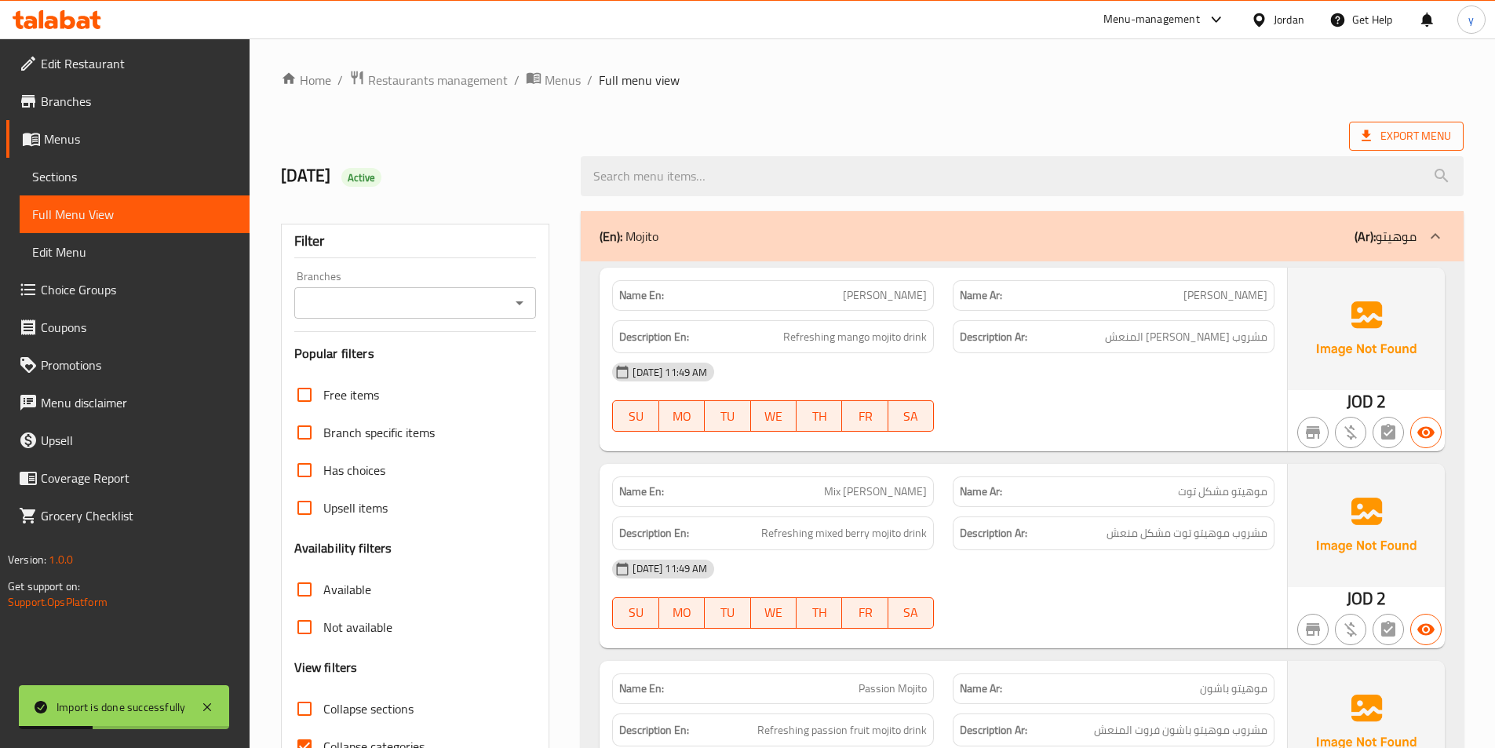
click at [1434, 138] on span "Export Menu" at bounding box center [1405, 136] width 89 height 20
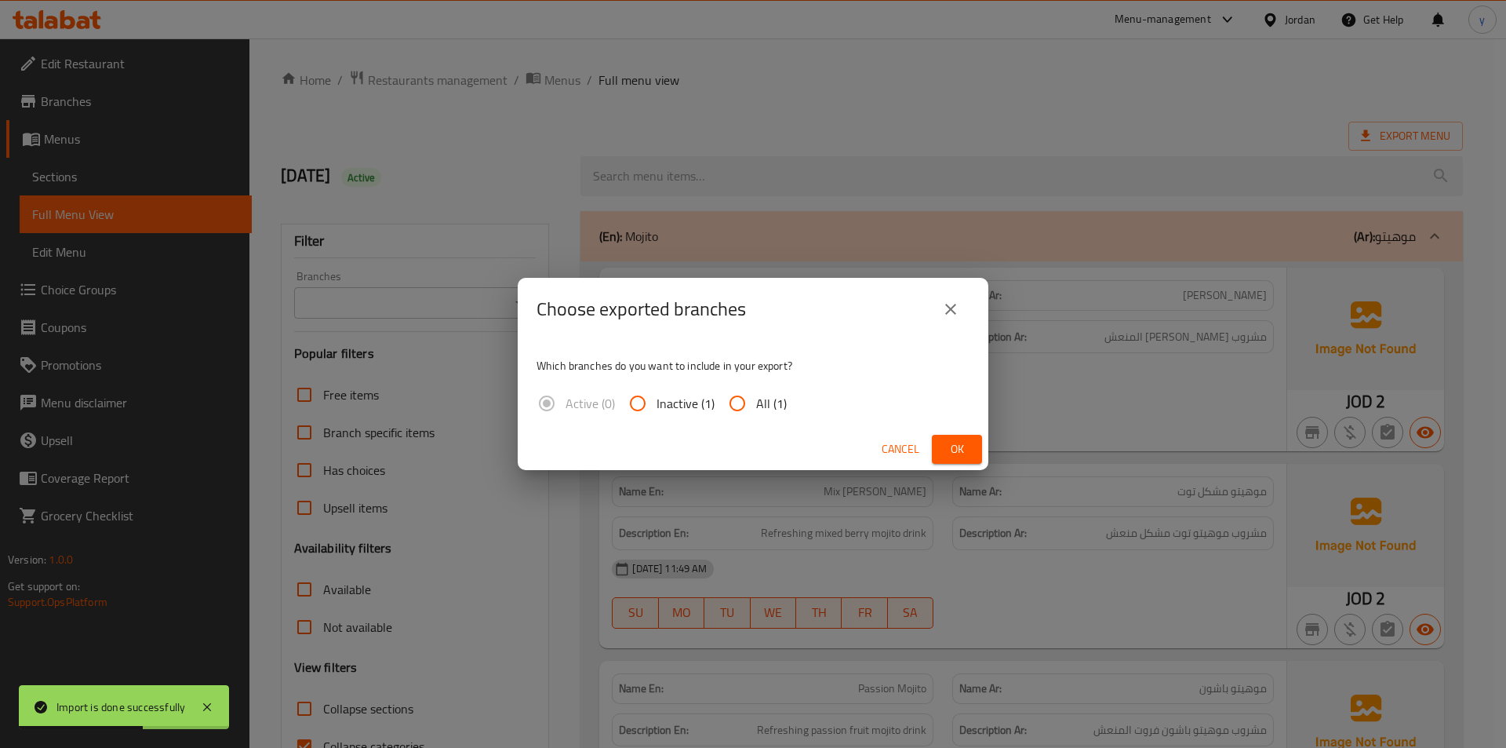
click at [728, 406] on input "All (1)" at bounding box center [738, 403] width 38 height 38
radio input "true"
click at [955, 444] on span "Ok" at bounding box center [957, 449] width 25 height 20
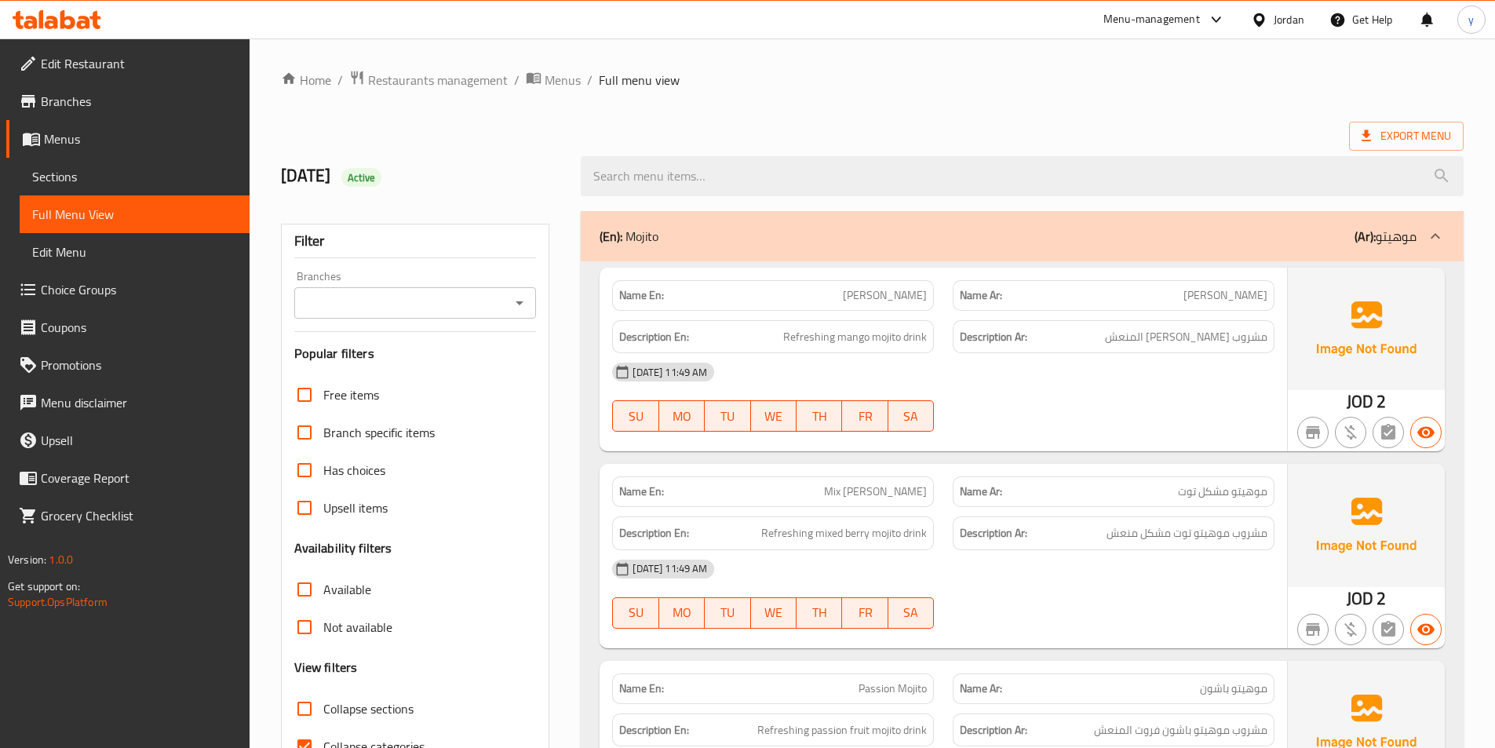
scroll to position [157, 0]
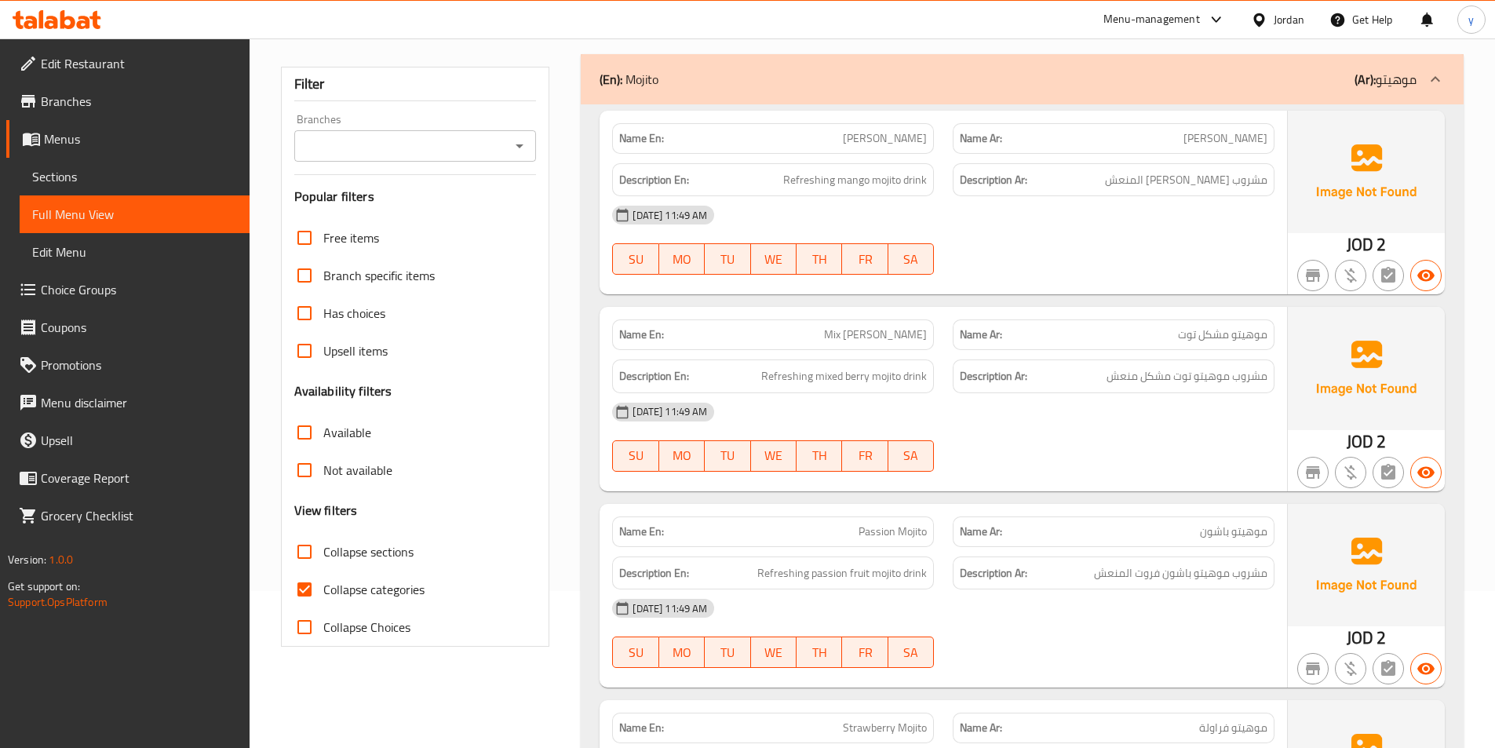
drag, startPoint x: 320, startPoint y: 596, endPoint x: 355, endPoint y: 559, distance: 50.5
click at [320, 596] on input "Collapse categories" at bounding box center [305, 589] width 38 height 38
checkbox input "false"
click at [362, 549] on span "Collapse sections" at bounding box center [368, 551] width 90 height 19
click at [323, 549] on input "Collapse sections" at bounding box center [305, 552] width 38 height 38
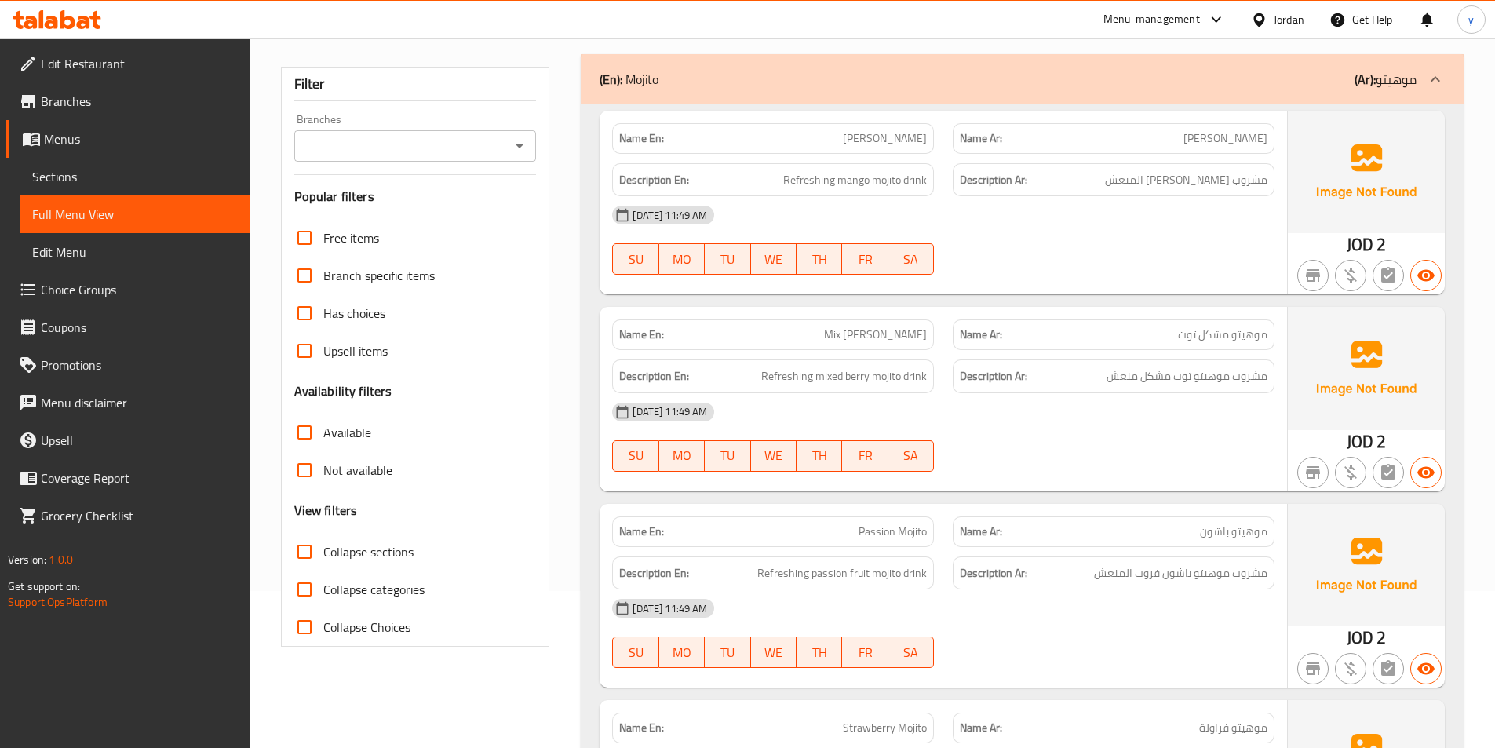
checkbox input "true"
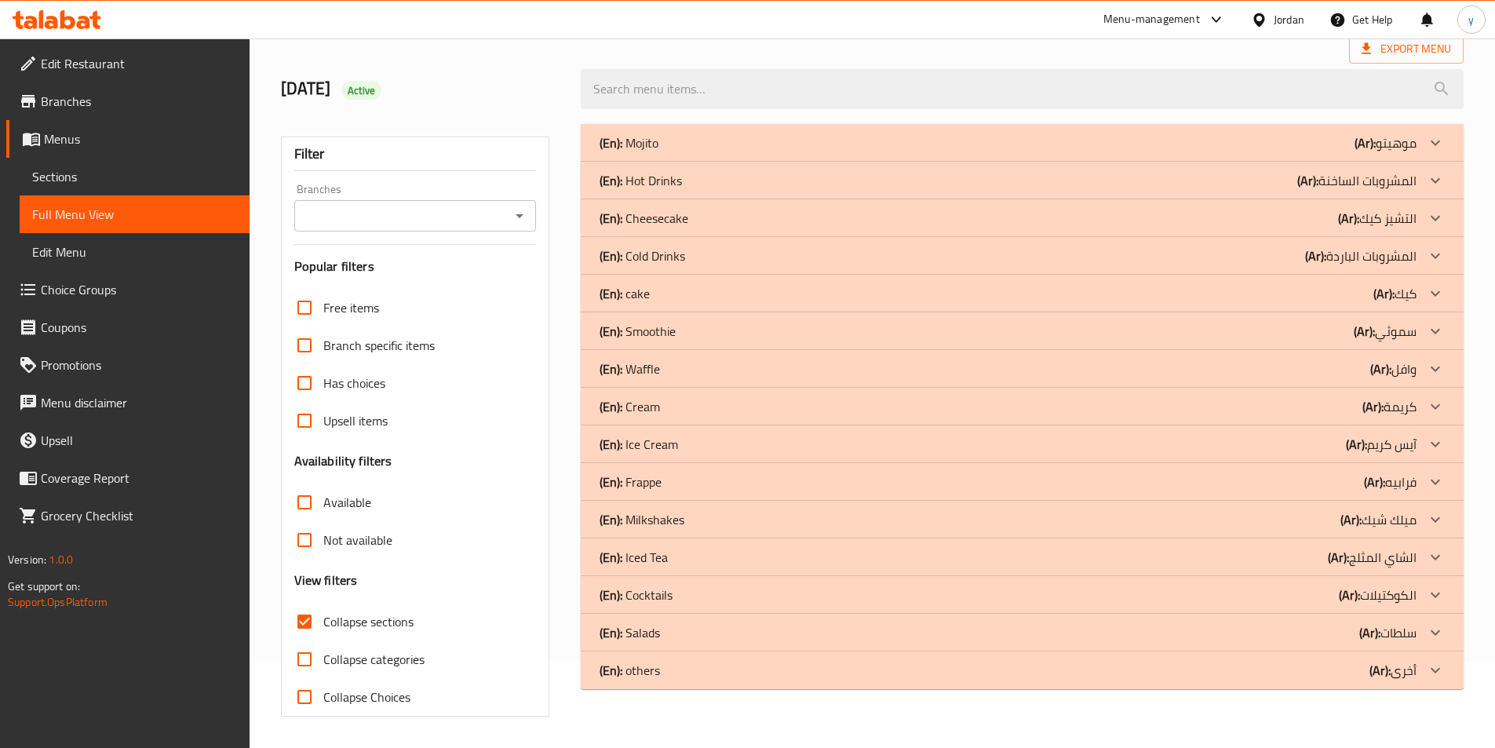
scroll to position [87, 0]
click at [1258, 174] on div "(En): Hot Drinks (Ar): المشروبات الساخنة" at bounding box center [1007, 180] width 817 height 19
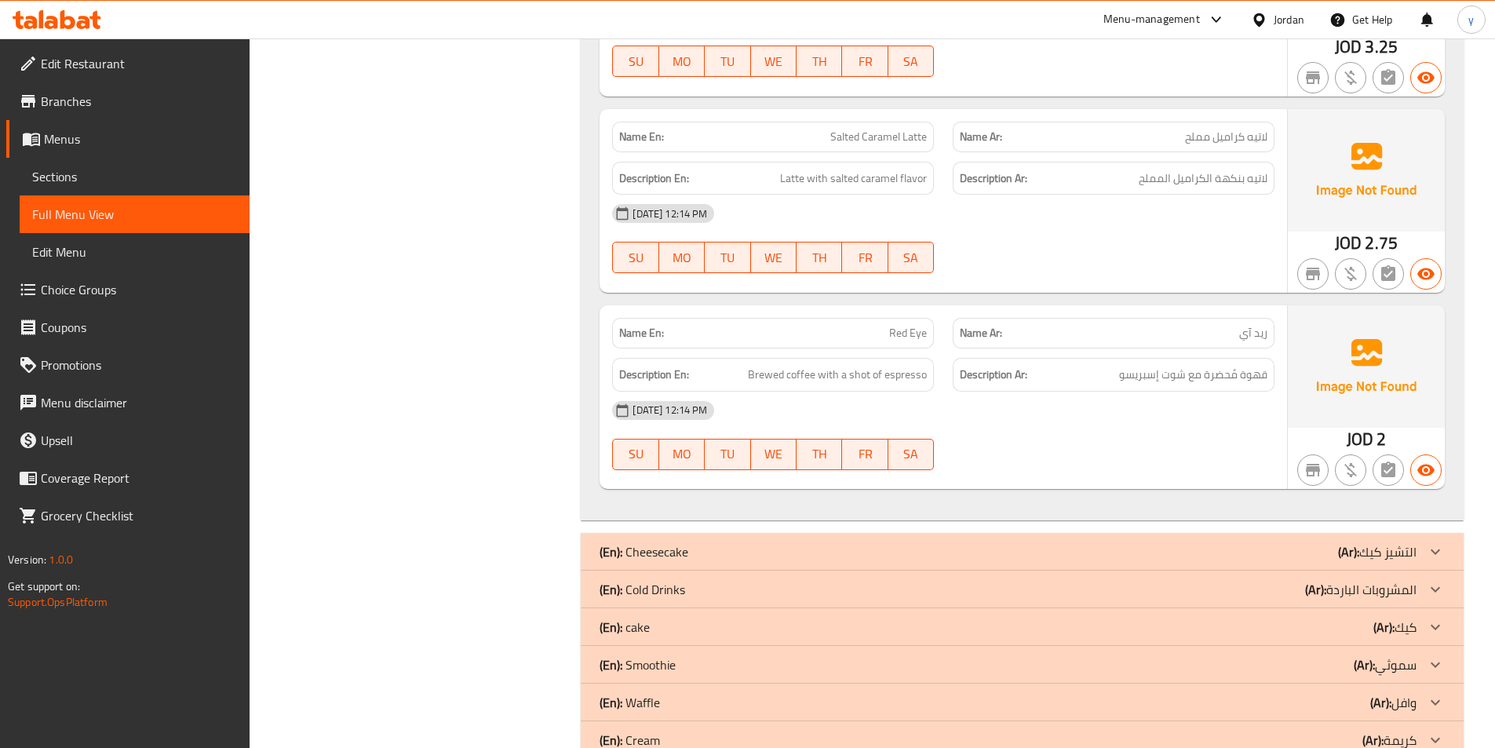
scroll to position [4951, 0]
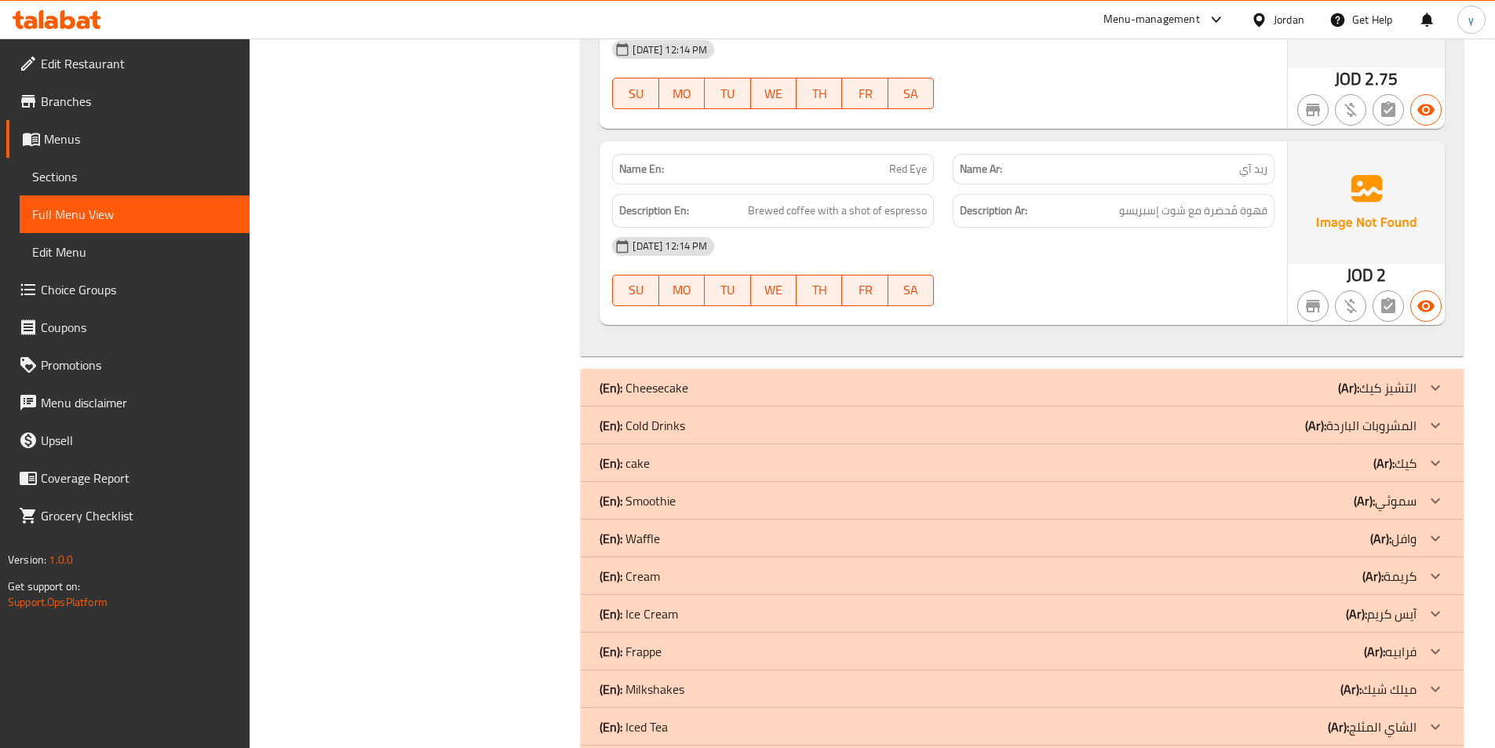
drag, startPoint x: 1295, startPoint y: 428, endPoint x: 1113, endPoint y: 468, distance: 186.2
click at [1293, 429] on div "(En): Cold Drinks (Ar): المشروبات الباردة" at bounding box center [1007, 425] width 817 height 19
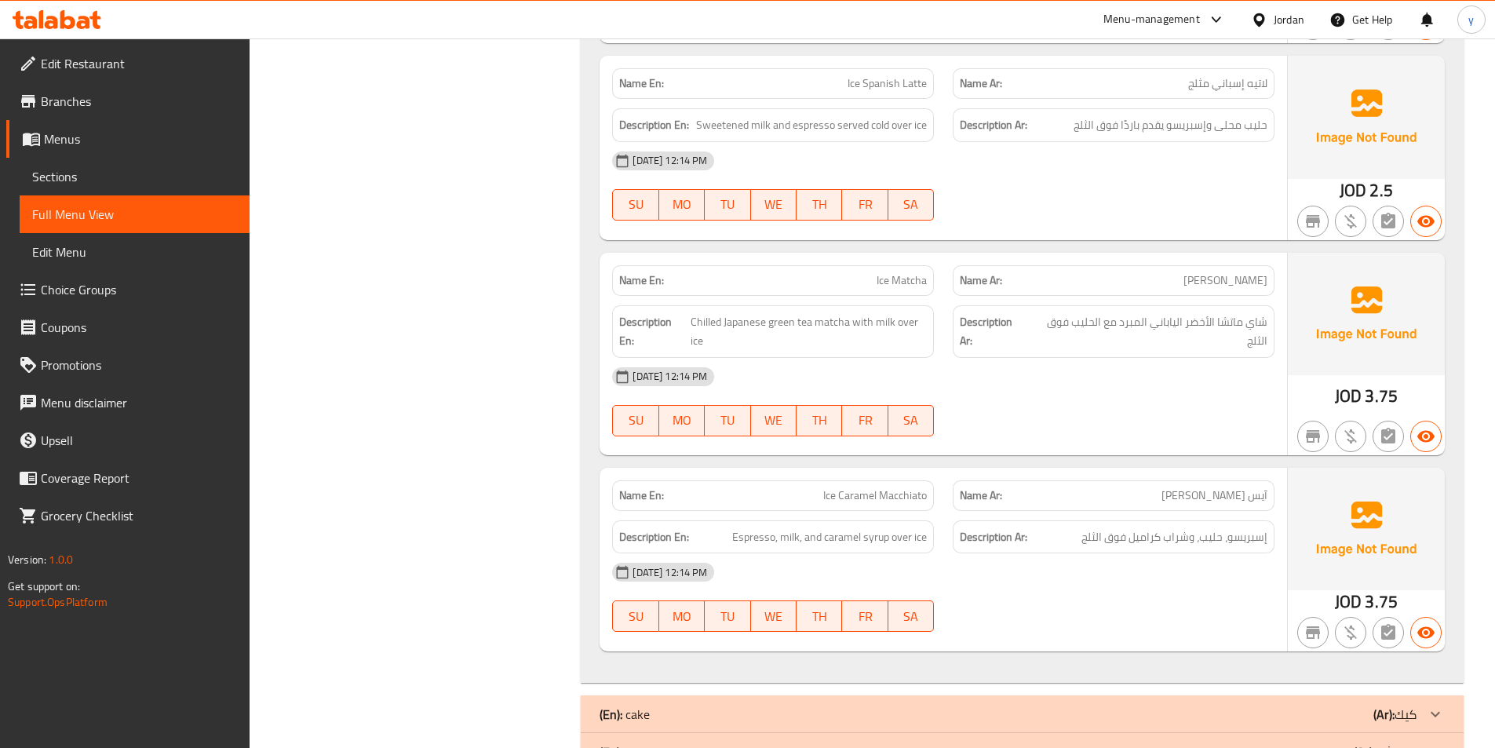
scroll to position [6746, 0]
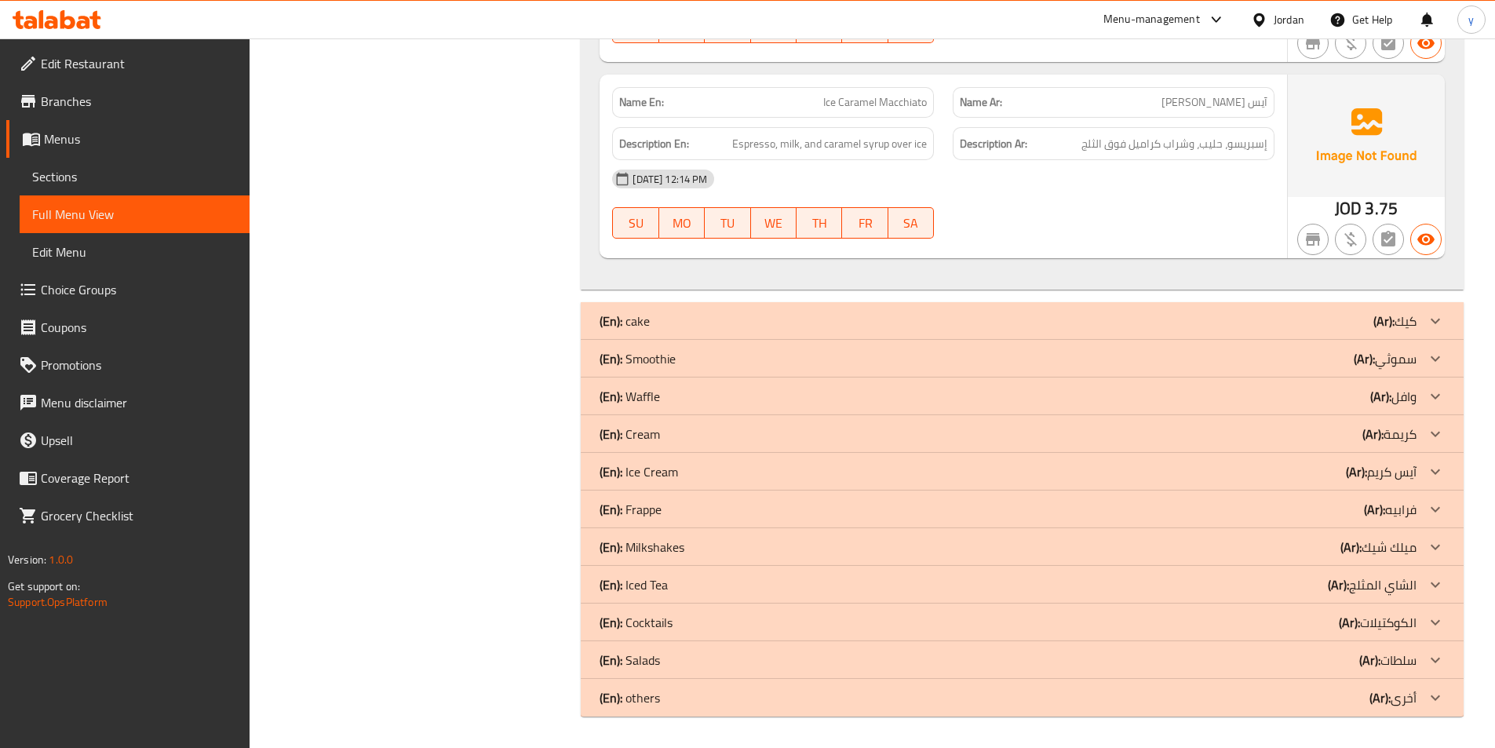
click at [1364, 358] on b "(Ar):" at bounding box center [1363, 359] width 21 height 24
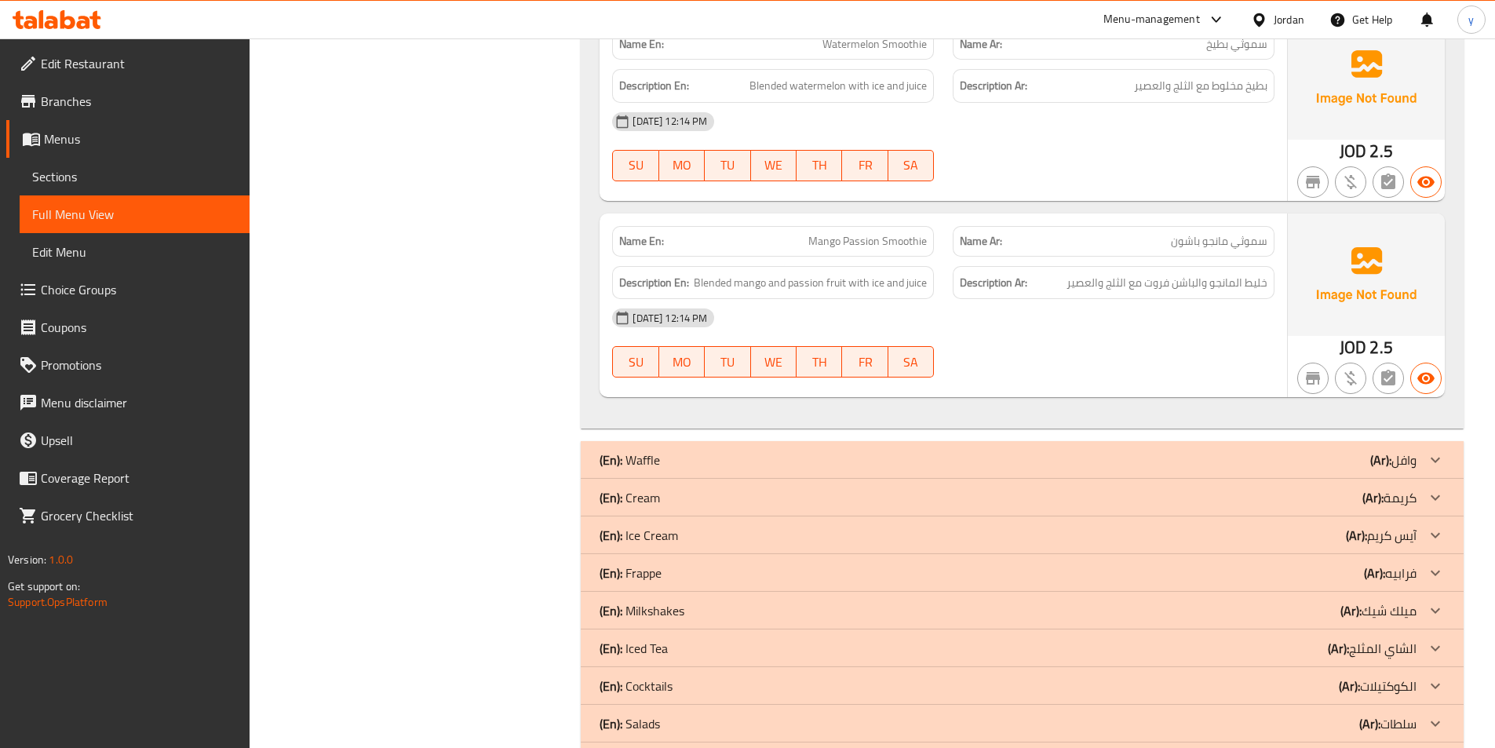
scroll to position [7987, 0]
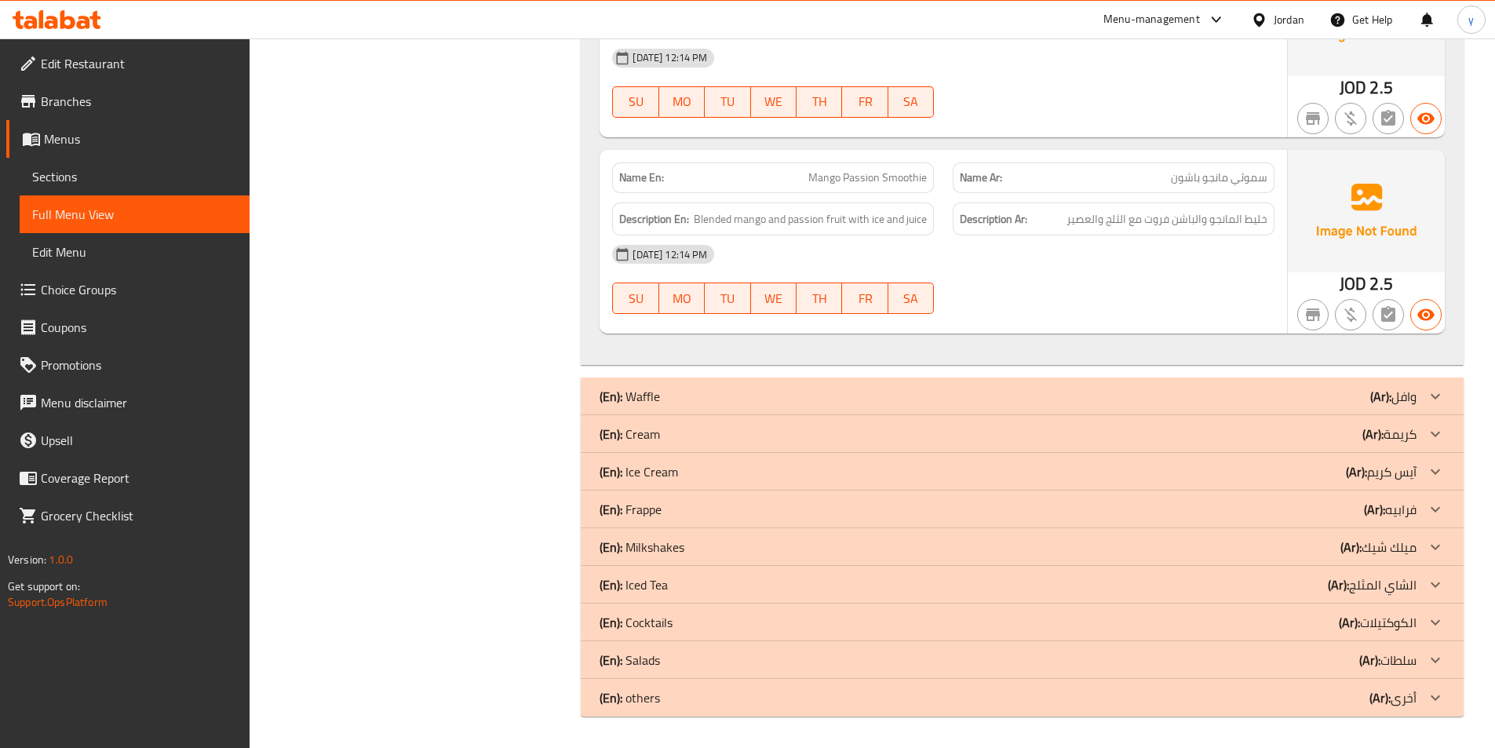
click at [1358, 436] on div "(En): Cream (Ar): كريمة" at bounding box center [1007, 433] width 817 height 19
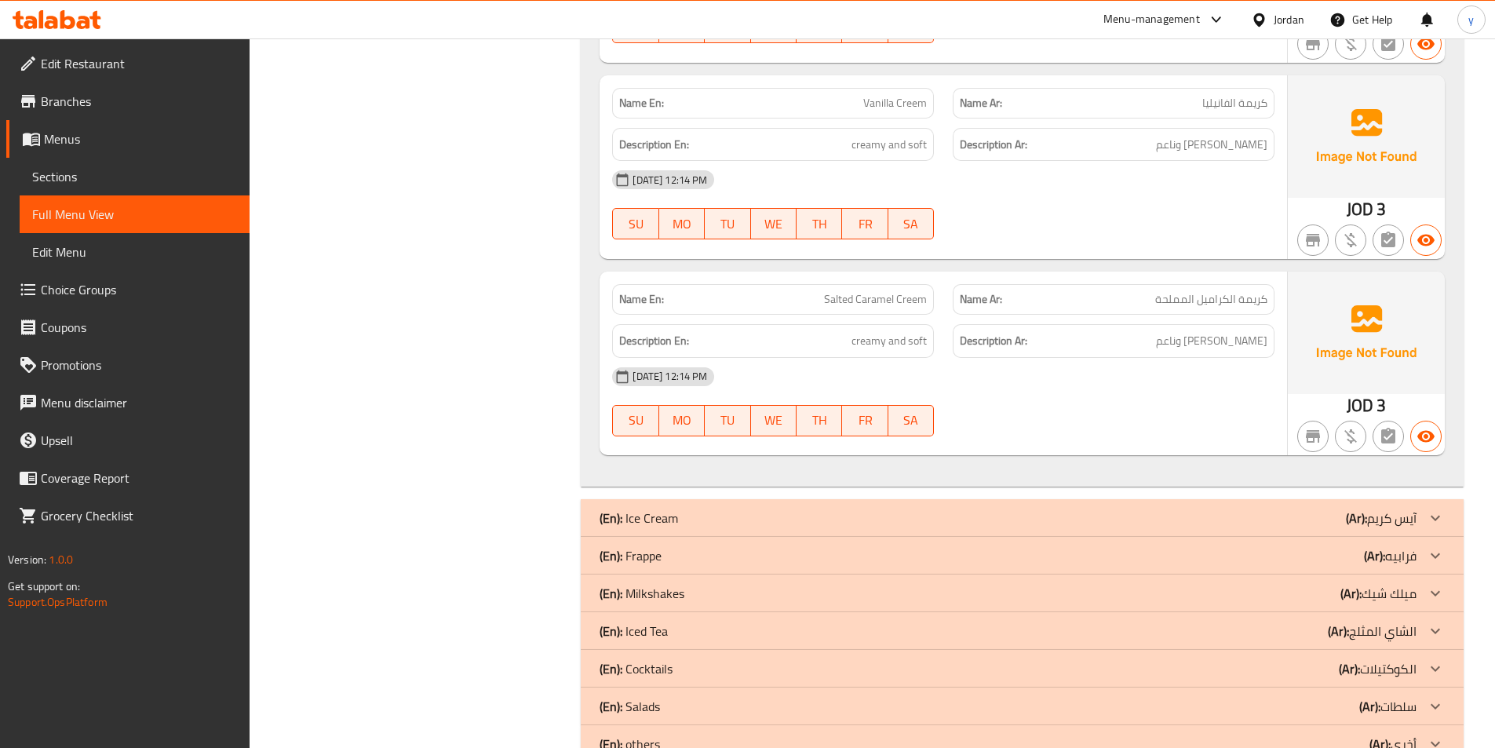
scroll to position [10603, 0]
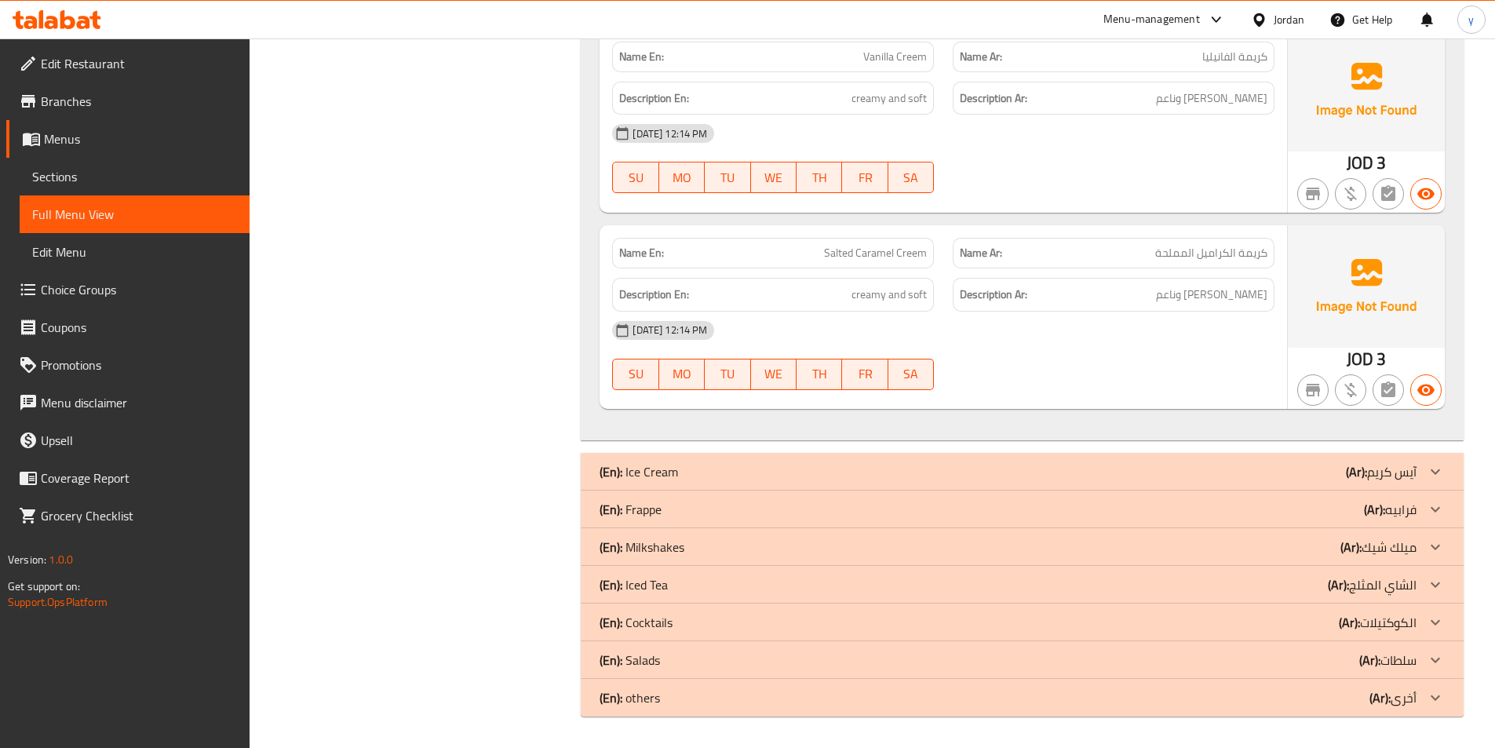
click at [1395, 503] on p "(Ar): [PERSON_NAME]" at bounding box center [1390, 509] width 53 height 19
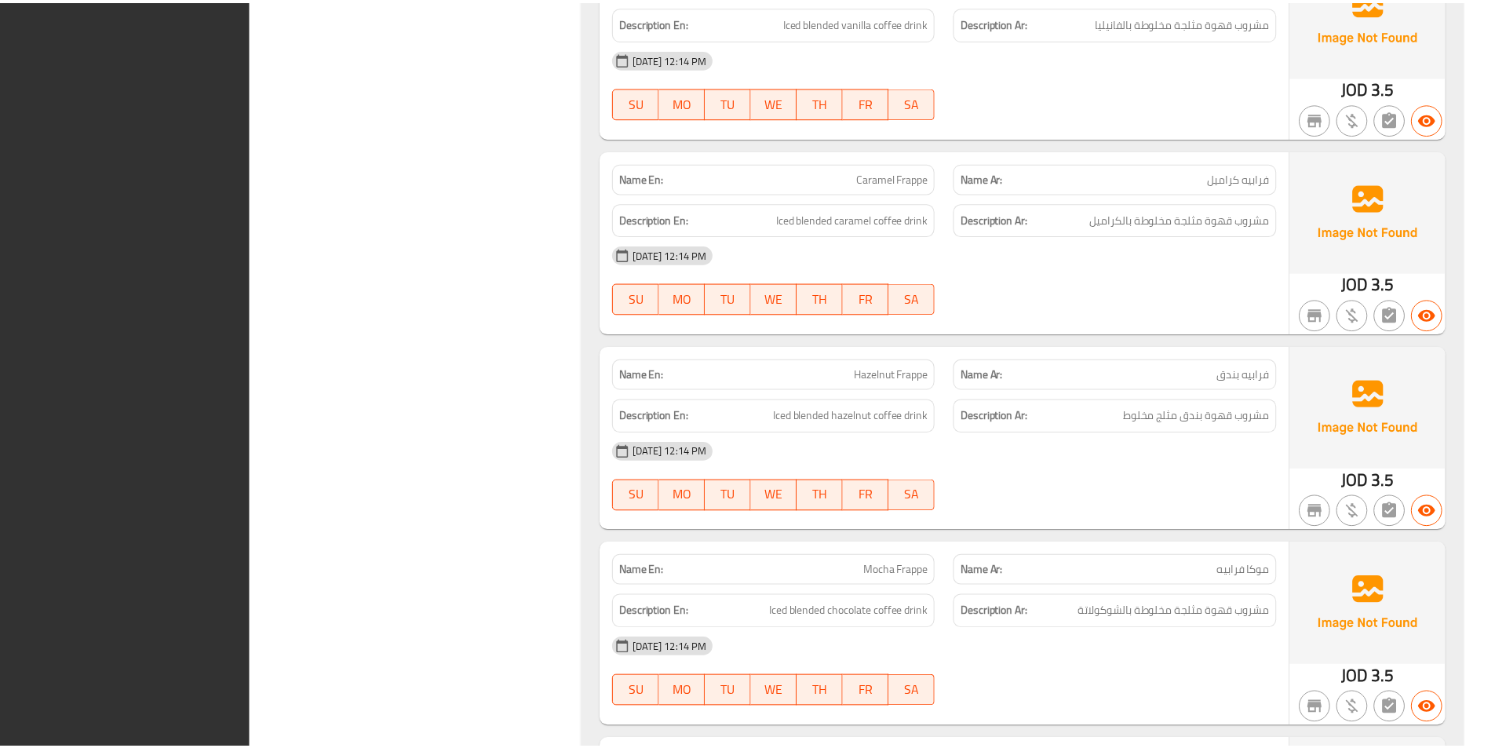
scroll to position [11648, 0]
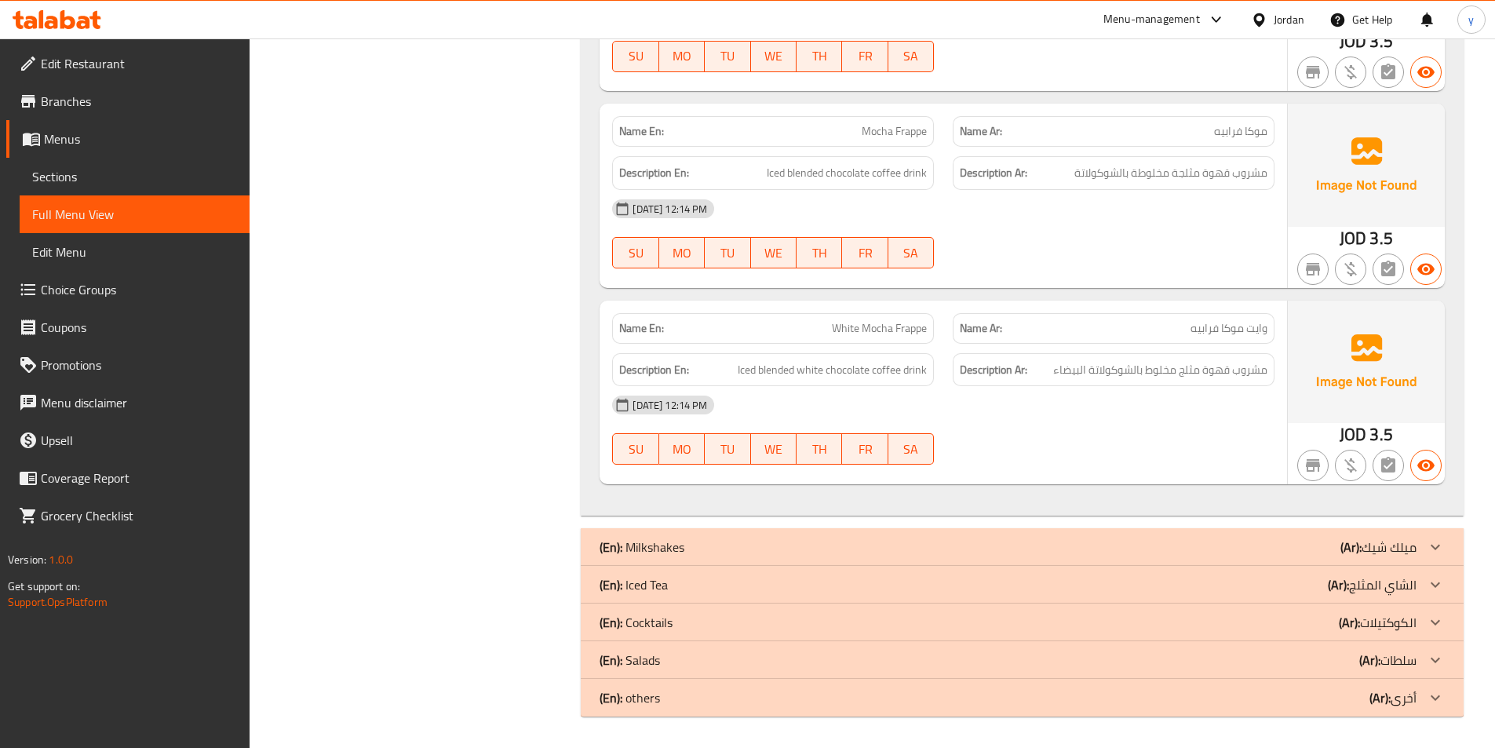
drag, startPoint x: 319, startPoint y: 231, endPoint x: 321, endPoint y: 248, distance: 16.6
click at [111, 98] on span "Branches" at bounding box center [139, 101] width 196 height 19
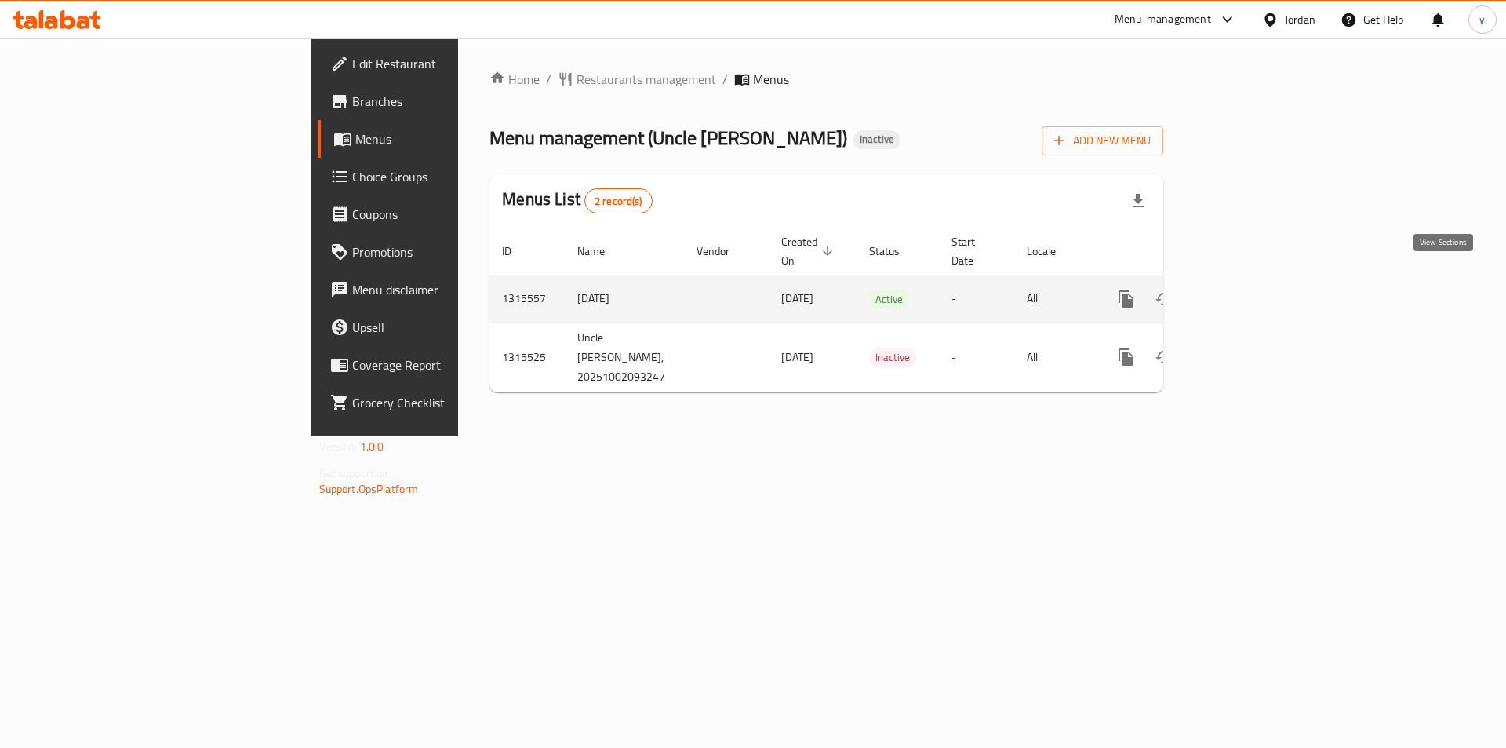
click at [1249, 289] on icon "enhanced table" at bounding box center [1239, 298] width 19 height 19
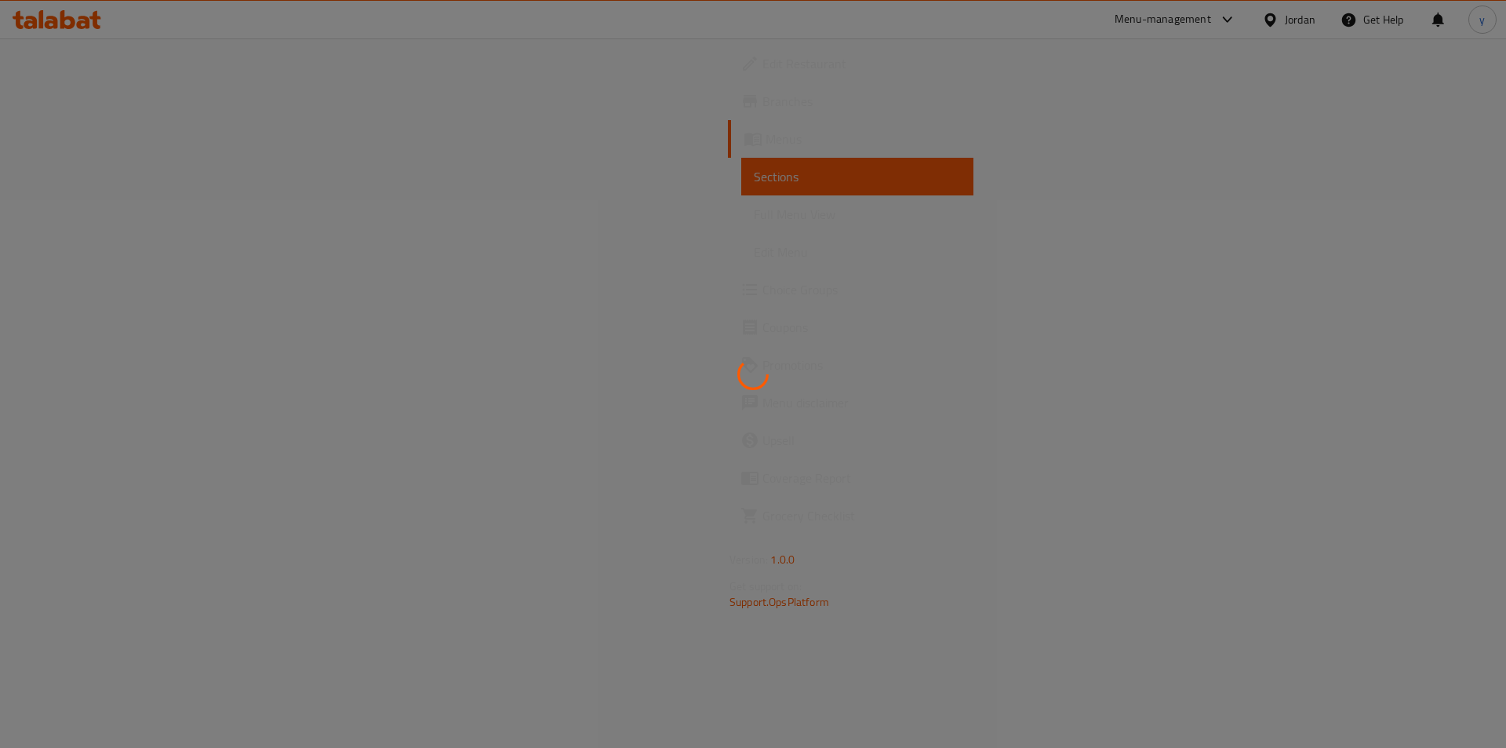
click at [212, 170] on div at bounding box center [753, 374] width 1506 height 748
